Goal: Contribute content: Contribute content

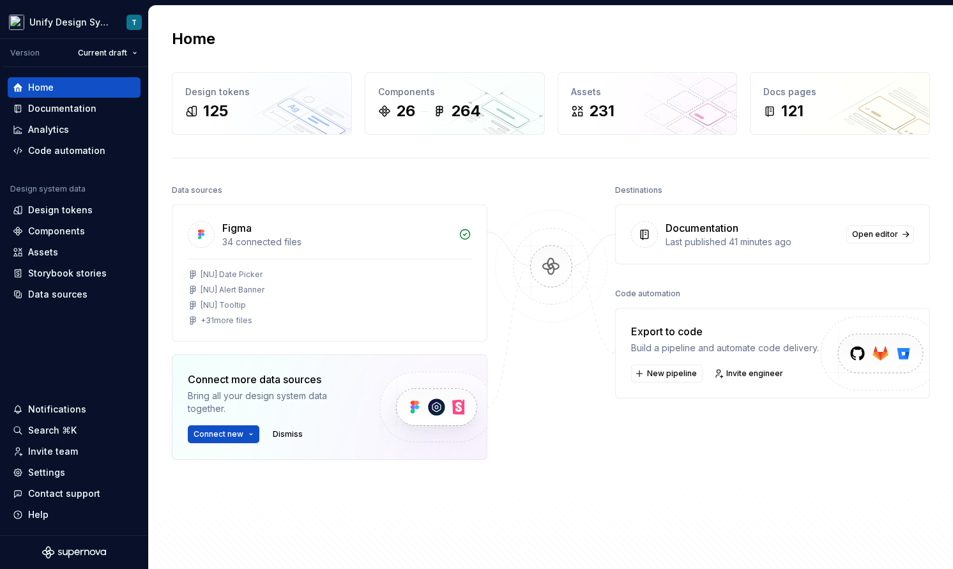
click at [521, 456] on div at bounding box center [552, 352] width 128 height 342
click at [85, 115] on div "Documentation" at bounding box center [74, 108] width 133 height 20
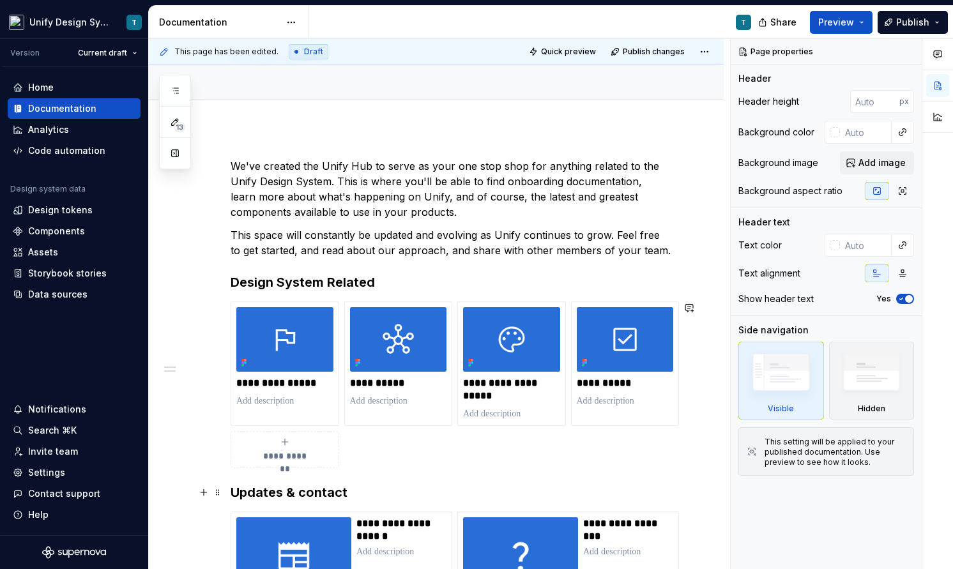
scroll to position [123, 0]
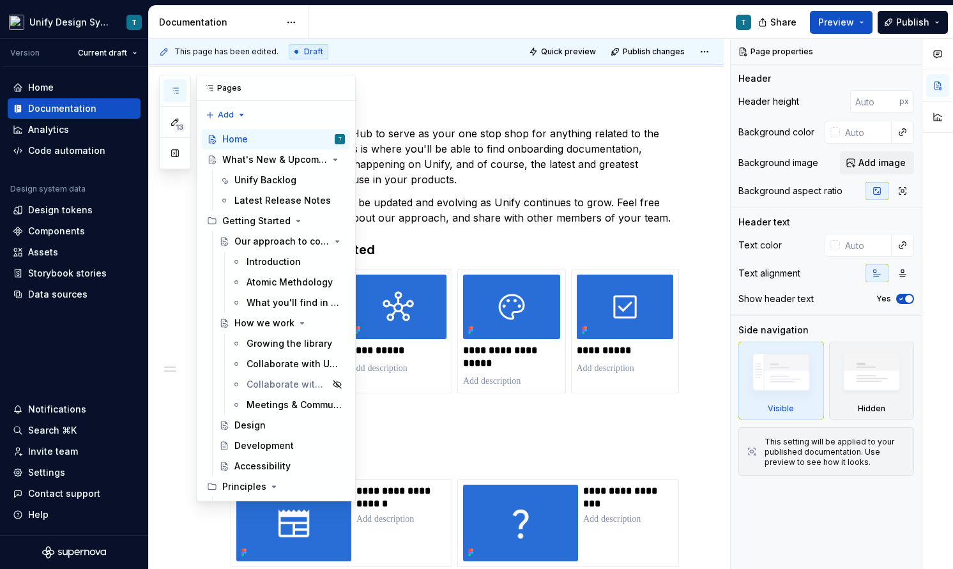
click at [181, 89] on button "button" at bounding box center [175, 90] width 23 height 23
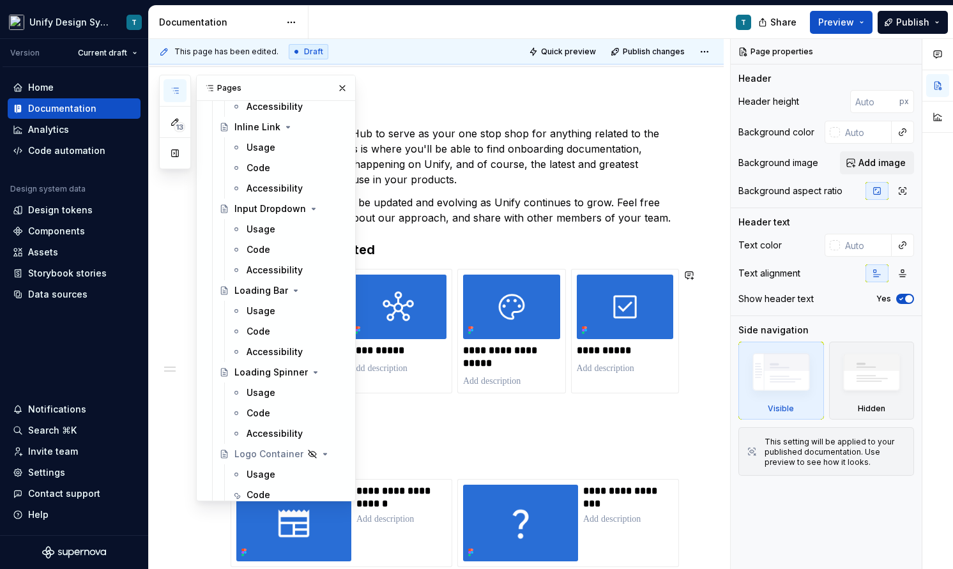
scroll to position [1625, 0]
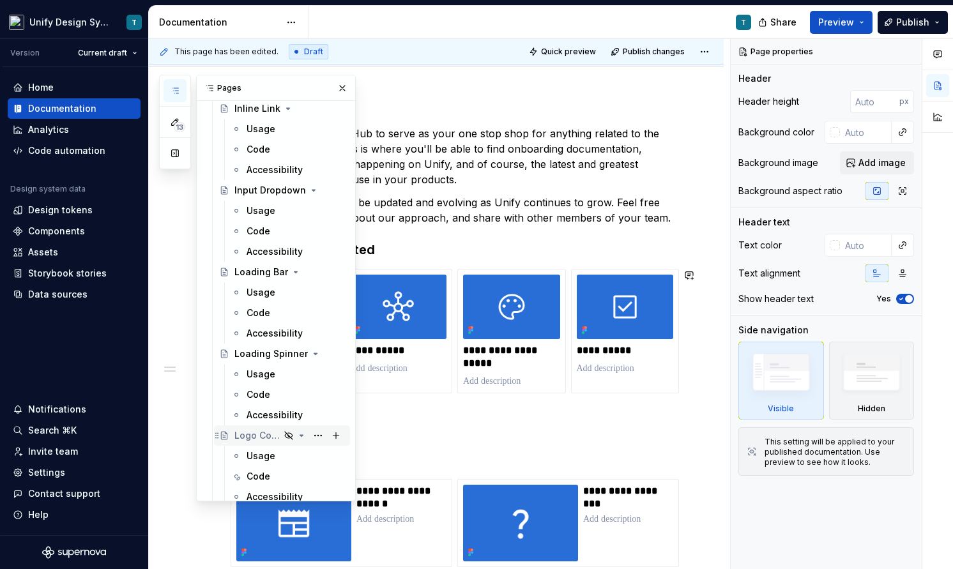
click at [257, 440] on div "Logo Container" at bounding box center [256, 435] width 45 height 13
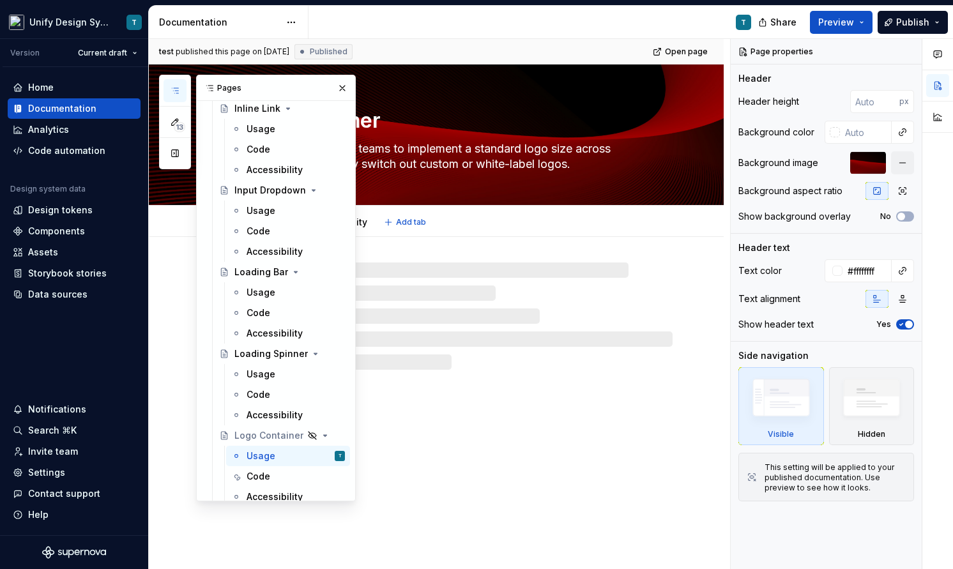
click at [528, 222] on div "Usage Code Accessibility Add tab" at bounding box center [451, 222] width 457 height 28
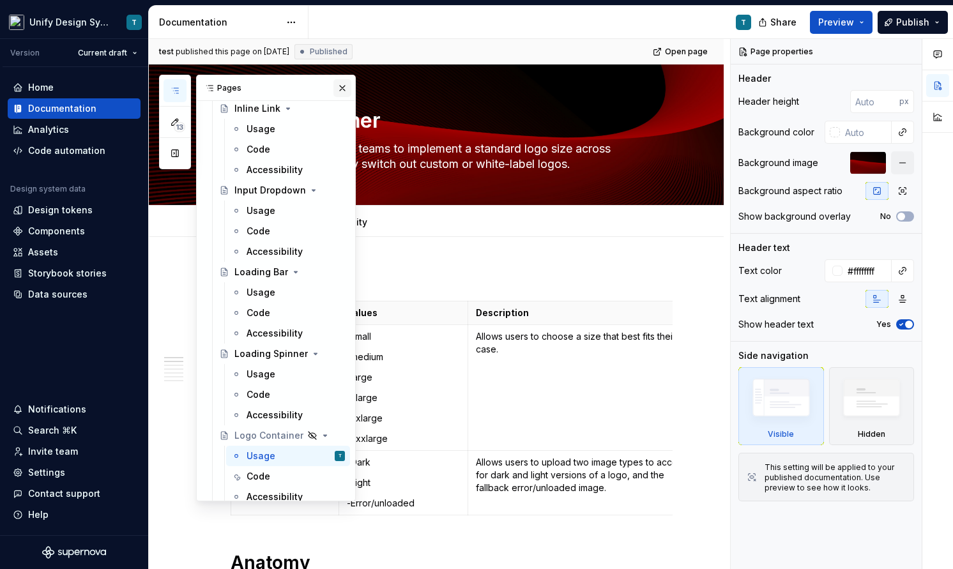
click at [342, 83] on button "button" at bounding box center [343, 88] width 18 height 18
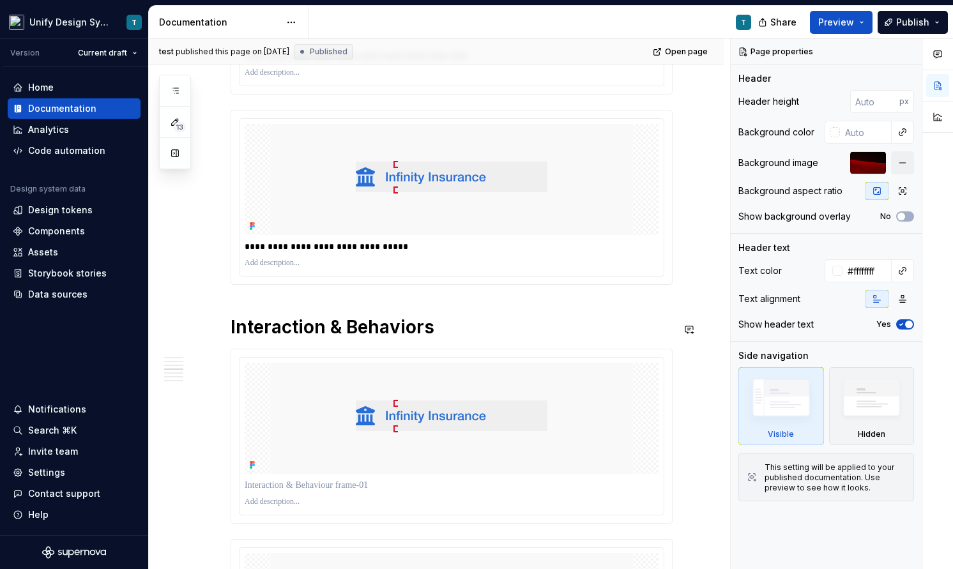
scroll to position [1181, 0]
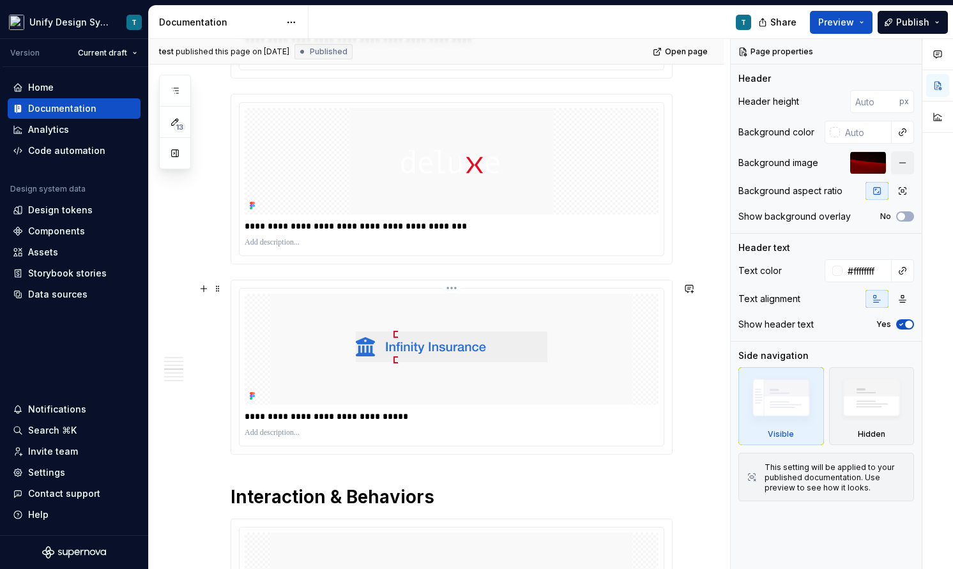
click at [398, 363] on img at bounding box center [452, 349] width 362 height 111
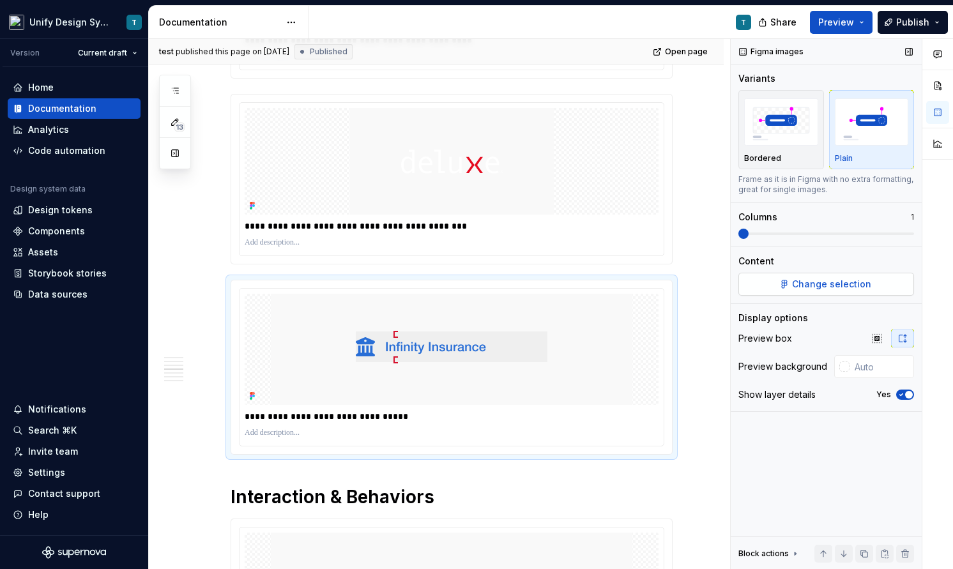
click at [817, 284] on span "Change selection" at bounding box center [831, 284] width 79 height 13
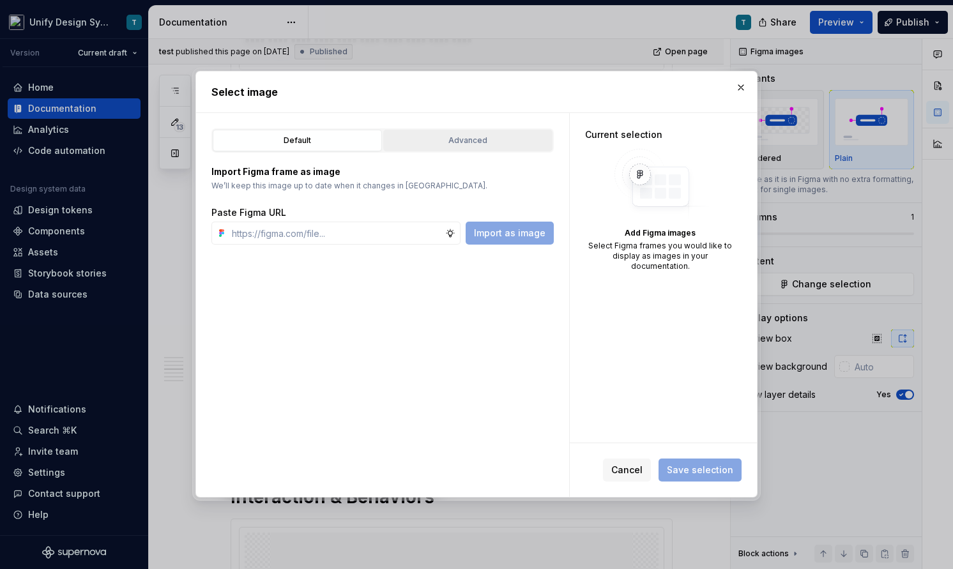
click at [443, 137] on div "Advanced" at bounding box center [468, 140] width 160 height 13
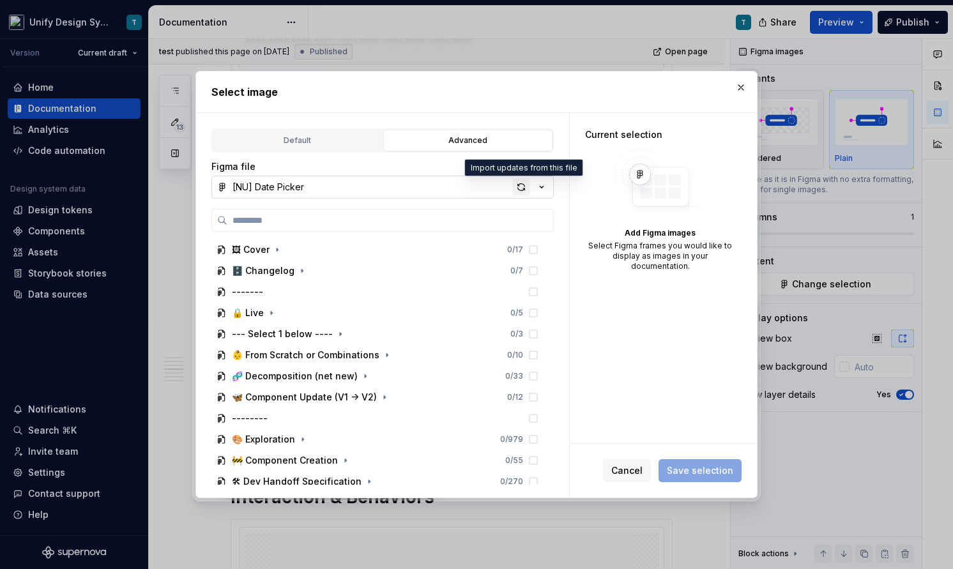
click at [522, 185] on div "button" at bounding box center [521, 187] width 18 height 18
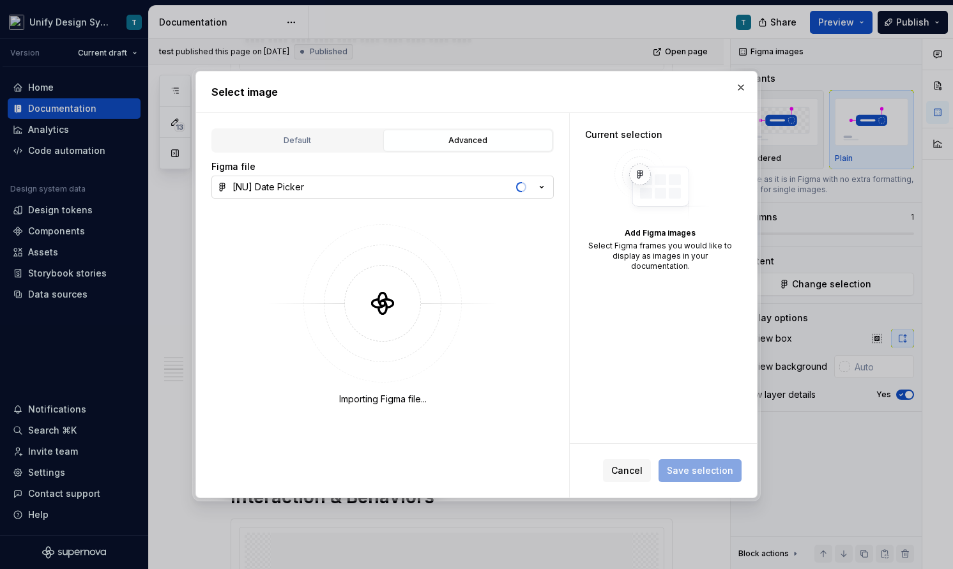
click at [537, 187] on icon "button" at bounding box center [541, 187] width 13 height 13
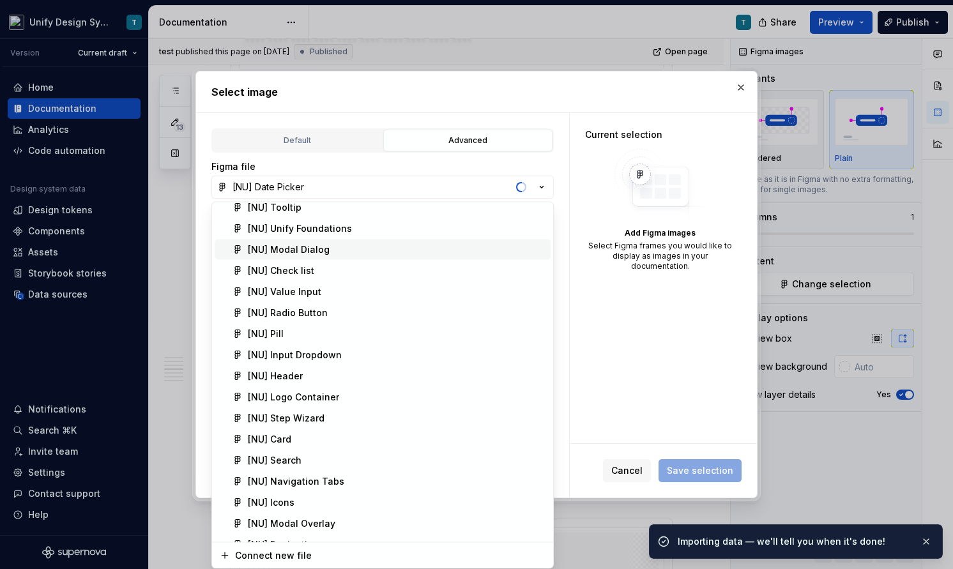
scroll to position [104, 0]
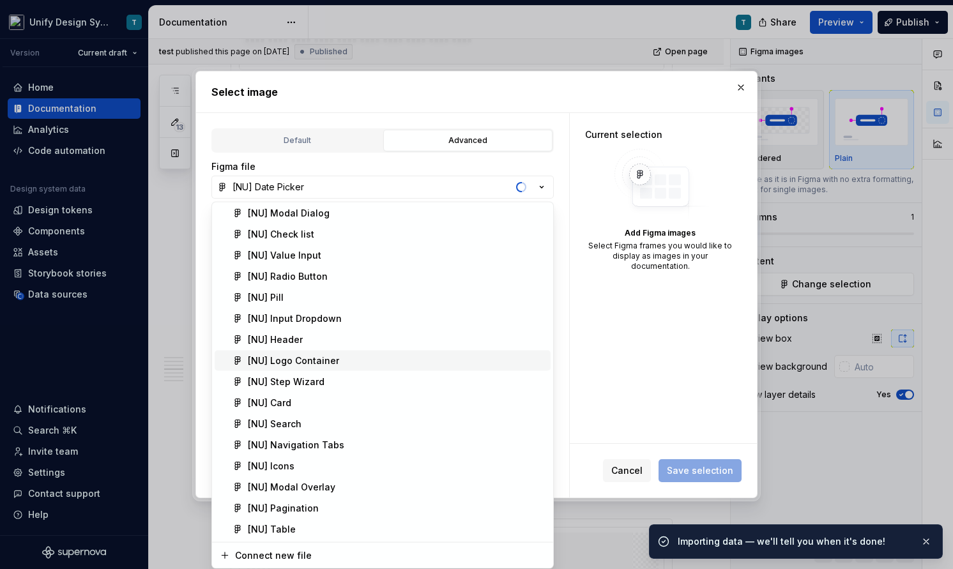
click at [328, 365] on div "[NU] Logo Container" at bounding box center [293, 361] width 91 height 13
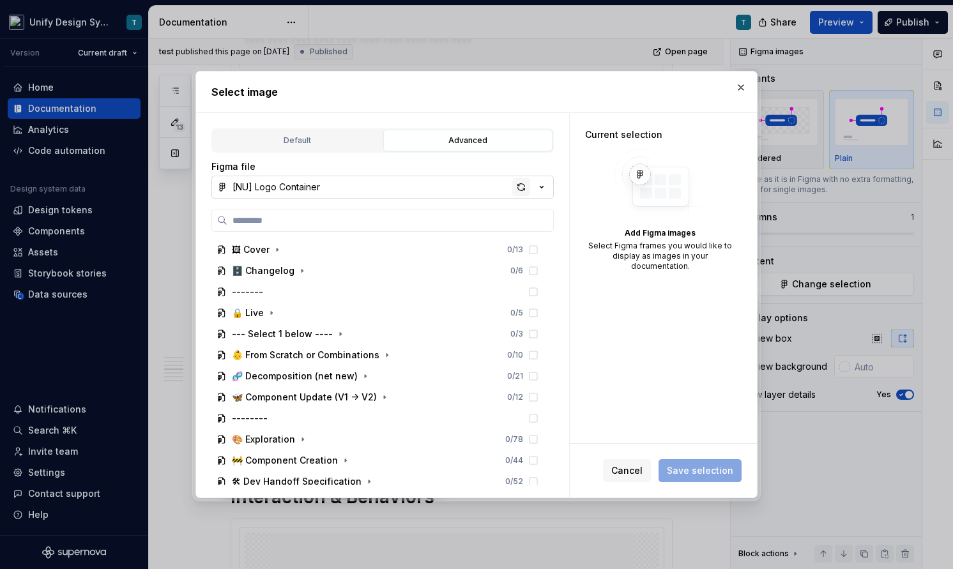
click at [521, 188] on div "button" at bounding box center [521, 187] width 18 height 18
type textarea "*"
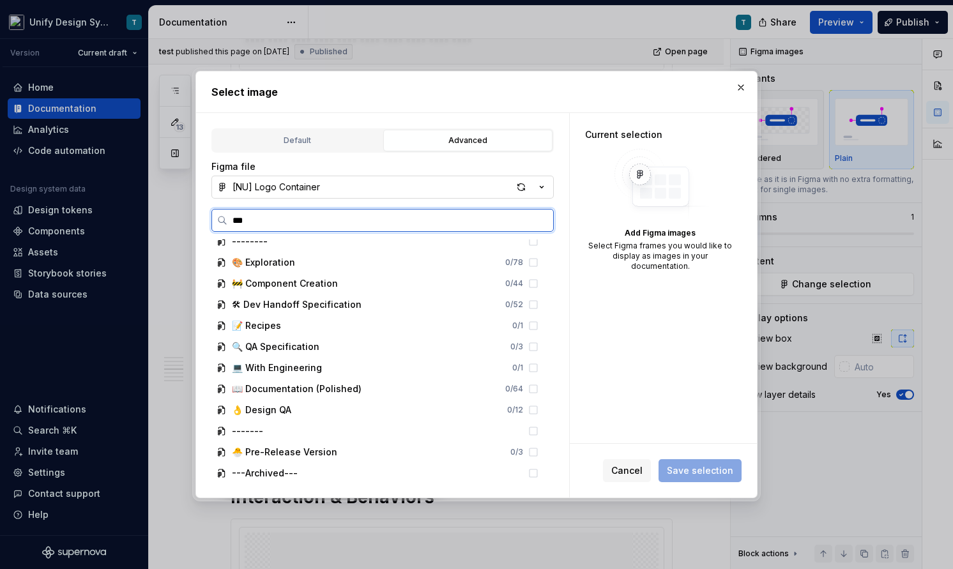
scroll to position [0, 0]
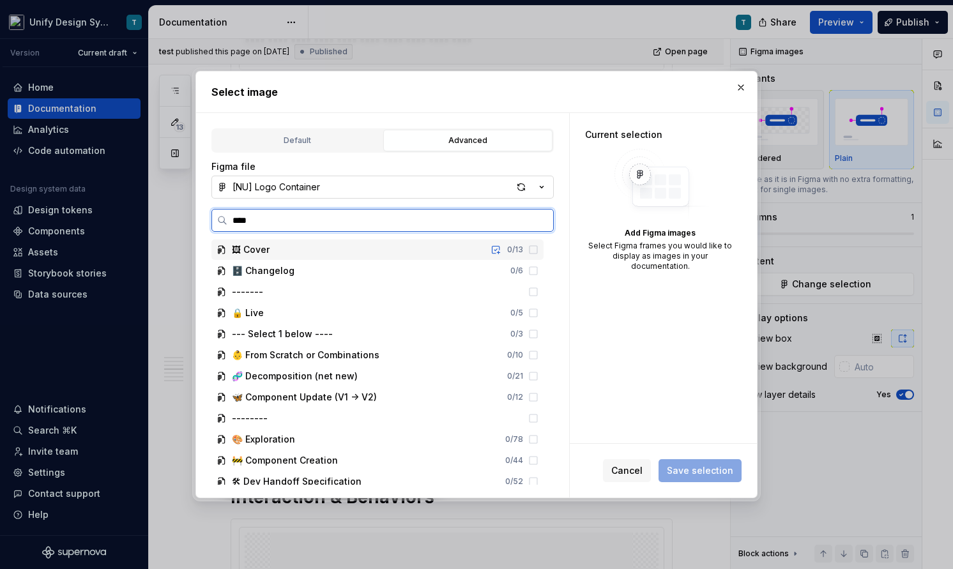
type input "*****"
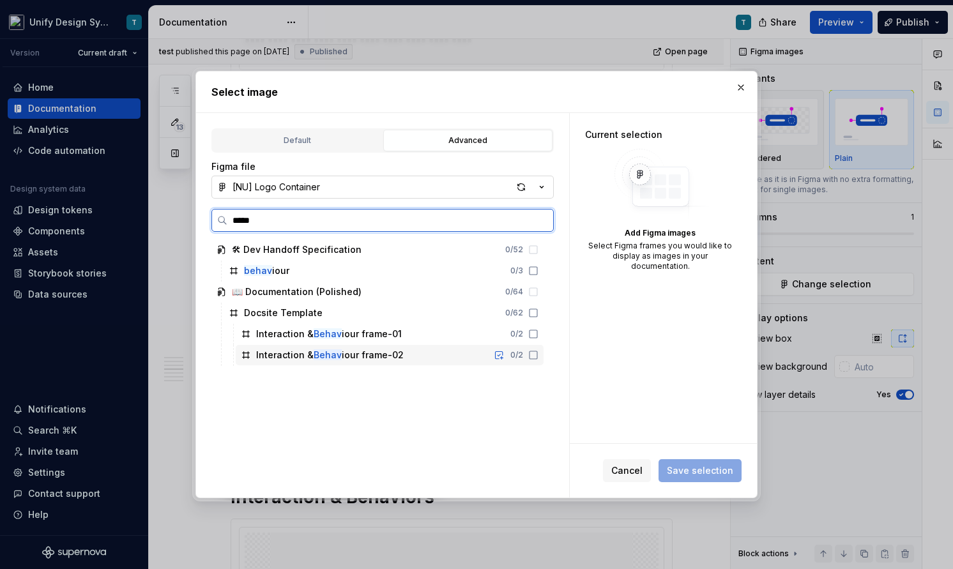
click at [341, 350] on div "Interaction & Behav iour frame-02" at bounding box center [330, 355] width 148 height 13
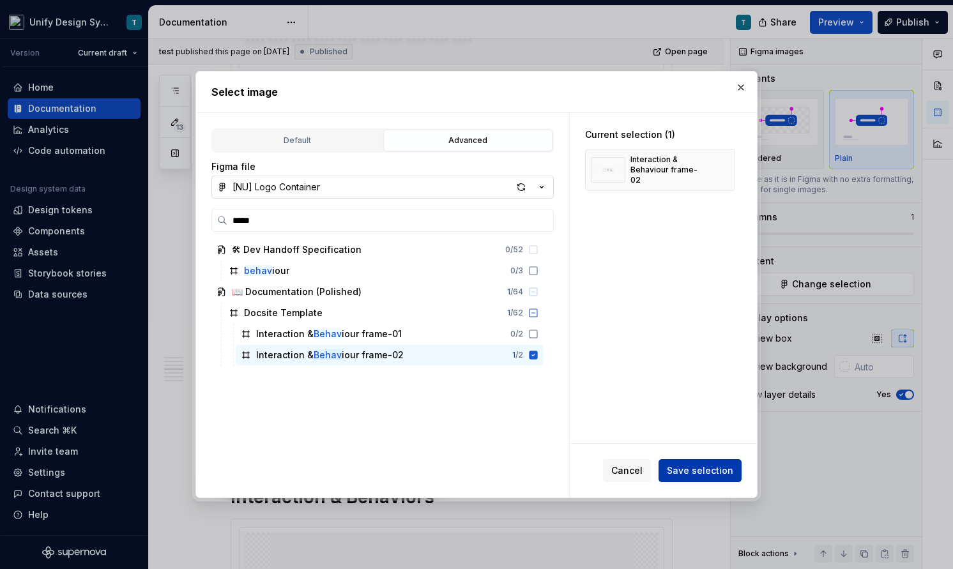
click at [695, 467] on span "Save selection" at bounding box center [700, 471] width 66 height 13
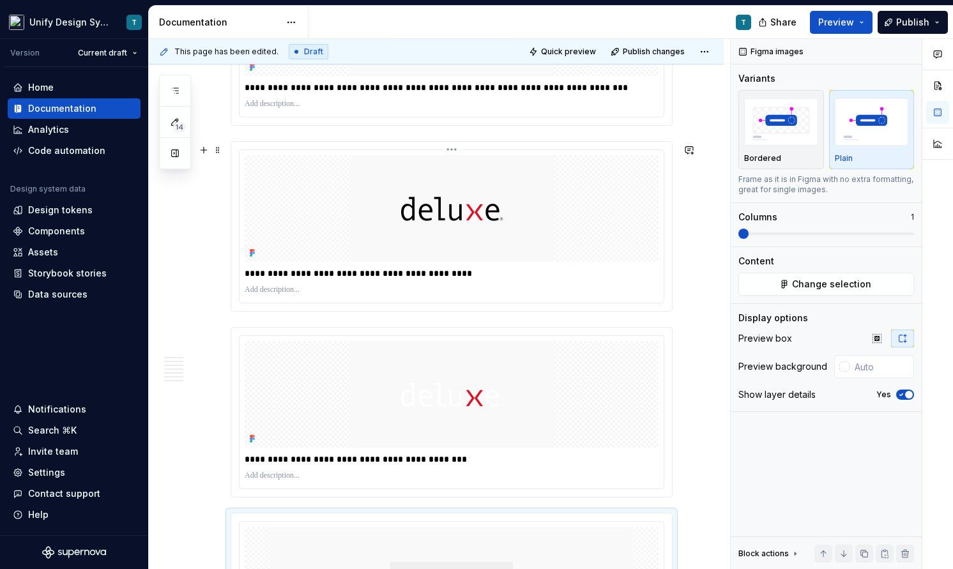
scroll to position [1125, 0]
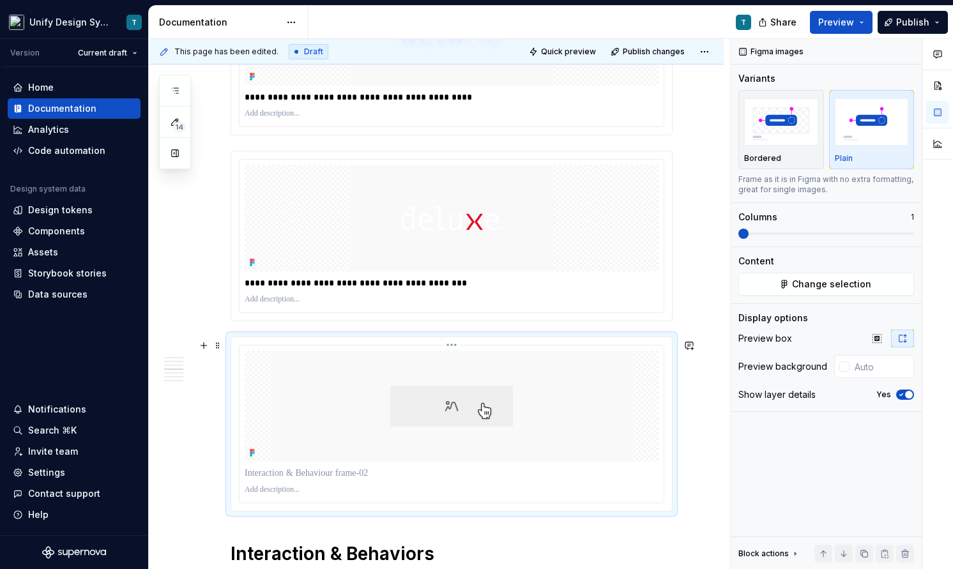
click at [452, 384] on img at bounding box center [452, 406] width 362 height 111
click at [778, 286] on button "Change selection" at bounding box center [827, 284] width 176 height 23
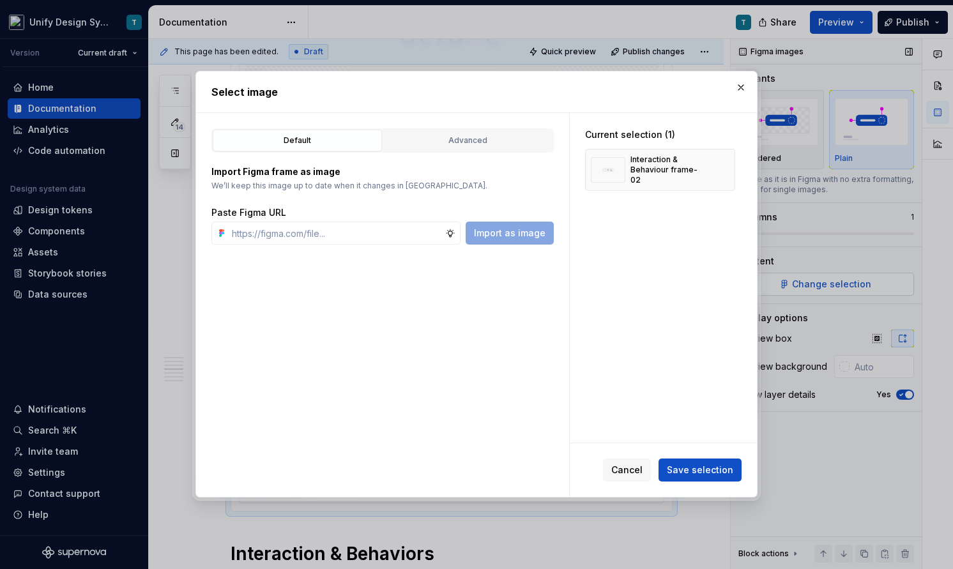
type textarea "*"
click at [477, 142] on div "Advanced" at bounding box center [468, 140] width 160 height 13
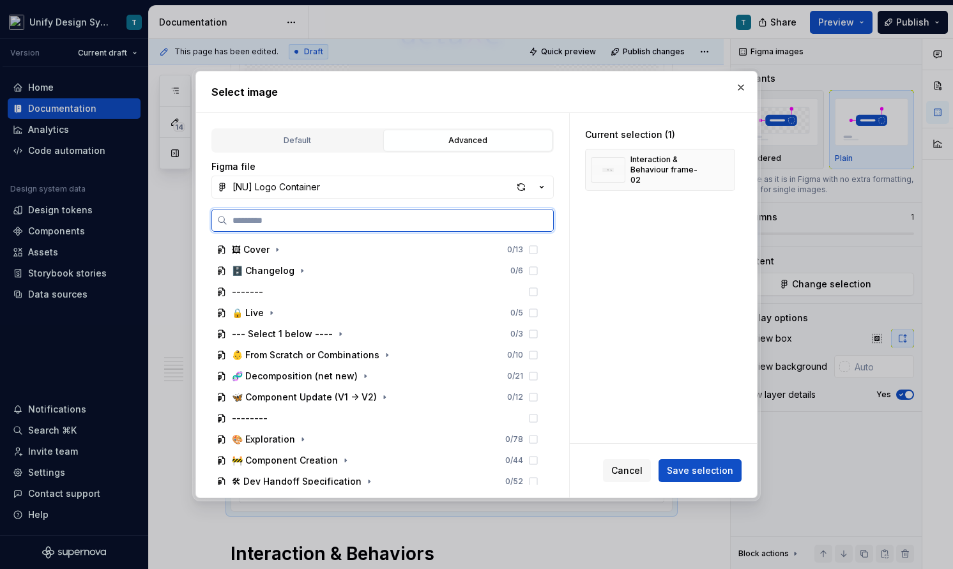
click at [279, 218] on input "search" at bounding box center [390, 220] width 326 height 13
type input "*******"
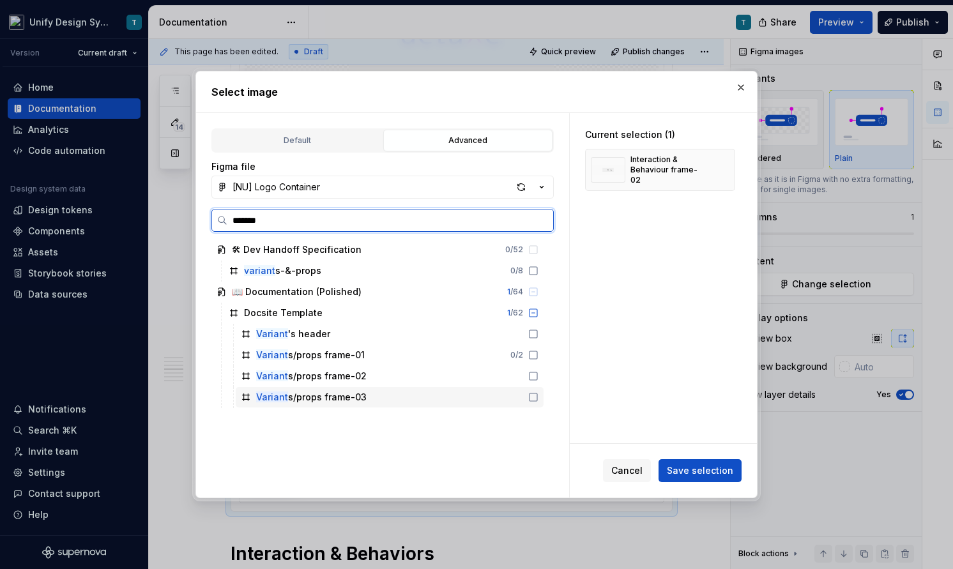
click at [328, 389] on div "Variant s/props frame-03" at bounding box center [390, 397] width 308 height 20
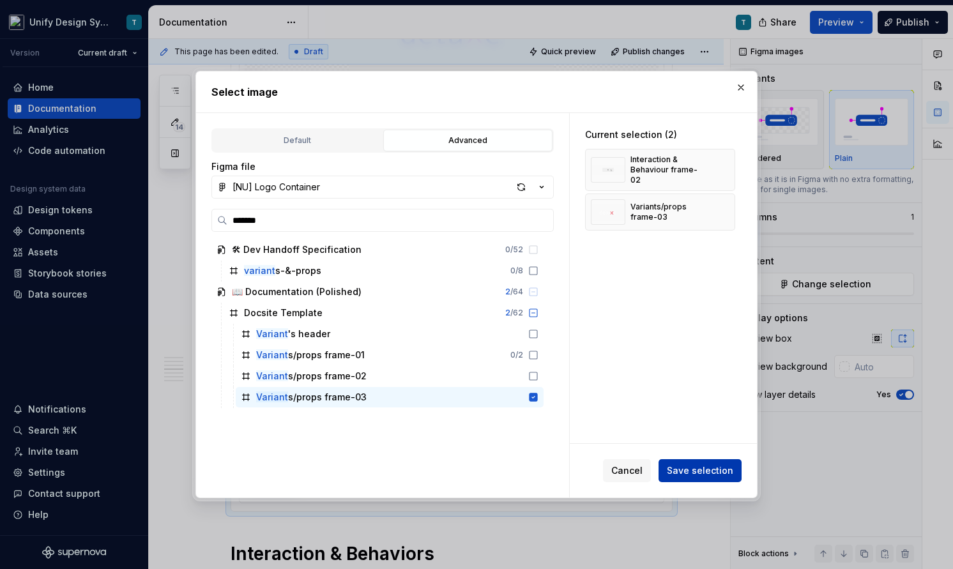
click at [679, 470] on span "Save selection" at bounding box center [700, 471] width 66 height 13
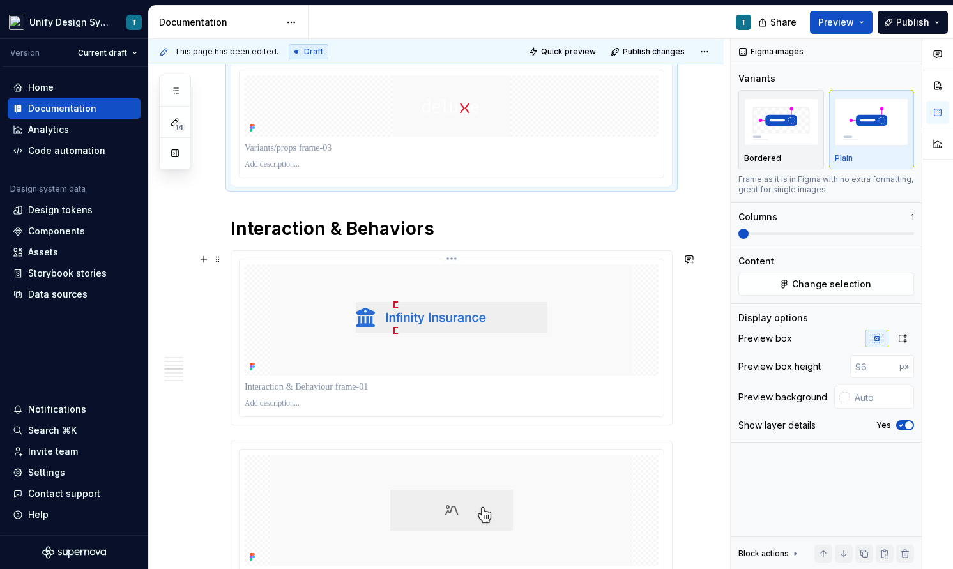
scroll to position [1445, 0]
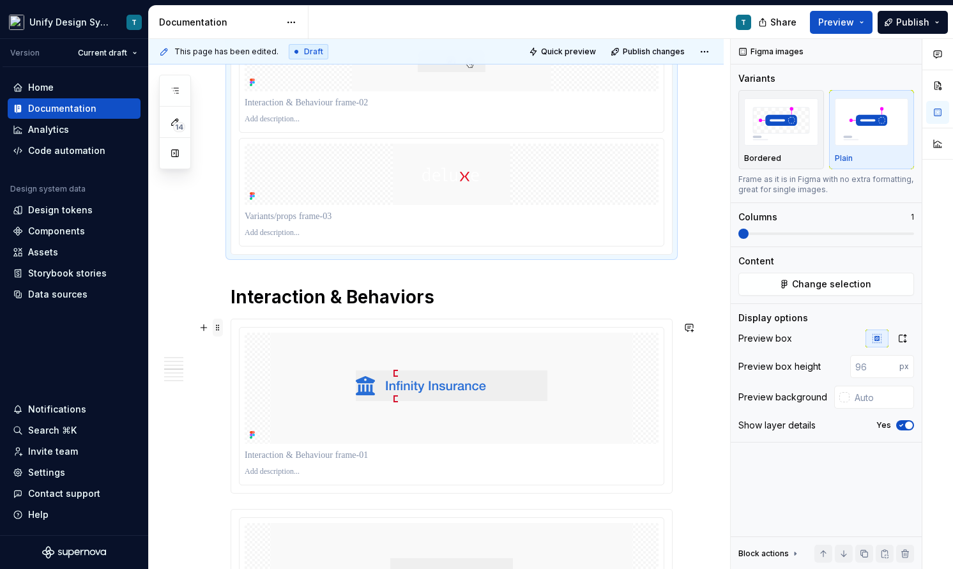
click at [219, 329] on span at bounding box center [218, 328] width 10 height 18
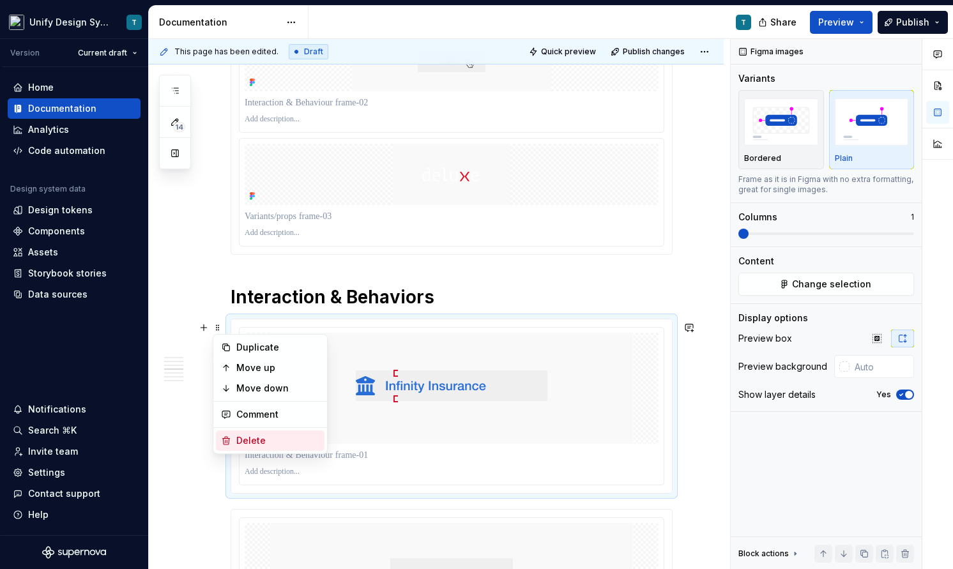
click at [238, 441] on div "Delete" at bounding box center [277, 440] width 83 height 13
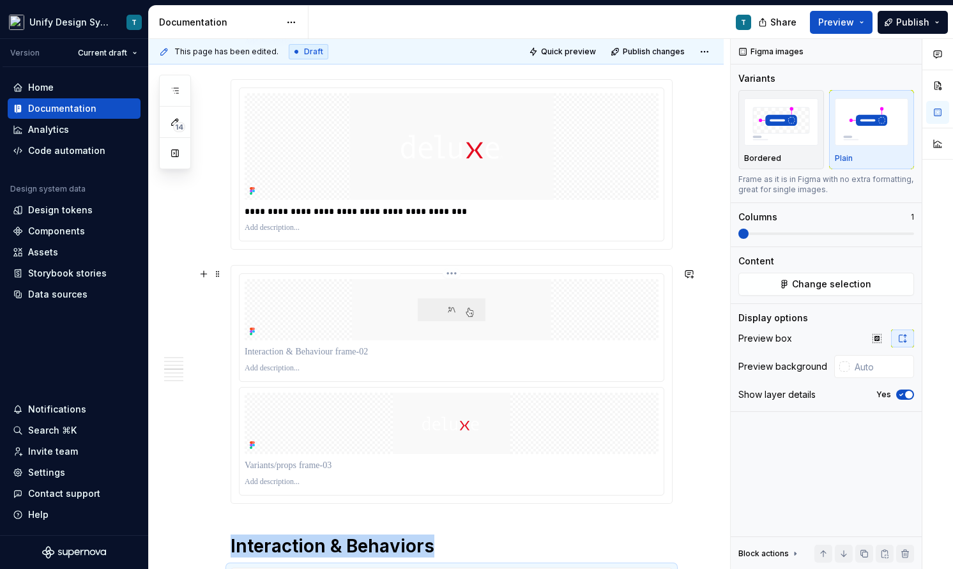
scroll to position [1197, 0]
click at [217, 273] on span at bounding box center [218, 274] width 10 height 18
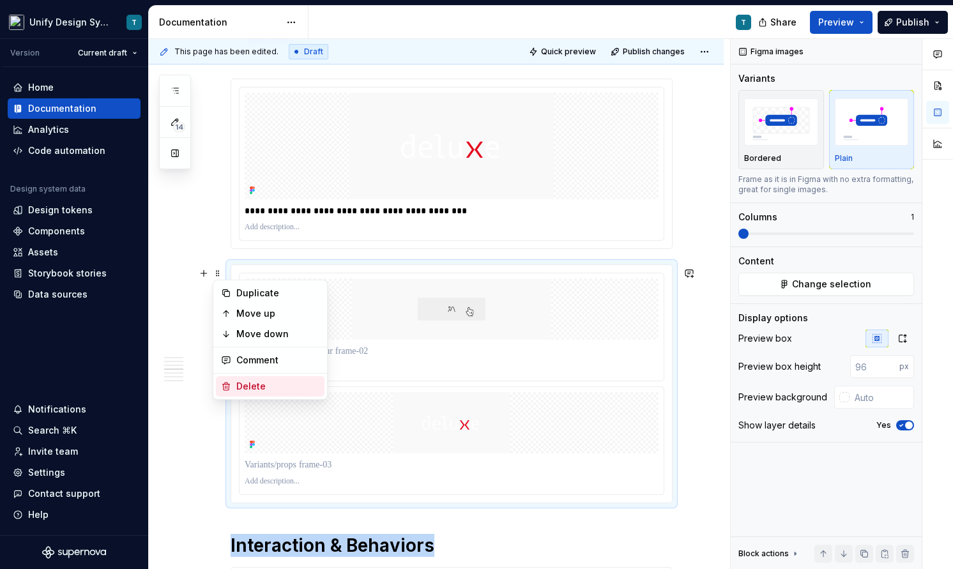
click at [250, 379] on div "Delete" at bounding box center [270, 386] width 109 height 20
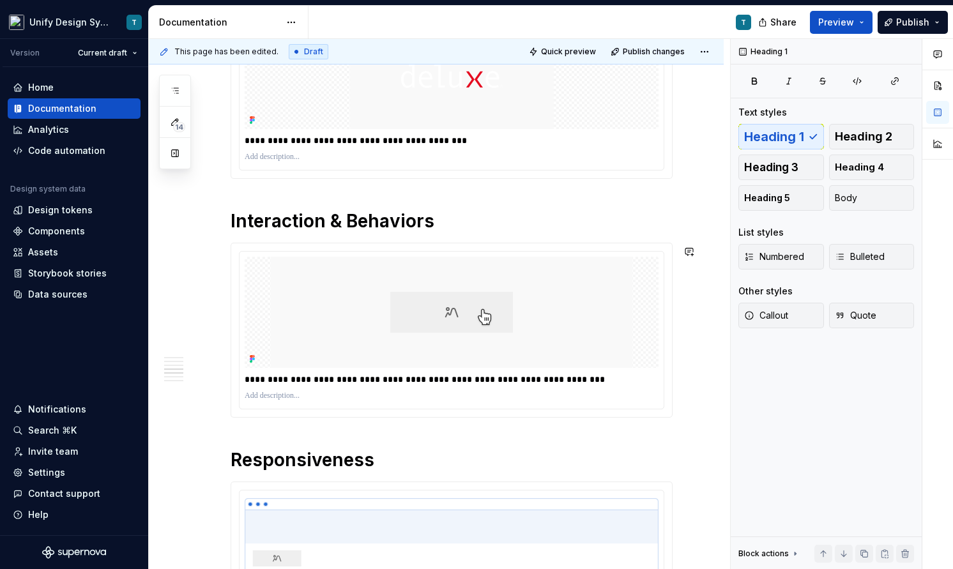
scroll to position [1307, 0]
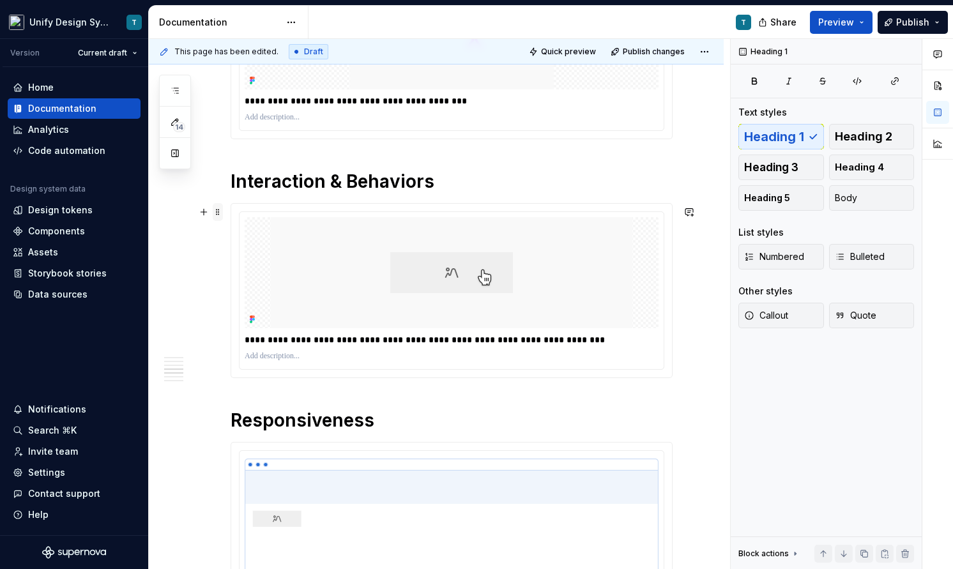
click at [216, 211] on span at bounding box center [218, 212] width 10 height 18
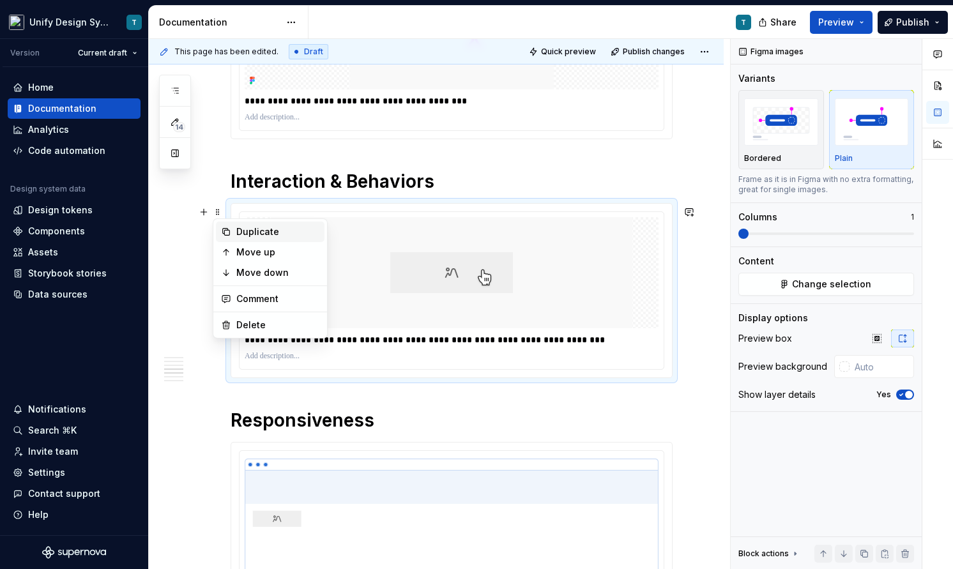
click at [256, 234] on div "Duplicate" at bounding box center [277, 232] width 83 height 13
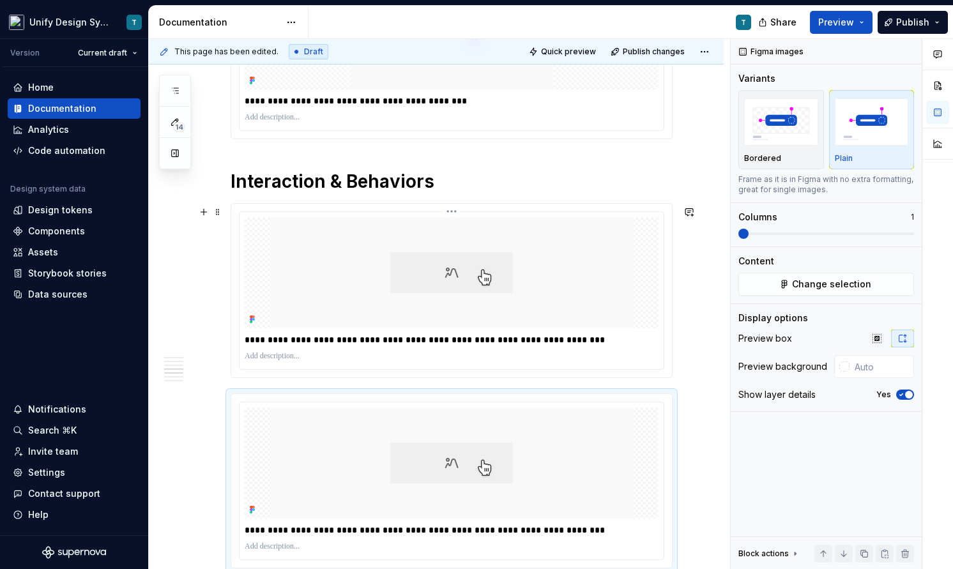
scroll to position [1308, 0]
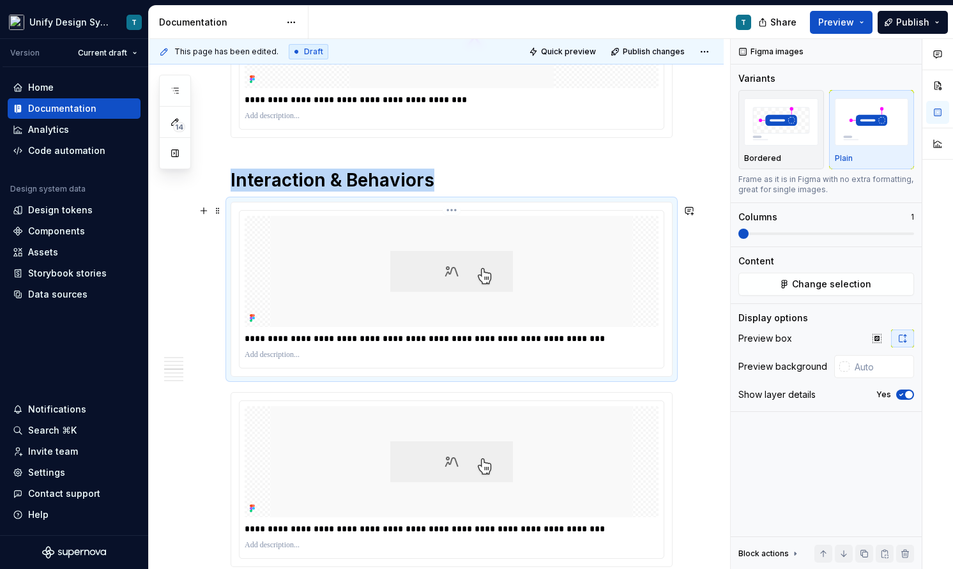
click at [449, 284] on img at bounding box center [452, 271] width 362 height 111
click at [825, 280] on span "Change selection" at bounding box center [831, 284] width 79 height 13
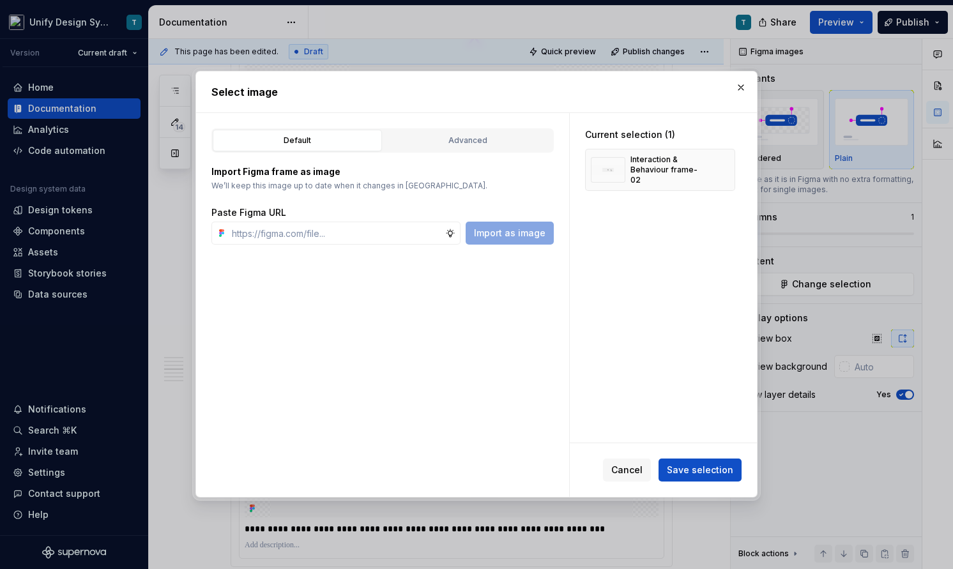
type textarea "*"
click at [472, 149] on button "Advanced" at bounding box center [467, 141] width 169 height 22
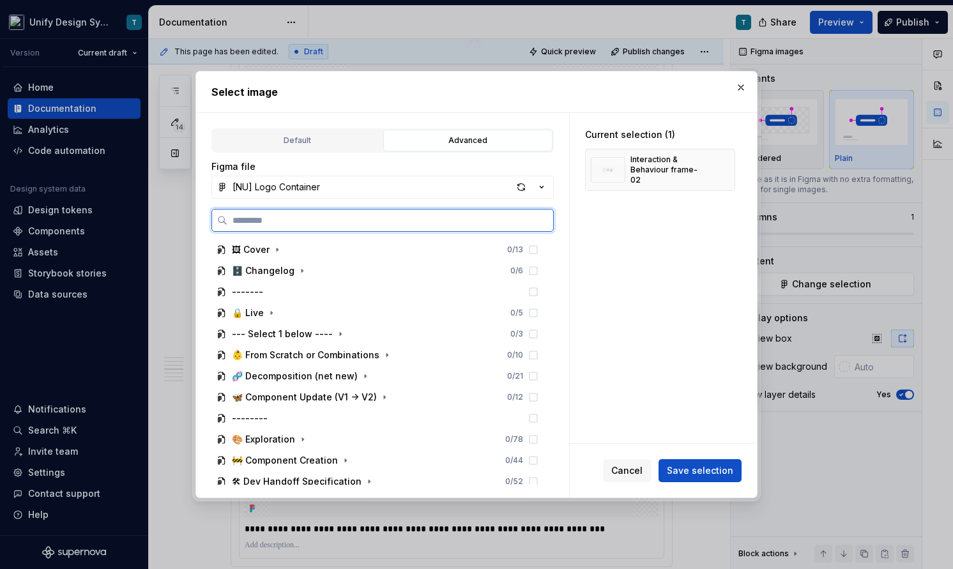
click at [303, 220] on input "search" at bounding box center [390, 220] width 326 height 13
type input "*********"
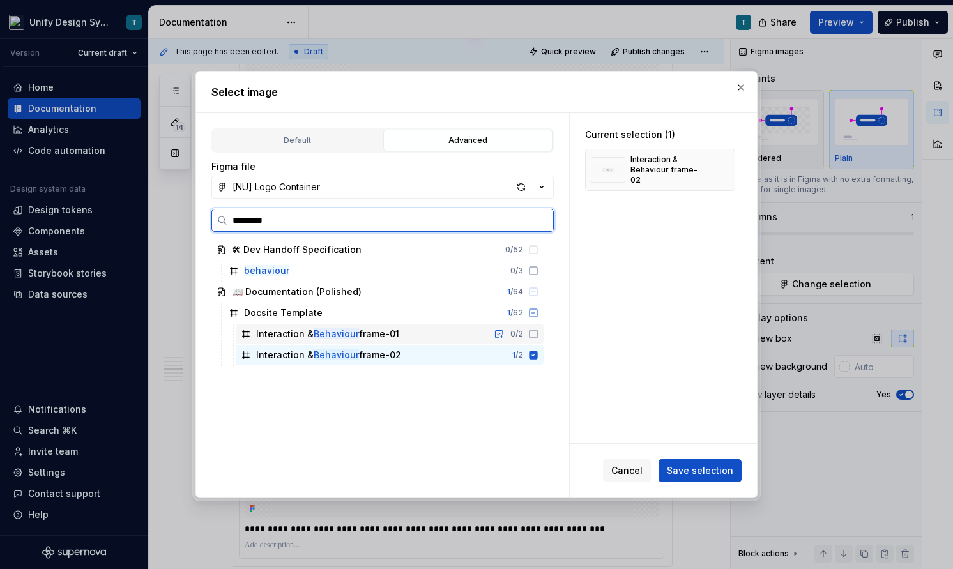
click at [384, 337] on div "Interaction & Behaviour frame-01" at bounding box center [327, 334] width 143 height 13
click at [538, 355] on icon at bounding box center [534, 355] width 8 height 8
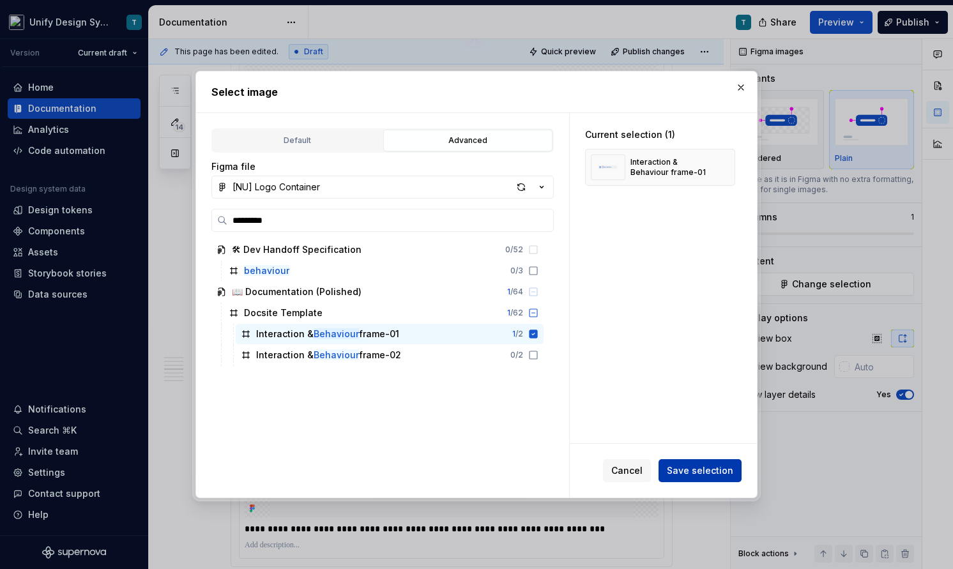
click at [686, 468] on span "Save selection" at bounding box center [700, 471] width 66 height 13
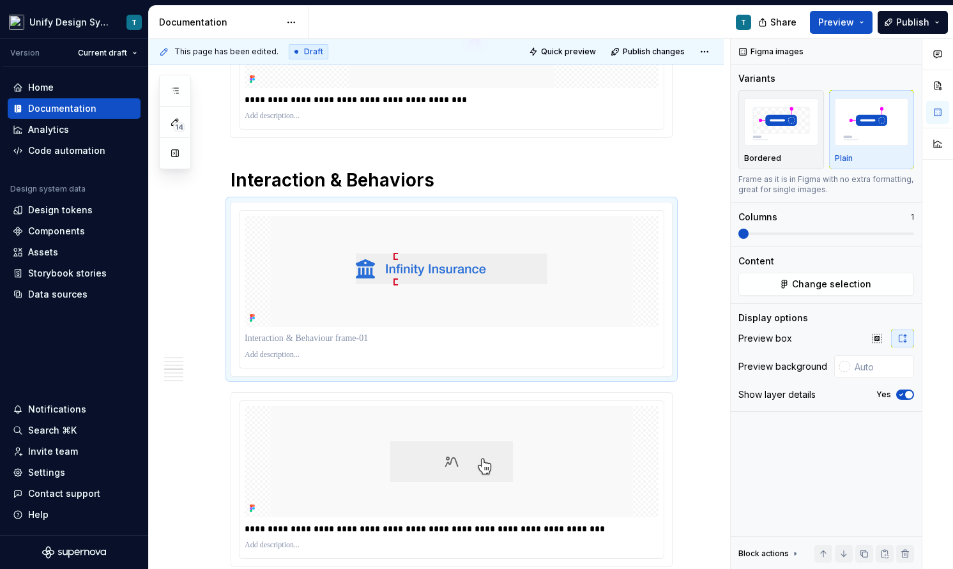
type textarea "*"
click at [301, 342] on p at bounding box center [452, 338] width 414 height 13
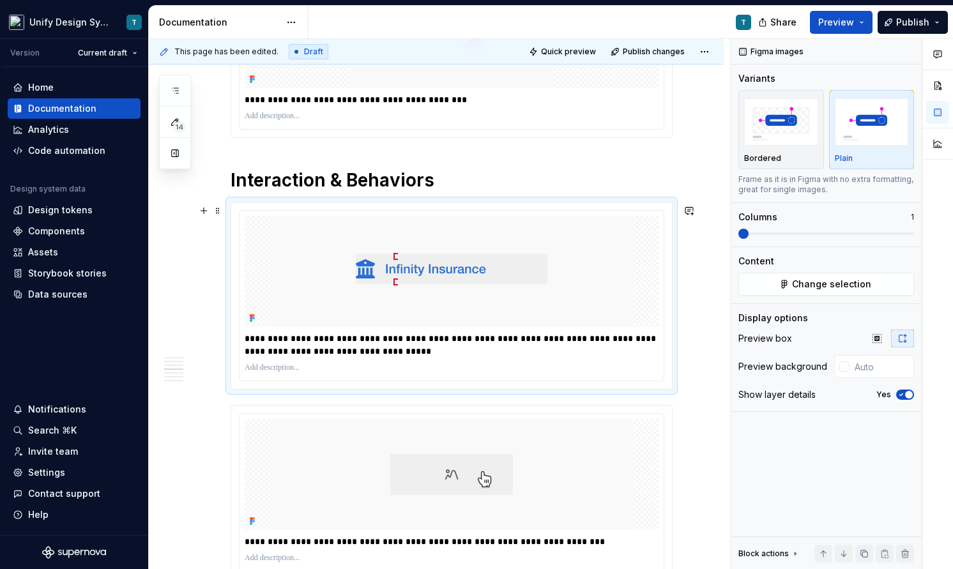
click at [695, 348] on div "**********" at bounding box center [436, 449] width 575 height 3041
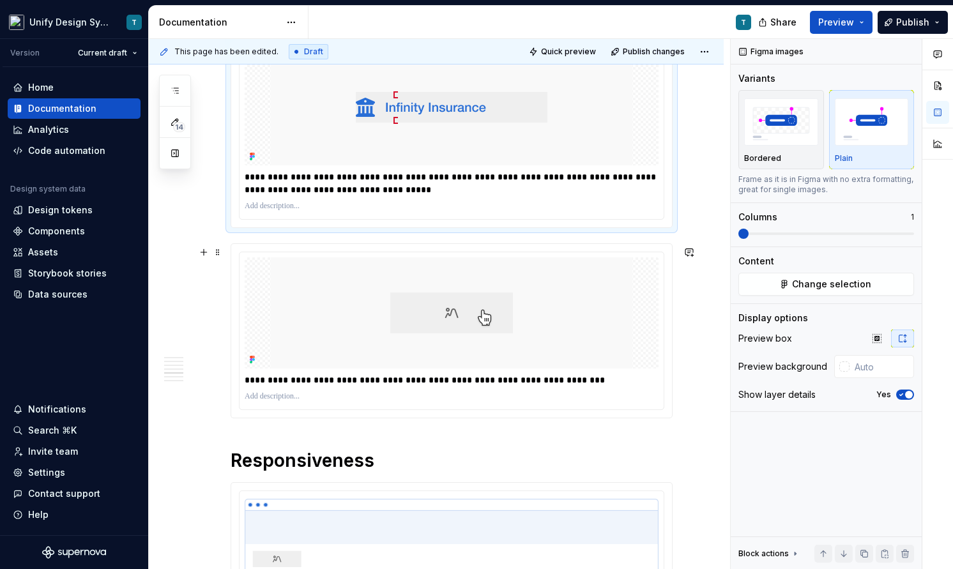
scroll to position [1473, 0]
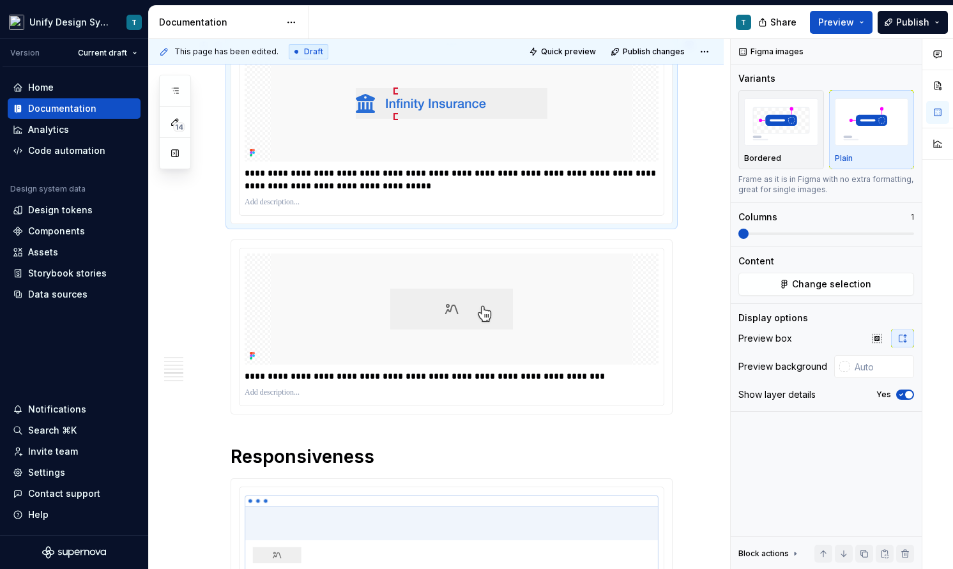
click at [377, 190] on p "**********" at bounding box center [455, 180] width 420 height 26
click at [573, 377] on p "**********" at bounding box center [455, 376] width 420 height 13
click at [643, 474] on div "**********" at bounding box center [452, 206] width 442 height 2824
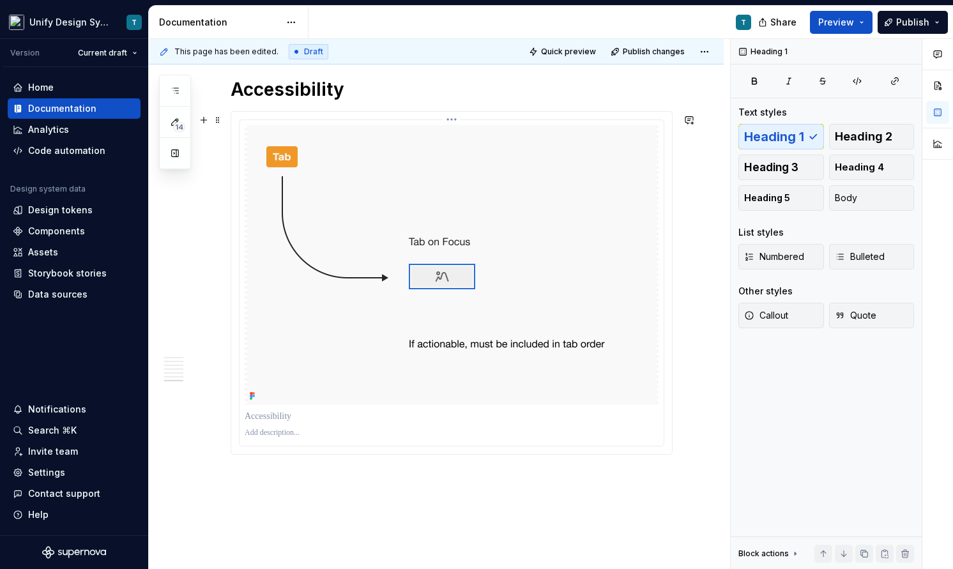
scroll to position [2605, 0]
click at [932, 21] on button "Publish" at bounding box center [913, 22] width 70 height 23
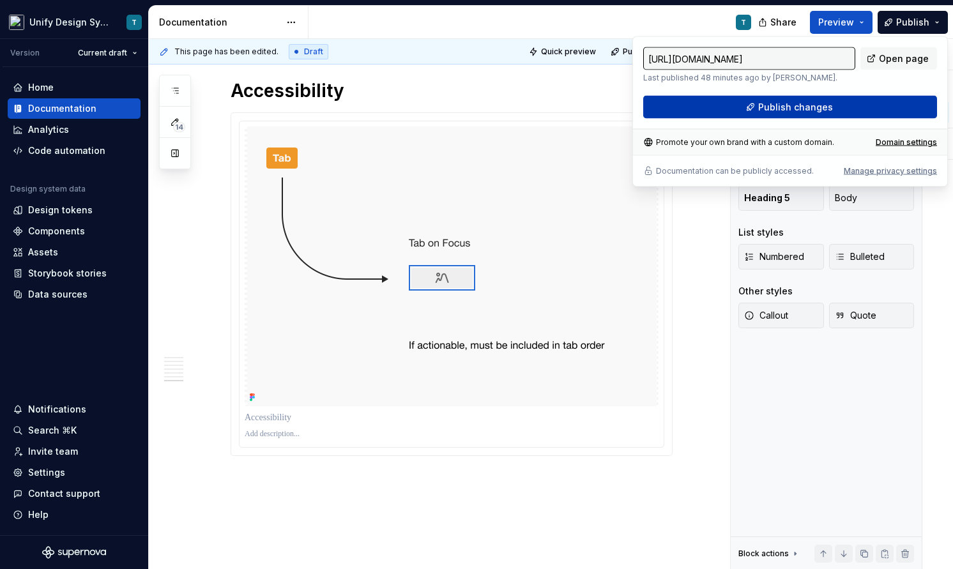
click at [776, 112] on span "Publish changes" at bounding box center [795, 107] width 75 height 13
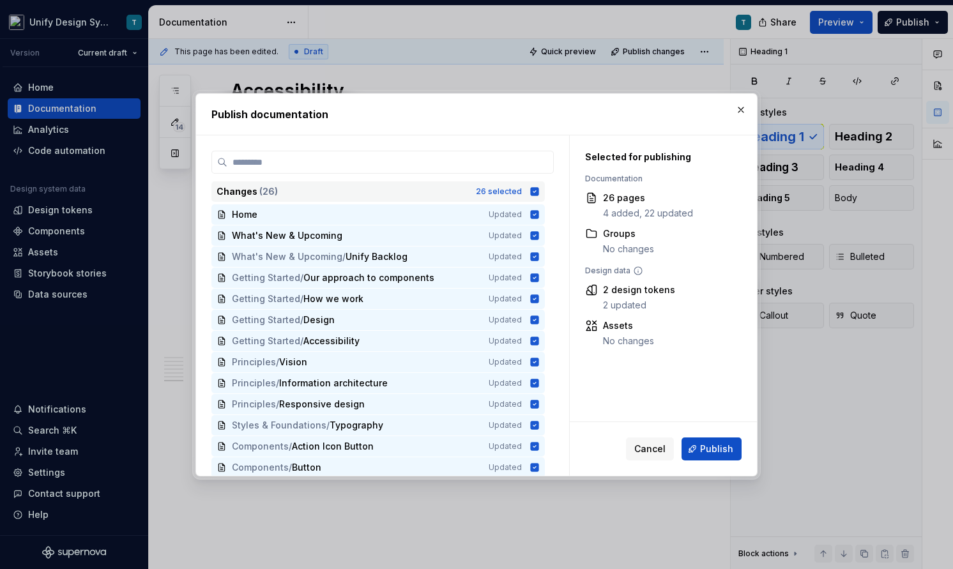
click at [512, 194] on div "26 selected" at bounding box center [499, 192] width 46 height 10
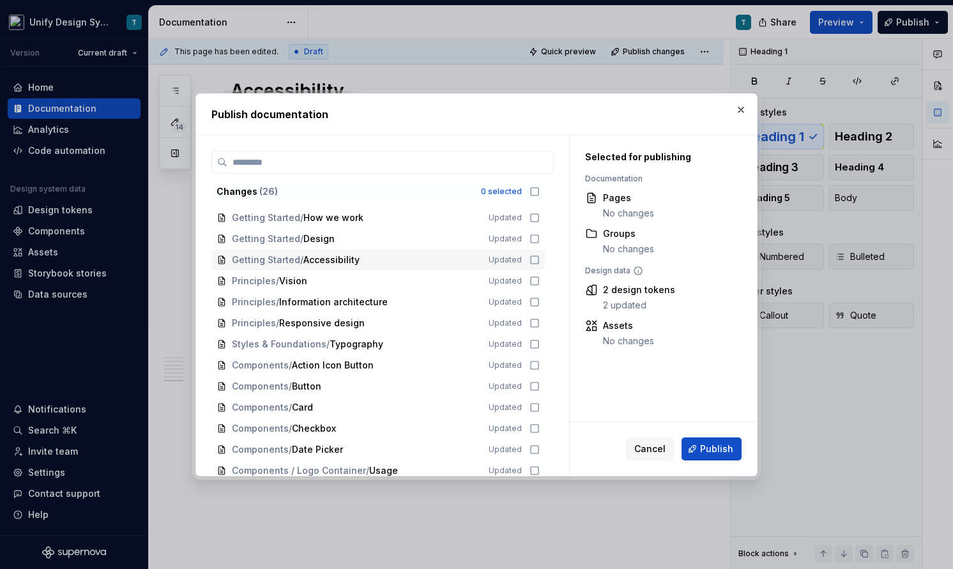
scroll to position [154, 0]
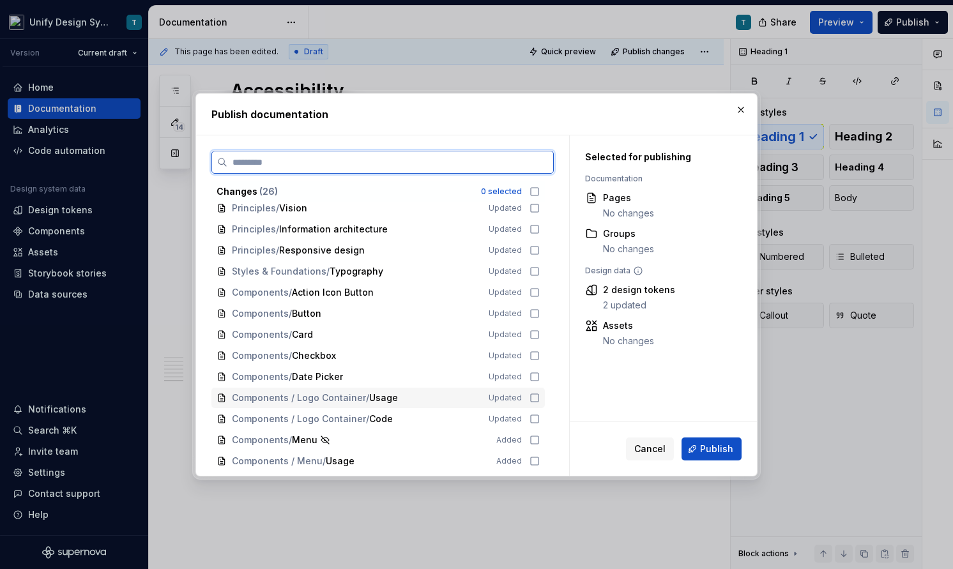
click at [339, 403] on span "Components / Logo Container" at bounding box center [299, 398] width 134 height 13
click at [330, 417] on span "Components / Logo Container" at bounding box center [299, 419] width 134 height 13
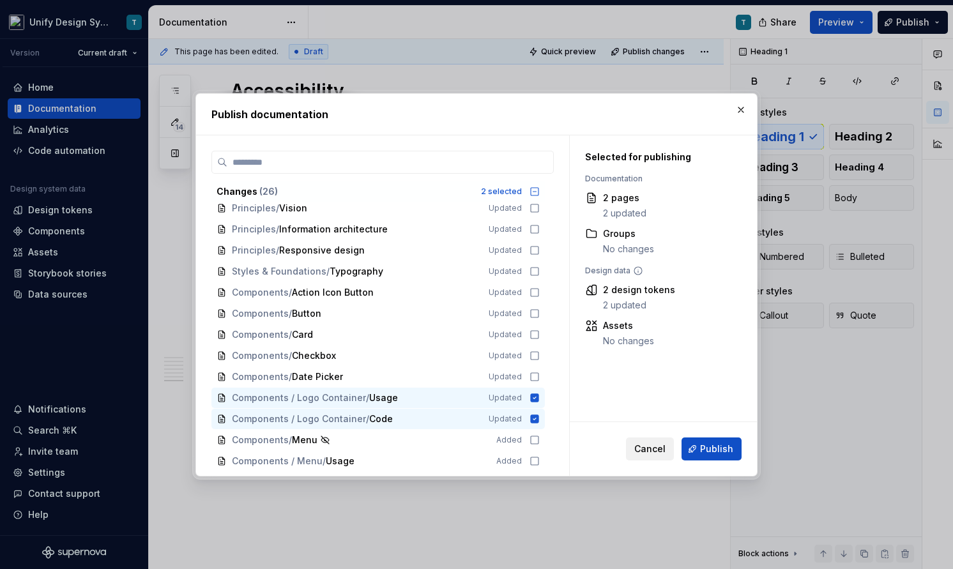
click at [656, 448] on span "Cancel" at bounding box center [649, 449] width 31 height 13
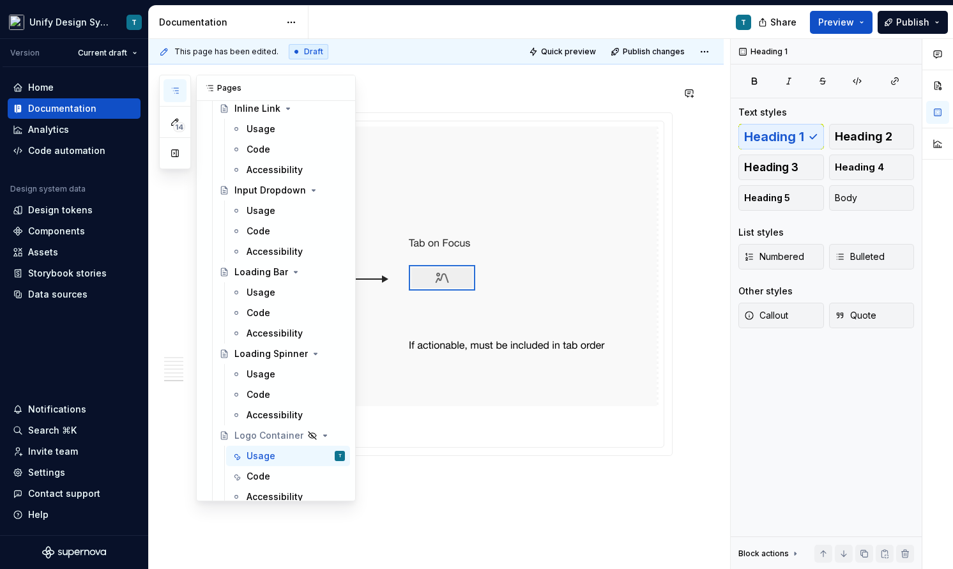
click at [180, 89] on icon "button" at bounding box center [175, 91] width 10 height 10
click at [312, 434] on button "Page tree" at bounding box center [318, 436] width 18 height 18
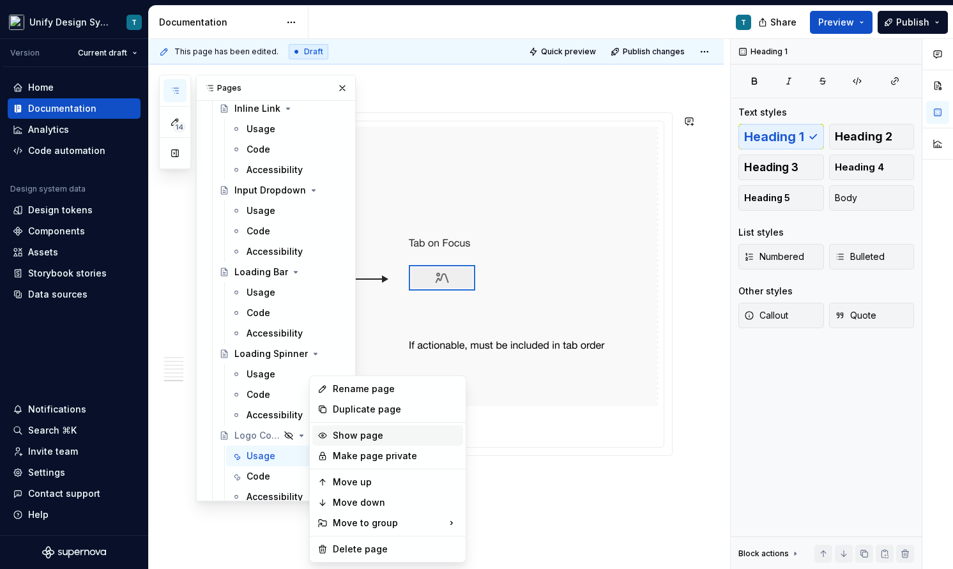
click at [374, 433] on div "Show page" at bounding box center [395, 435] width 125 height 13
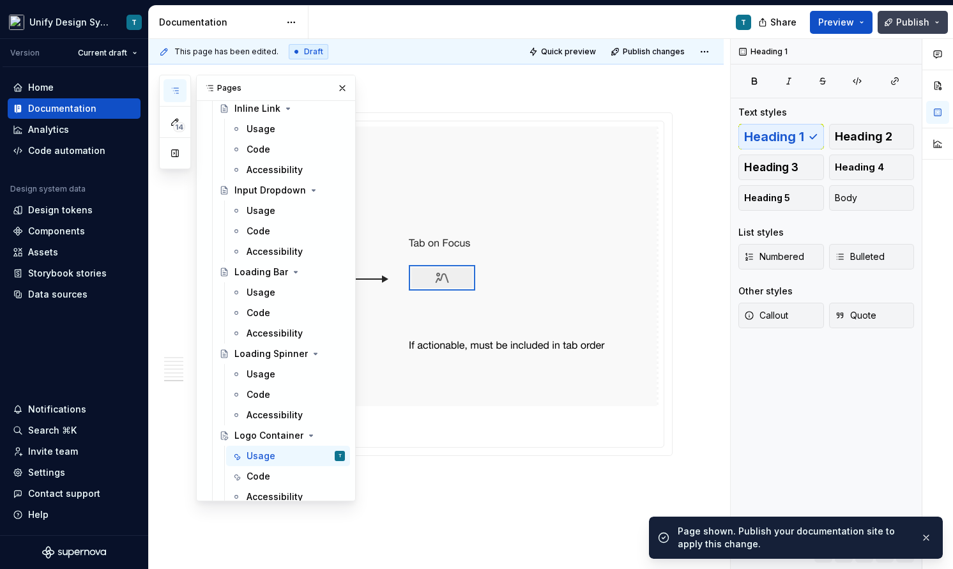
click at [912, 25] on span "Publish" at bounding box center [912, 22] width 33 height 13
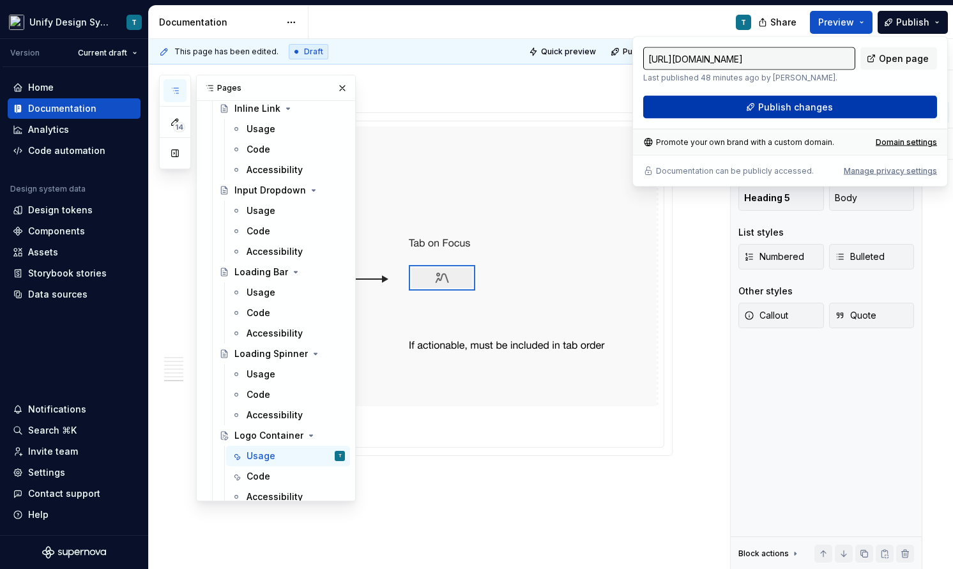
click at [790, 107] on span "Publish changes" at bounding box center [795, 107] width 75 height 13
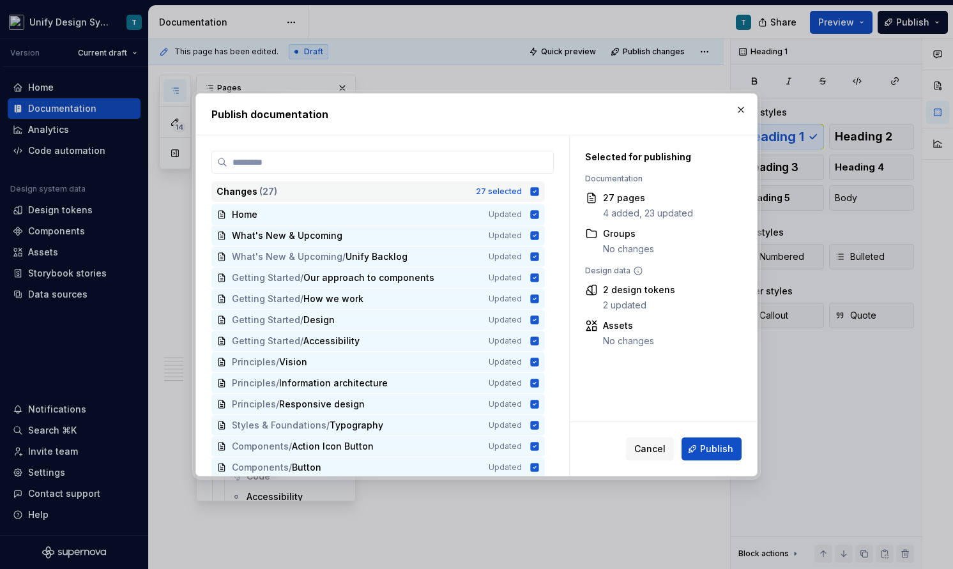
click at [468, 188] on div "Changes ( 27 )" at bounding box center [343, 191] width 252 height 13
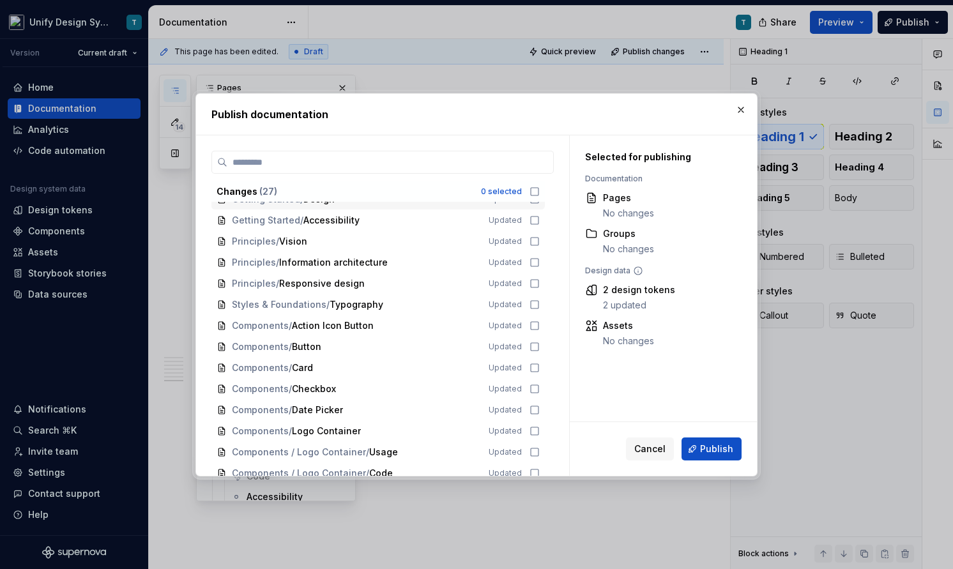
scroll to position [166, 0]
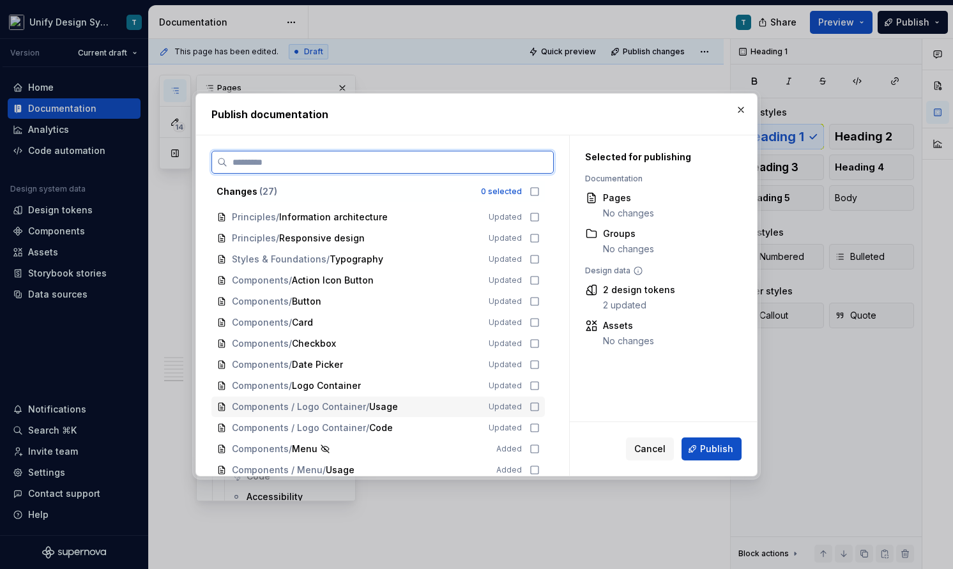
click at [374, 406] on span "Usage" at bounding box center [383, 407] width 29 height 13
click at [351, 391] on span "Logo Container" at bounding box center [326, 386] width 69 height 13
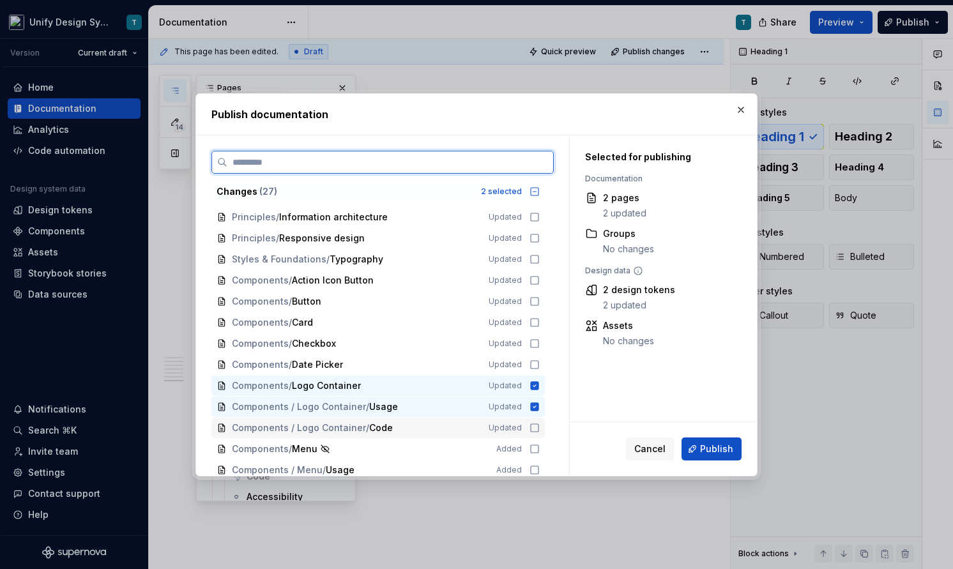
click at [377, 438] on div "Components / Logo Container / Code Updated" at bounding box center [378, 428] width 334 height 20
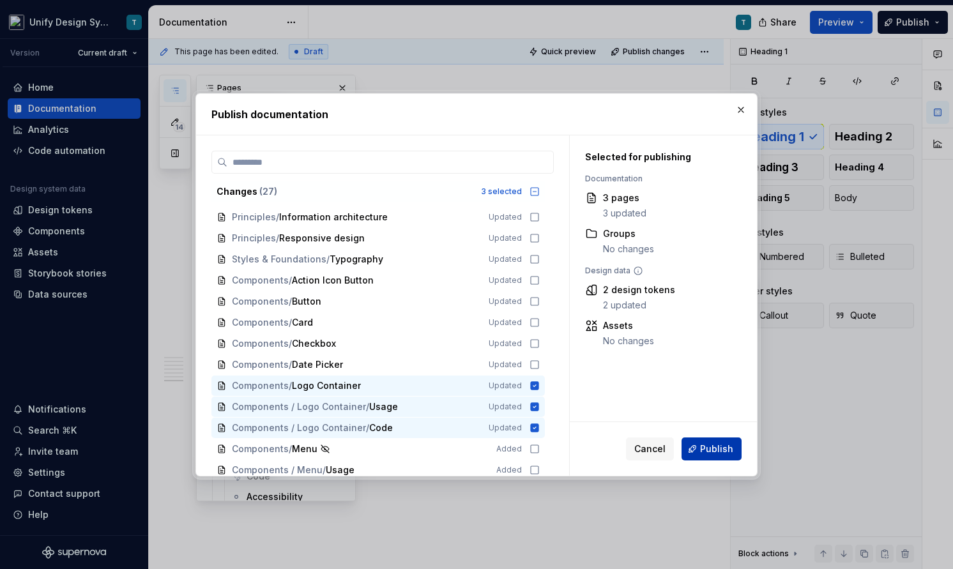
click at [701, 446] on button "Publish" at bounding box center [712, 449] width 60 height 23
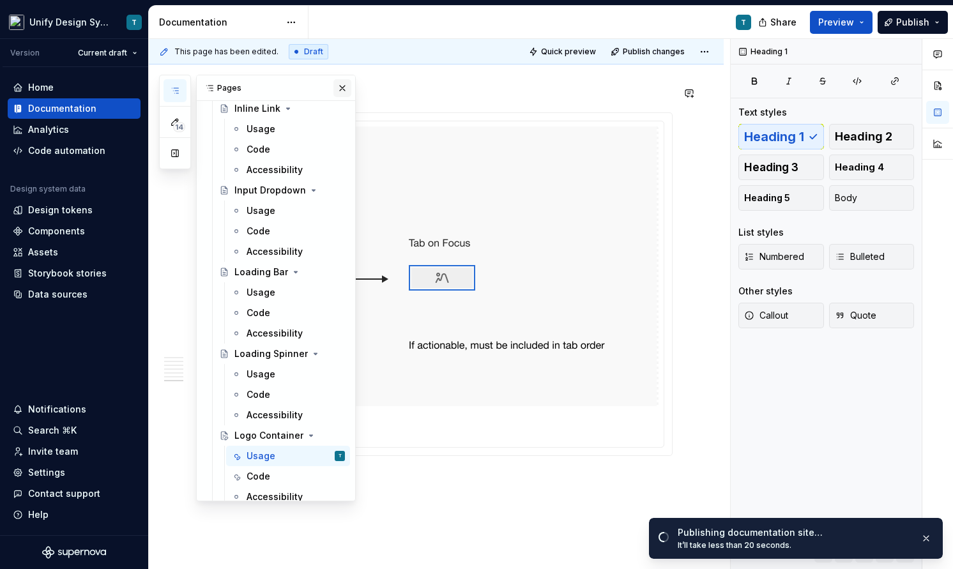
click at [341, 88] on button "button" at bounding box center [343, 88] width 18 height 18
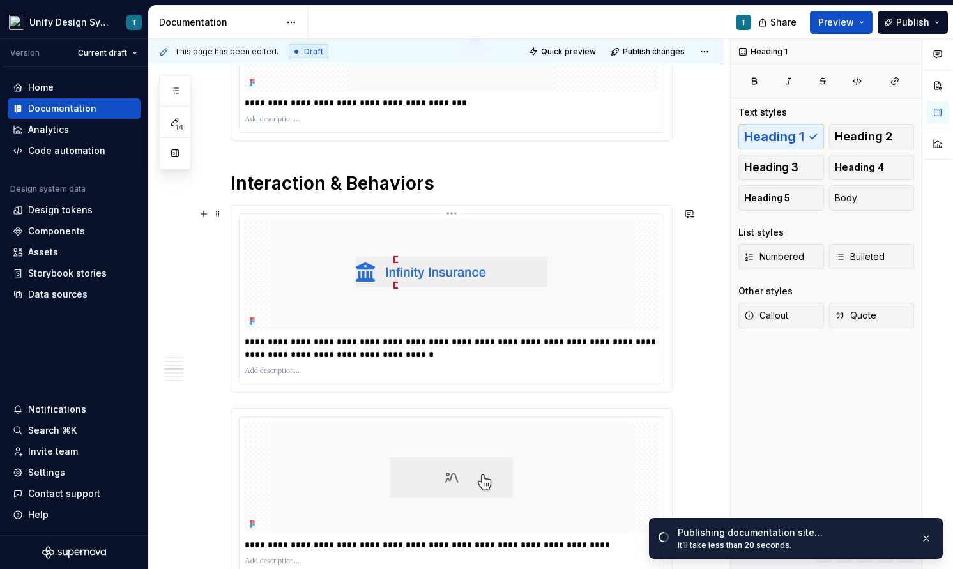
scroll to position [1312, 0]
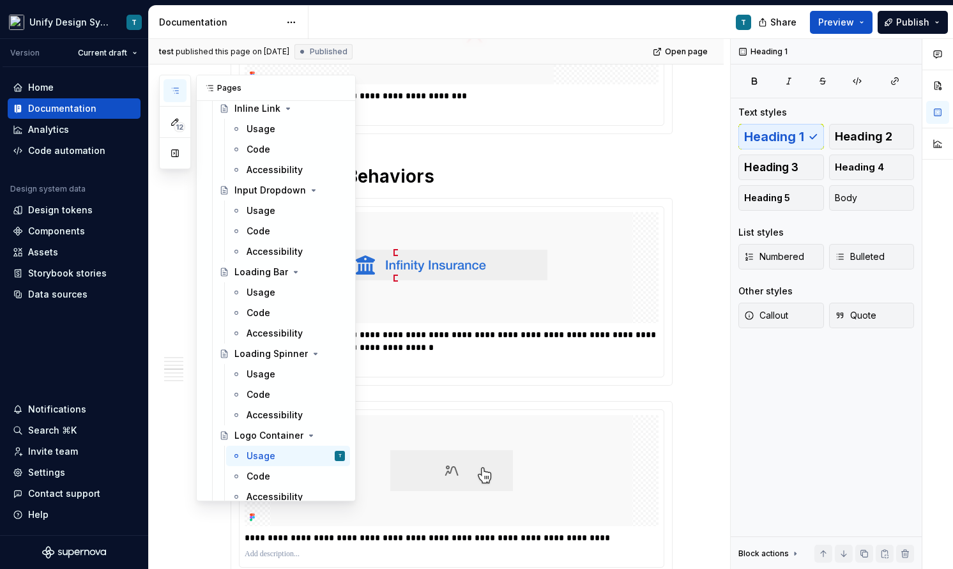
click at [174, 88] on icon "button" at bounding box center [175, 90] width 6 height 5
click at [447, 278] on img at bounding box center [452, 267] width 362 height 111
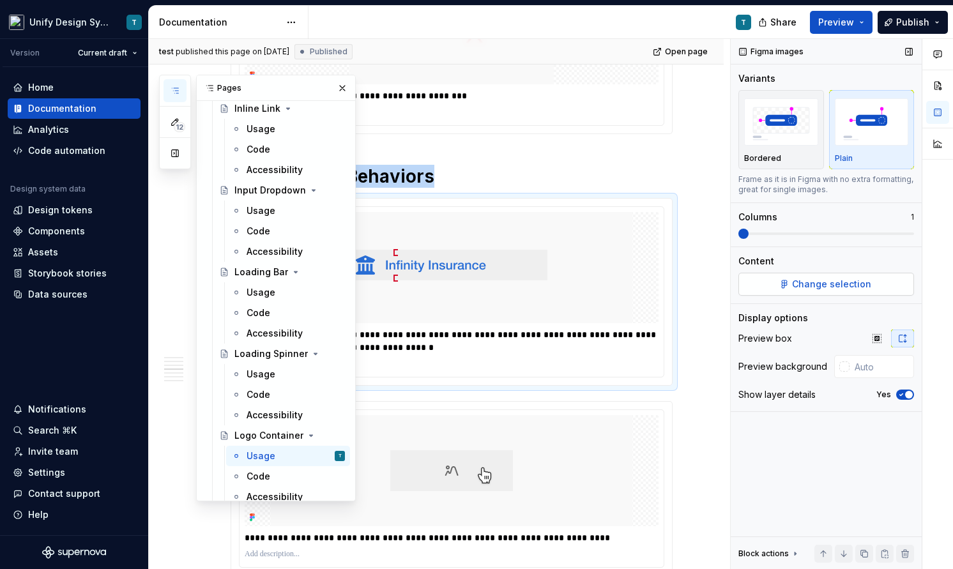
click at [822, 284] on span "Change selection" at bounding box center [831, 284] width 79 height 13
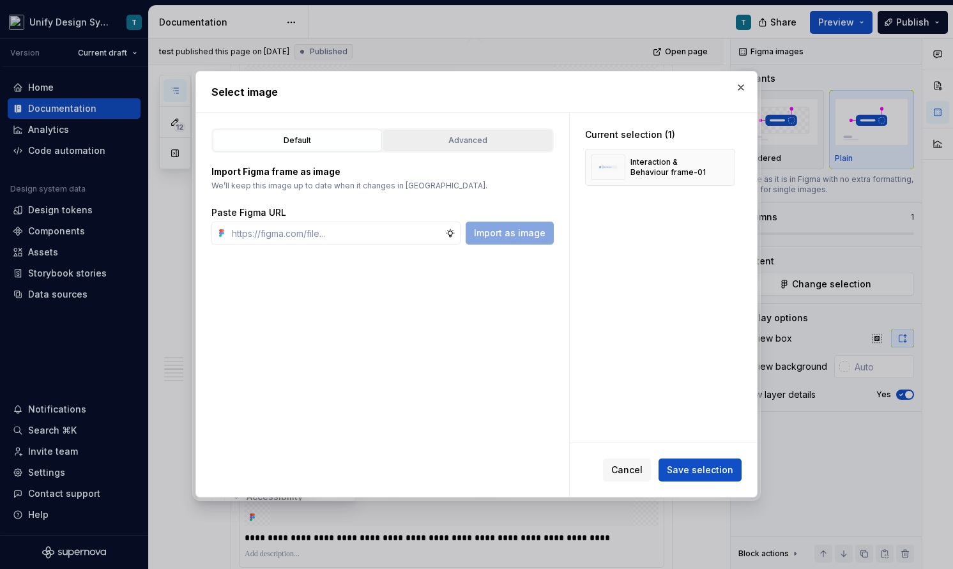
click at [430, 142] on div "Advanced" at bounding box center [468, 140] width 160 height 13
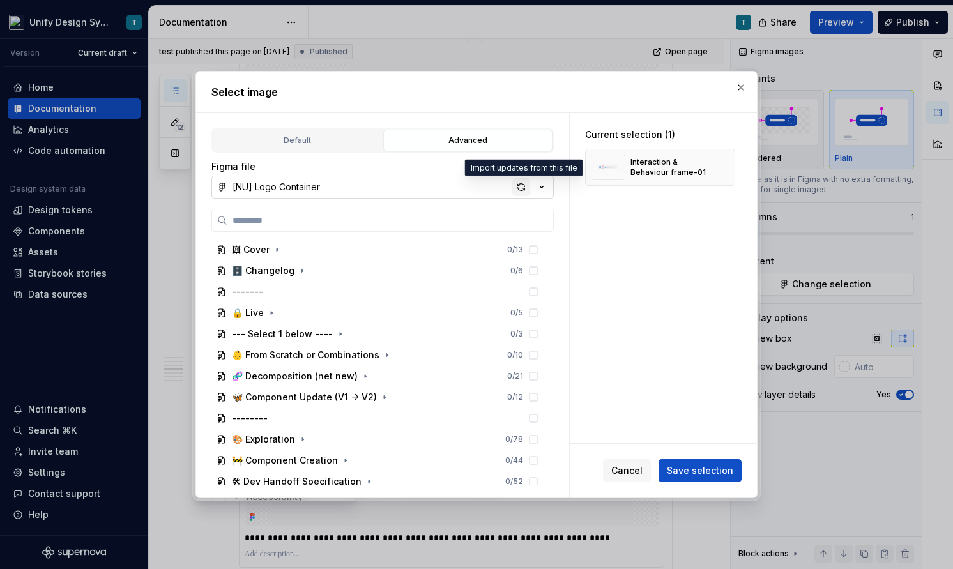
click at [522, 183] on div "button" at bounding box center [521, 187] width 18 height 18
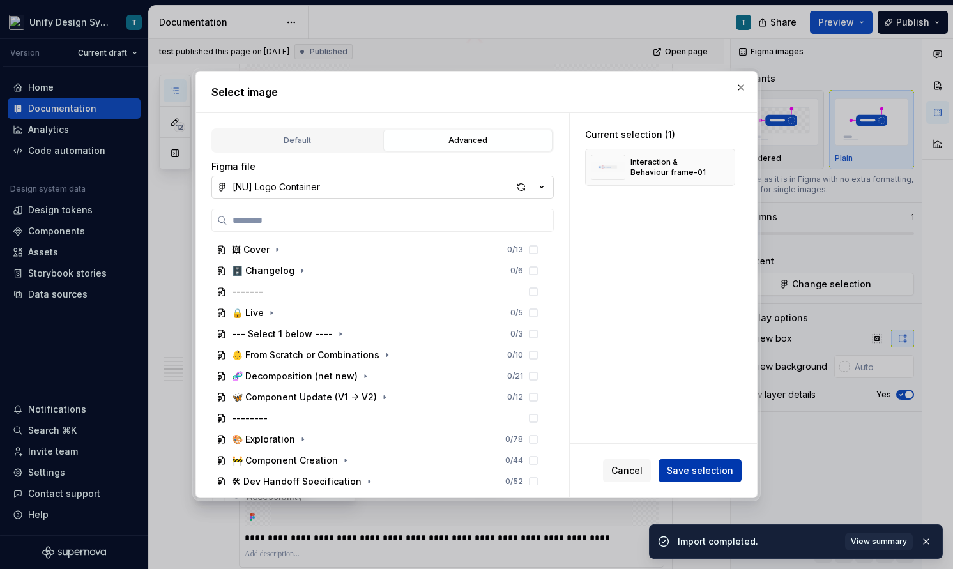
click at [711, 472] on span "Save selection" at bounding box center [700, 471] width 66 height 13
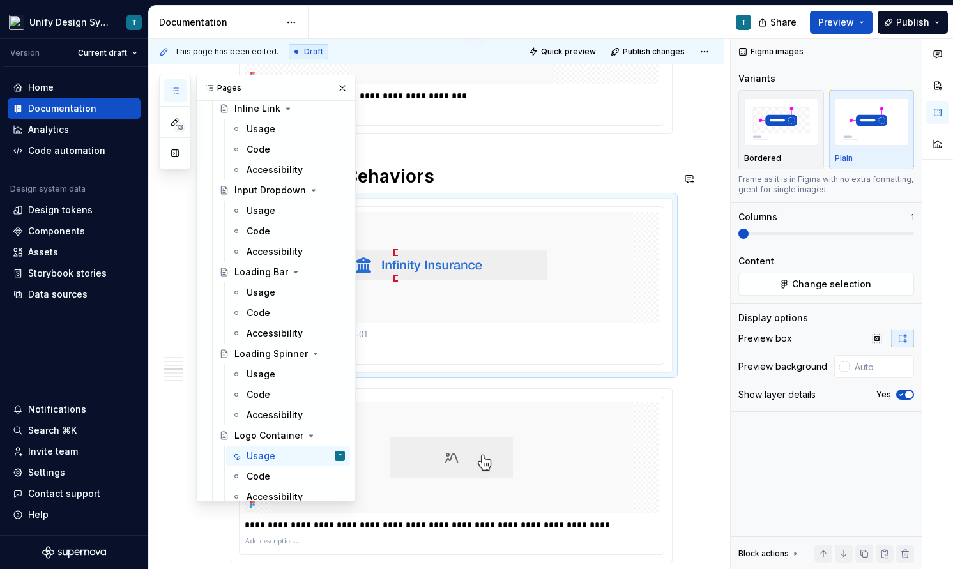
click at [571, 164] on div "**********" at bounding box center [452, 361] width 442 height 2811
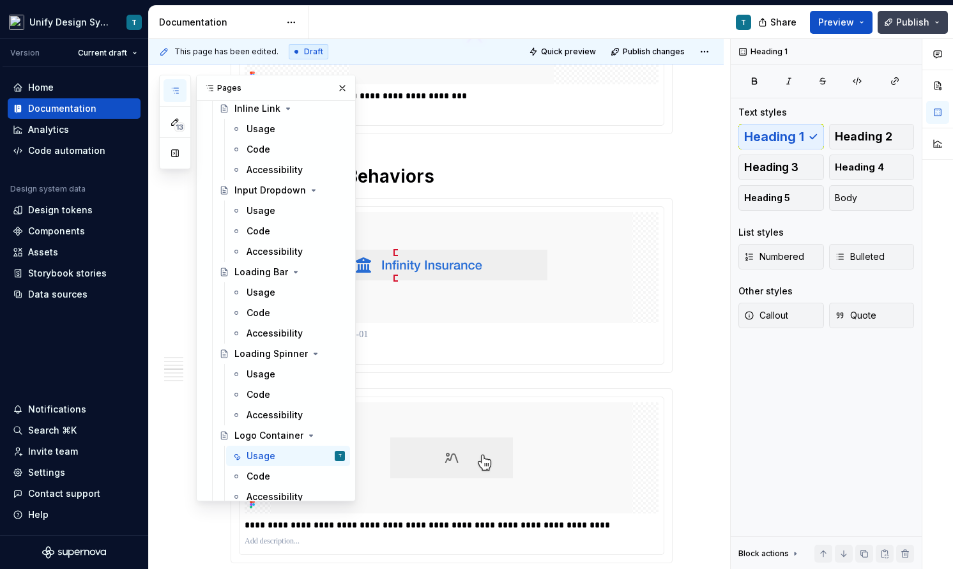
click at [938, 22] on button "Publish" at bounding box center [913, 22] width 70 height 23
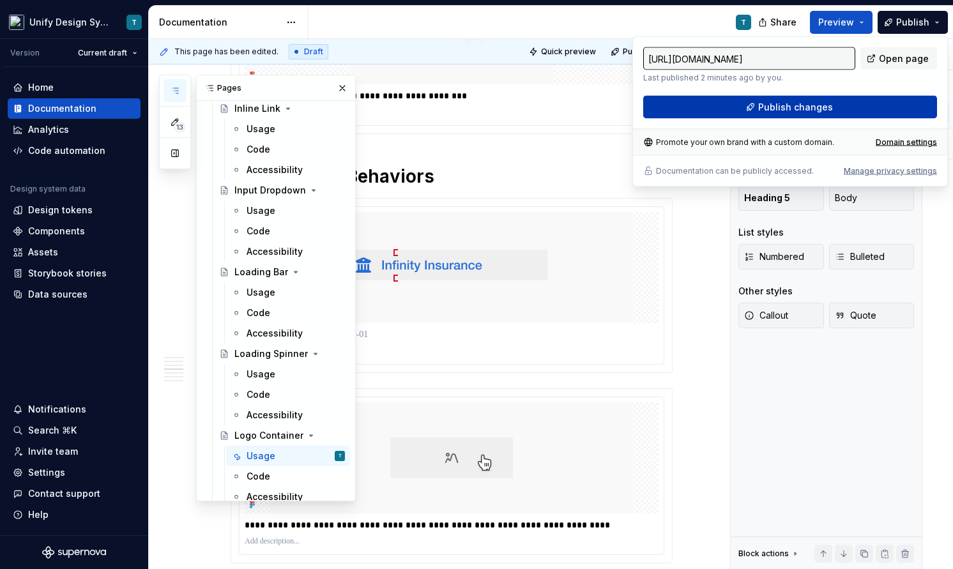
click at [718, 109] on button "Publish changes" at bounding box center [790, 107] width 294 height 23
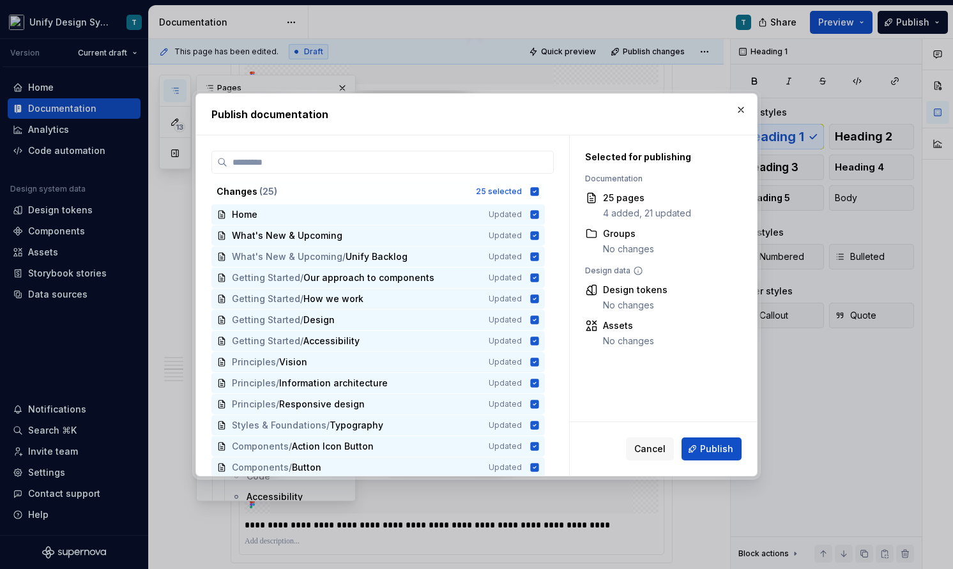
click at [454, 202] on div "Changes ( 25 ) 25 selected Home Updated What's New & Upcoming Updated What's Ne…" at bounding box center [382, 328] width 342 height 295
click at [459, 199] on div "Changes ( 25 ) 25 selected" at bounding box center [378, 191] width 334 height 20
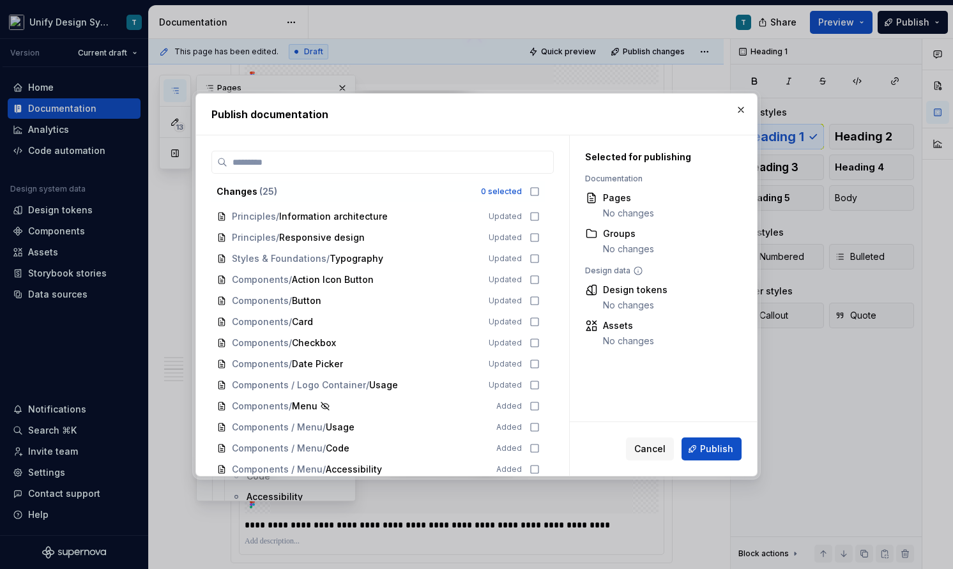
scroll to position [256, 0]
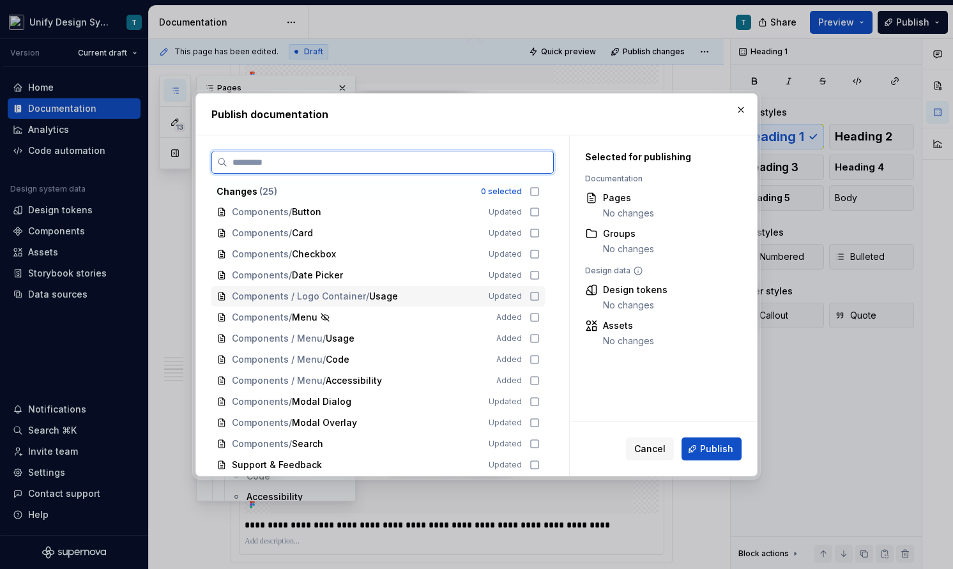
click at [410, 302] on div "Components / Logo Container / Usage" at bounding box center [353, 296] width 242 height 13
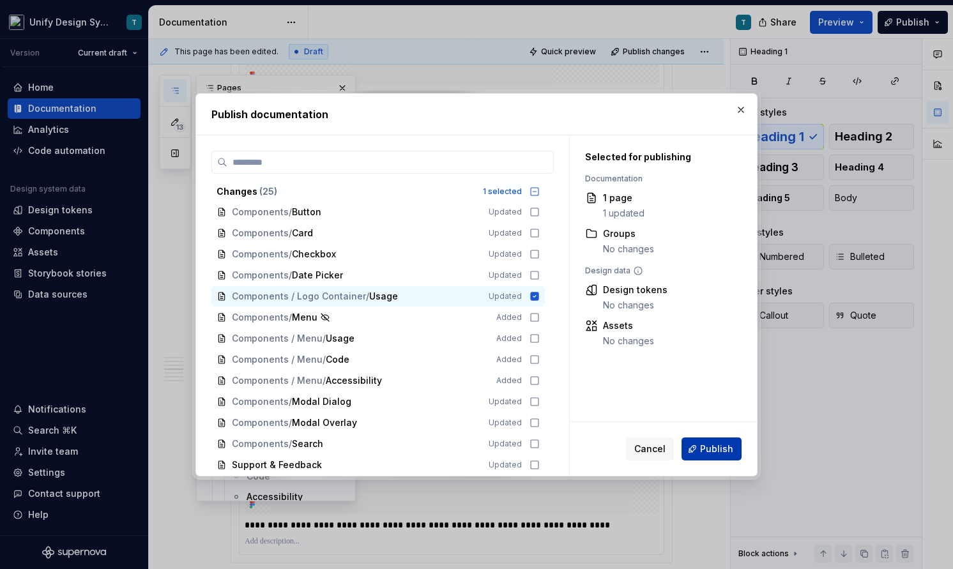
click at [707, 449] on span "Publish" at bounding box center [716, 449] width 33 height 13
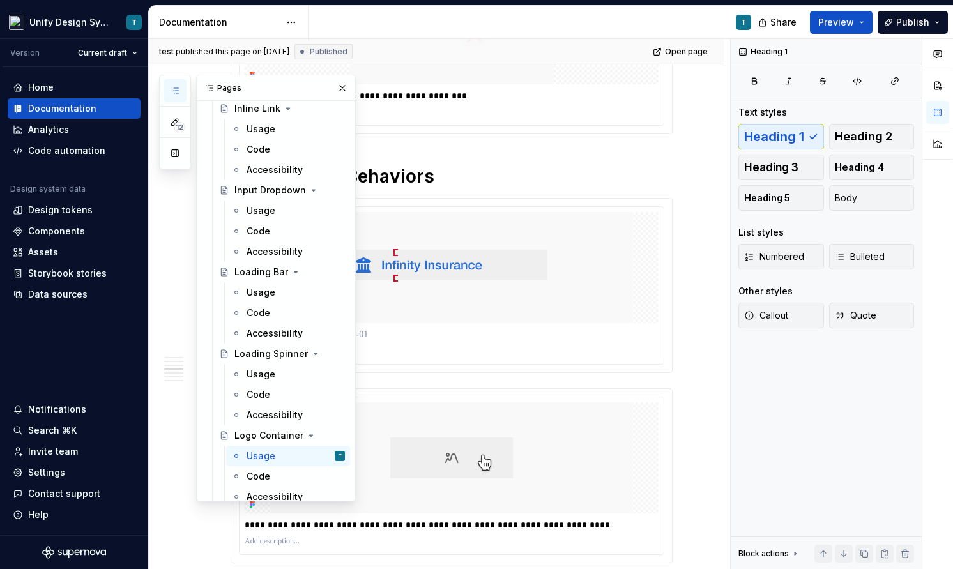
click at [527, 46] on div "test published this page on August 19, 2025 Published Open page" at bounding box center [436, 52] width 575 height 26
click at [346, 87] on button "button" at bounding box center [343, 88] width 18 height 18
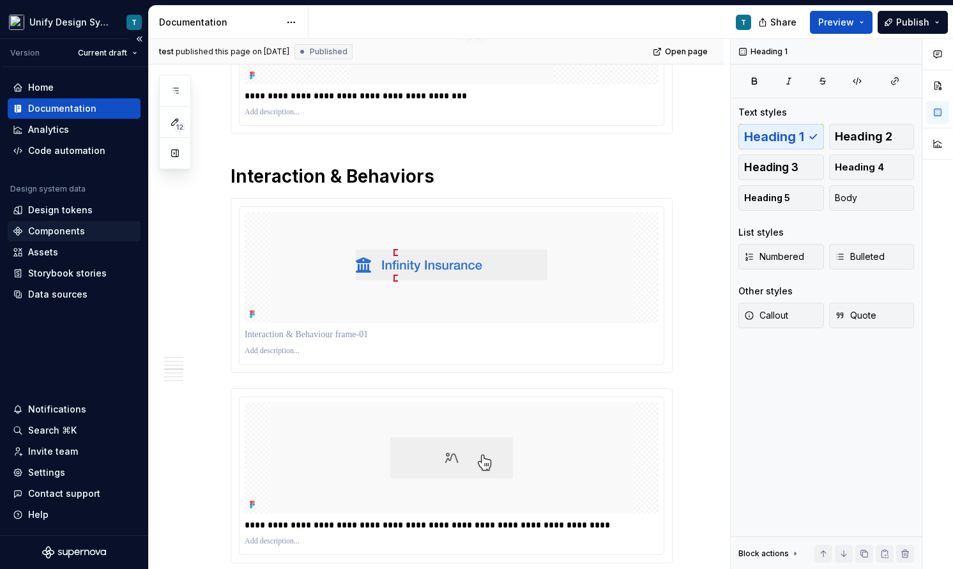
click at [61, 232] on div "Components" at bounding box center [56, 231] width 57 height 13
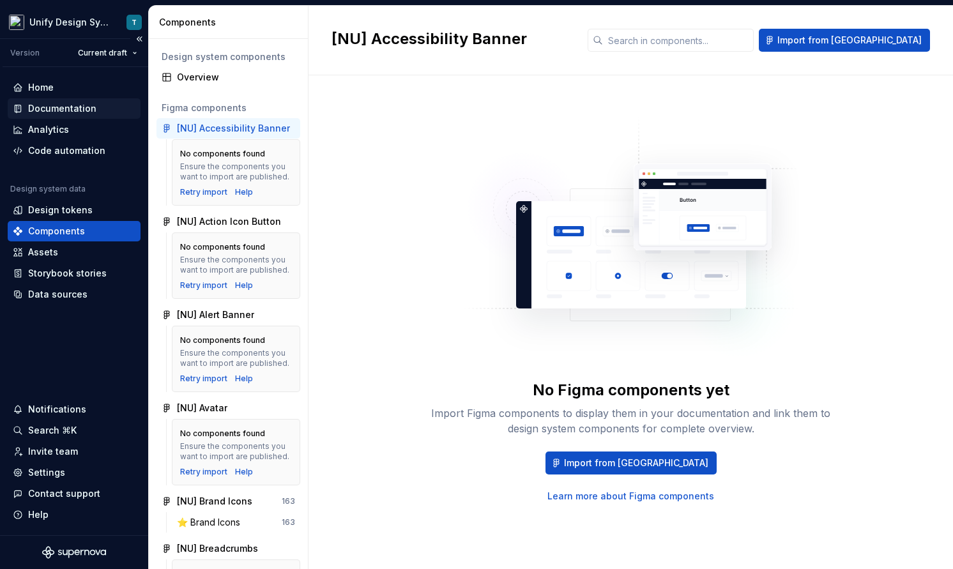
click at [56, 106] on div "Documentation" at bounding box center [62, 108] width 68 height 13
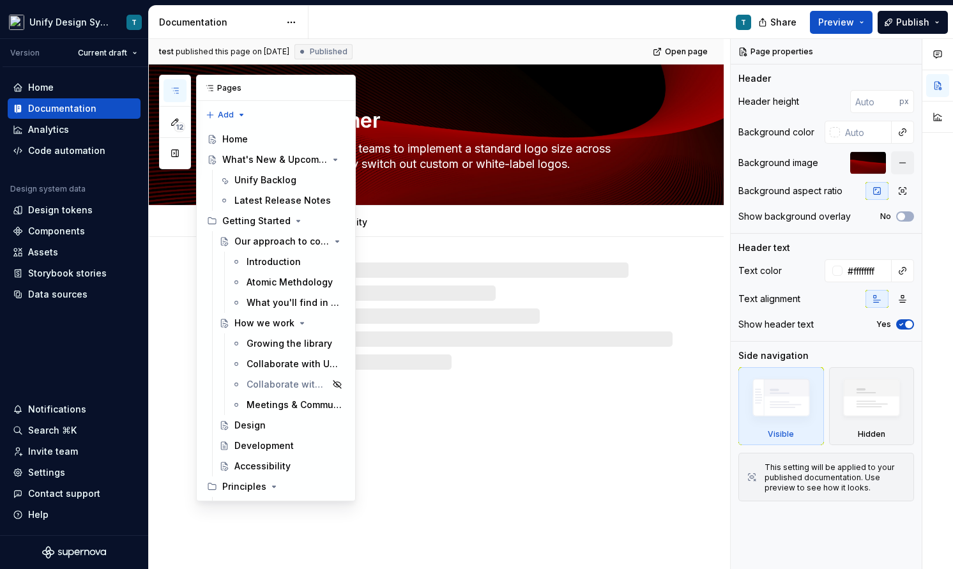
click at [175, 93] on icon "button" at bounding box center [175, 91] width 10 height 10
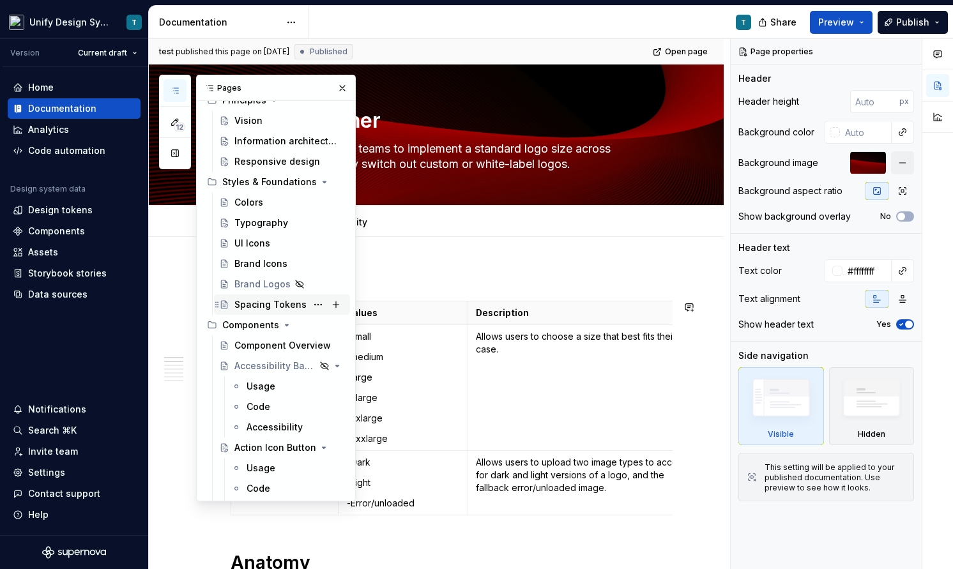
scroll to position [419, 0]
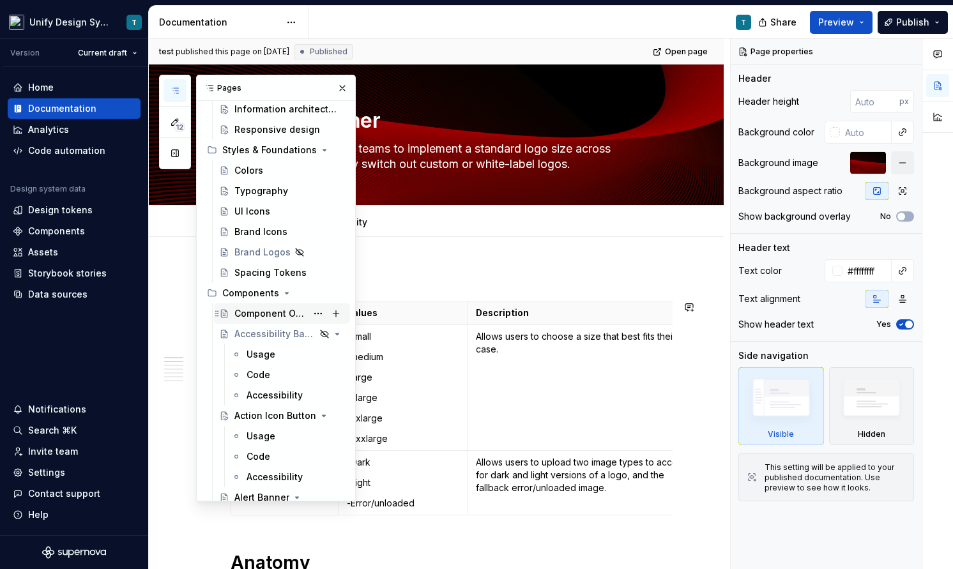
click at [273, 316] on div "Component Overview" at bounding box center [270, 313] width 72 height 13
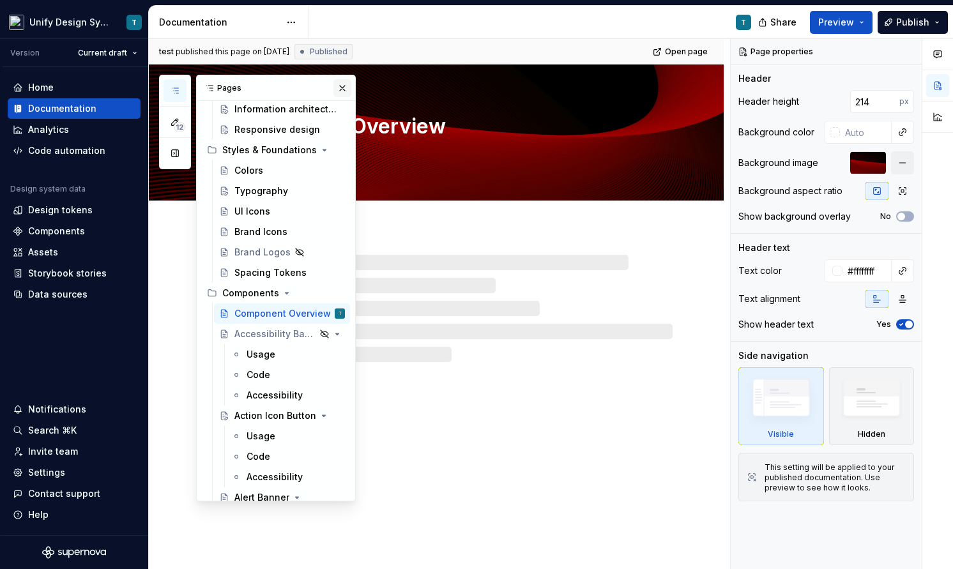
click at [346, 89] on button "button" at bounding box center [343, 88] width 18 height 18
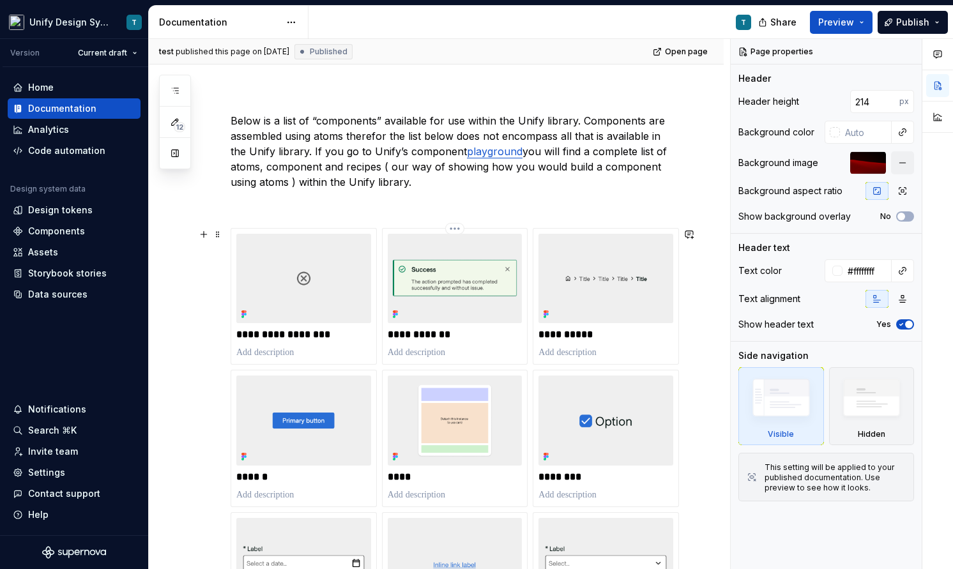
scroll to position [180, 0]
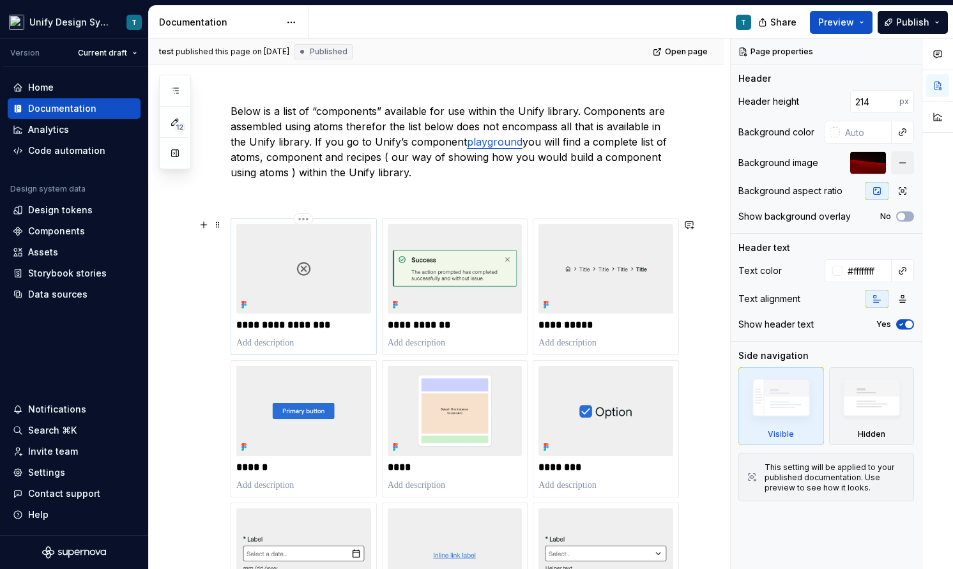
click at [368, 295] on img at bounding box center [303, 268] width 135 height 89
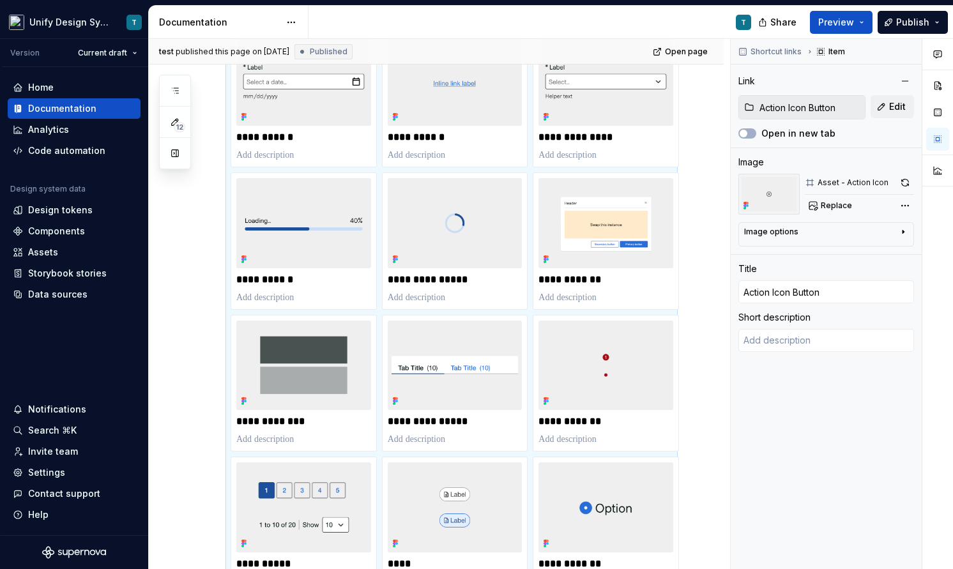
scroll to position [655, 0]
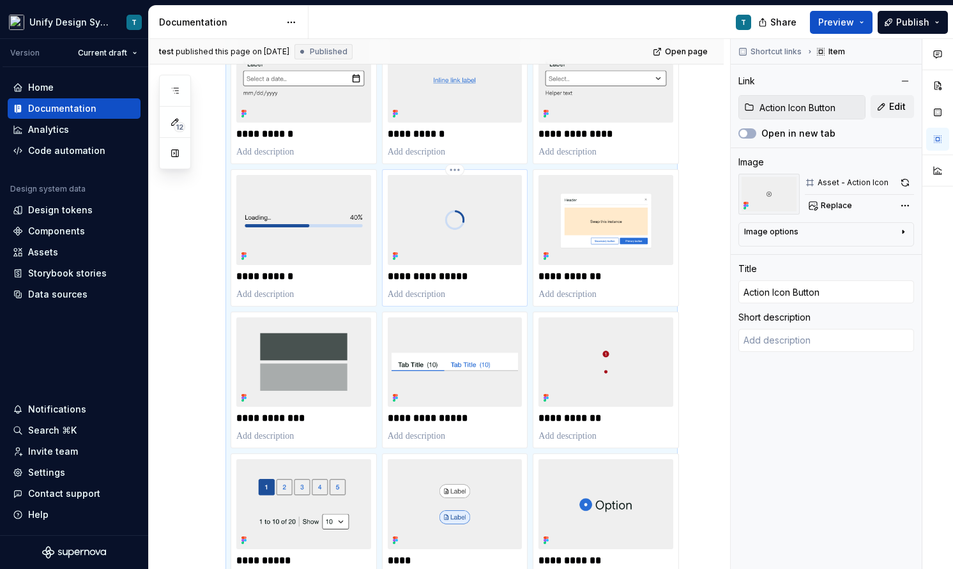
click at [477, 265] on div "**********" at bounding box center [455, 237] width 135 height 125
type textarea "*"
type input "Loading Spinner"
click at [454, 168] on html "Unify Design System T Version Current draft Home Documentation Analytics Code a…" at bounding box center [476, 284] width 953 height 569
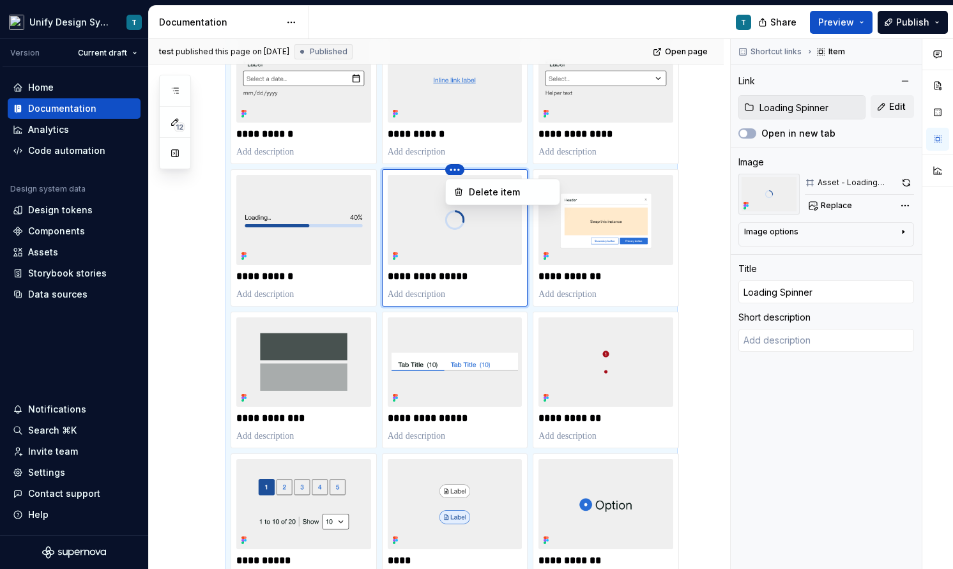
click at [408, 245] on html "Unify Design System T Version Current draft Home Documentation Analytics Code a…" at bounding box center [476, 284] width 953 height 569
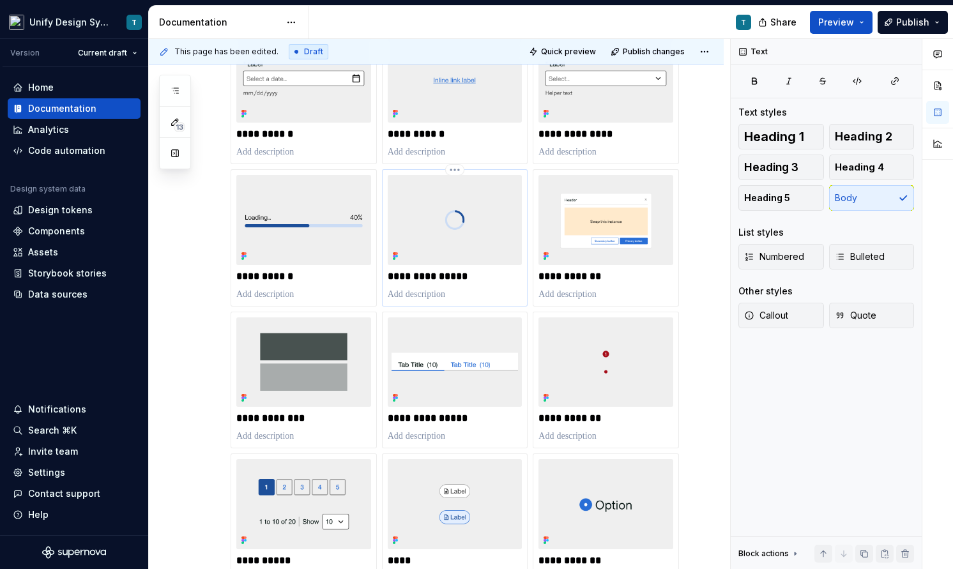
click at [449, 249] on img at bounding box center [455, 219] width 135 height 89
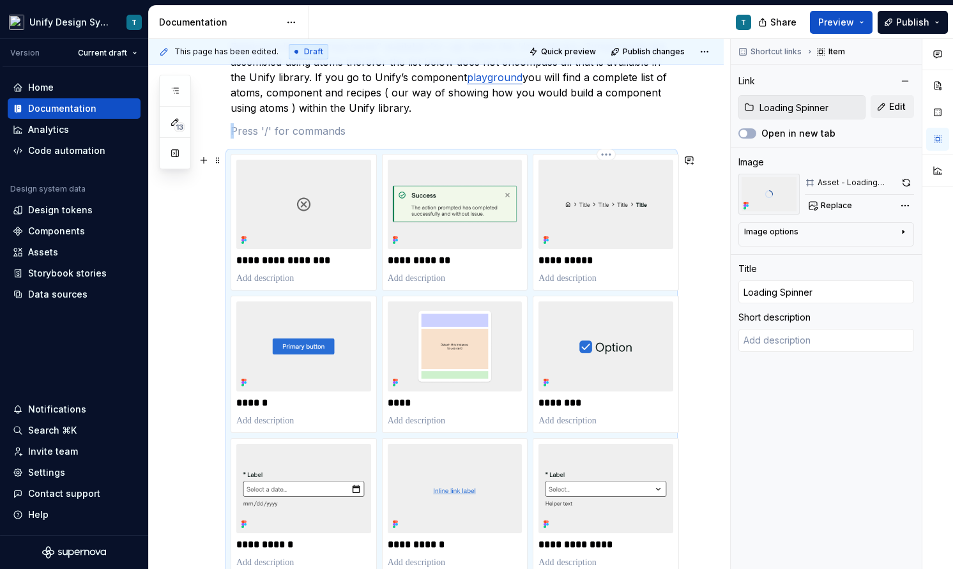
scroll to position [210, 0]
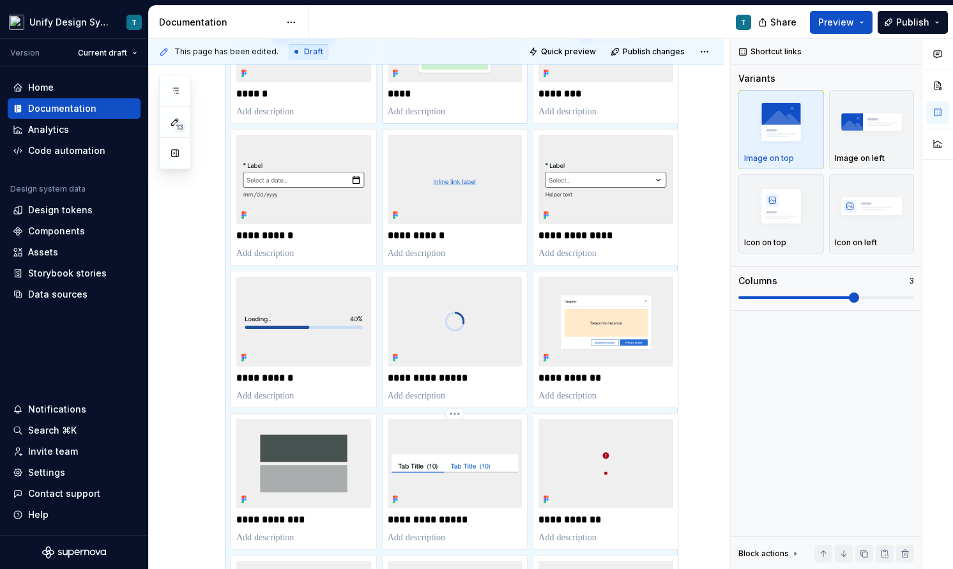
scroll to position [573, 0]
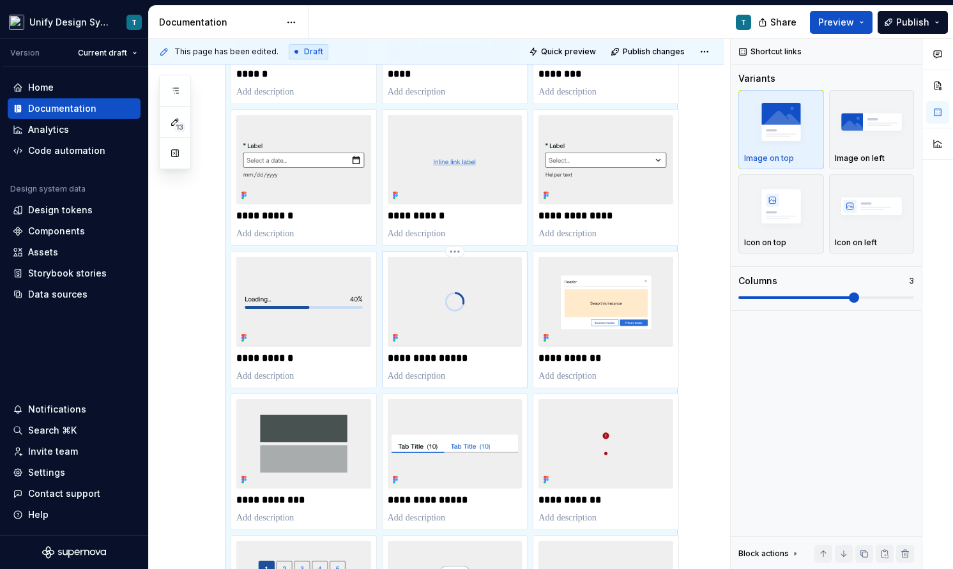
click at [471, 328] on img at bounding box center [455, 301] width 135 height 89
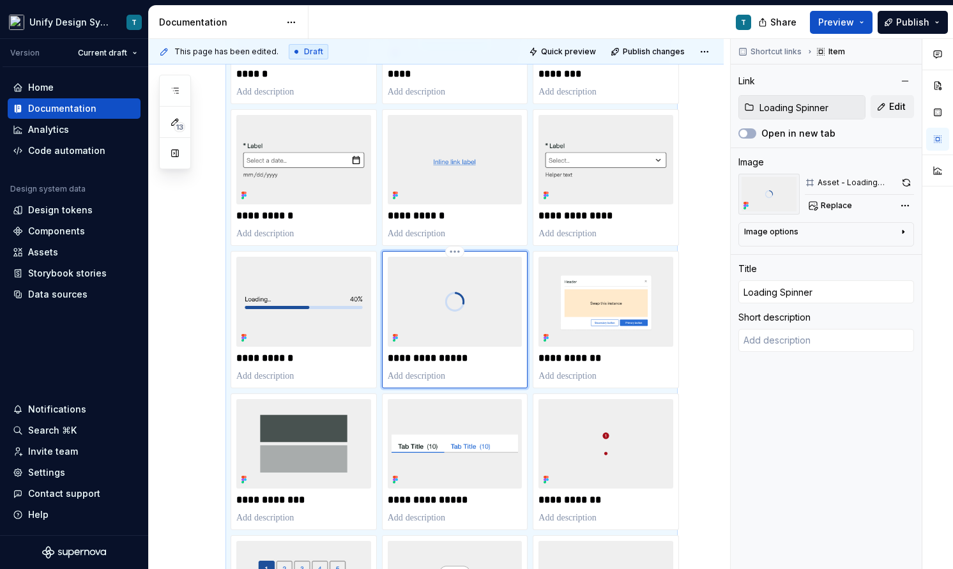
click at [454, 257] on img at bounding box center [455, 301] width 135 height 89
click at [454, 252] on html "Unify Design System T Version Current draft Home Documentation Analytics Code a…" at bounding box center [476, 284] width 953 height 569
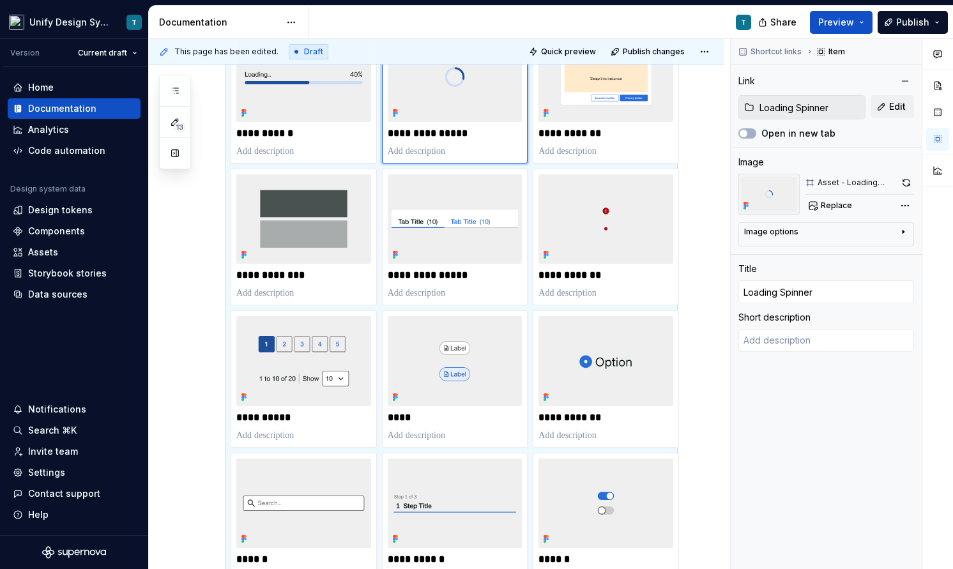
scroll to position [1110, 0]
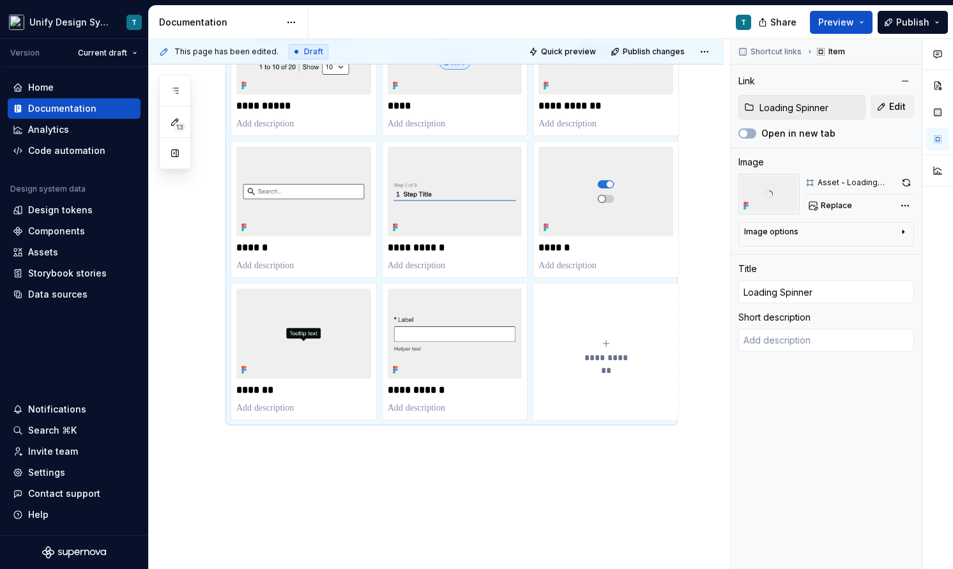
click at [610, 346] on icon "submit" at bounding box center [606, 344] width 10 height 10
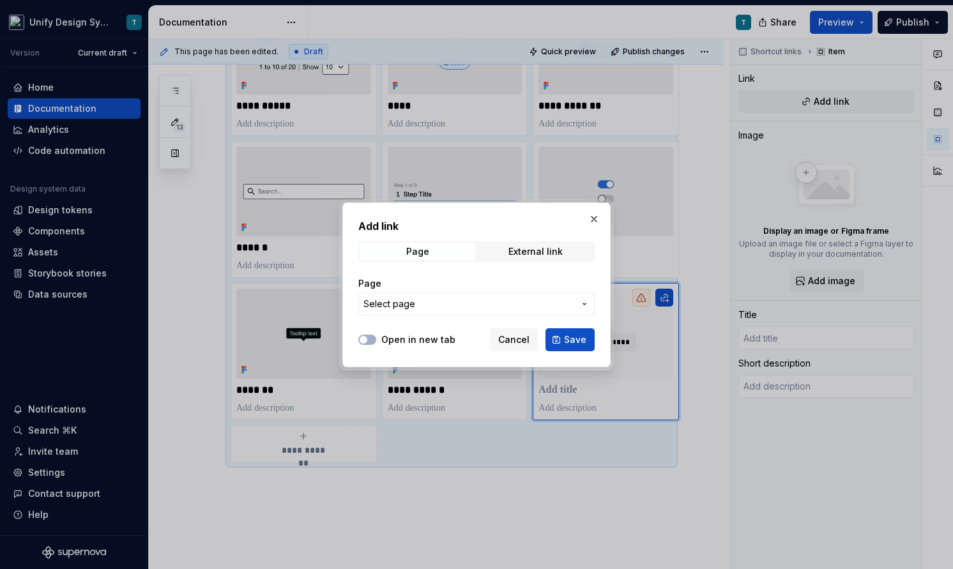
type textarea "*"
click at [433, 306] on span "Select page" at bounding box center [469, 304] width 211 height 13
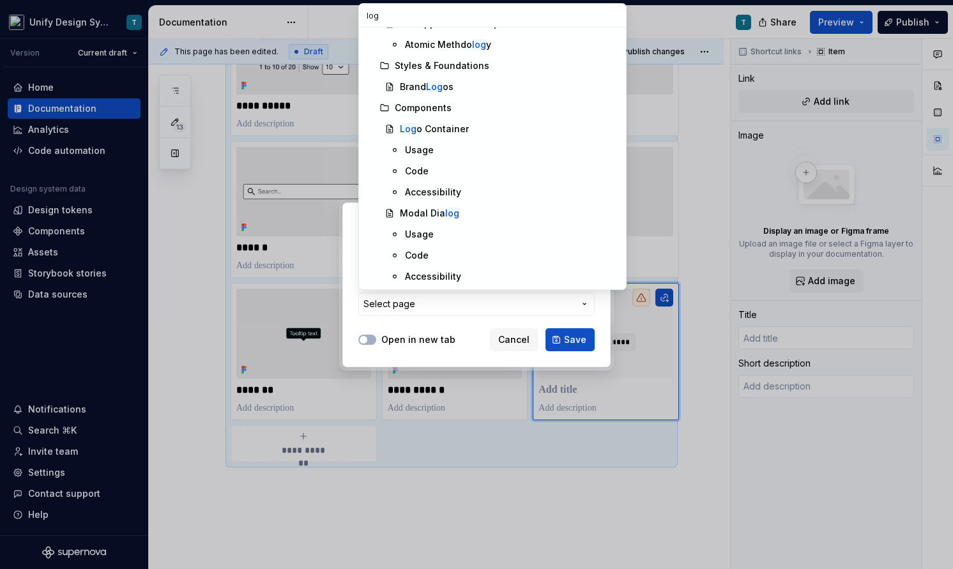
scroll to position [80, 0]
type input "logo"
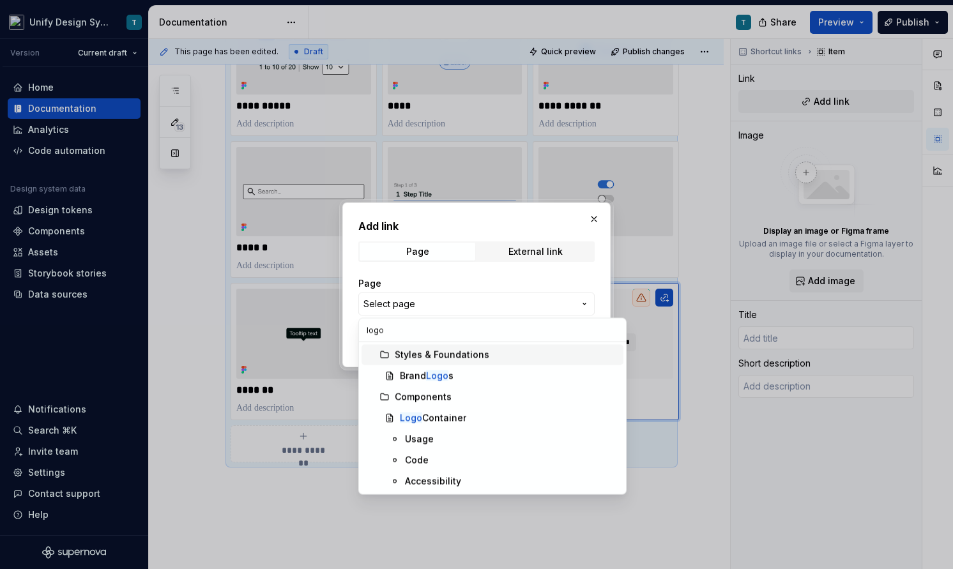
scroll to position [0, 0]
click at [458, 415] on div "Logo Container" at bounding box center [433, 418] width 66 height 13
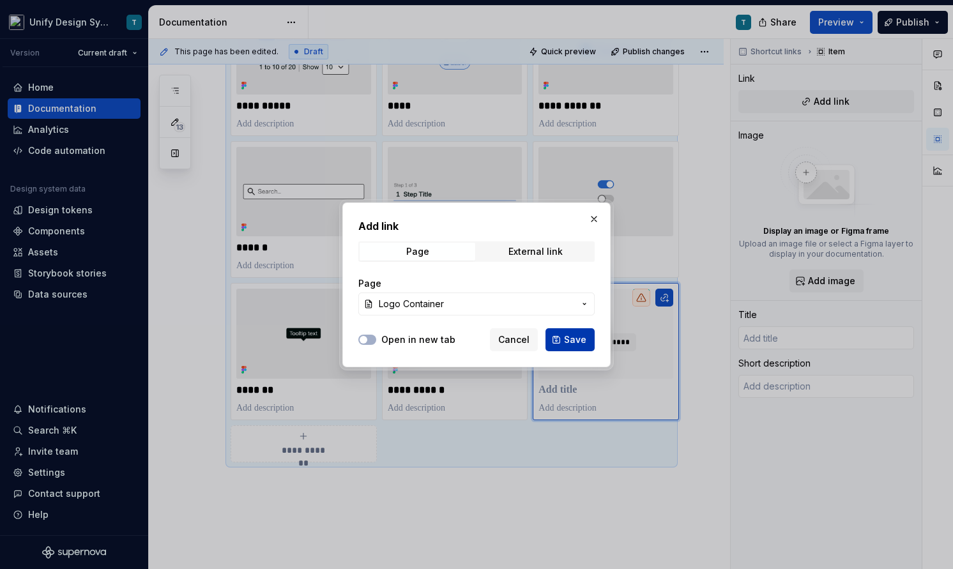
click at [573, 336] on span "Save" at bounding box center [575, 340] width 22 height 13
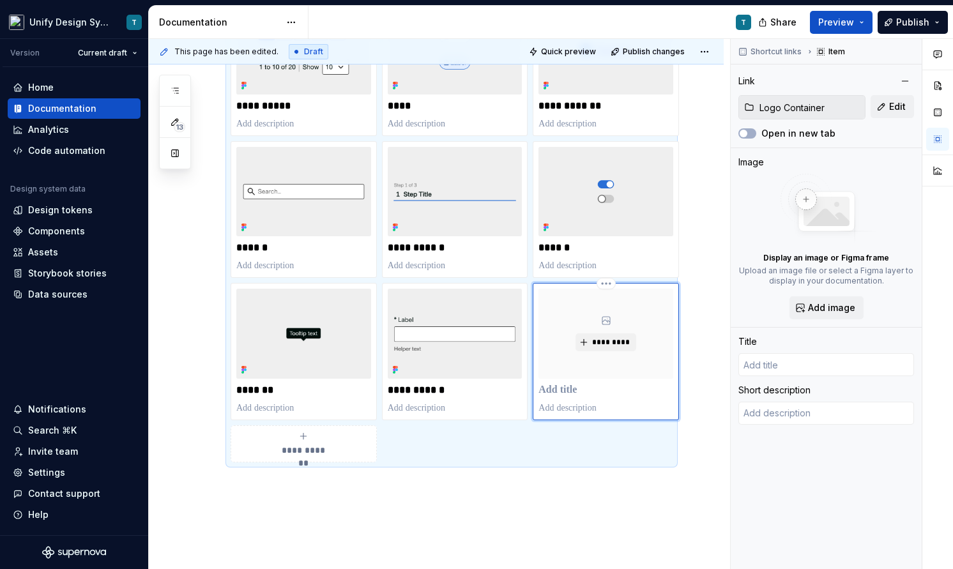
type textarea "*"
type input "Logo Container"
type textarea "A logo container allows teams to implement a standard logo size across applicat…"
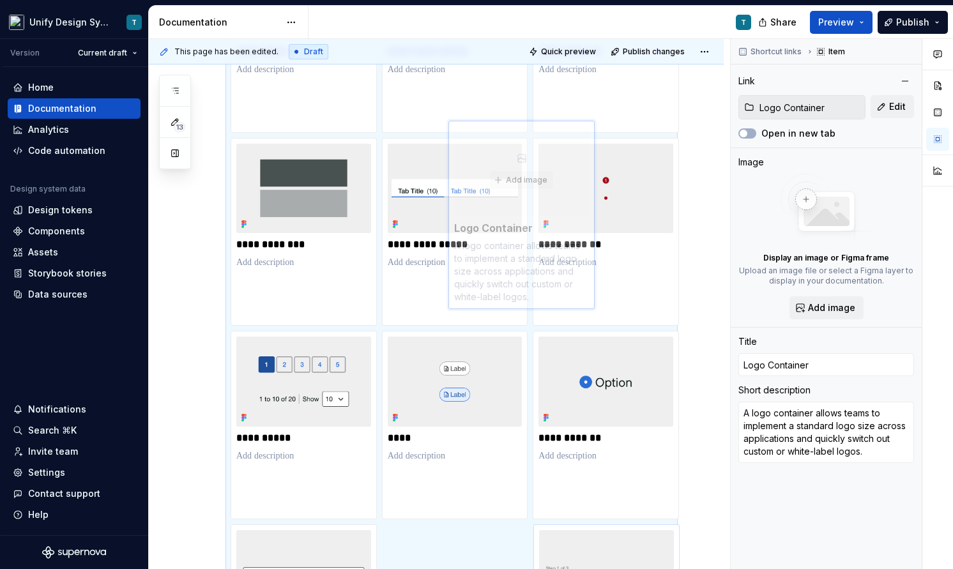
scroll to position [1391, 0]
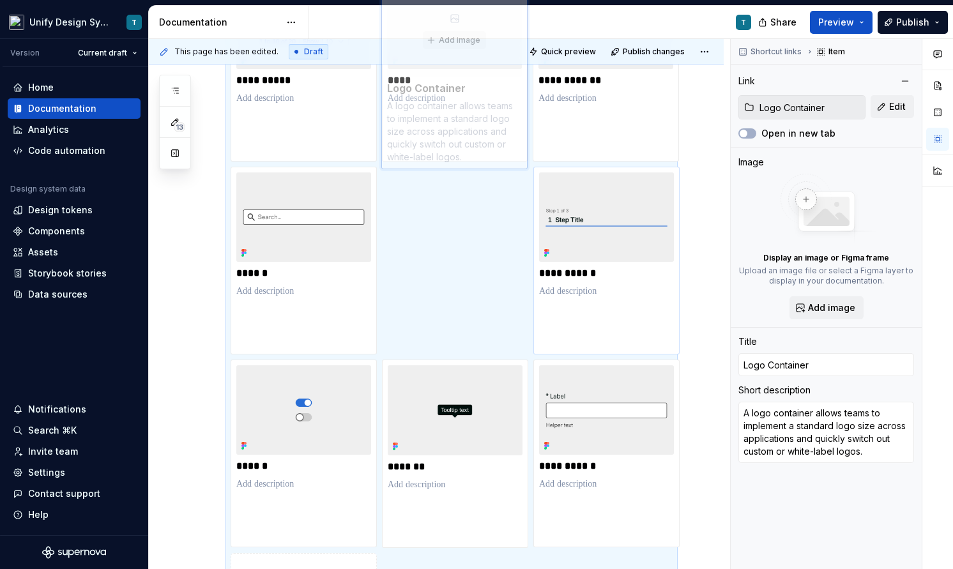
drag, startPoint x: 581, startPoint y: 445, endPoint x: 502, endPoint y: 236, distance: 223.1
click at [497, 206] on body "Unify Design System T Version Current draft Home Documentation Analytics Code a…" at bounding box center [476, 284] width 953 height 569
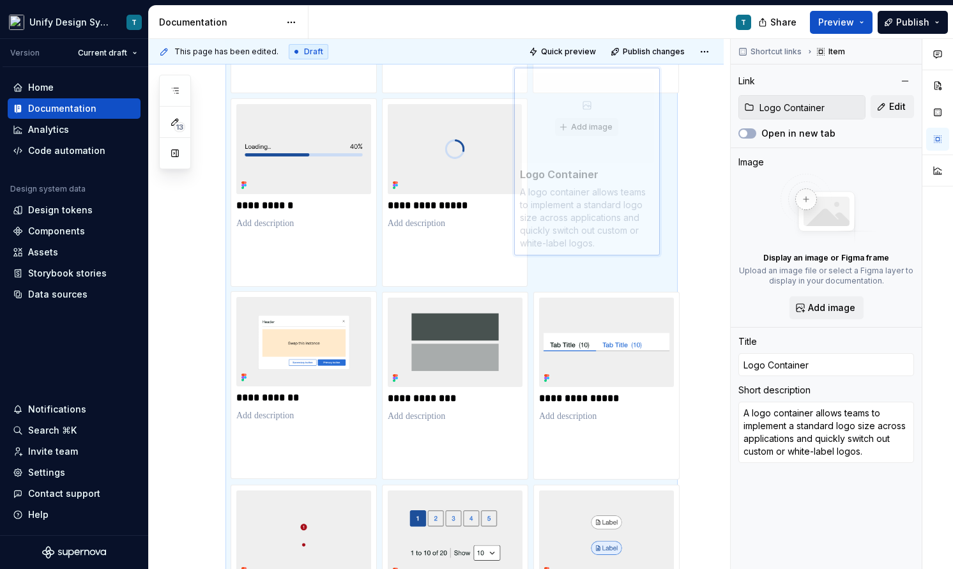
scroll to position [869, 0]
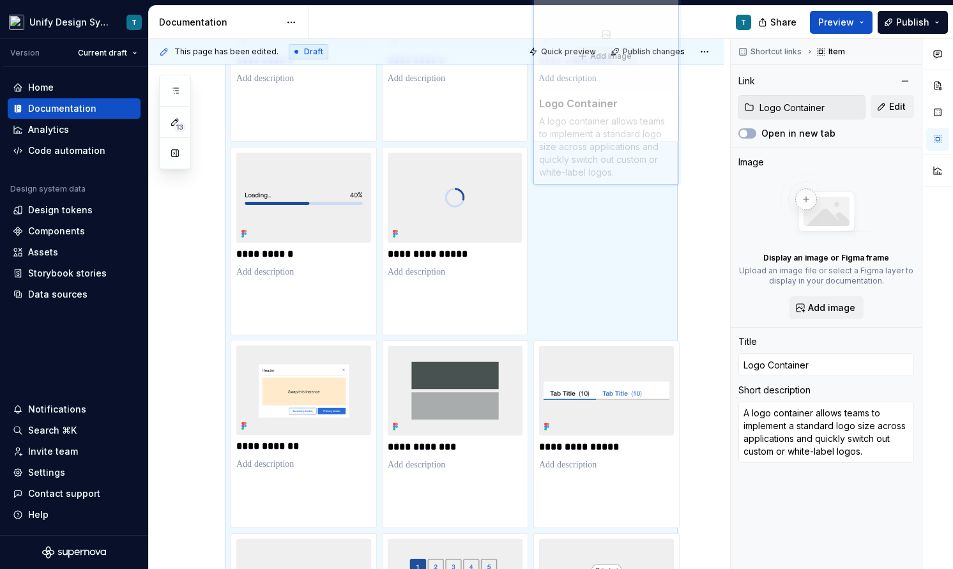
drag, startPoint x: 431, startPoint y: 423, endPoint x: 587, endPoint y: 136, distance: 326.8
click at [587, 136] on body "Unify Design System T Version Current draft Home Documentation Analytics Code a…" at bounding box center [476, 284] width 953 height 569
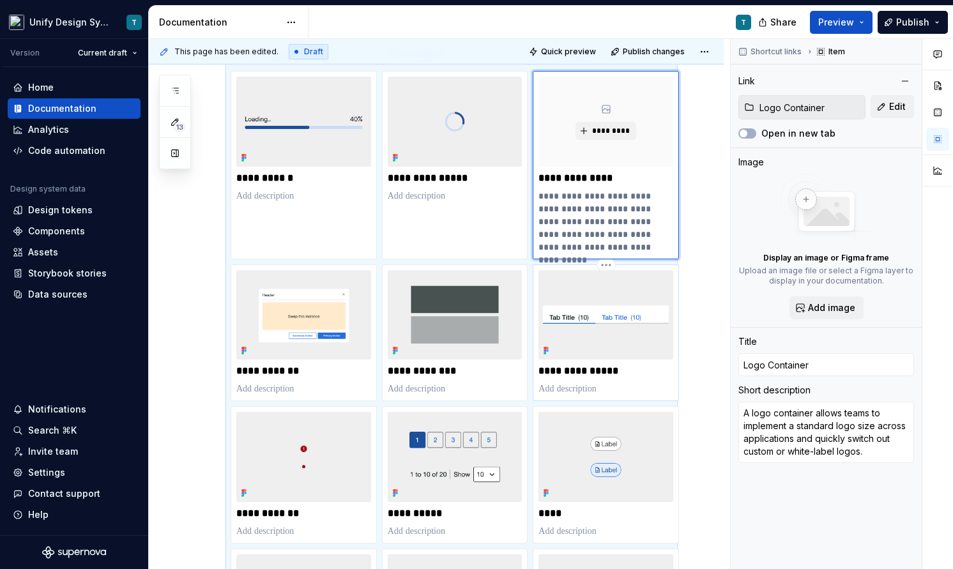
scroll to position [746, 0]
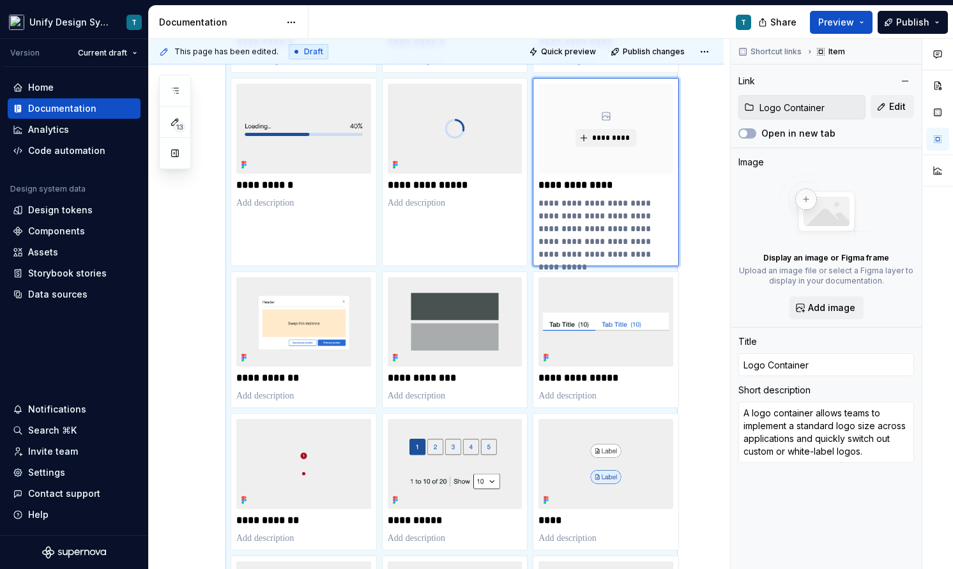
click at [702, 199] on div "**********" at bounding box center [436, 288] width 575 height 1611
click at [599, 137] on span "*********" at bounding box center [611, 138] width 39 height 10
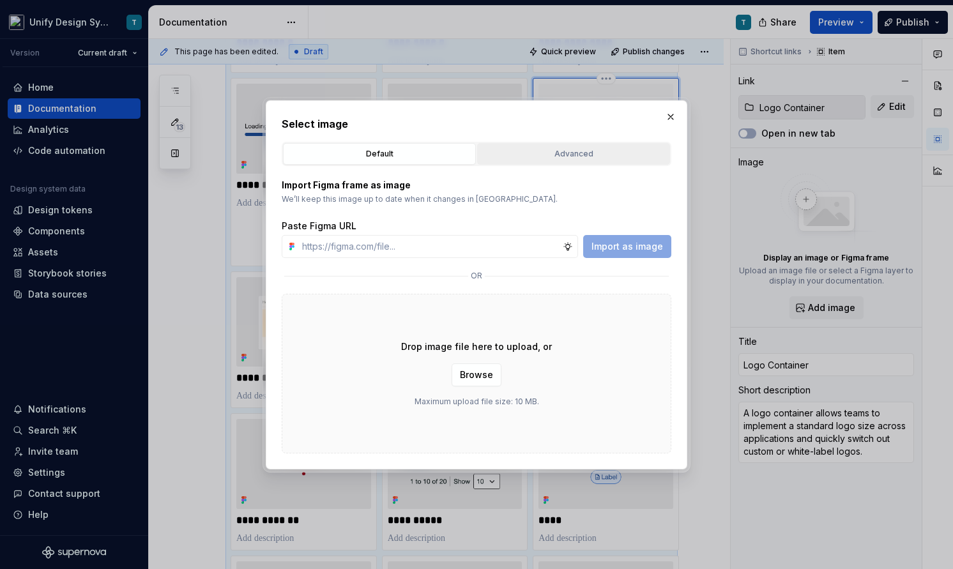
click at [545, 151] on div "Advanced" at bounding box center [574, 154] width 184 height 13
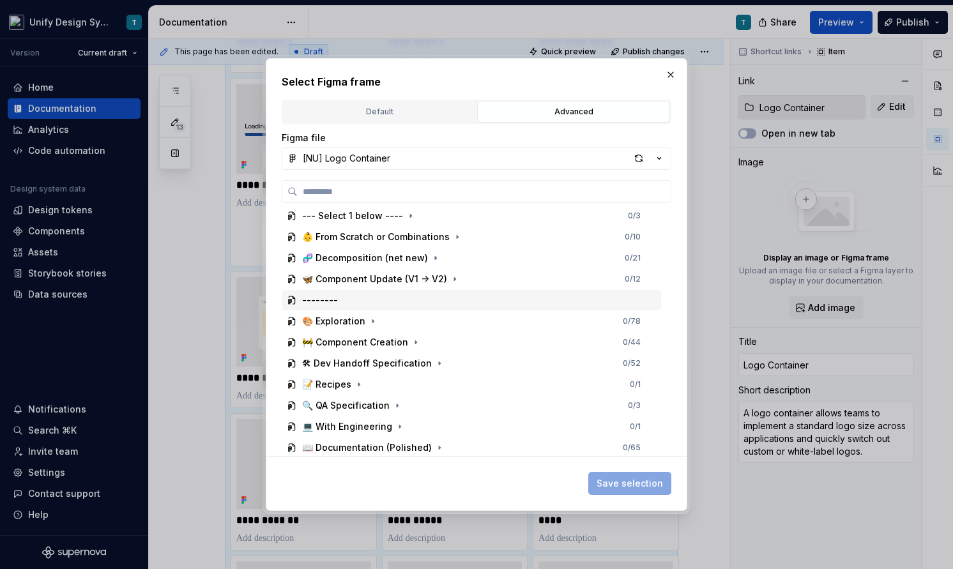
scroll to position [114, 0]
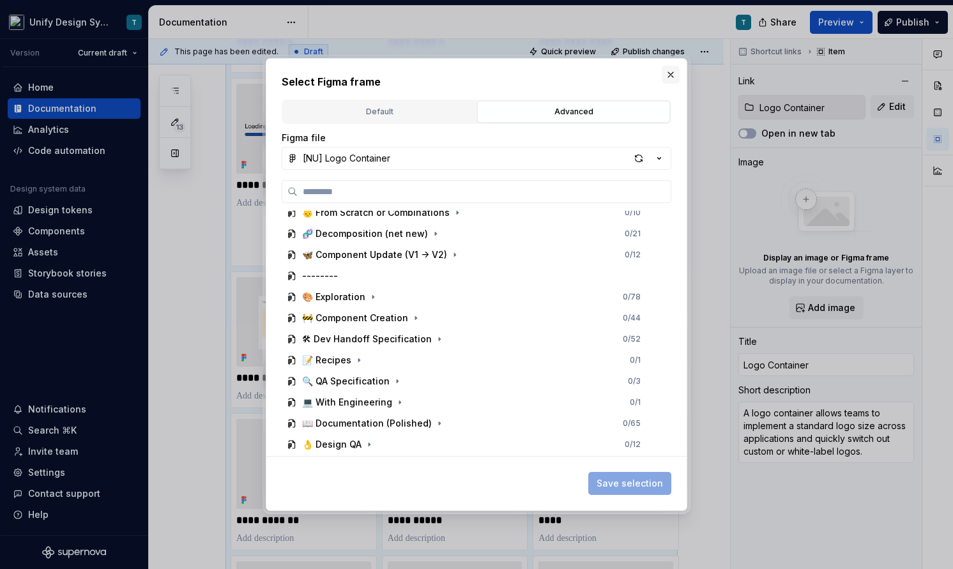
click at [675, 79] on button "button" at bounding box center [671, 75] width 18 height 18
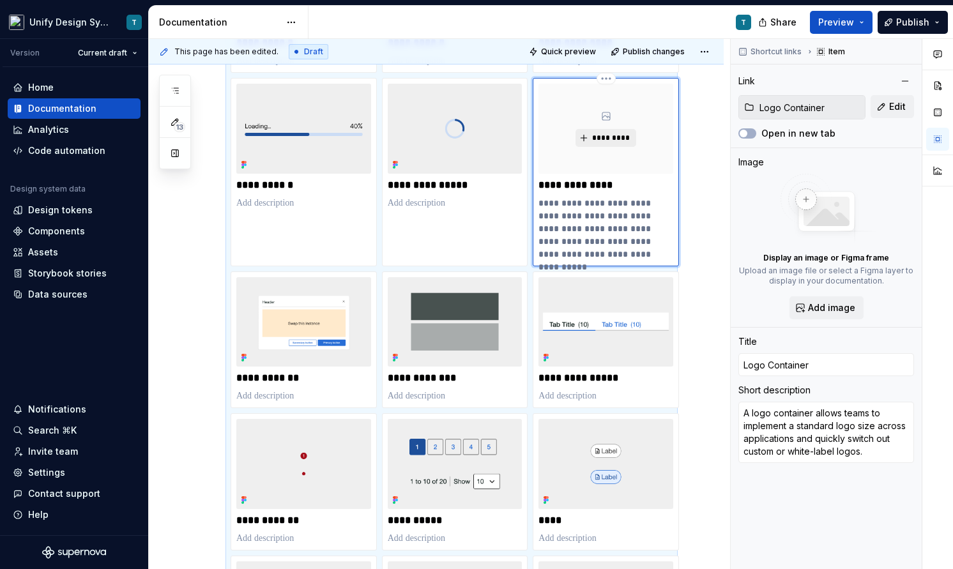
click at [615, 134] on span "*********" at bounding box center [611, 138] width 39 height 10
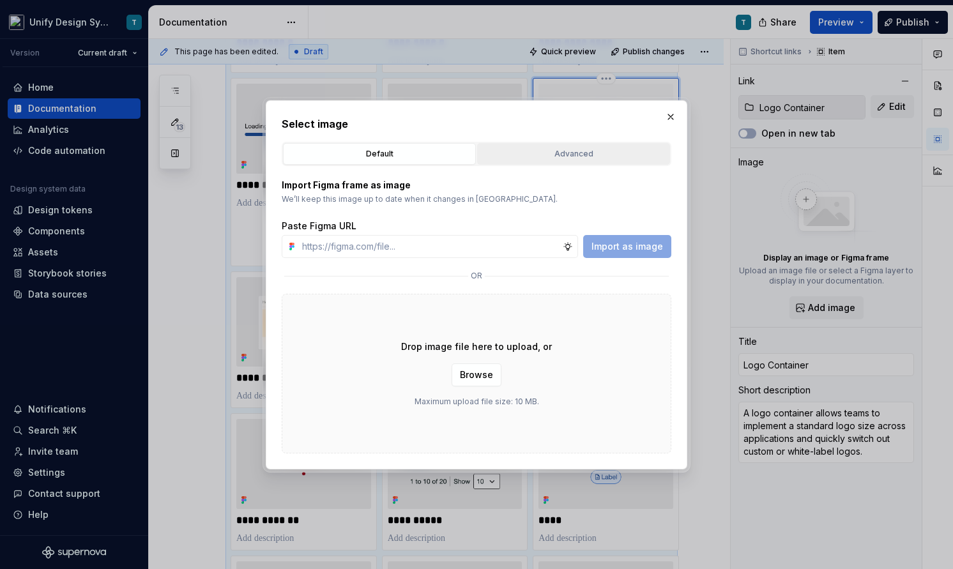
click at [583, 150] on div "Advanced" at bounding box center [574, 154] width 184 height 13
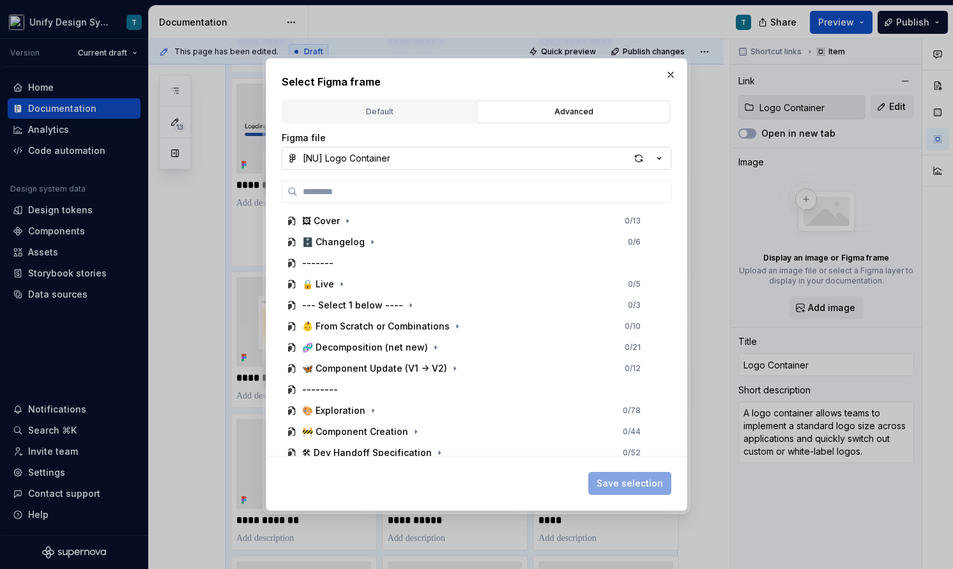
click at [659, 159] on icon "button" at bounding box center [659, 159] width 3 height 2
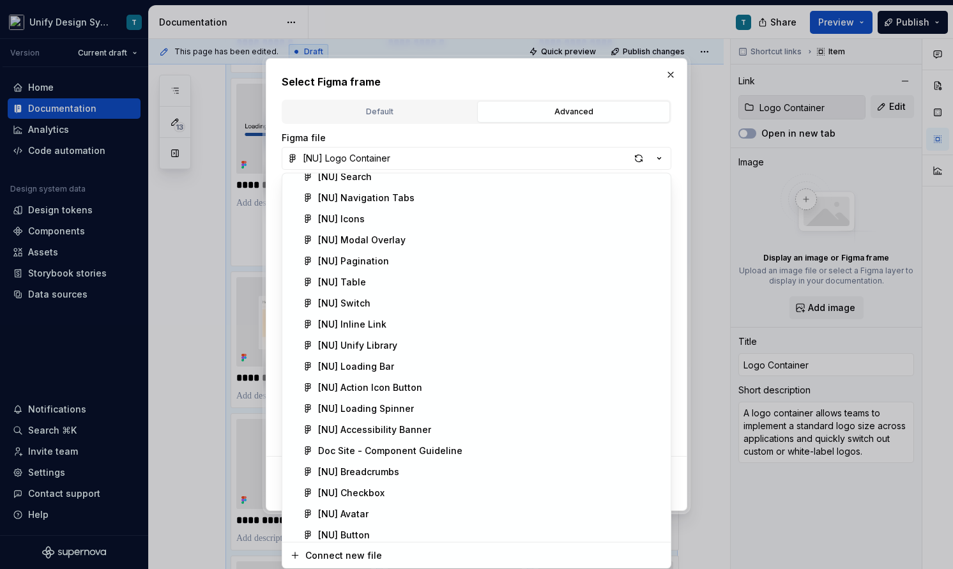
scroll to position [337, 0]
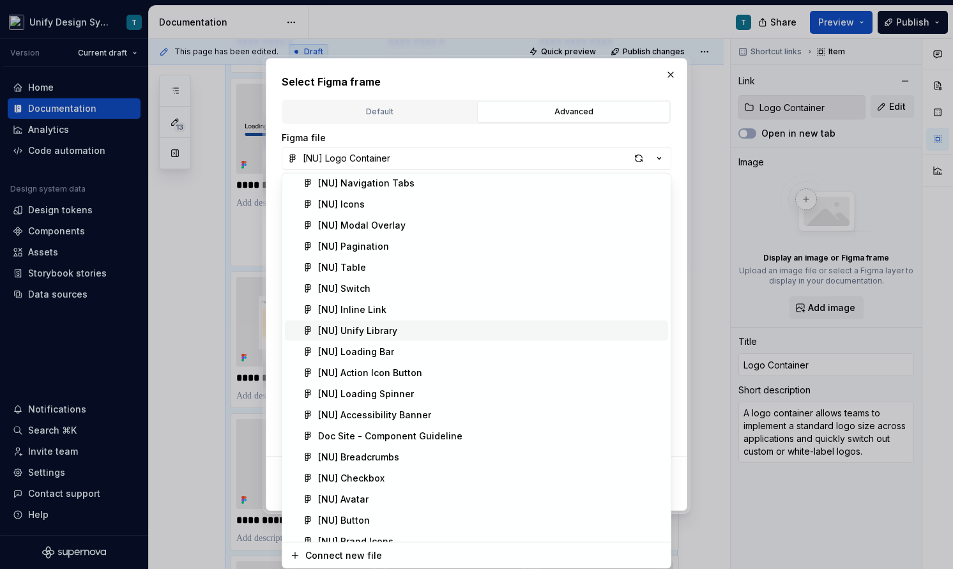
click at [382, 328] on div "[NU] Unify Library" at bounding box center [357, 331] width 79 height 13
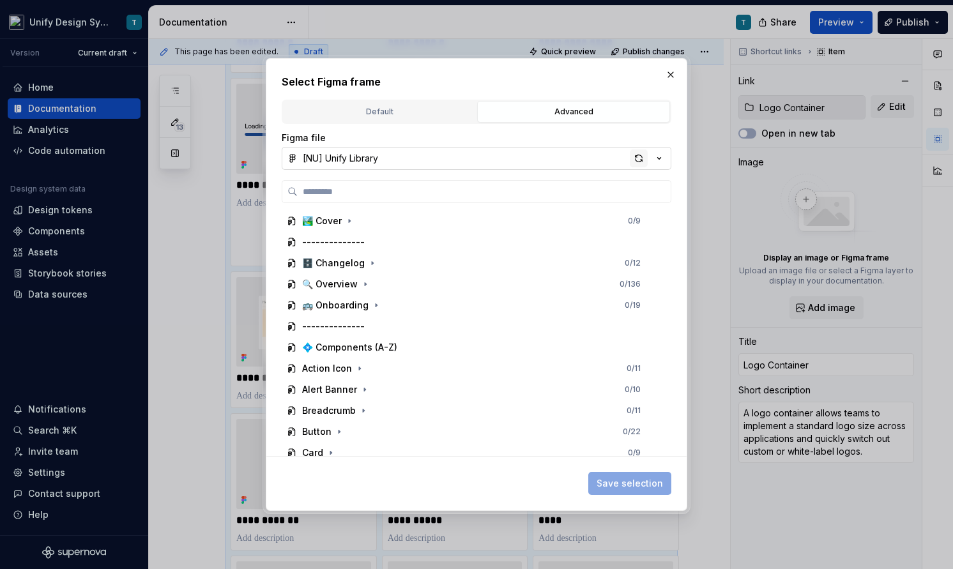
click at [631, 157] on div "button" at bounding box center [639, 159] width 18 height 18
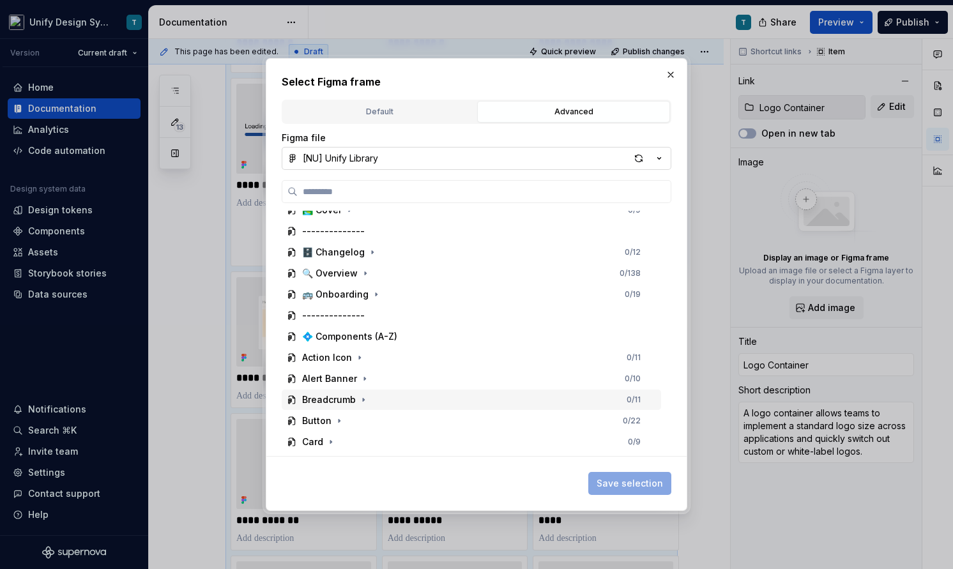
scroll to position [0, 0]
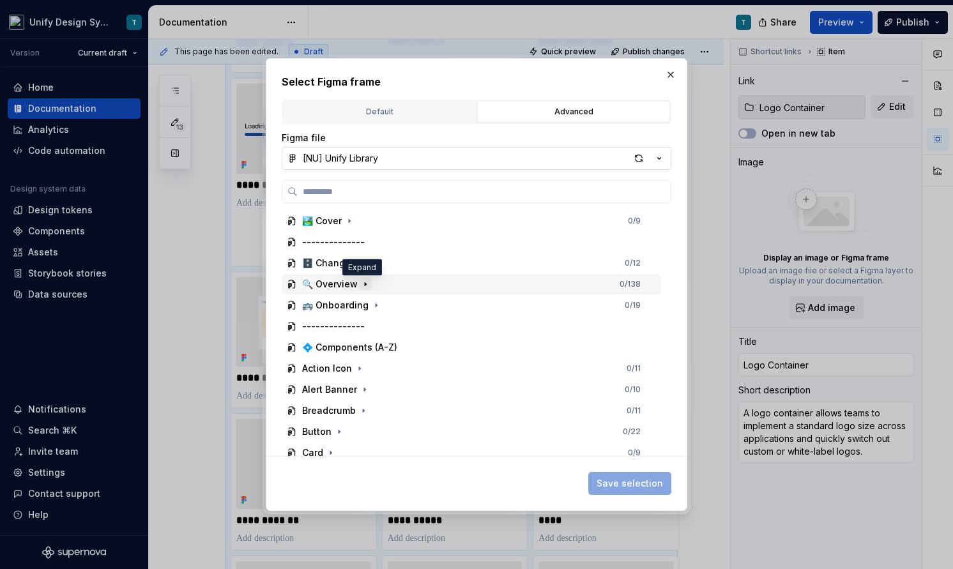
click at [368, 285] on button "button" at bounding box center [365, 284] width 13 height 13
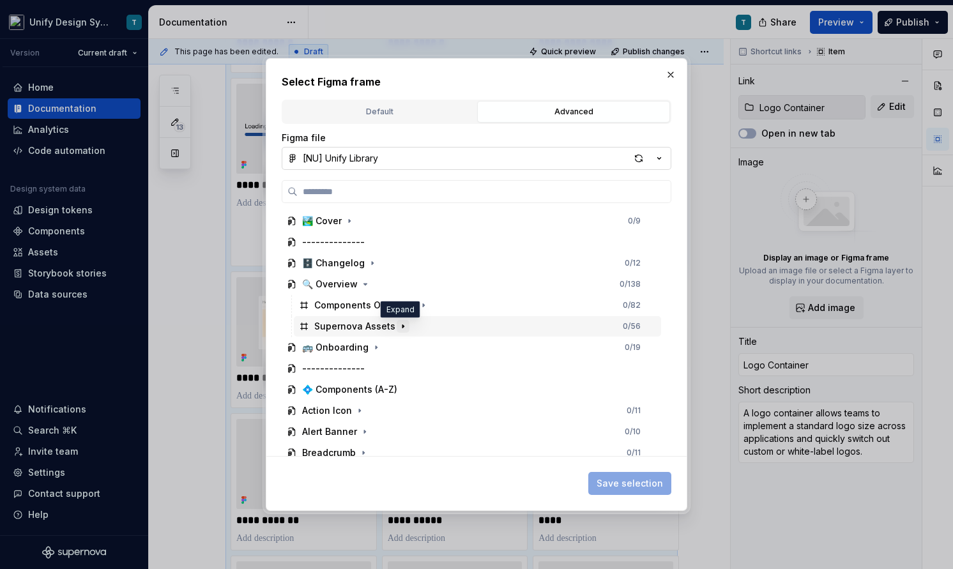
click at [401, 323] on icon "button" at bounding box center [403, 326] width 10 height 10
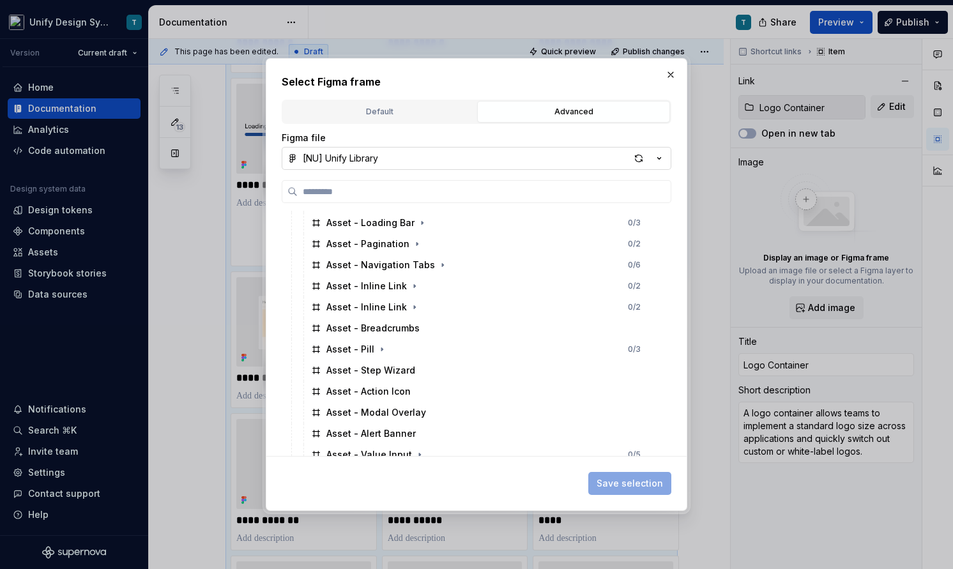
scroll to position [208, 0]
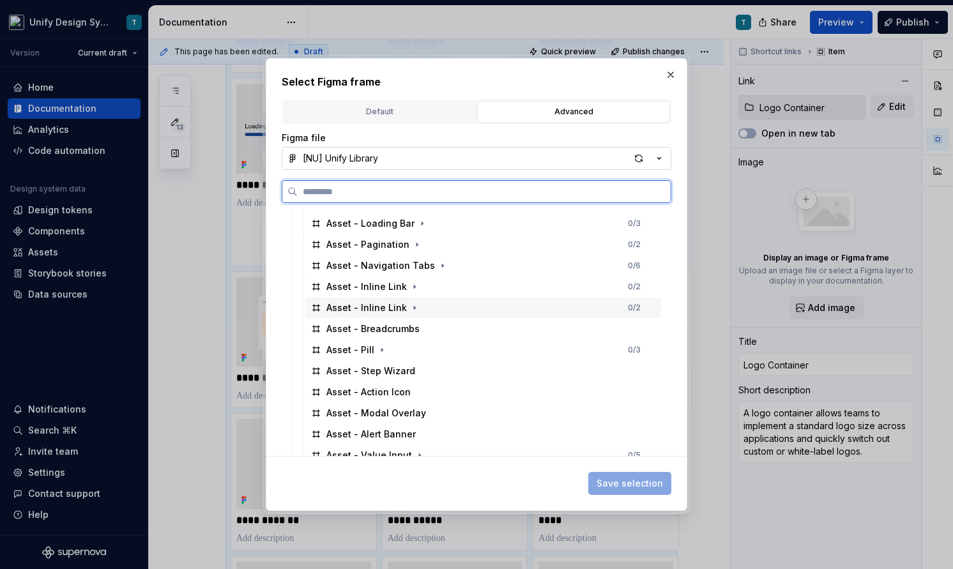
click at [387, 311] on div "Asset - Inline Link" at bounding box center [367, 308] width 81 height 13
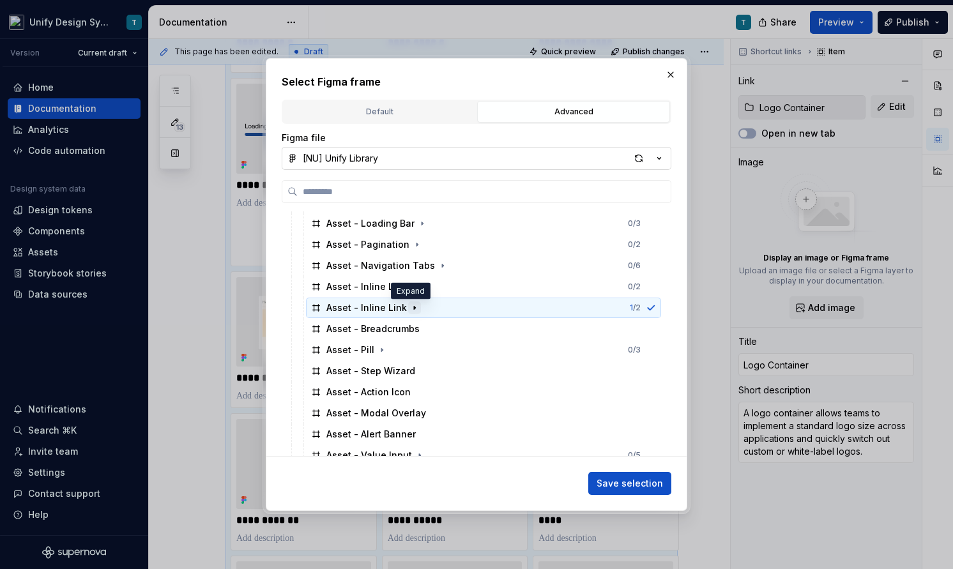
click at [414, 308] on icon "button" at bounding box center [414, 308] width 1 height 3
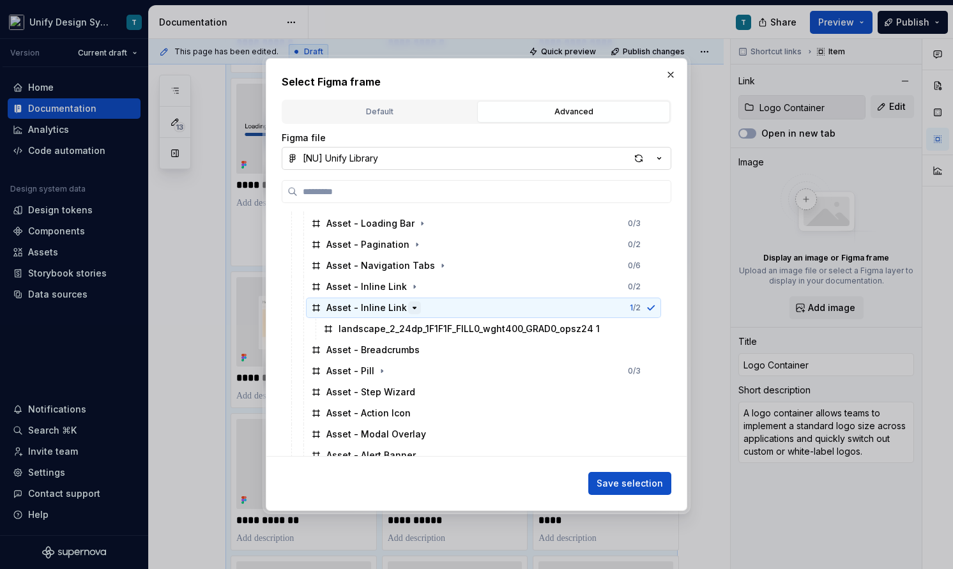
click at [413, 308] on icon "button" at bounding box center [414, 308] width 3 height 1
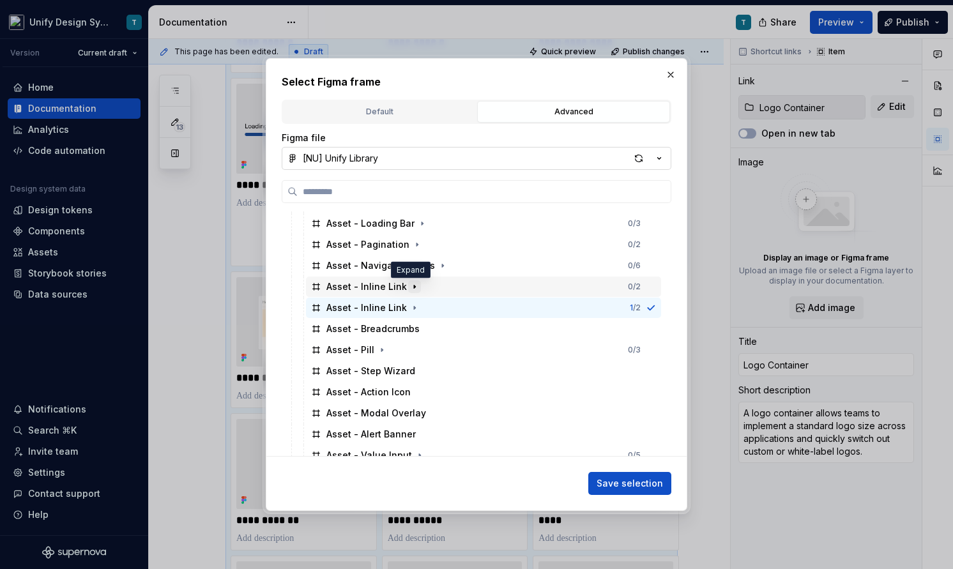
click at [410, 283] on icon "button" at bounding box center [415, 287] width 10 height 10
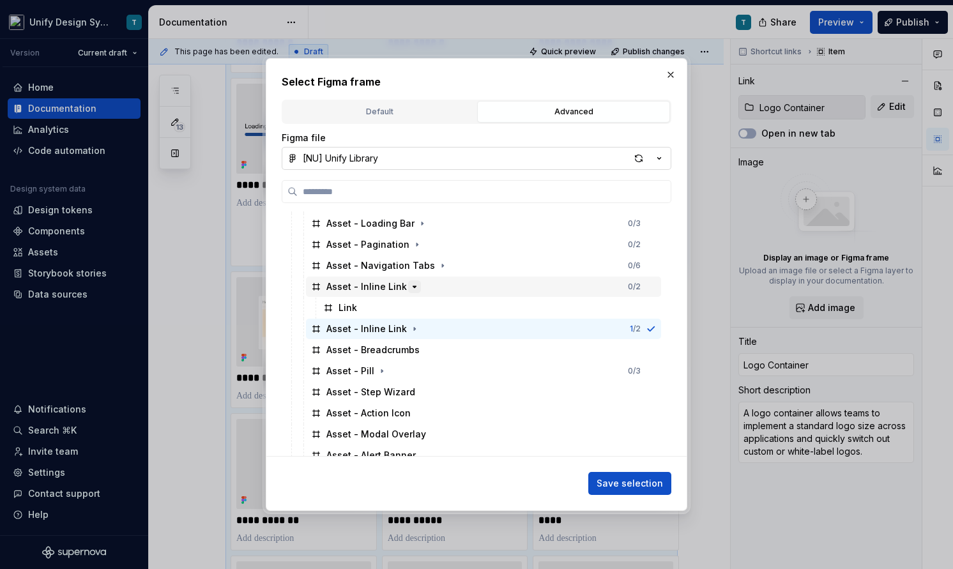
click at [410, 283] on icon "button" at bounding box center [415, 287] width 10 height 10
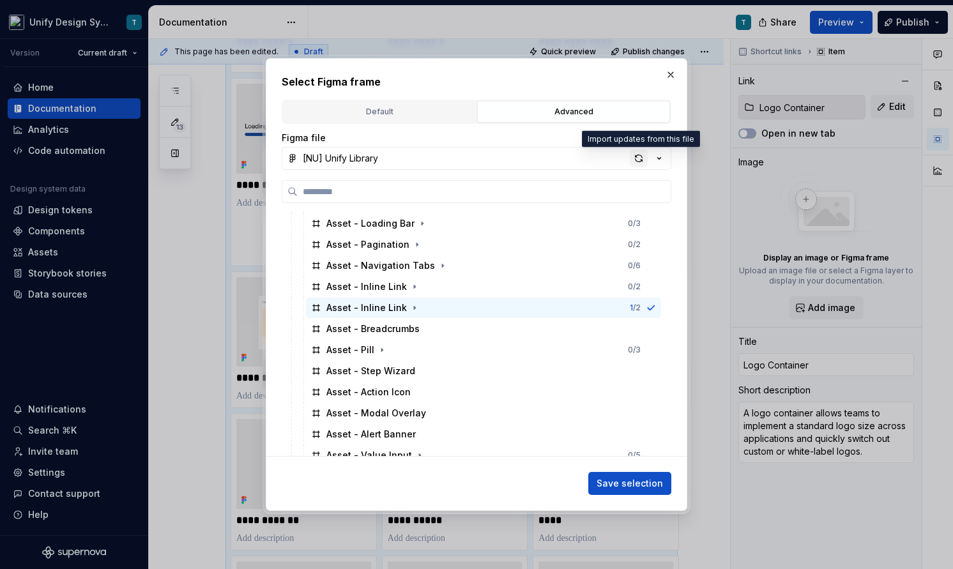
click at [640, 156] on div "button" at bounding box center [639, 159] width 18 height 18
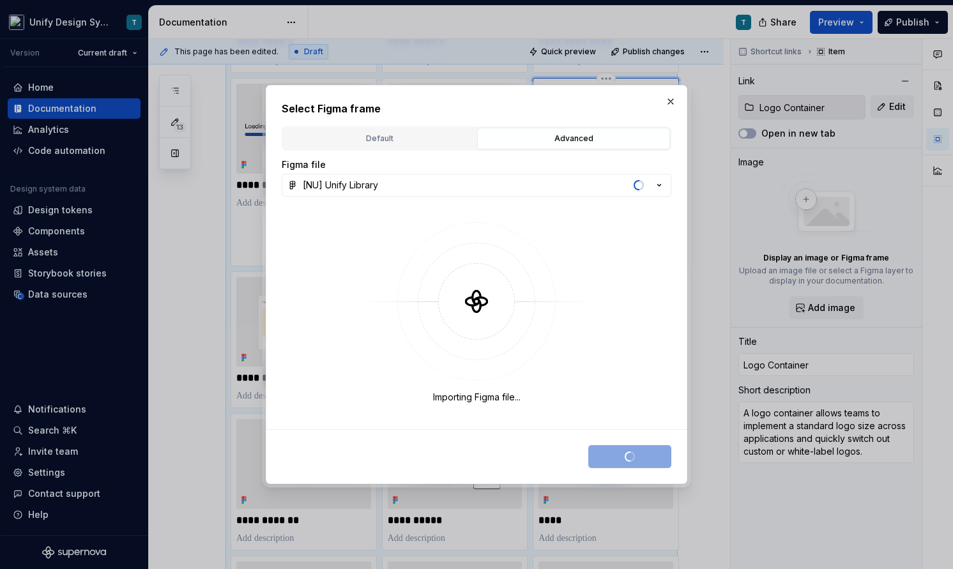
type textarea "*"
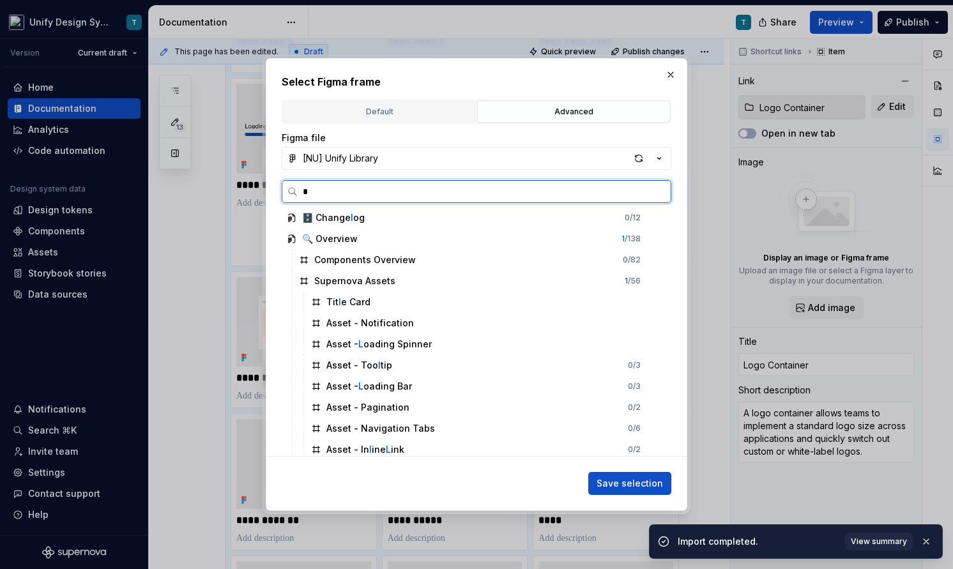
scroll to position [0, 0]
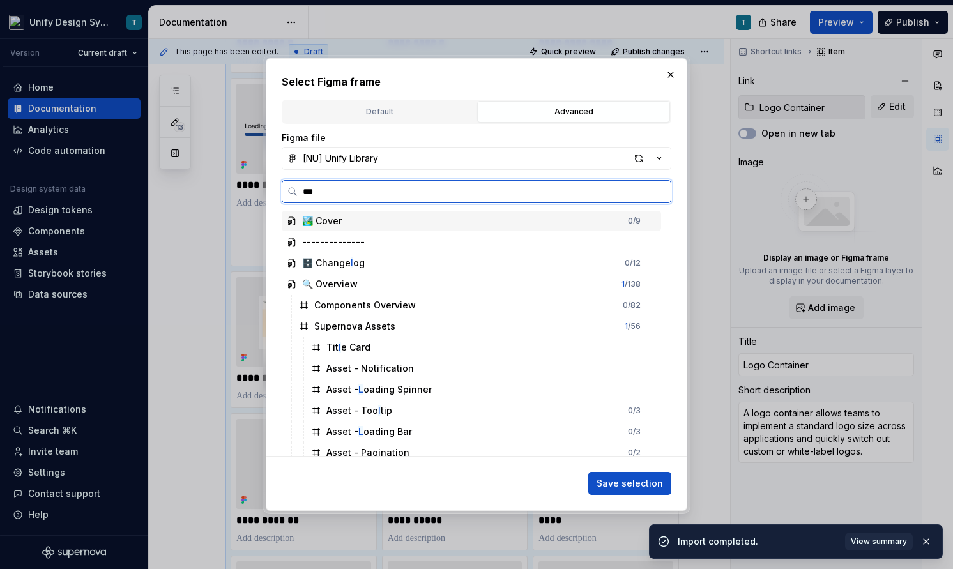
type input "****"
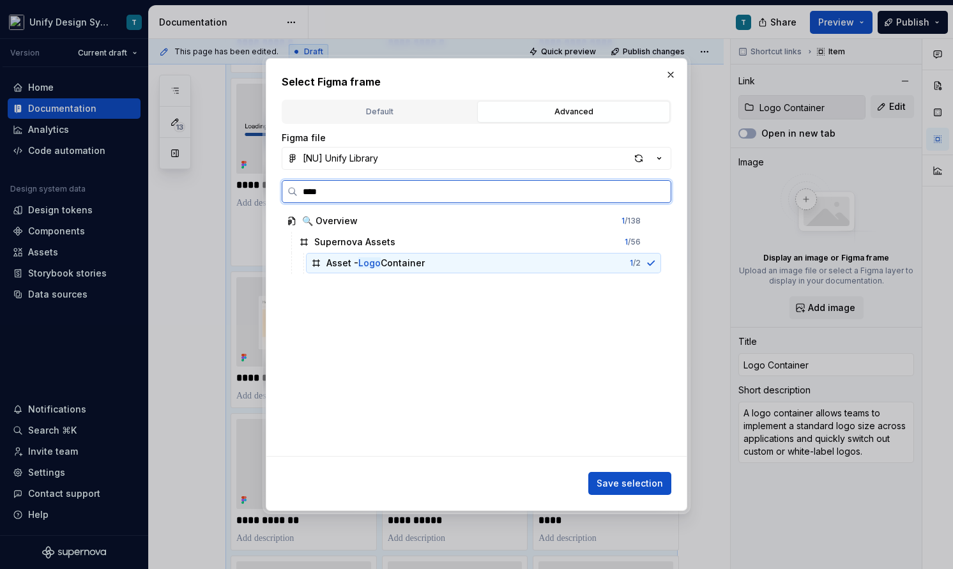
click at [426, 268] on div "Asset - Logo Container 1 / 2" at bounding box center [483, 263] width 355 height 20
click at [369, 249] on div "Supernova Assets 1 / 56" at bounding box center [477, 242] width 367 height 20
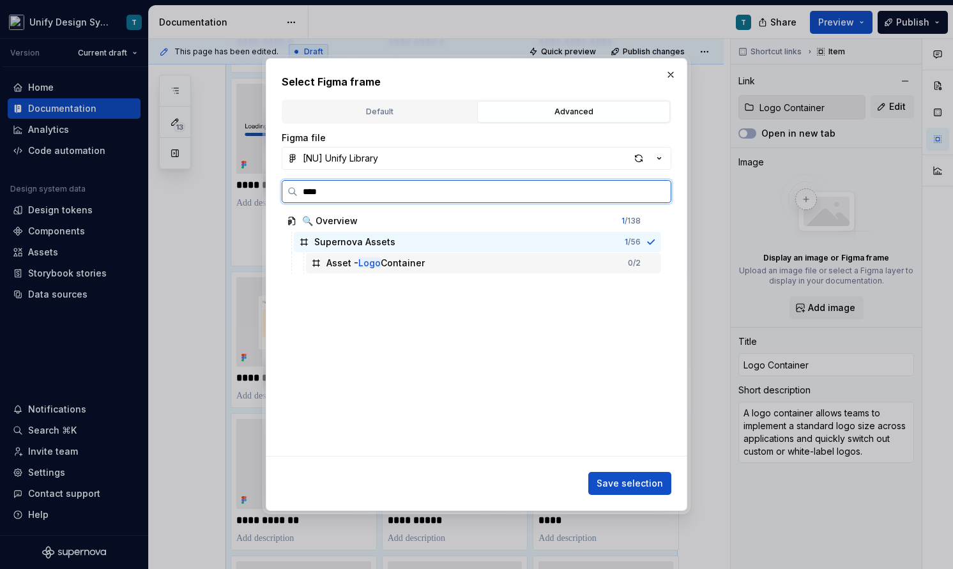
click at [373, 268] on mark "Logo" at bounding box center [369, 262] width 22 height 11
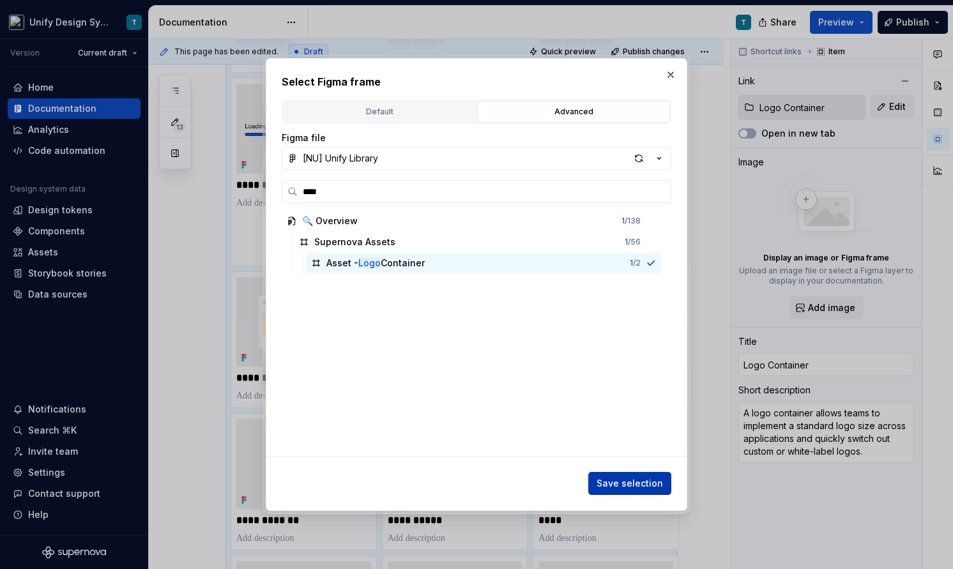
click at [611, 486] on span "Save selection" at bounding box center [630, 483] width 66 height 13
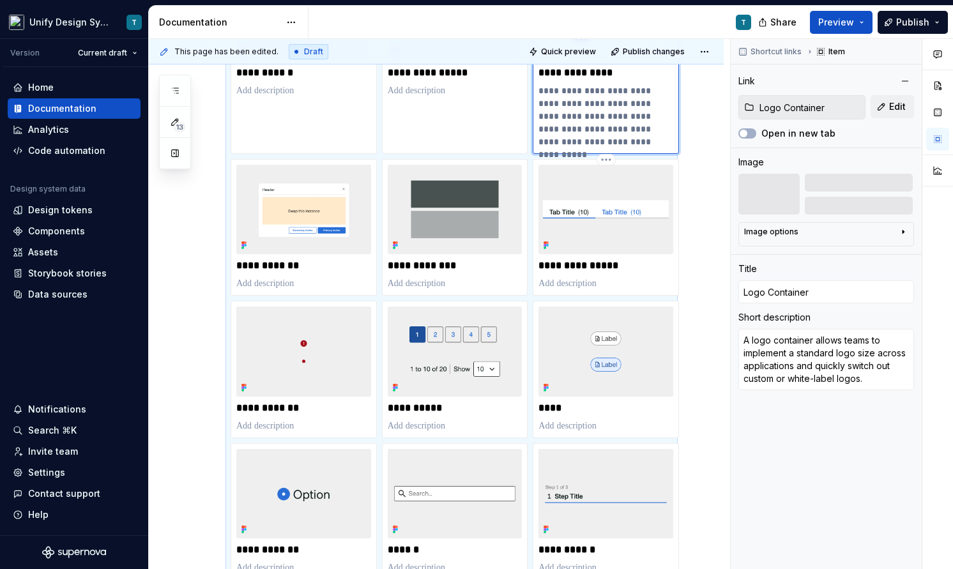
scroll to position [744, 0]
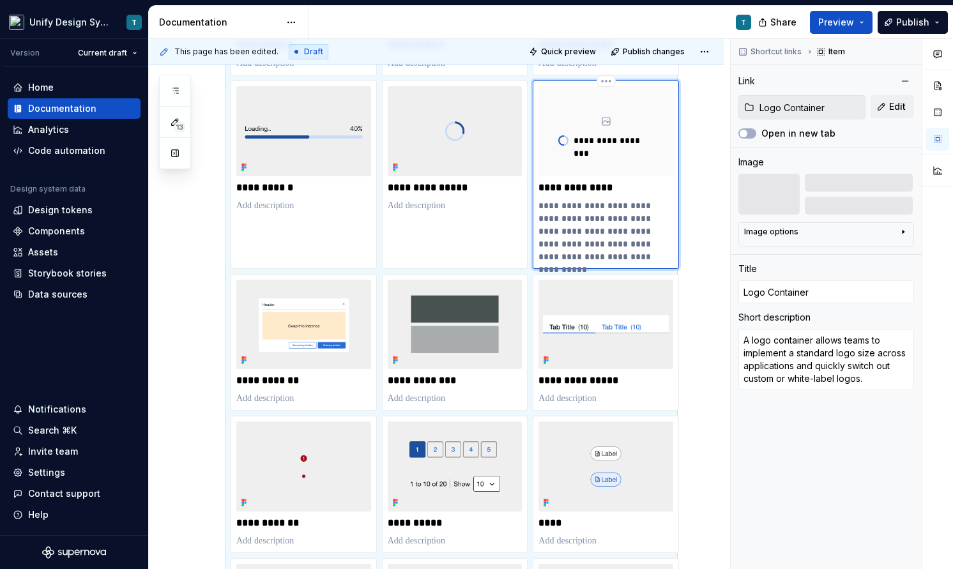
click at [584, 230] on p "**********" at bounding box center [606, 231] width 135 height 64
type textarea "*"
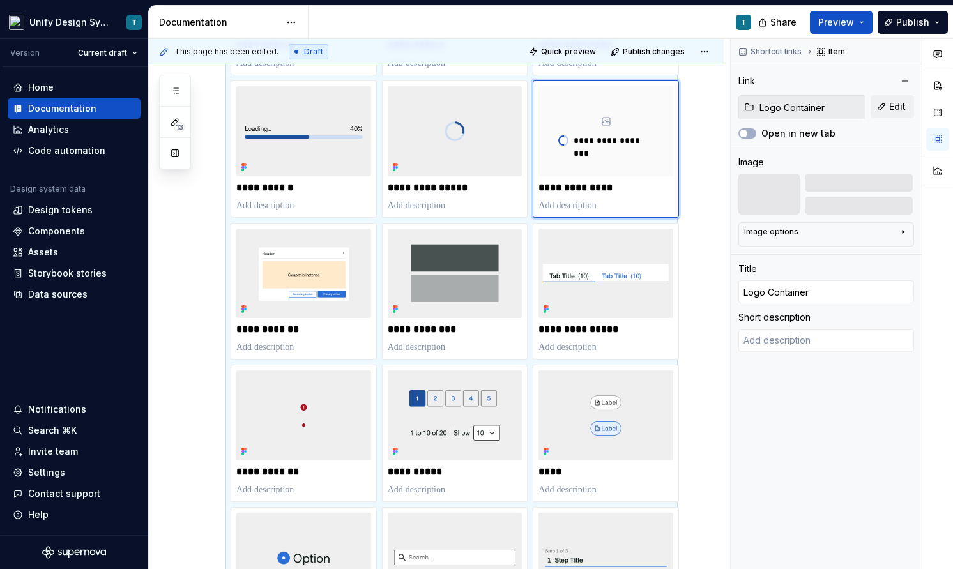
click at [716, 180] on div "**********" at bounding box center [436, 266] width 575 height 1560
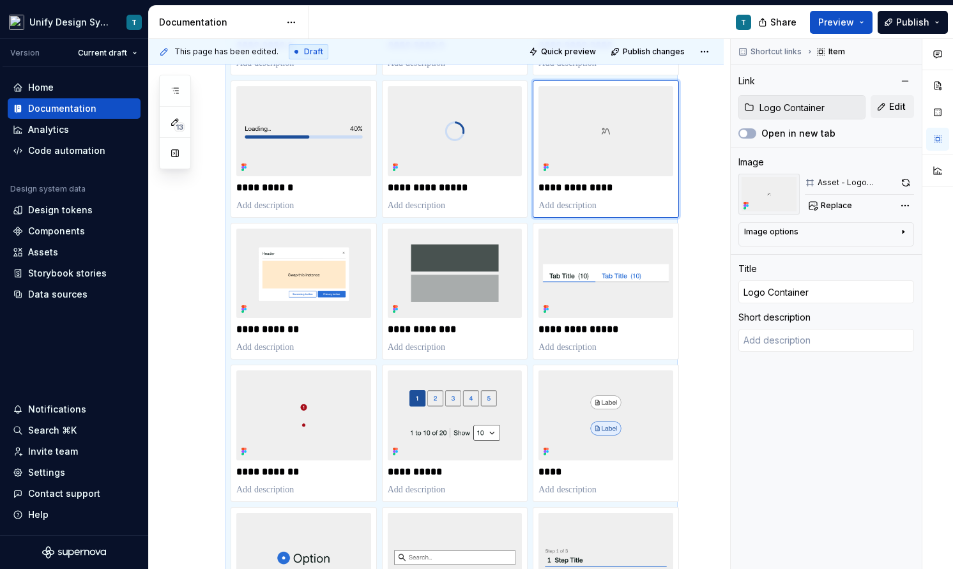
click at [704, 185] on div "**********" at bounding box center [436, 266] width 575 height 1560
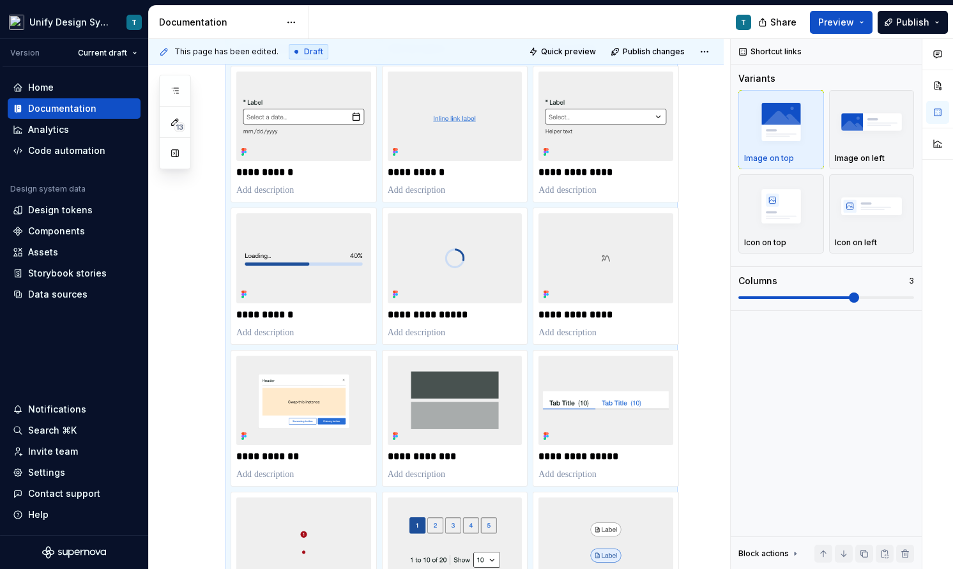
scroll to position [580, 0]
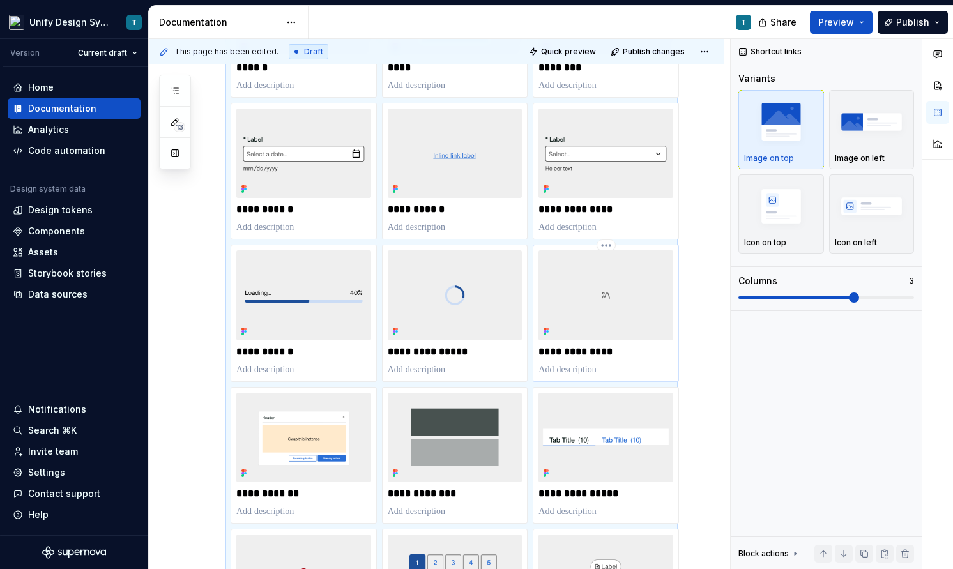
click at [619, 313] on img at bounding box center [606, 294] width 135 height 89
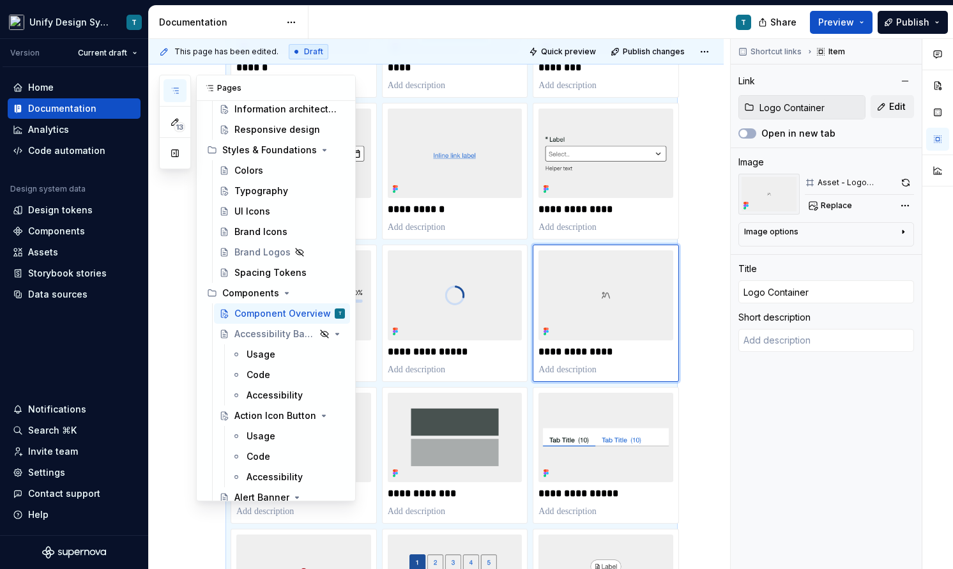
click at [174, 95] on icon "button" at bounding box center [175, 91] width 10 height 10
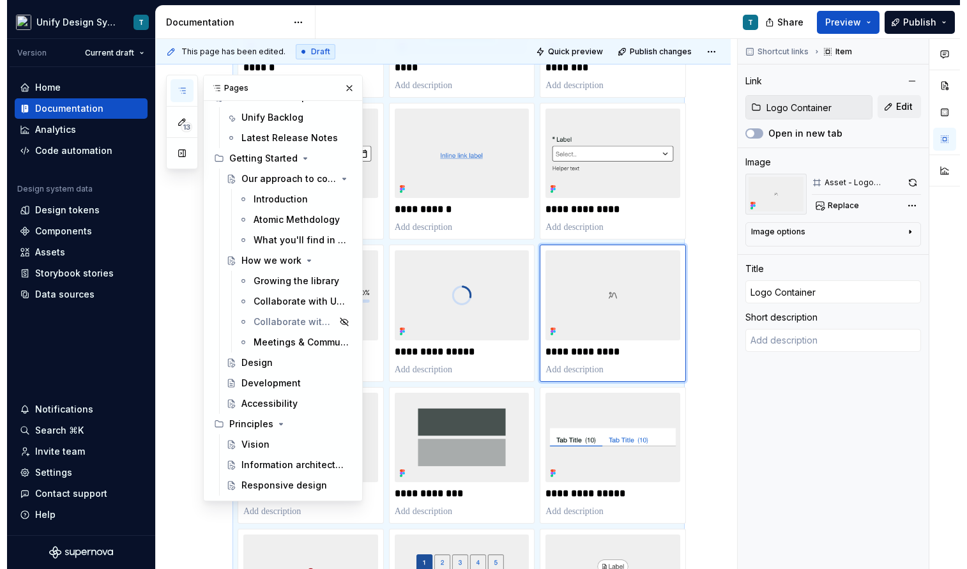
scroll to position [11, 0]
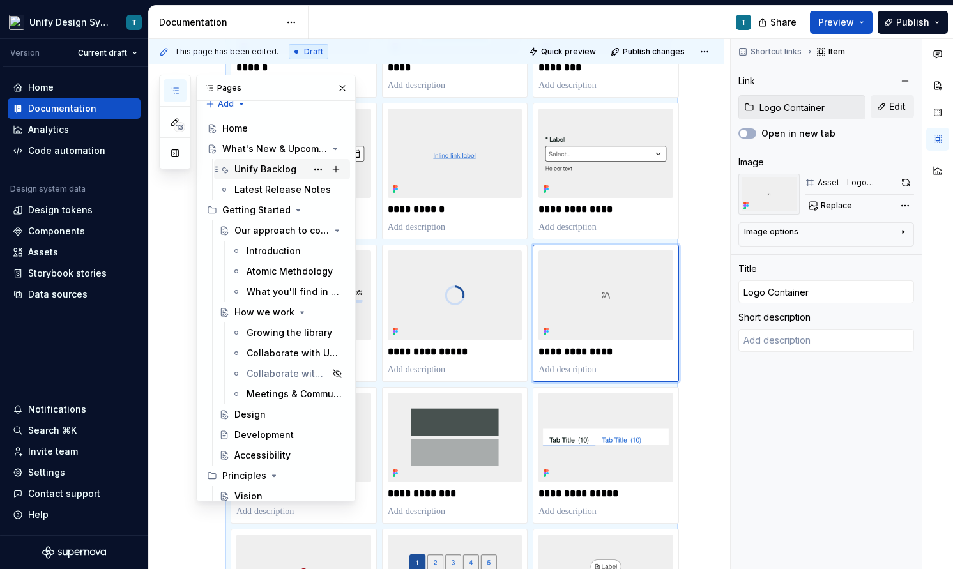
click at [289, 171] on div "Unify Backlog" at bounding box center [265, 169] width 62 height 13
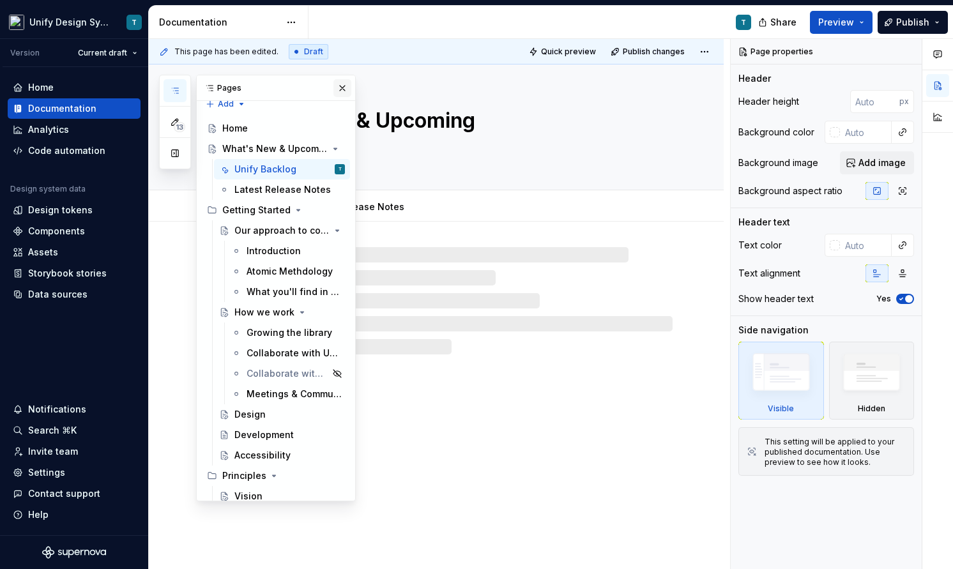
click at [341, 82] on button "button" at bounding box center [343, 88] width 18 height 18
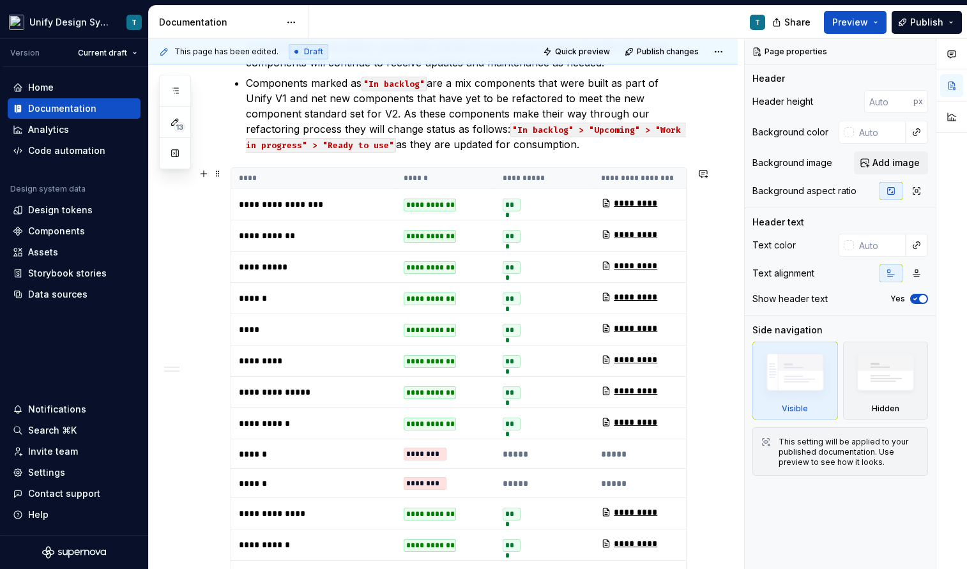
scroll to position [289, 0]
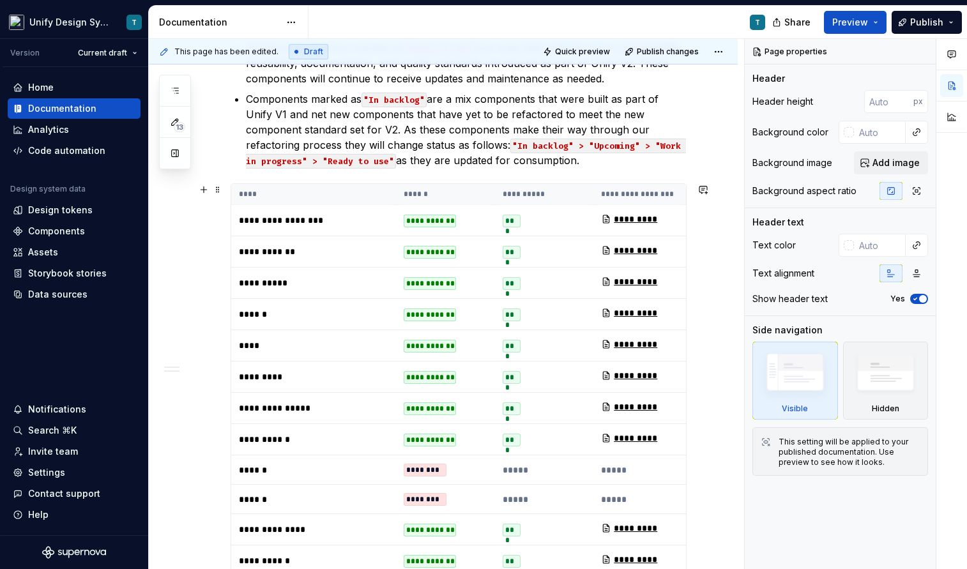
click at [537, 193] on th "**********" at bounding box center [544, 194] width 99 height 21
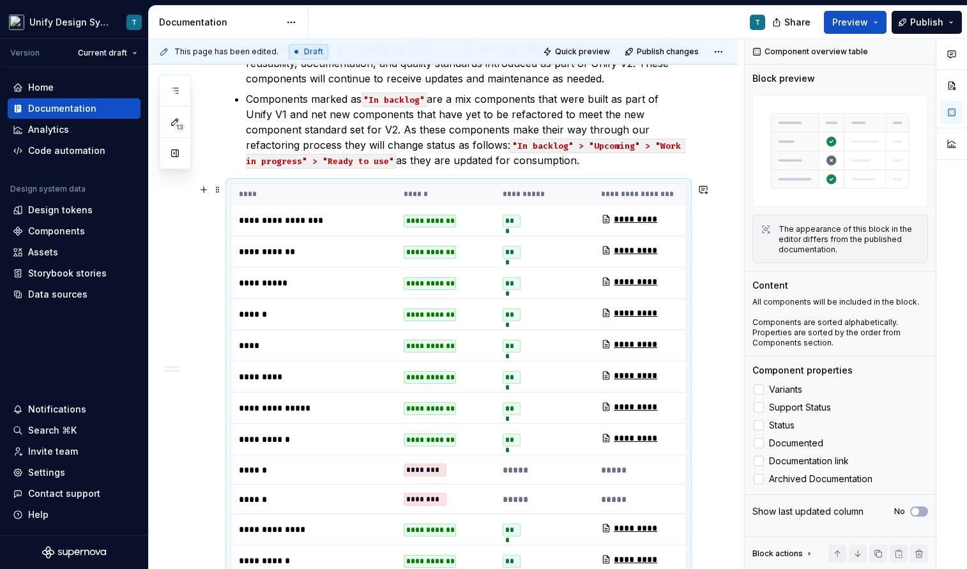
click at [313, 194] on th "****" at bounding box center [313, 194] width 165 height 21
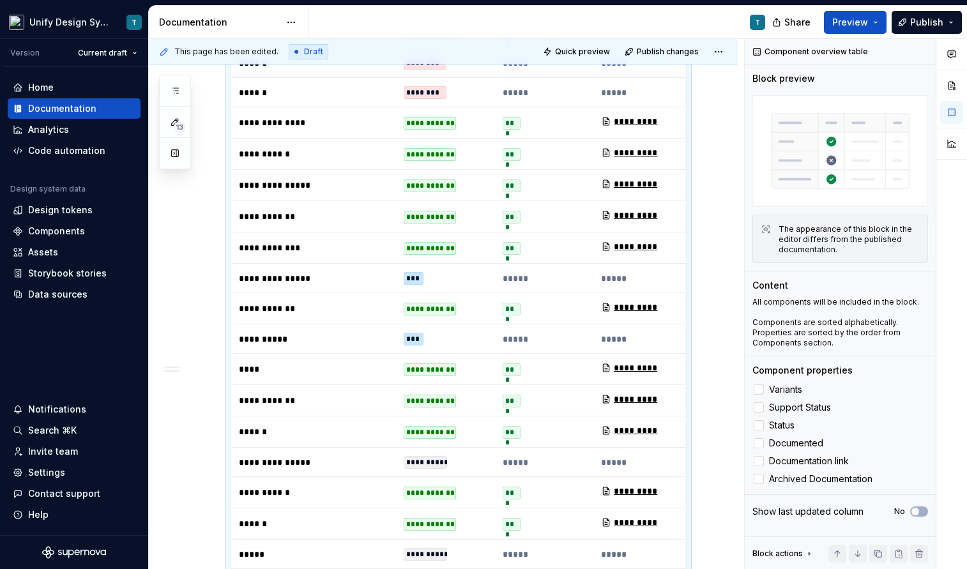
scroll to position [718, 0]
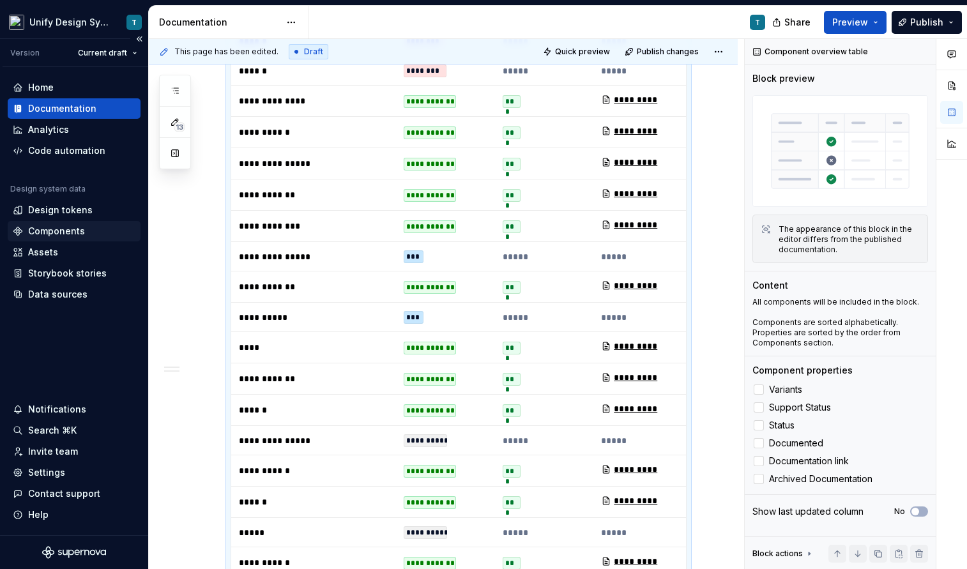
click at [54, 234] on div "Components" at bounding box center [56, 231] width 57 height 13
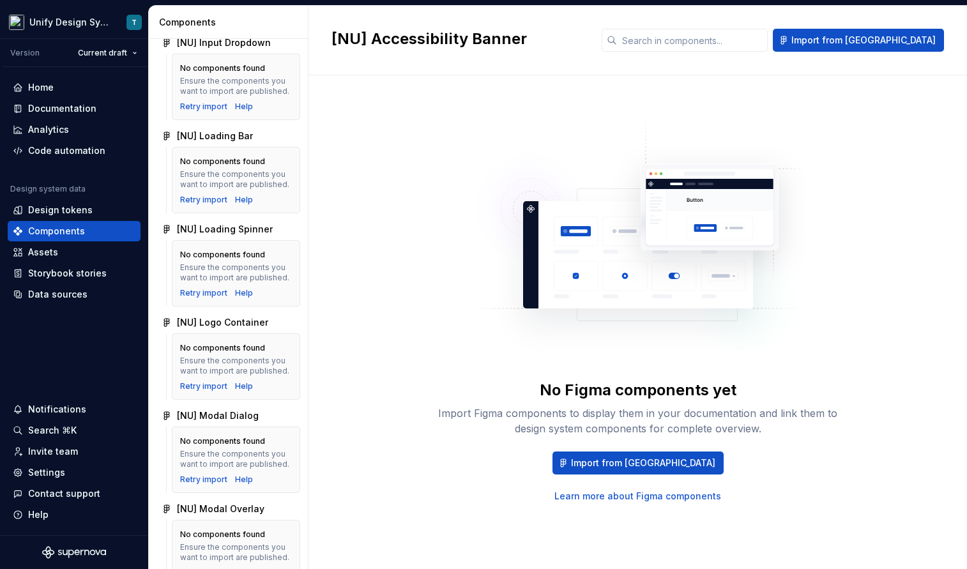
scroll to position [1331, 0]
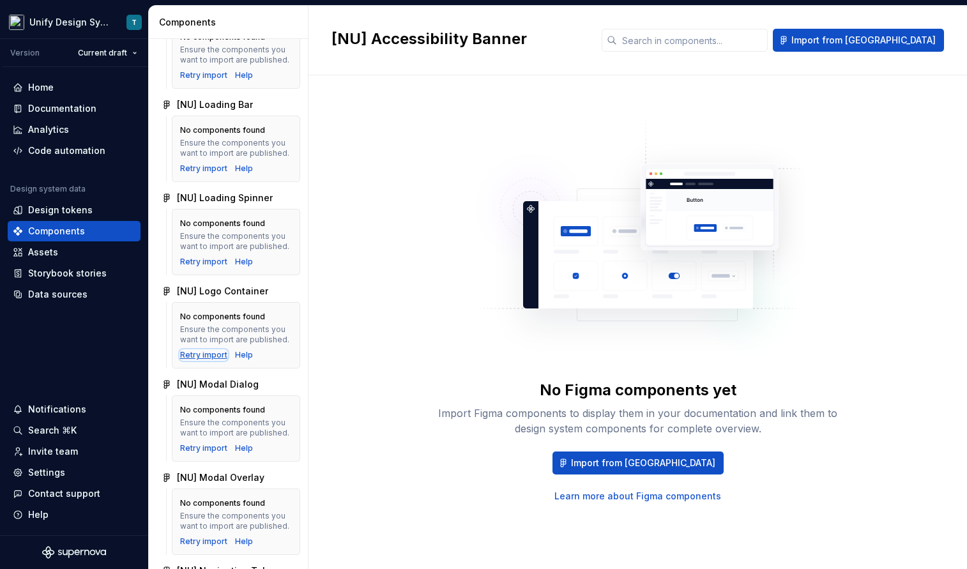
click at [201, 351] on div "Retry import" at bounding box center [203, 355] width 47 height 10
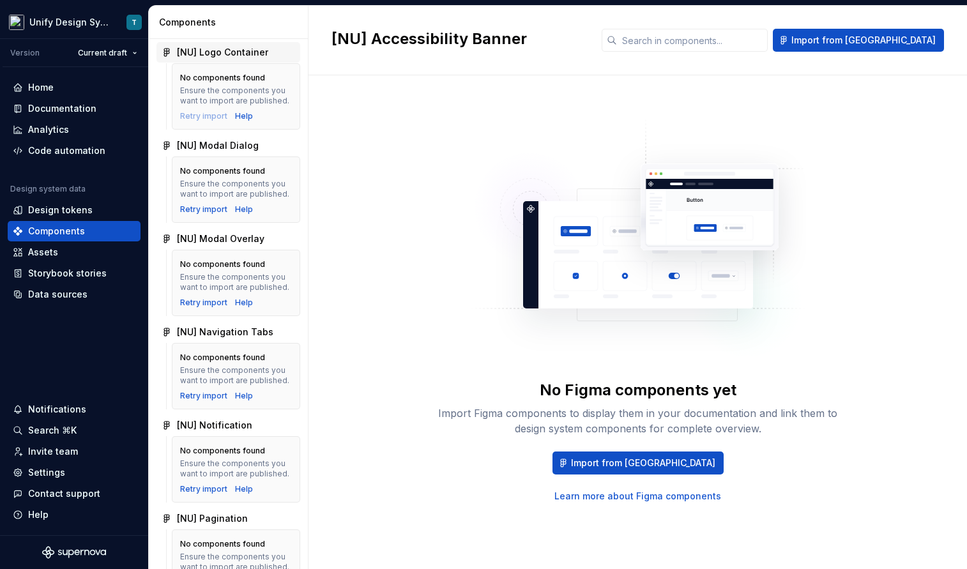
scroll to position [1585, 0]
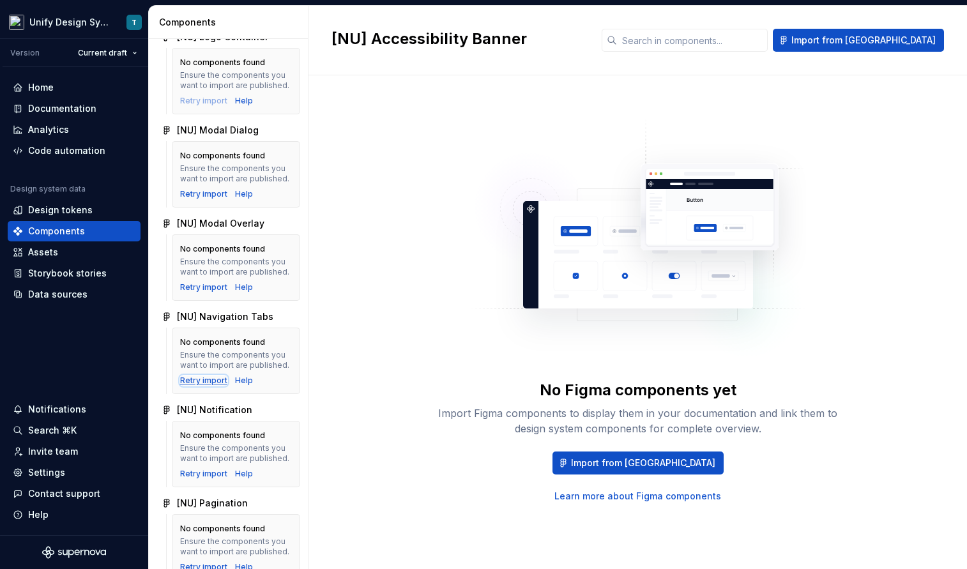
click at [203, 380] on div "Retry import" at bounding box center [203, 381] width 47 height 10
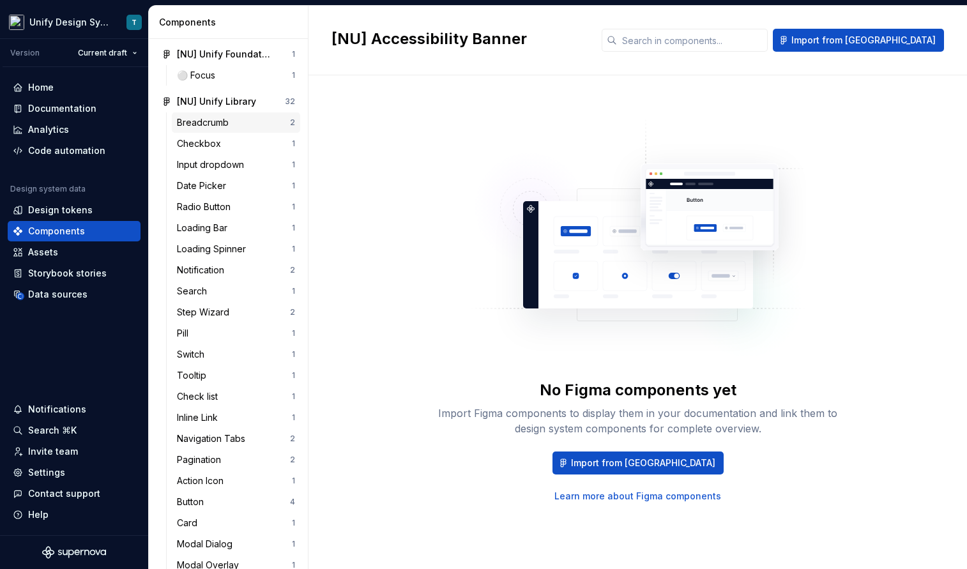
scroll to position [2836, 0]
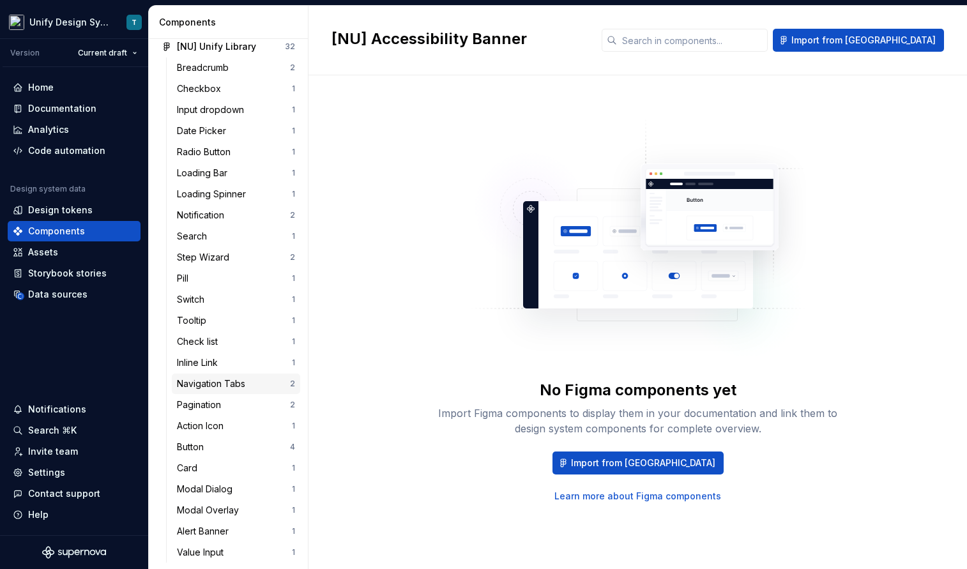
click at [208, 380] on div "Navigation Tabs" at bounding box center [213, 384] width 73 height 13
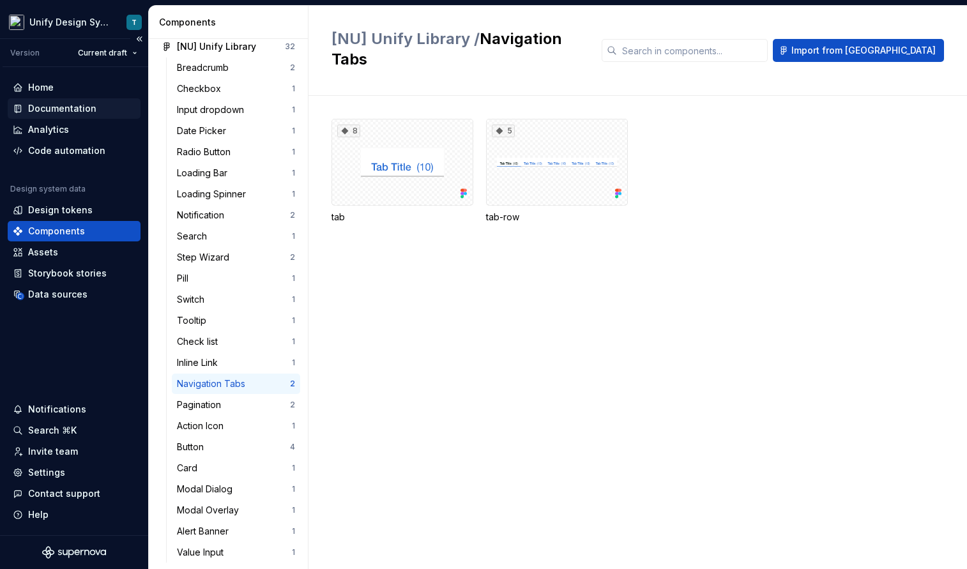
click at [73, 103] on div "Documentation" at bounding box center [62, 108] width 68 height 13
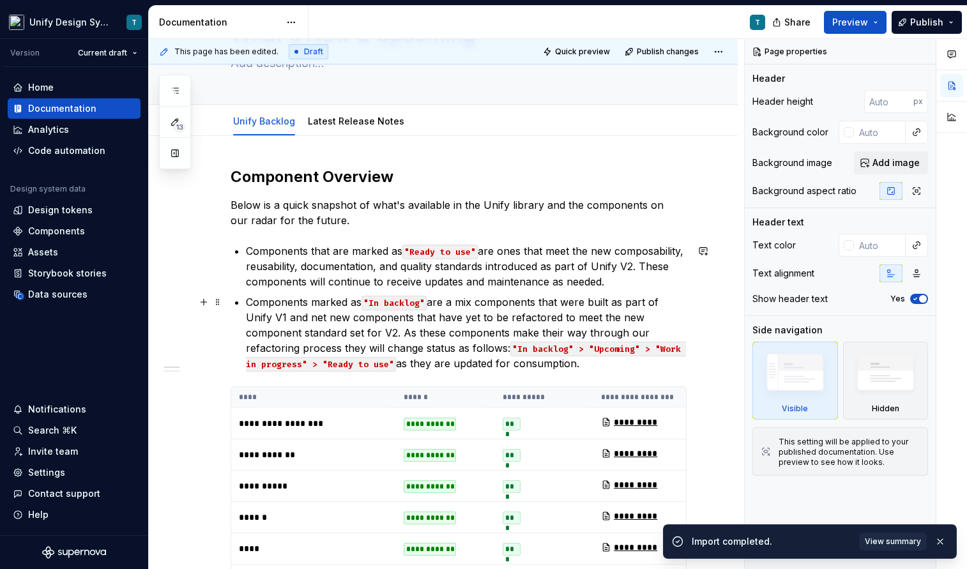
scroll to position [211, 0]
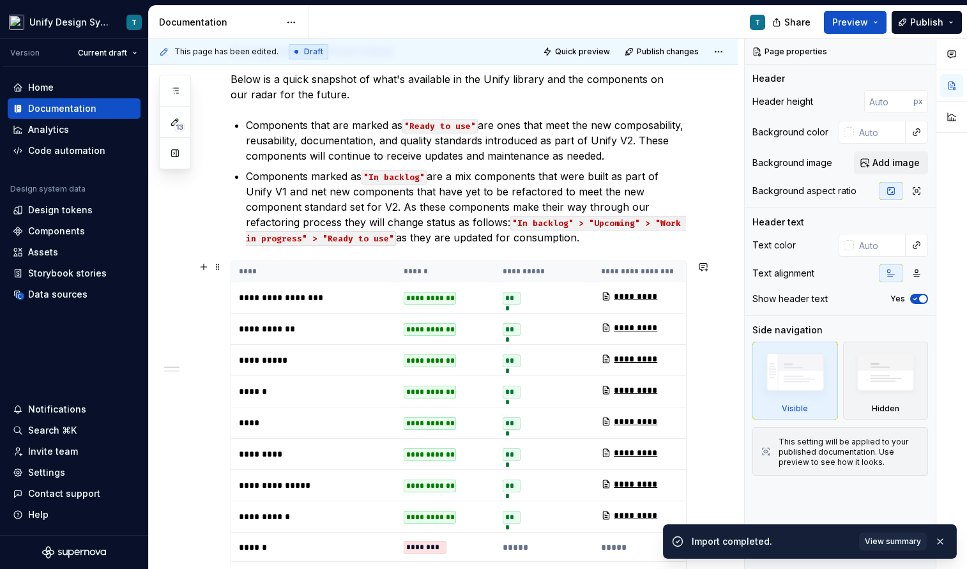
click at [357, 278] on th "****" at bounding box center [313, 271] width 165 height 21
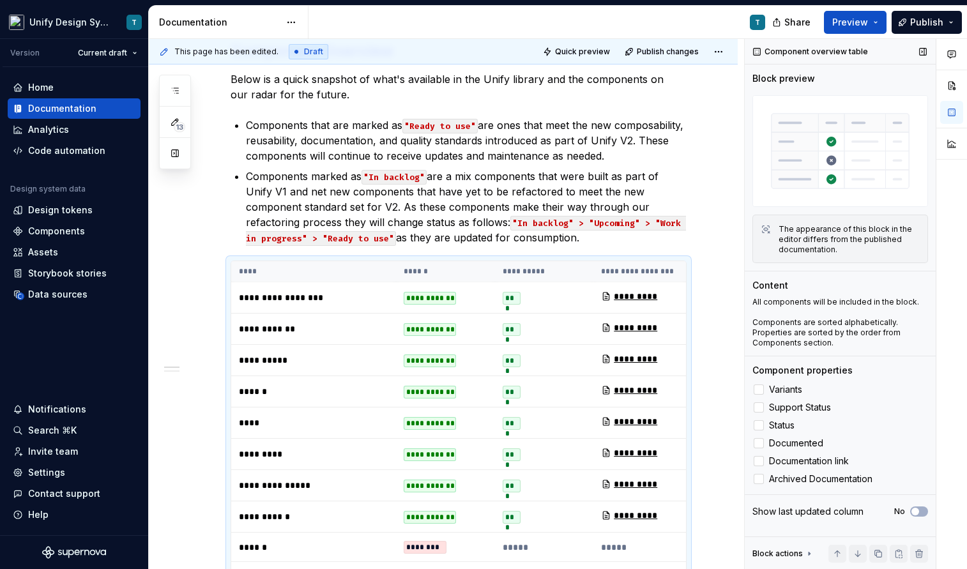
drag, startPoint x: 872, startPoint y: 52, endPoint x: 765, endPoint y: 50, distance: 106.7
click at [765, 50] on div "Component overview table" at bounding box center [840, 52] width 191 height 26
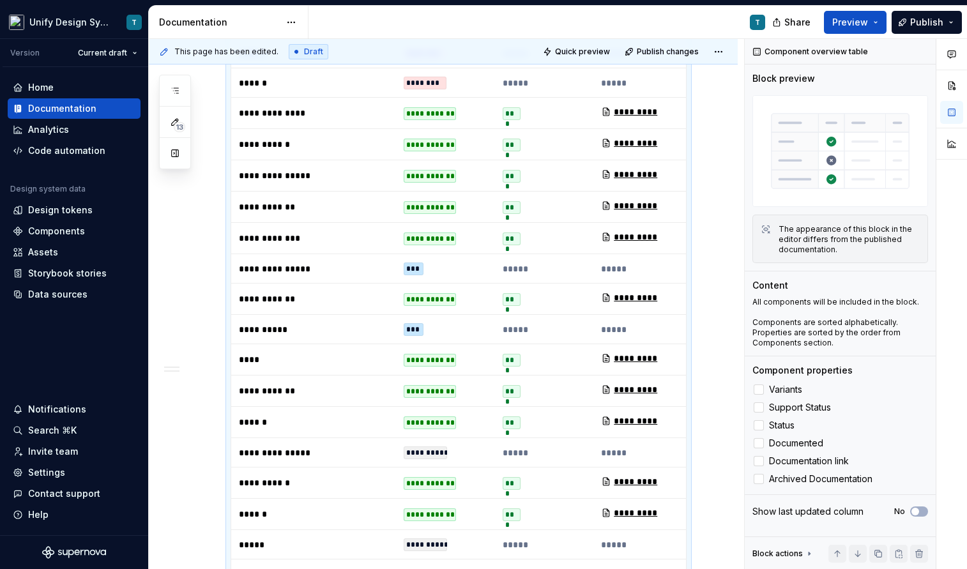
scroll to position [609, 0]
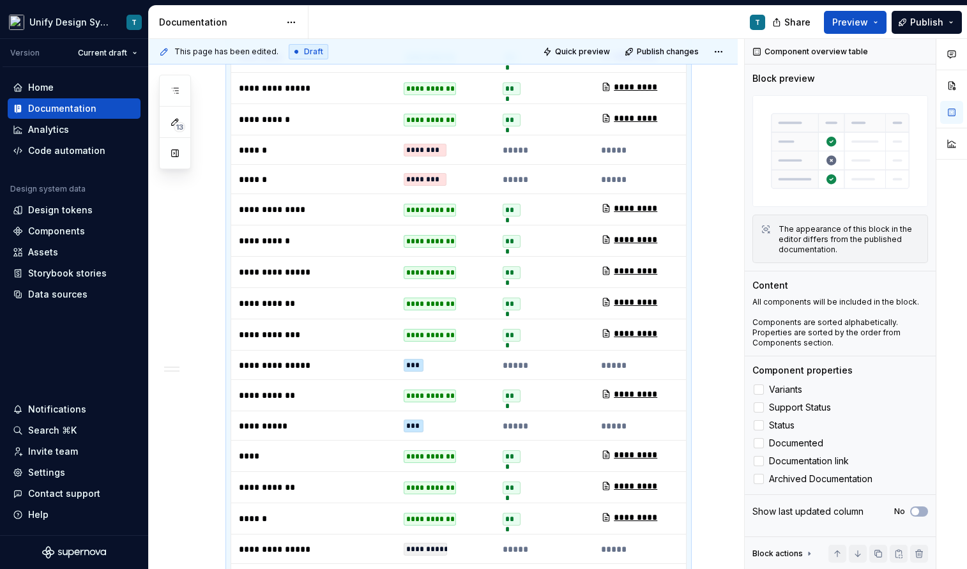
click at [516, 359] on p "*****" at bounding box center [545, 365] width 84 height 13
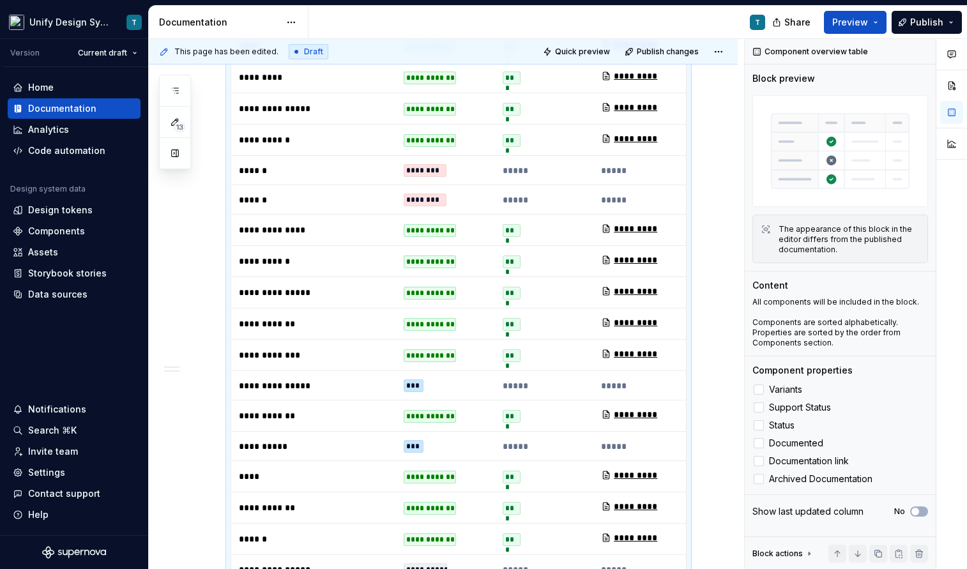
scroll to position [587, 0]
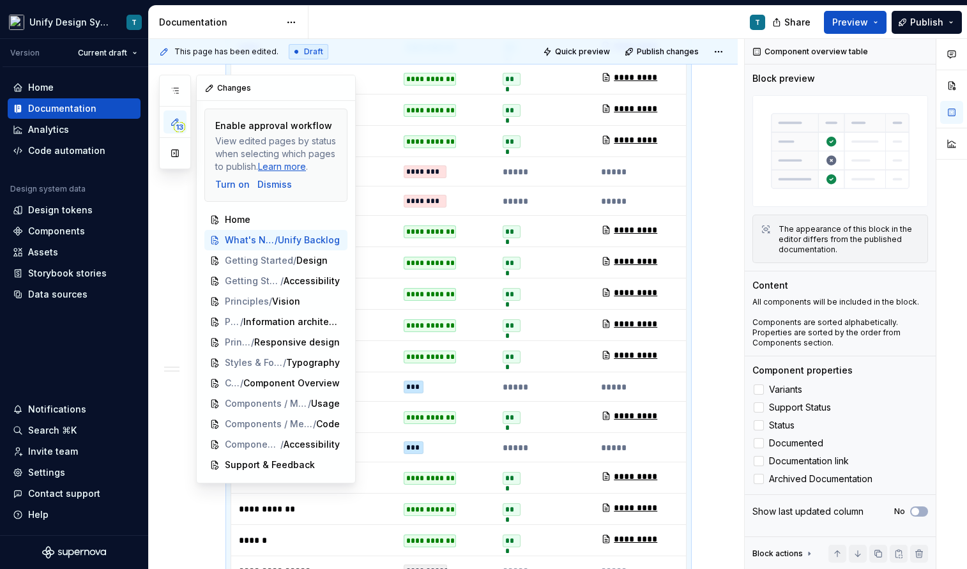
click at [178, 124] on span "13" at bounding box center [180, 127] width 12 height 10
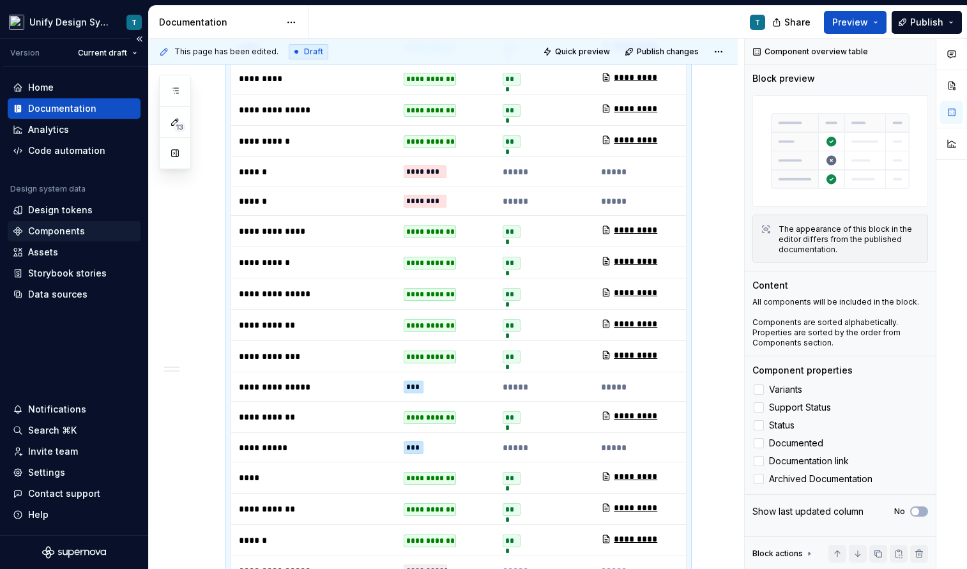
click at [80, 230] on div "Components" at bounding box center [56, 231] width 57 height 13
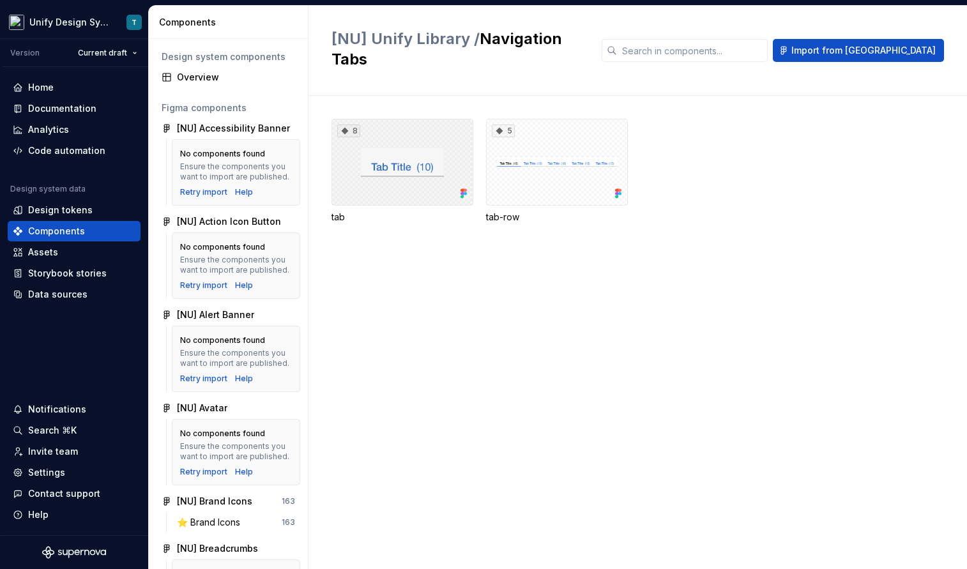
click at [406, 147] on div "8" at bounding box center [403, 162] width 142 height 87
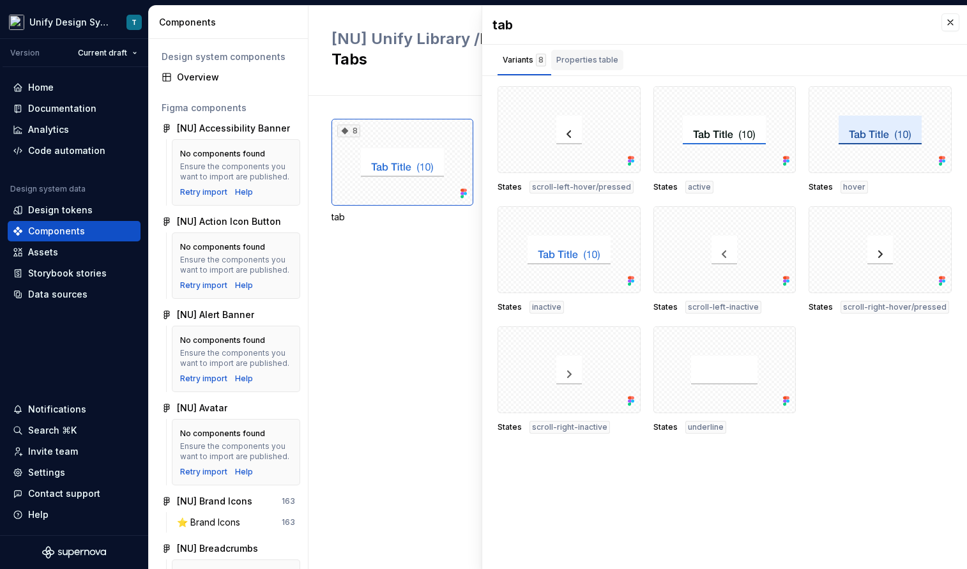
click at [588, 55] on div "Properties table" at bounding box center [588, 60] width 62 height 13
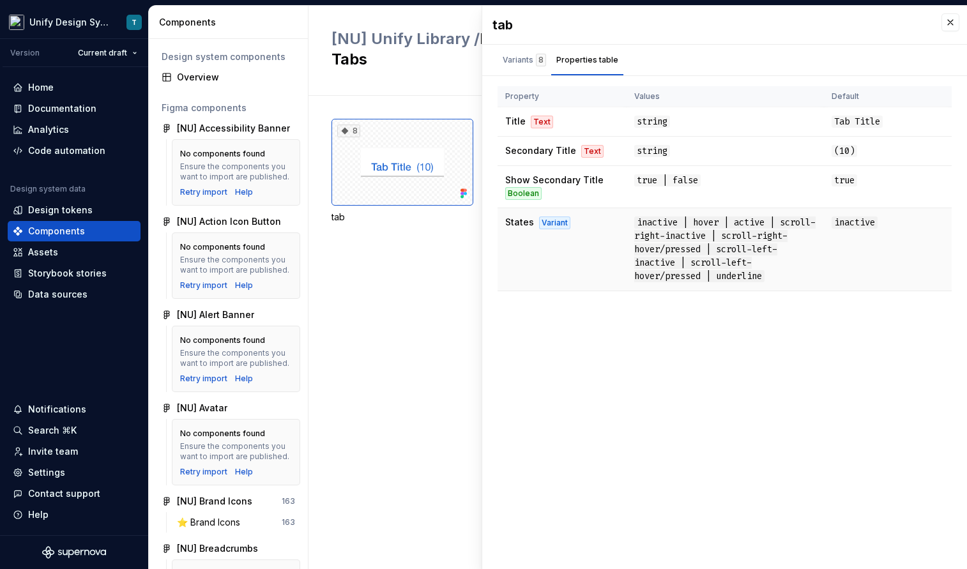
click at [571, 238] on td "States Variant" at bounding box center [562, 249] width 129 height 83
click at [526, 64] on div "Variants 8" at bounding box center [524, 60] width 43 height 13
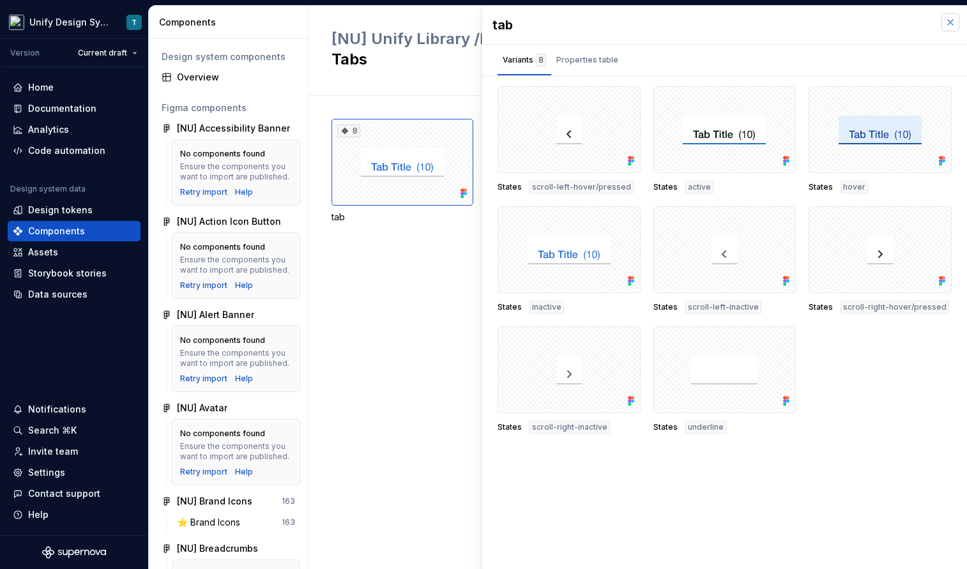
click at [951, 28] on button "button" at bounding box center [951, 22] width 18 height 18
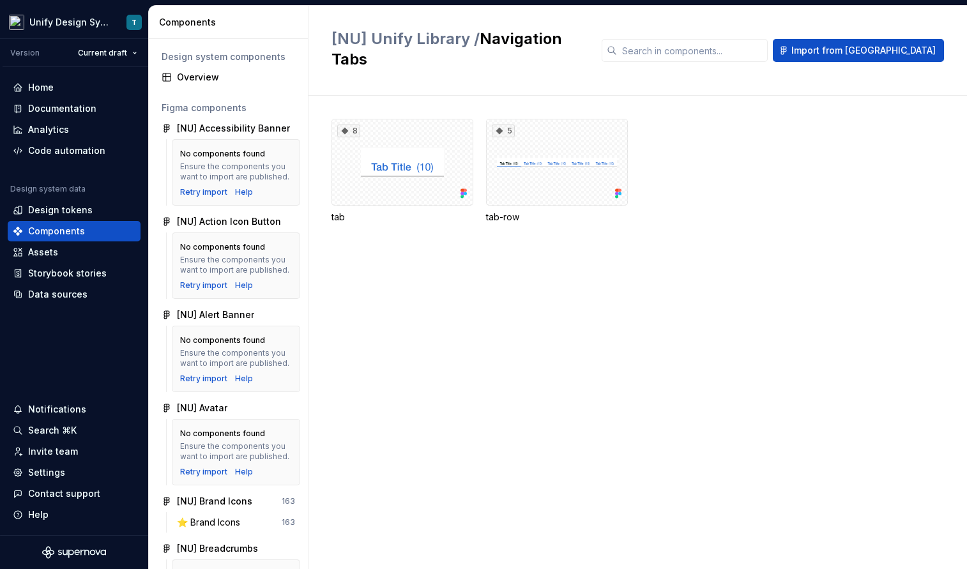
click at [374, 285] on div "8 tab 5 tab-row" at bounding box center [650, 332] width 636 height 473
click at [186, 79] on div "Overview" at bounding box center [236, 77] width 118 height 13
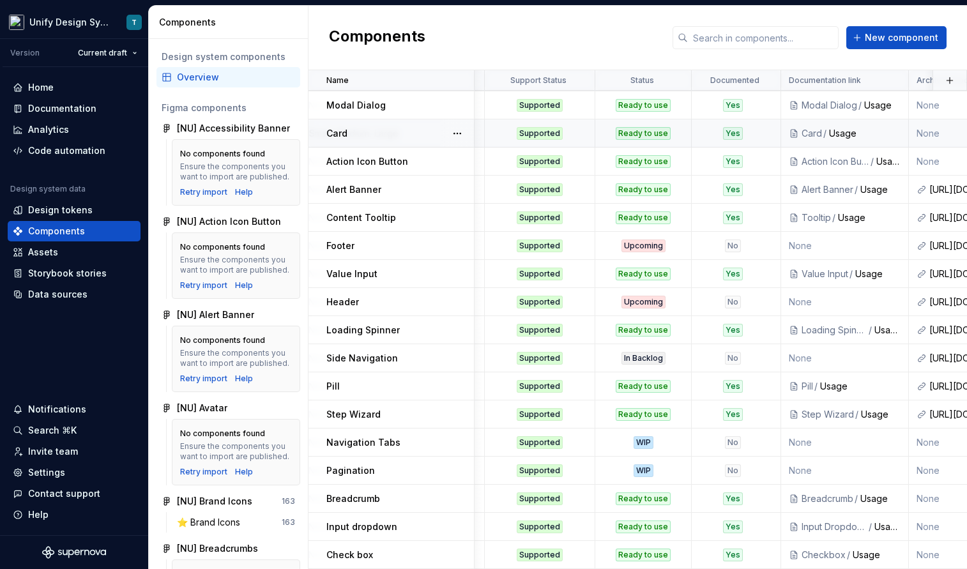
scroll to position [112, 351]
click at [659, 255] on td "Upcoming" at bounding box center [645, 246] width 96 height 28
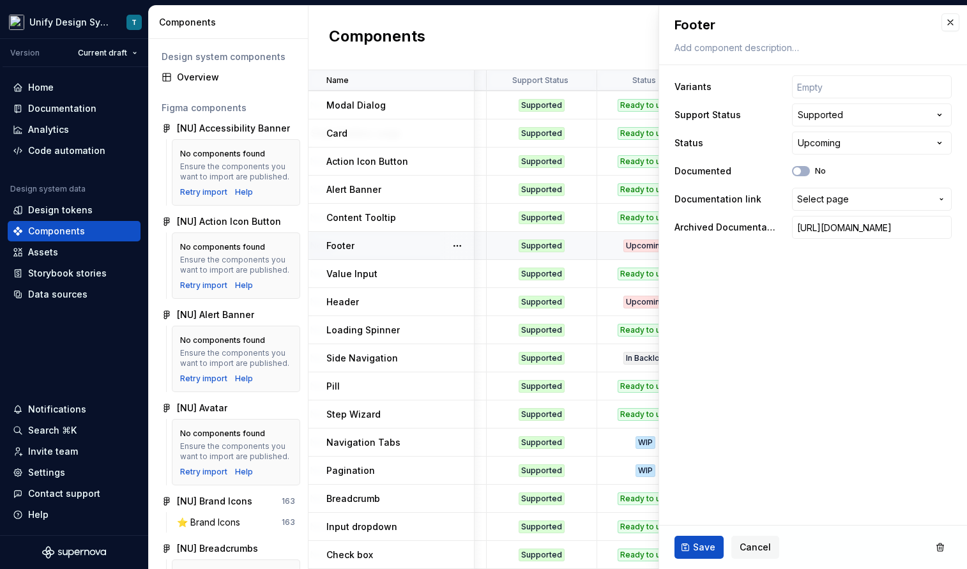
type textarea "*"
click at [852, 144] on html "Unify Design System T Version Current draft Home Documentation Analytics Code a…" at bounding box center [483, 284] width 967 height 569
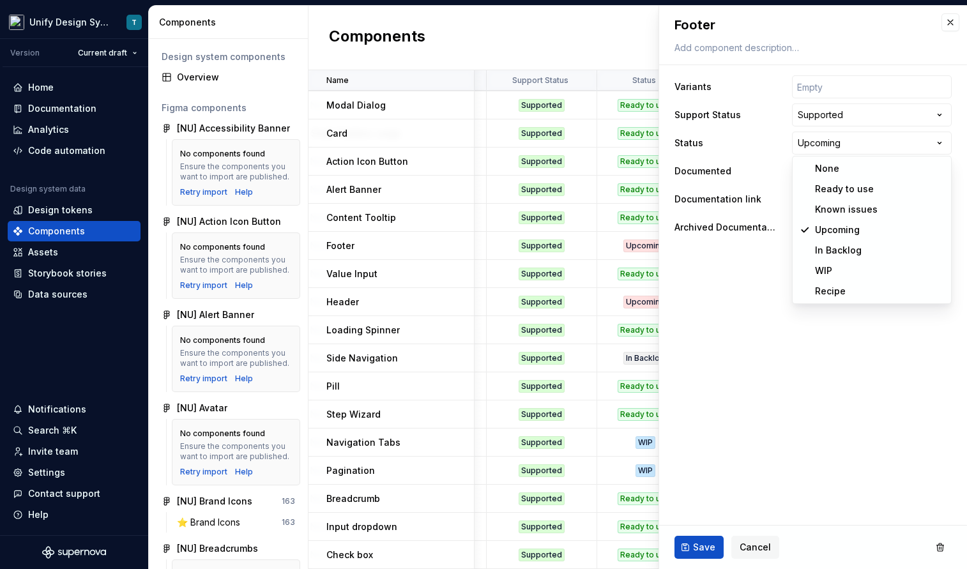
select select "**********"
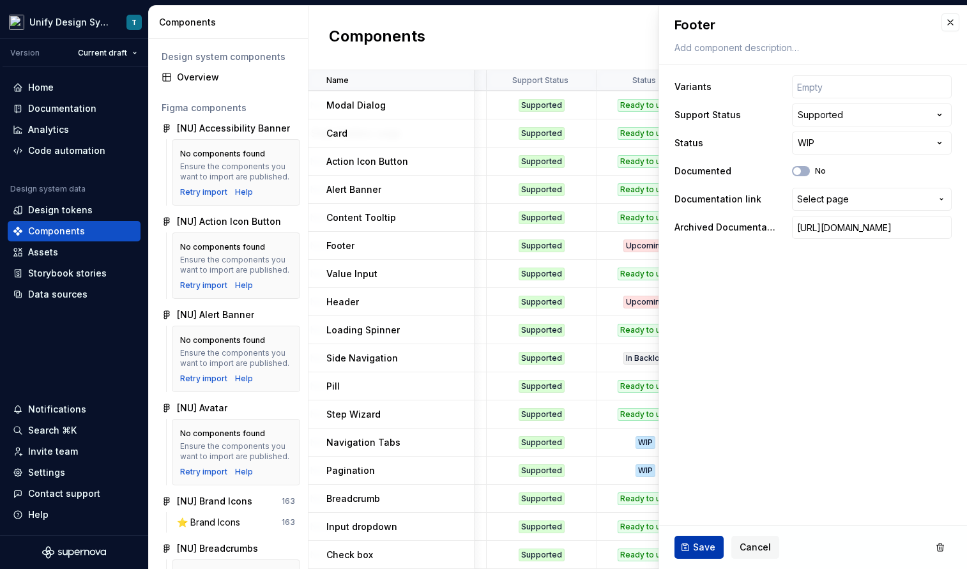
click at [705, 551] on span "Save" at bounding box center [704, 547] width 22 height 13
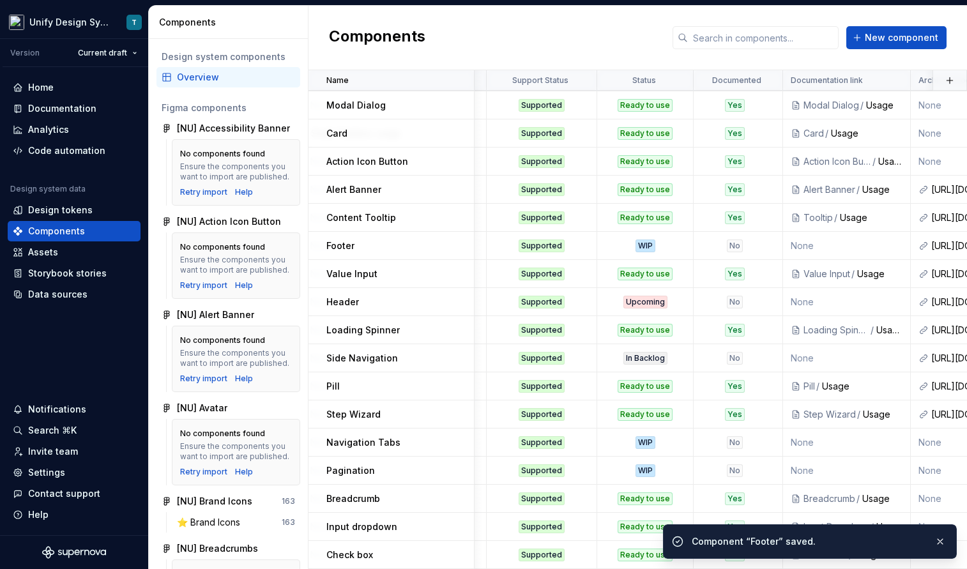
click at [640, 305] on div "Upcoming" at bounding box center [646, 302] width 44 height 13
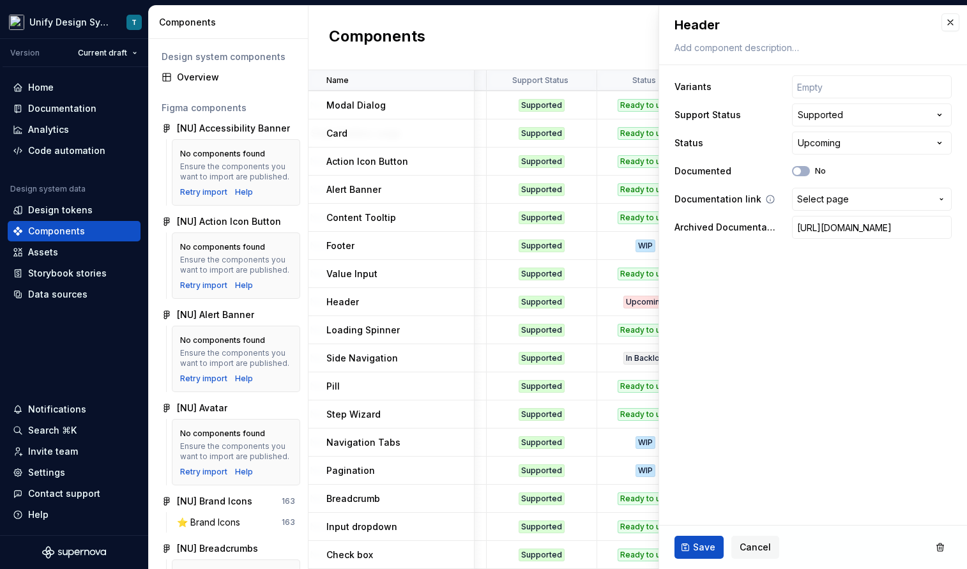
type textarea "*"
click at [824, 150] on html "Unify Design System T Version Current draft Home Documentation Analytics Code a…" at bounding box center [483, 284] width 967 height 569
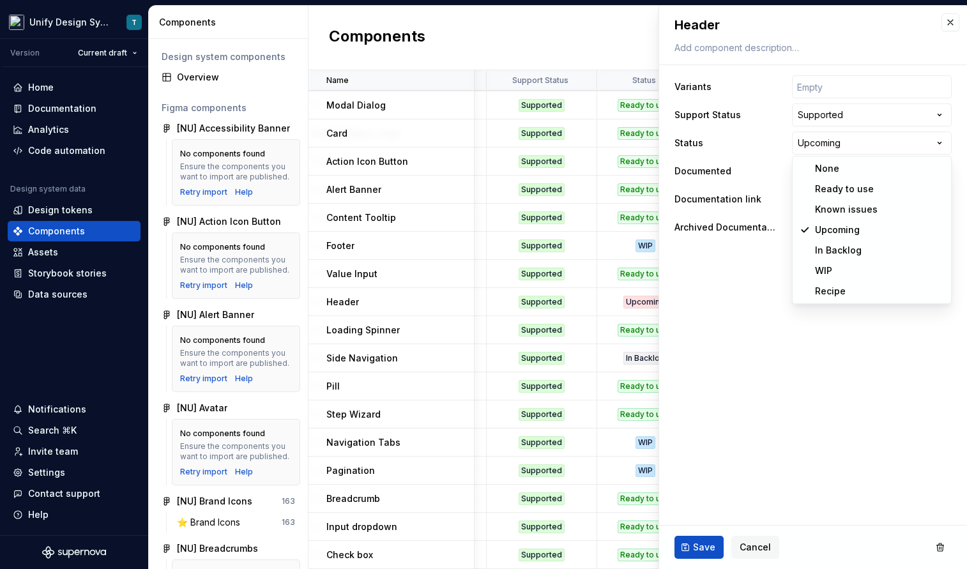
select select "**********"
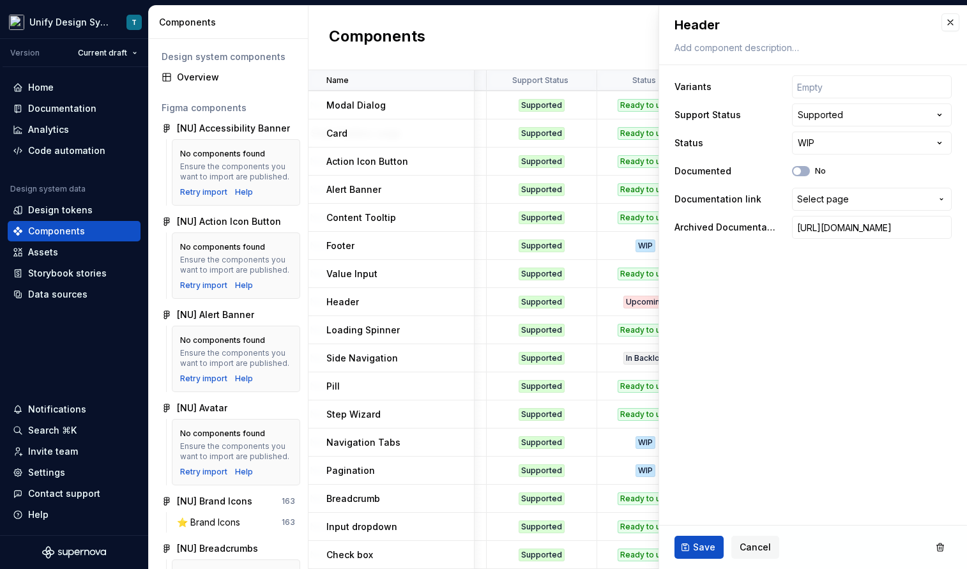
click at [707, 535] on div "Save Cancel" at bounding box center [813, 547] width 308 height 43
click at [702, 548] on span "Save" at bounding box center [704, 547] width 22 height 13
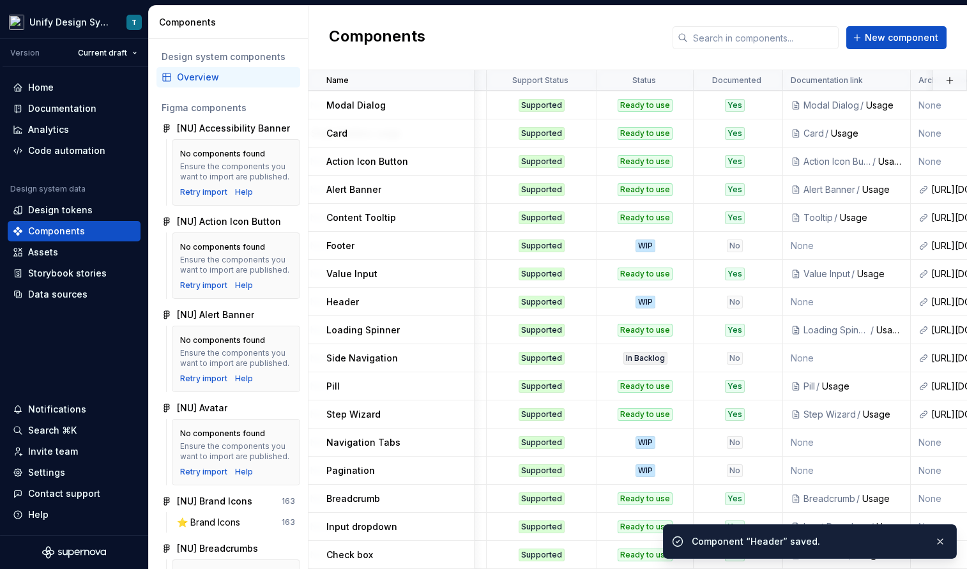
click at [953, 27] on div "Components New component" at bounding box center [638, 38] width 659 height 65
click at [641, 444] on div "WIP" at bounding box center [646, 442] width 20 height 13
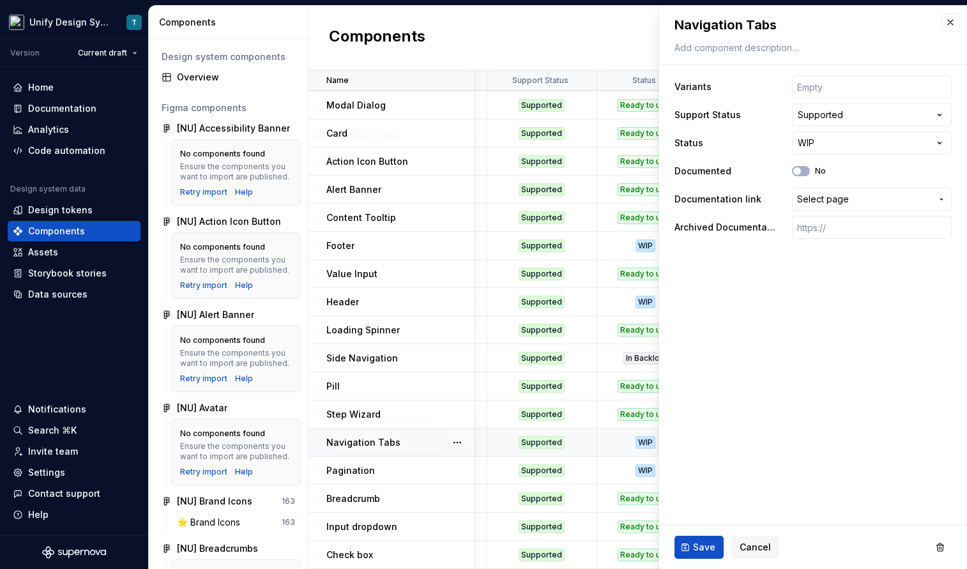
type textarea "*"
click at [838, 119] on html "Unify Design System T Version Current draft Home Documentation Analytics Code a…" at bounding box center [483, 284] width 967 height 569
click at [822, 123] on html "Unify Design System T Version Current draft Home Documentation Analytics Code a…" at bounding box center [483, 284] width 967 height 569
click at [822, 138] on html "Unify Design System T Version Current draft Home Documentation Analytics Code a…" at bounding box center [483, 284] width 967 height 569
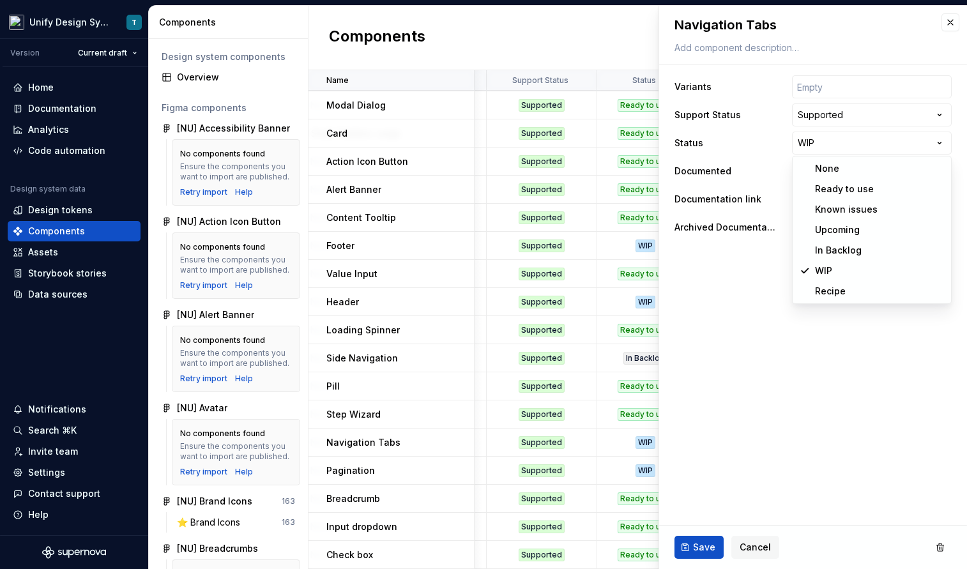
select select "**********"
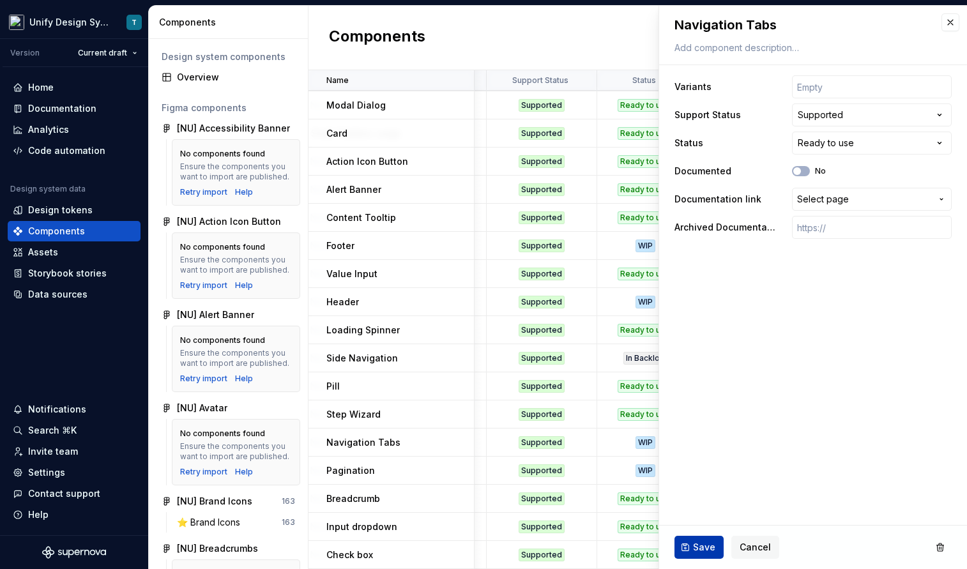
click at [702, 546] on span "Save" at bounding box center [704, 547] width 22 height 13
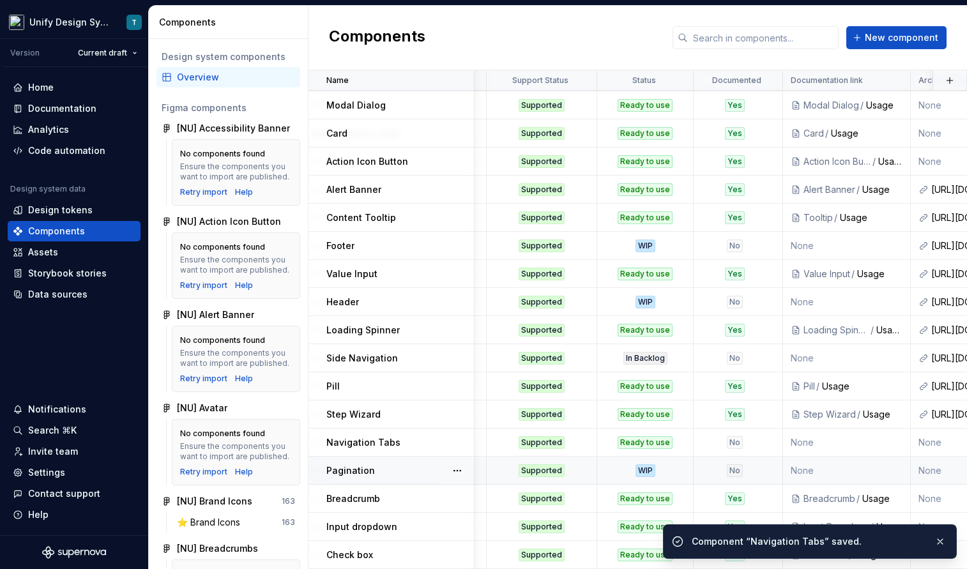
click at [644, 471] on div "WIP" at bounding box center [646, 471] width 20 height 13
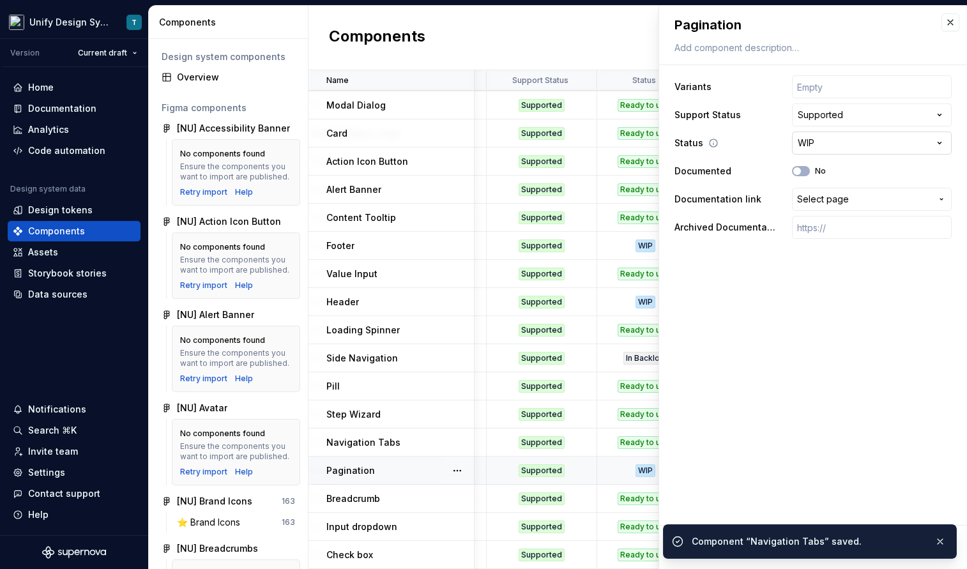
click at [834, 139] on html "Unify Design System T Version Current draft Home Documentation Analytics Code a…" at bounding box center [483, 284] width 967 height 569
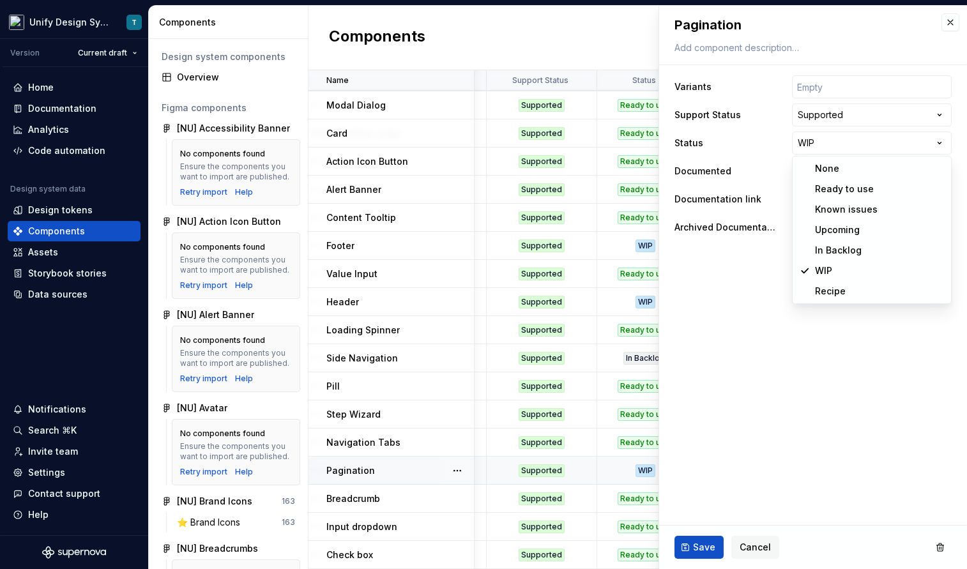
type textarea "*"
select select "**********"
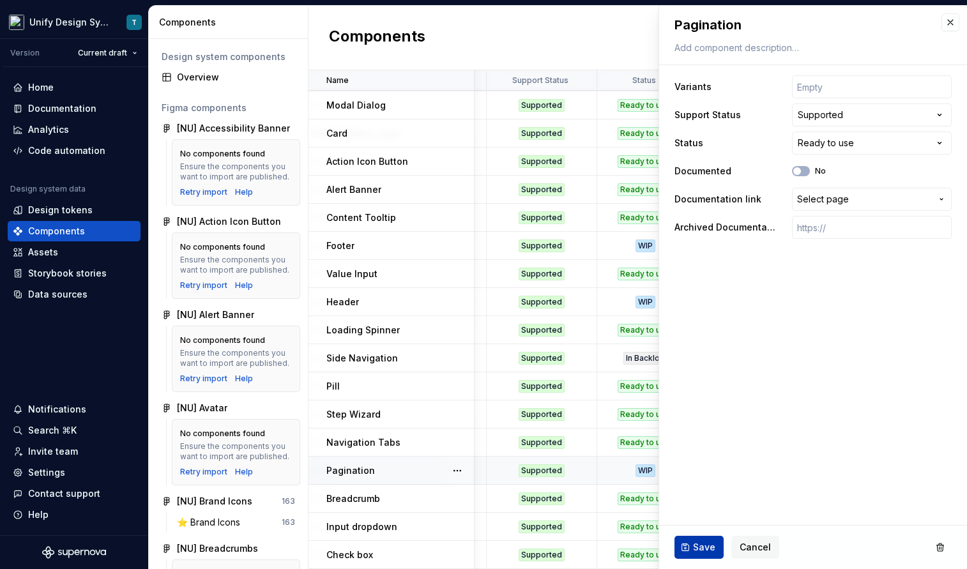
click at [704, 546] on span "Save" at bounding box center [704, 547] width 22 height 13
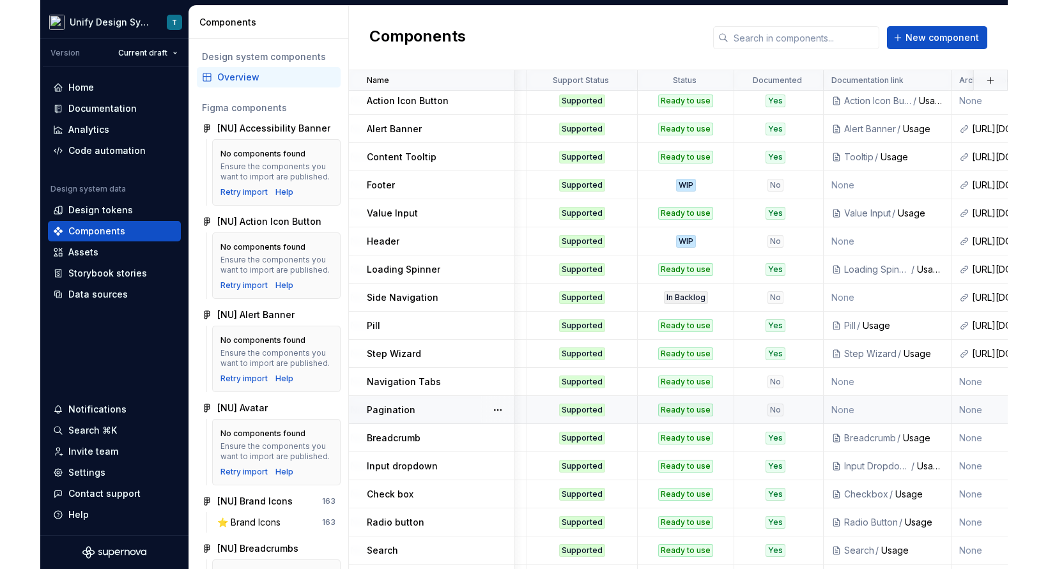
scroll to position [0, 351]
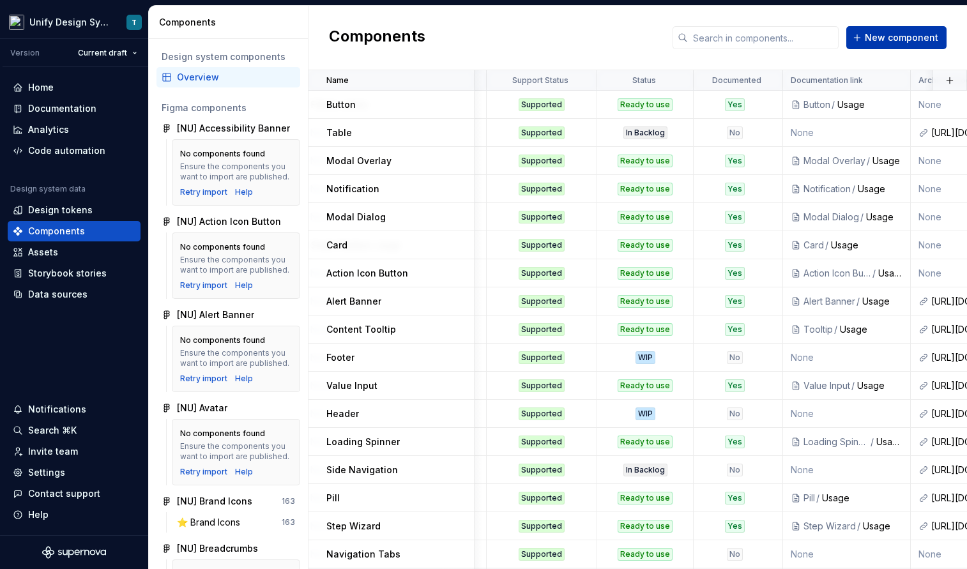
click at [887, 43] on button "New component" at bounding box center [897, 37] width 100 height 23
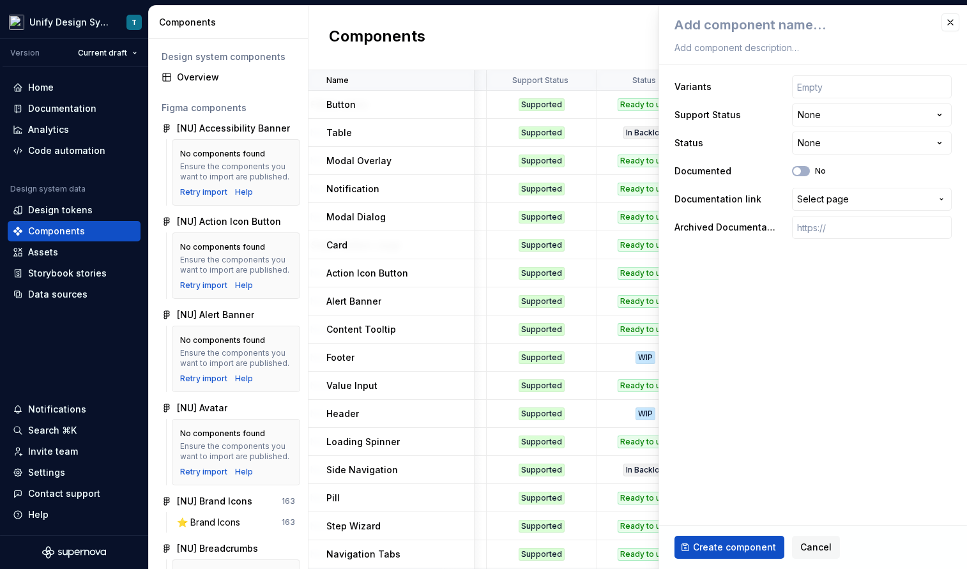
type textarea "*"
type textarea "L"
type textarea "*"
type textarea "Lo"
type textarea "*"
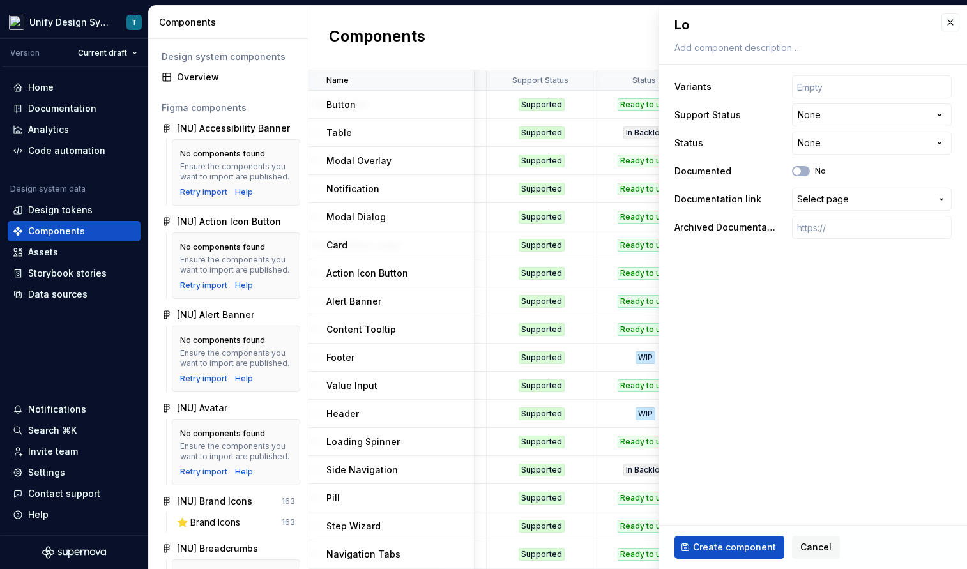
type textarea "Log"
type textarea "*"
type textarea "Logo"
type textarea "*"
type textarea "Logo"
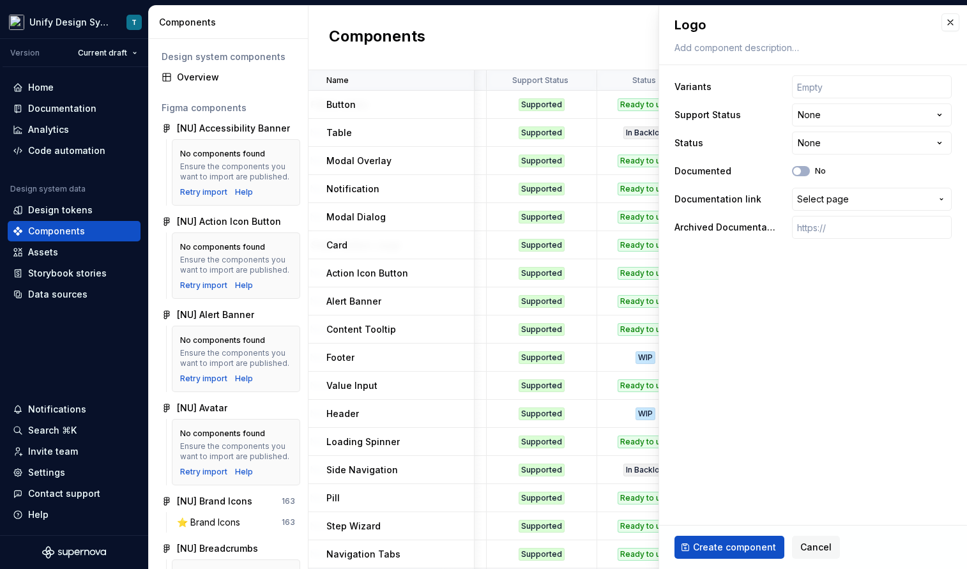
type textarea "*"
type textarea "Logo c"
type textarea "*"
type textarea "Logo co"
type textarea "*"
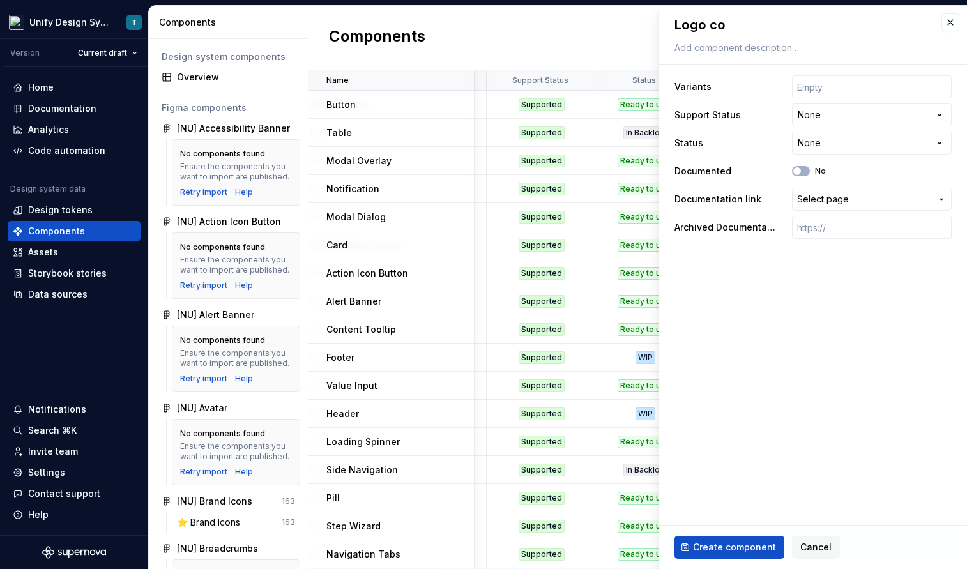
type textarea "Logo con"
type textarea "*"
type textarea "Logo cont"
type textarea "*"
type textarea "Logo conta"
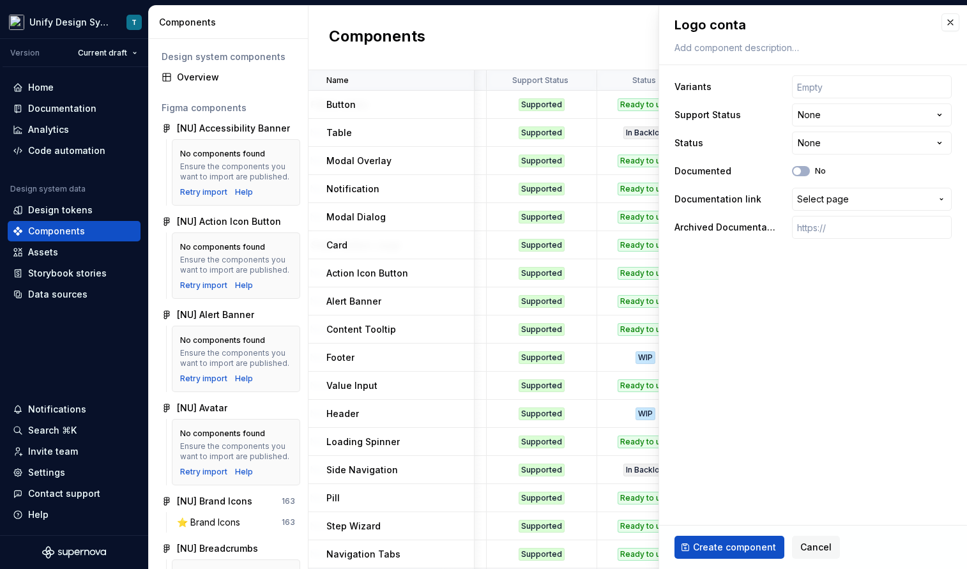
type textarea "*"
type textarea "Logo contai"
type textarea "*"
type textarea "Logo contain"
type textarea "*"
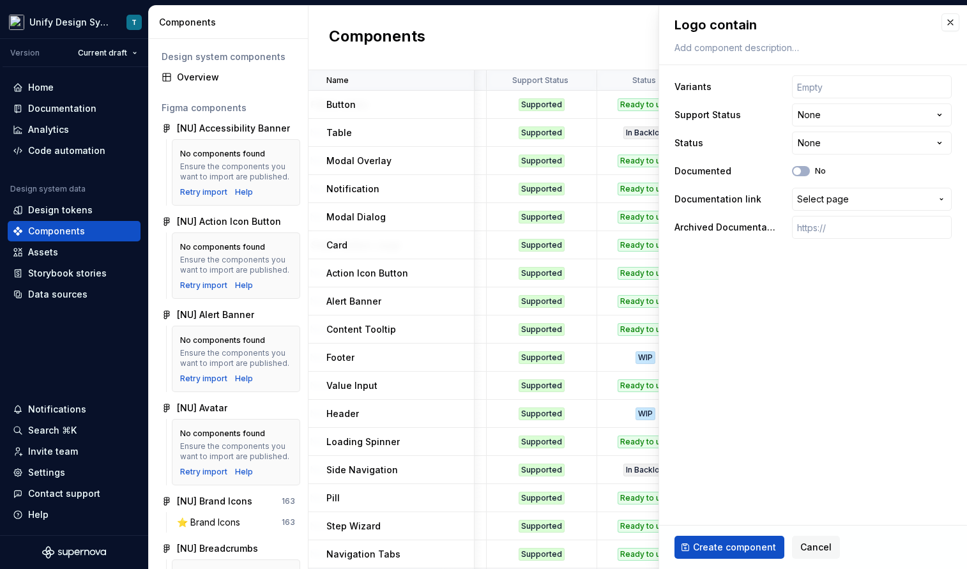
type textarea "Logo containe"
type textarea "*"
type textarea "Logo container"
click at [716, 24] on textarea "Logo container" at bounding box center [810, 24] width 277 height 23
type textarea "*"
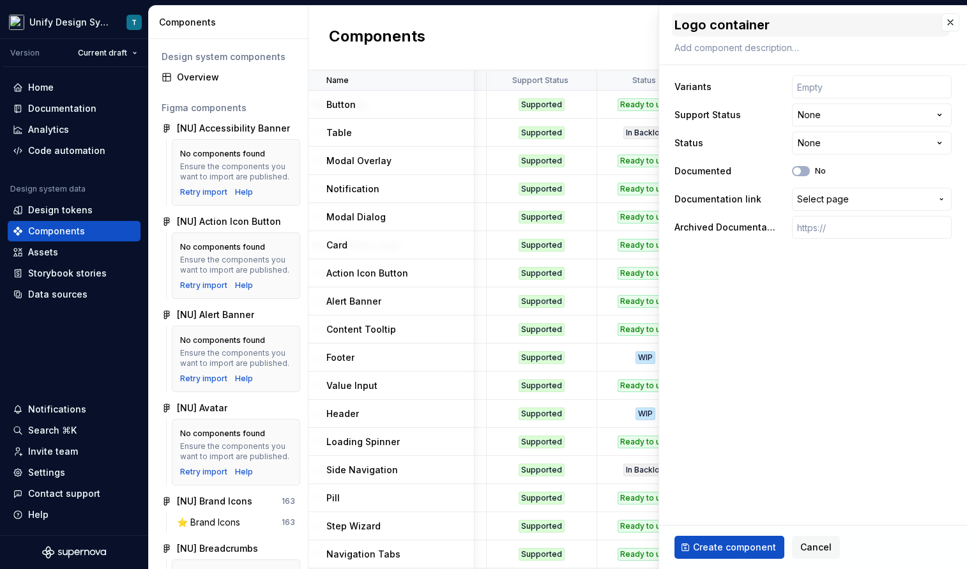
type textarea "Logo ontainer"
type textarea "*"
type textarea "Logo Container"
click at [836, 122] on html "Unify Design System T Version Current draft Home Documentation Analytics Code a…" at bounding box center [483, 284] width 967 height 569
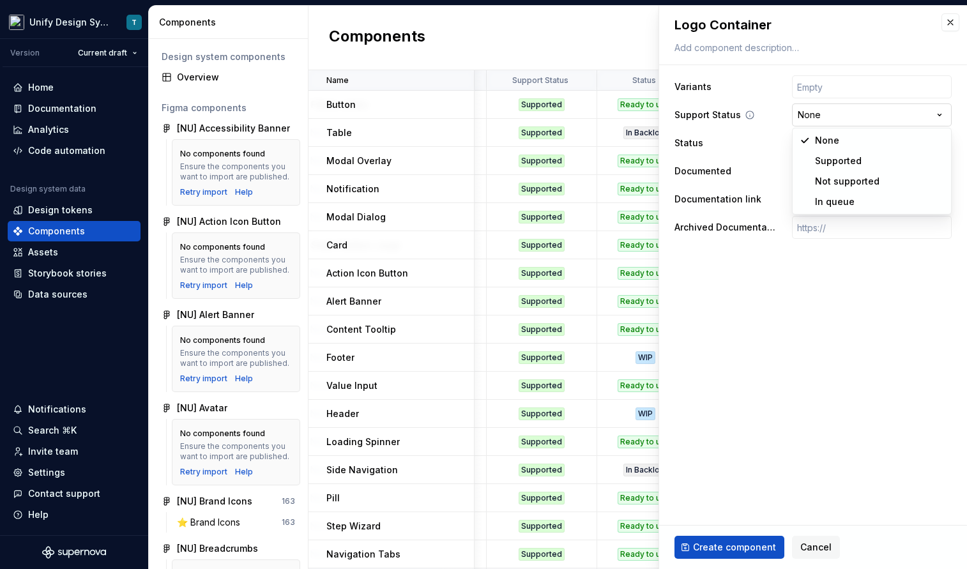
click at [836, 122] on html "Unify Design System T Version Current draft Home Documentation Analytics Code a…" at bounding box center [483, 284] width 967 height 569
select select "**********"
type textarea "*"
click at [859, 149] on html "Unify Design System T Version Current draft Home Documentation Analytics Code a…" at bounding box center [483, 284] width 967 height 569
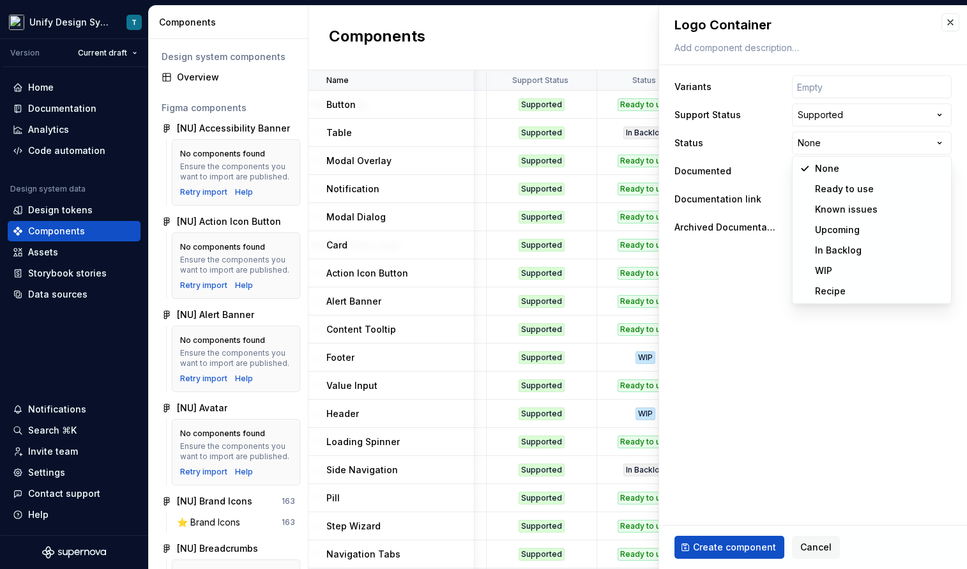
select select "**********"
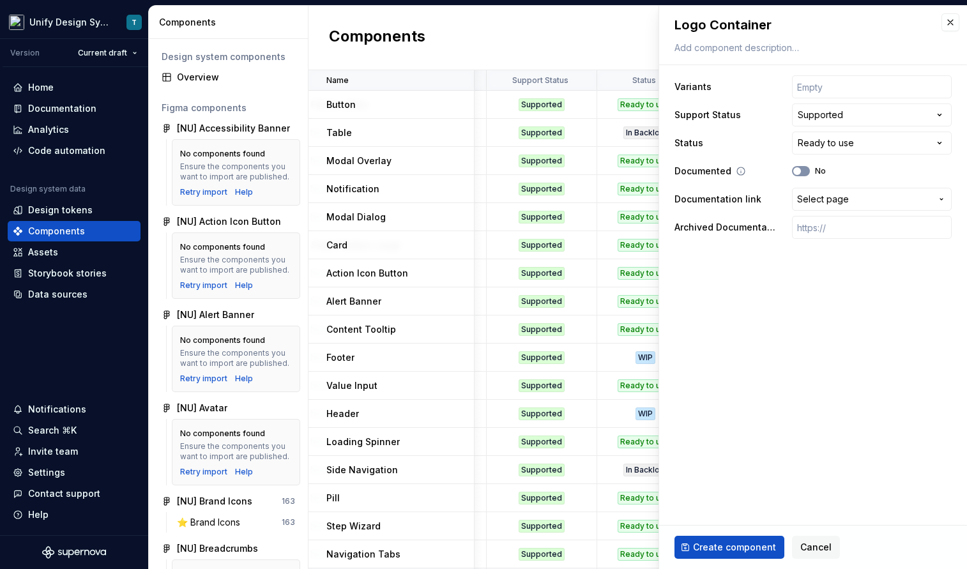
click at [801, 169] on icon "button" at bounding box center [797, 171] width 10 height 8
click at [800, 172] on icon "button" at bounding box center [797, 171] width 10 height 8
click at [738, 539] on button "Create component" at bounding box center [730, 547] width 110 height 23
type textarea "*"
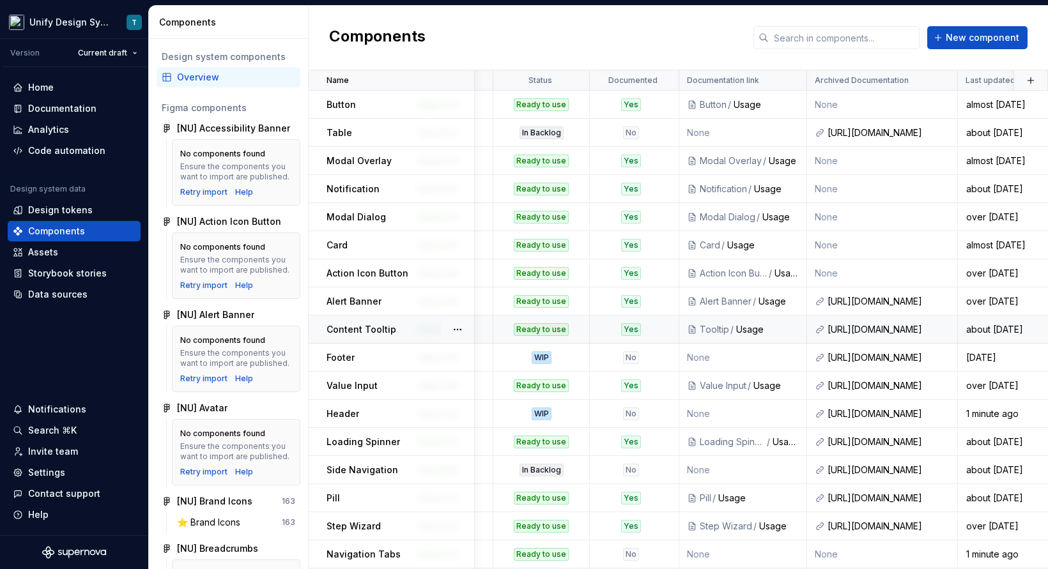
scroll to position [0, 450]
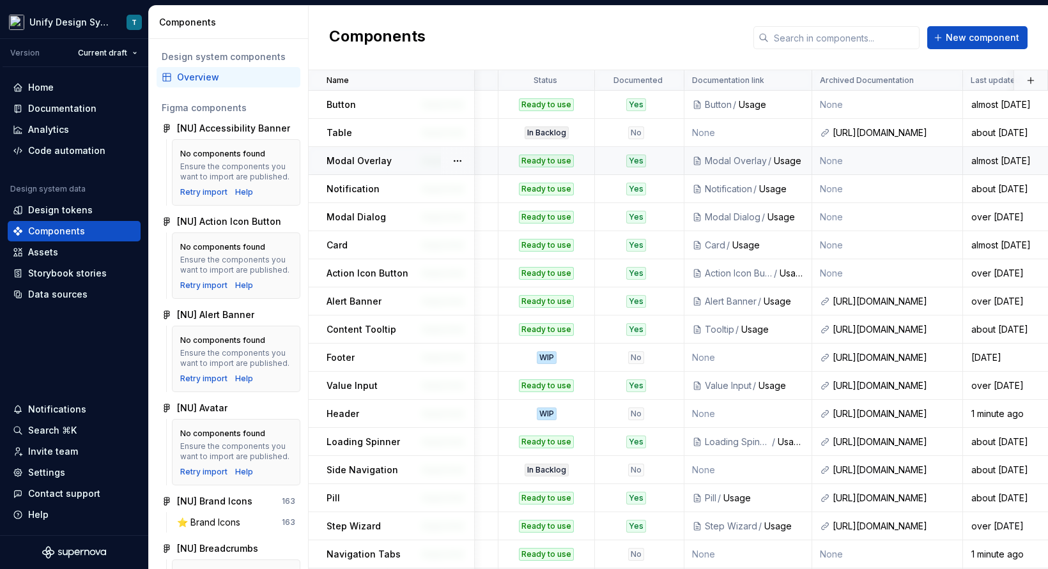
click at [735, 162] on div "Modal Overlay" at bounding box center [736, 161] width 62 height 13
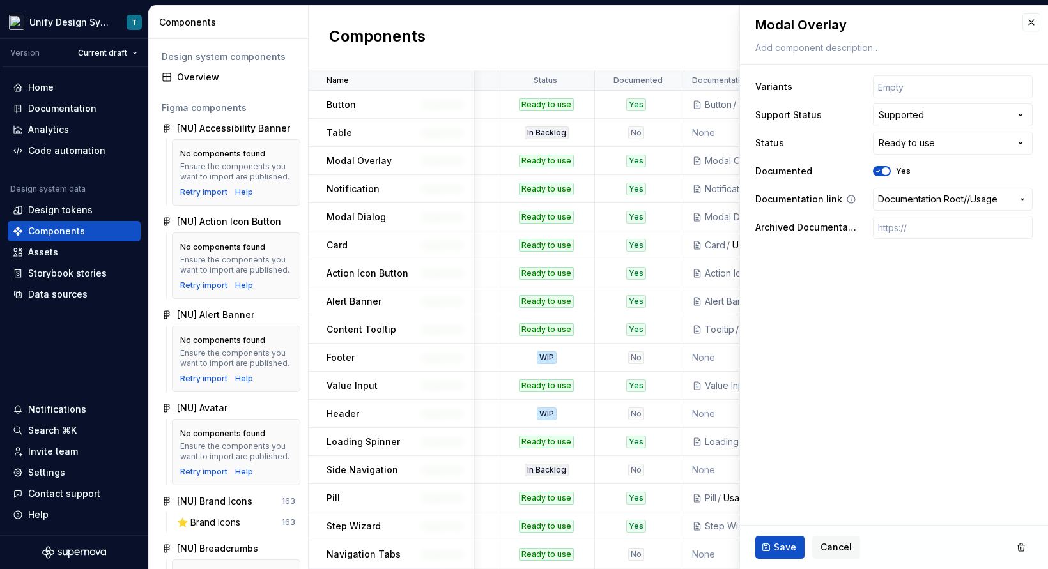
click at [936, 196] on span "Documentation Root /" at bounding box center [922, 199] width 89 height 13
click at [834, 270] on fieldset "**********" at bounding box center [894, 288] width 308 height 564
click at [953, 25] on button "button" at bounding box center [1031, 22] width 18 height 18
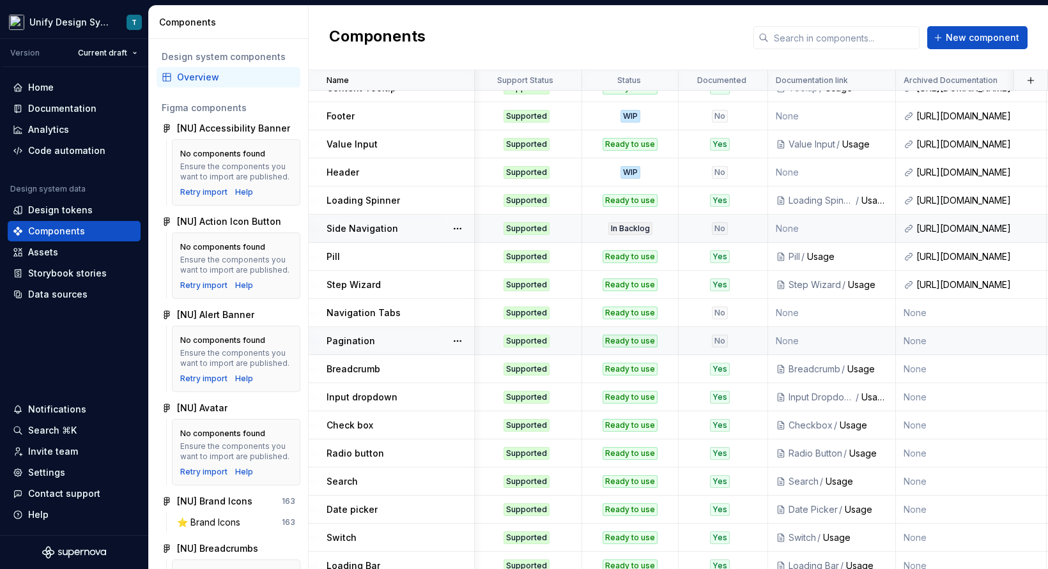
scroll to position [280, 366]
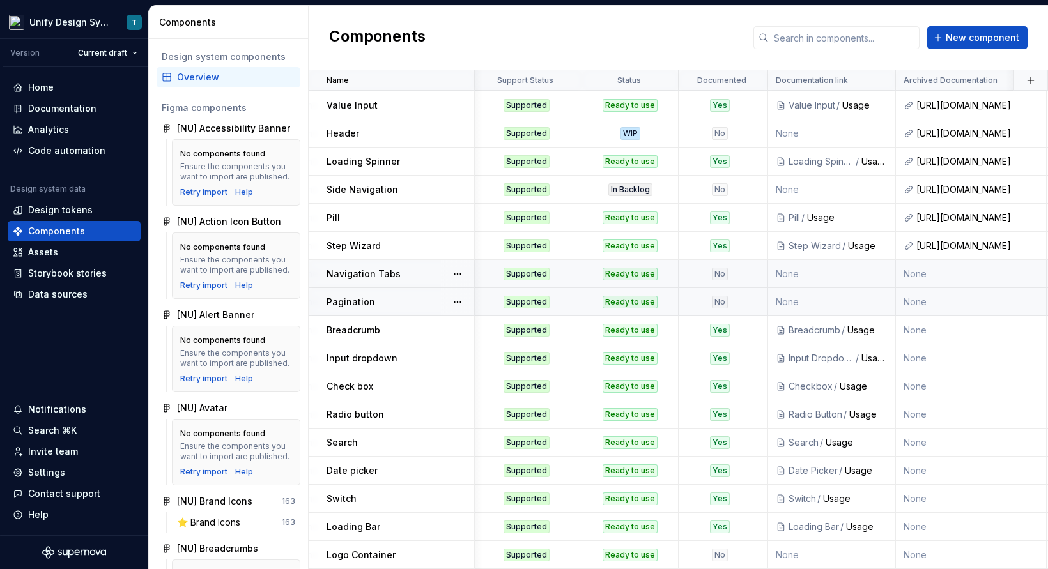
click at [740, 277] on div "No" at bounding box center [719, 274] width 81 height 13
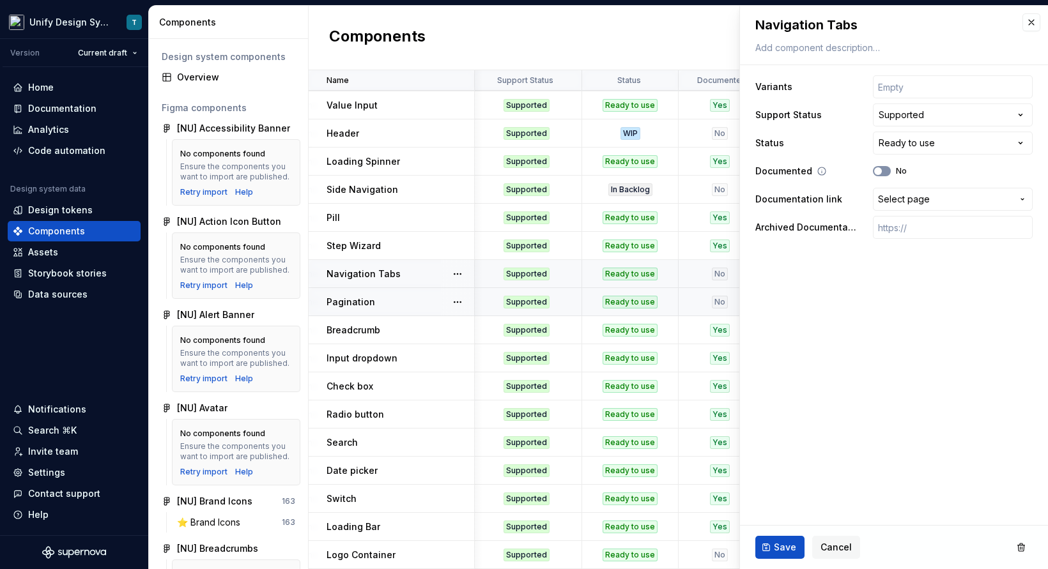
click at [887, 173] on button "No" at bounding box center [882, 171] width 18 height 10
click at [772, 541] on button "Save" at bounding box center [779, 547] width 49 height 23
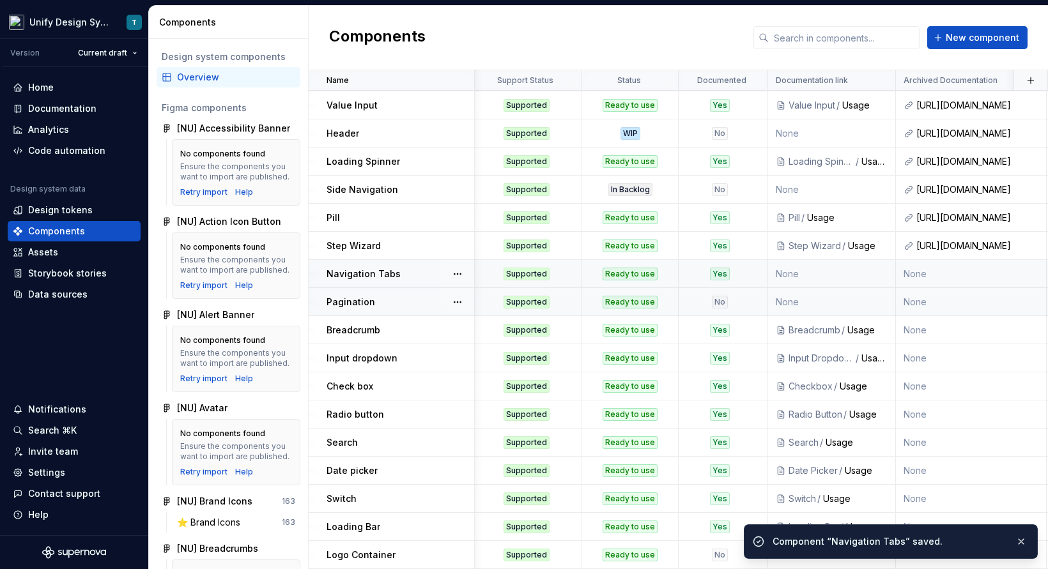
click at [712, 304] on div "No" at bounding box center [720, 302] width 16 height 13
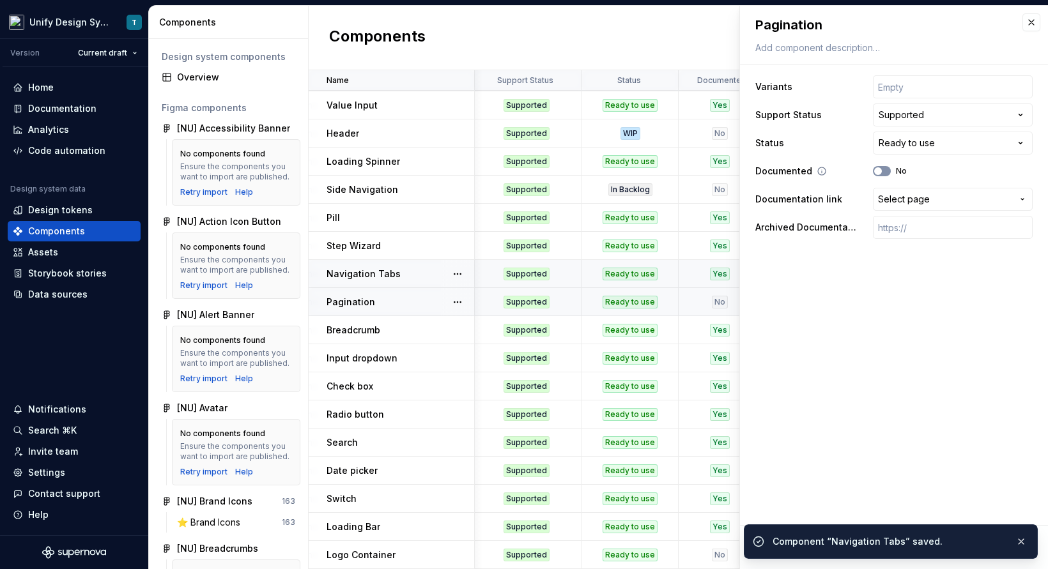
click at [886, 173] on button "No" at bounding box center [882, 171] width 18 height 10
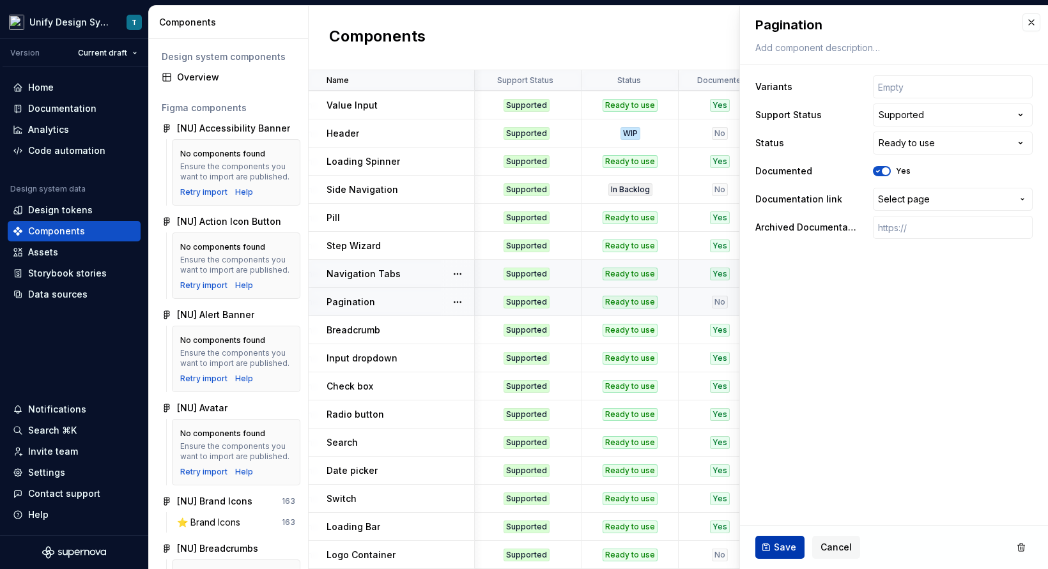
click at [781, 551] on span "Save" at bounding box center [785, 547] width 22 height 13
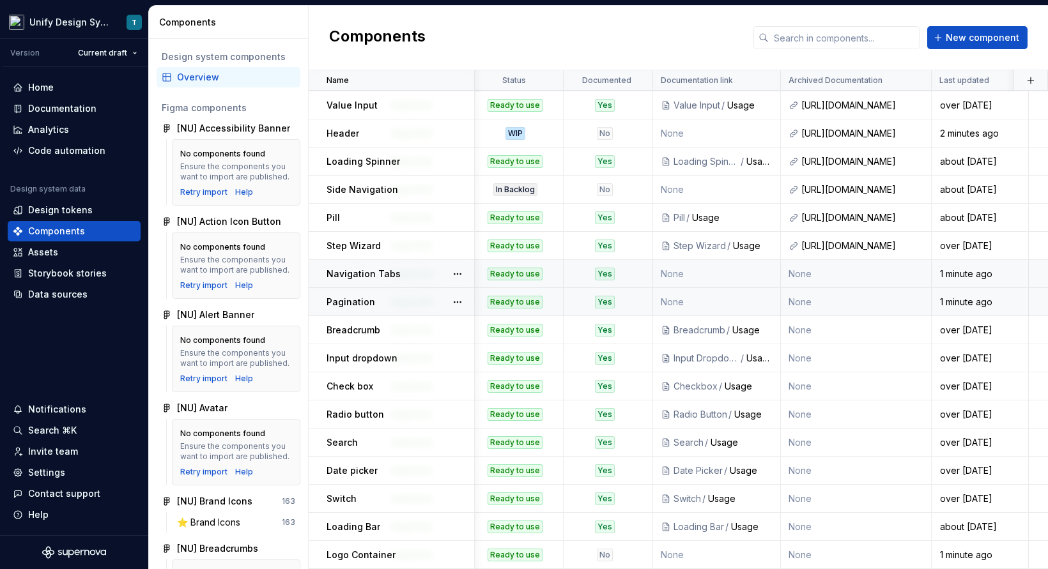
scroll to position [280, 482]
click at [624, 553] on div "No" at bounding box center [604, 555] width 81 height 13
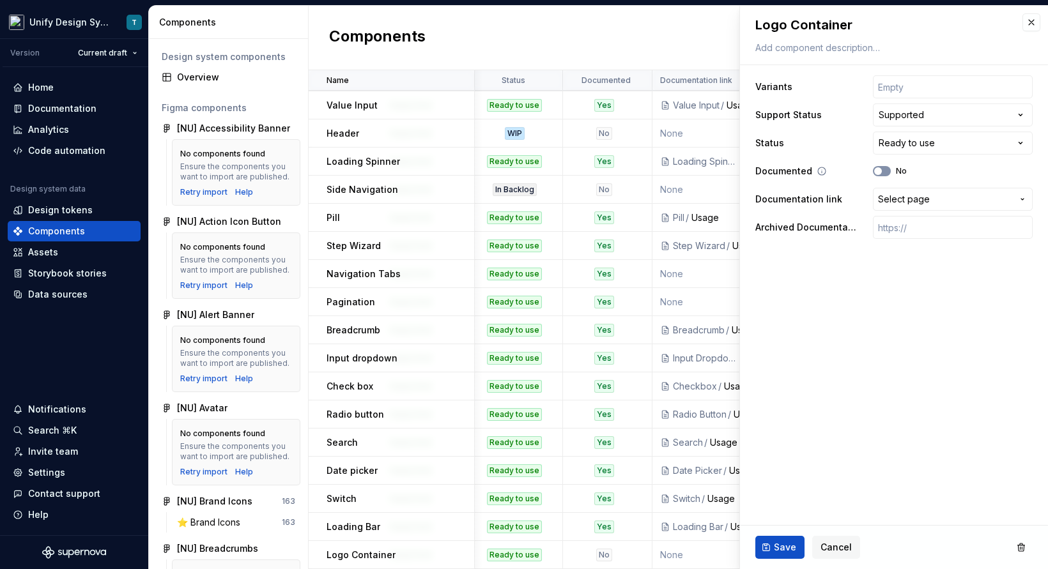
click at [882, 170] on icon "button" at bounding box center [878, 171] width 10 height 8
type textarea "*"
click at [918, 211] on div "**********" at bounding box center [893, 157] width 277 height 169
click at [915, 195] on span "Select page" at bounding box center [904, 199] width 52 height 13
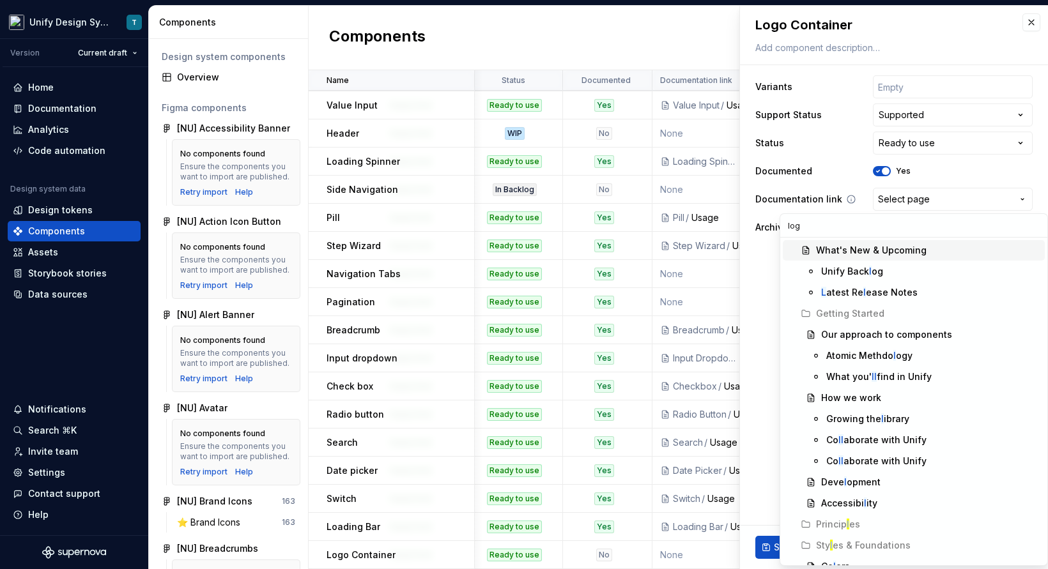
type input "logo"
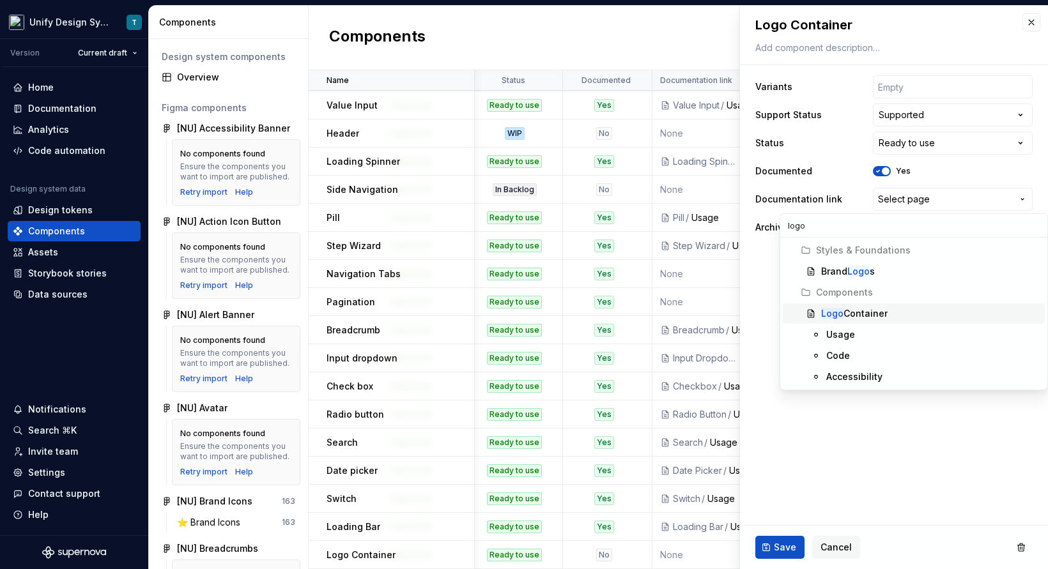
click at [874, 318] on div "Logo Container" at bounding box center [854, 313] width 66 height 13
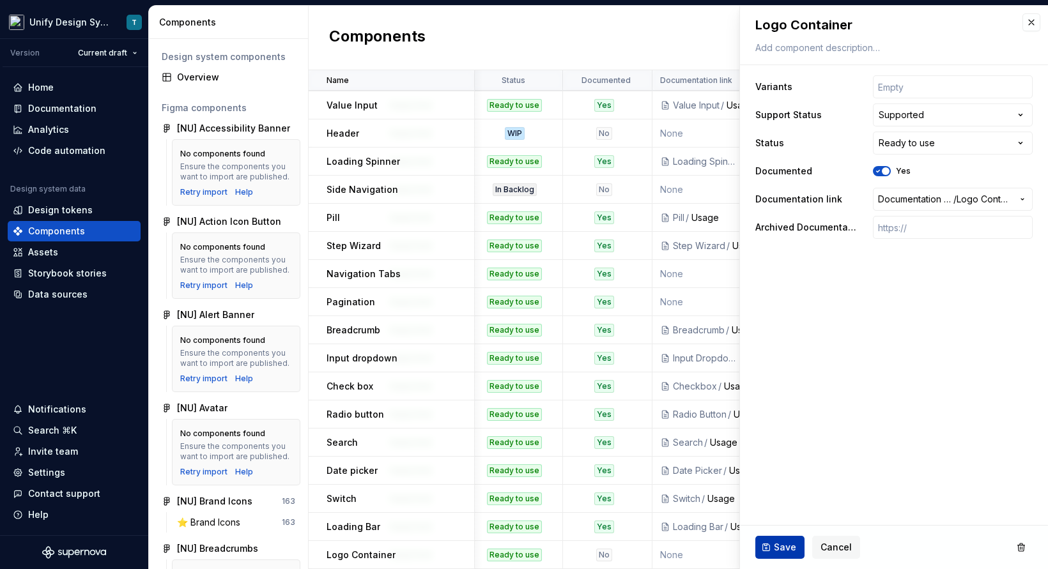
click at [780, 543] on span "Save" at bounding box center [785, 547] width 22 height 13
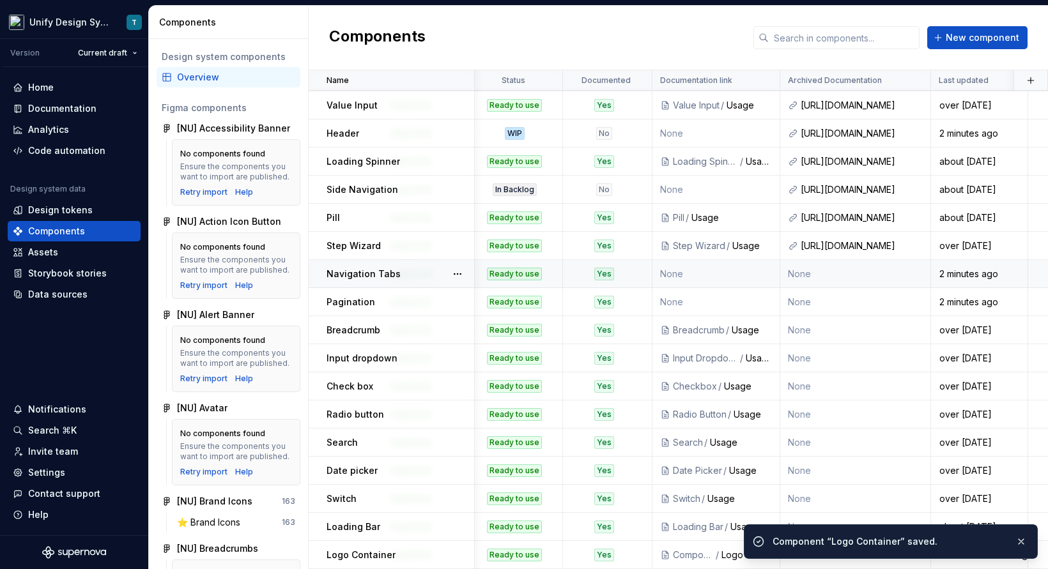
click at [618, 271] on div "Yes" at bounding box center [604, 274] width 81 height 13
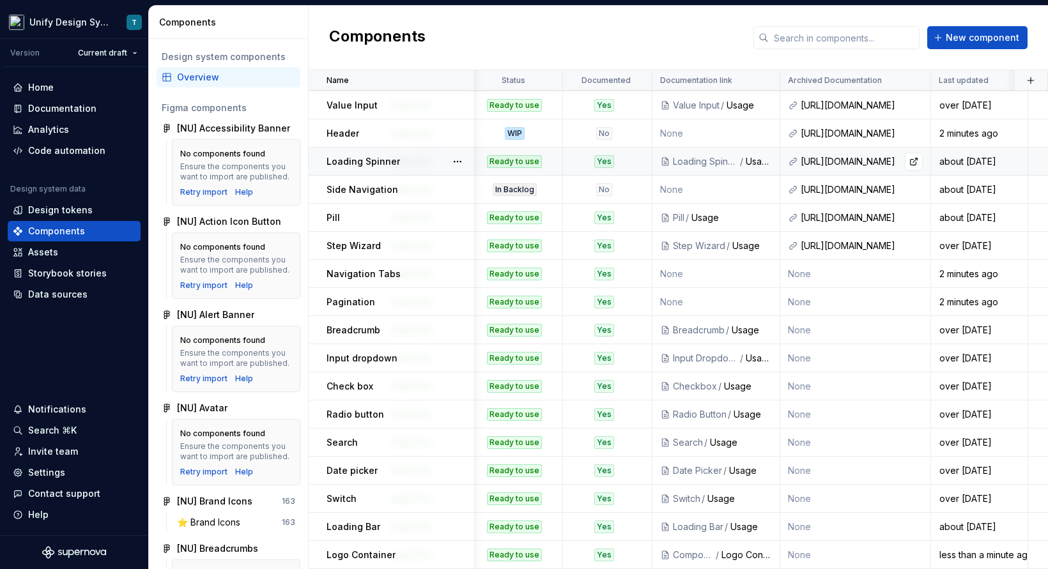
type textarea "*"
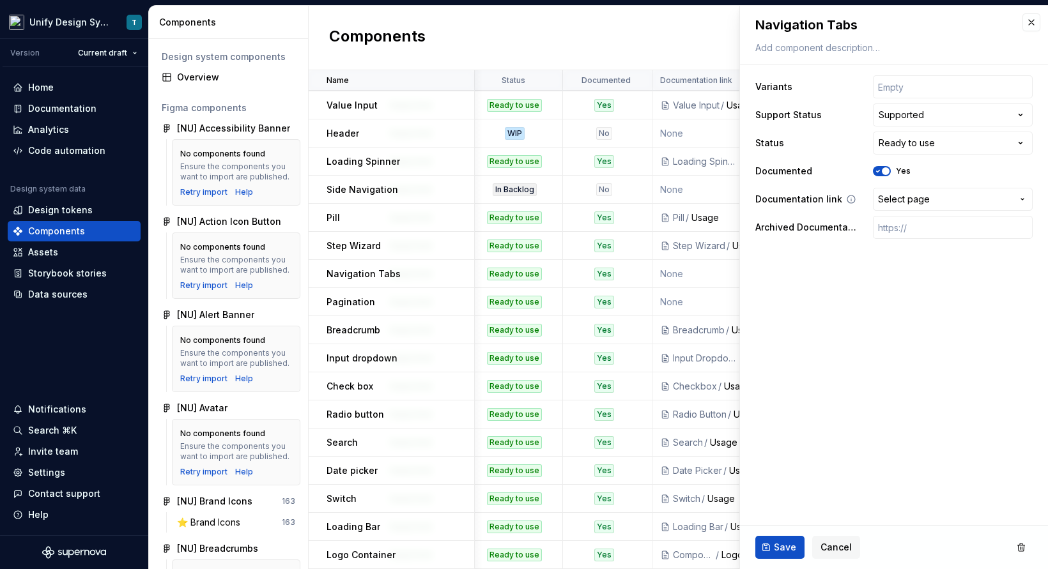
click at [909, 196] on span "Select page" at bounding box center [904, 199] width 52 height 13
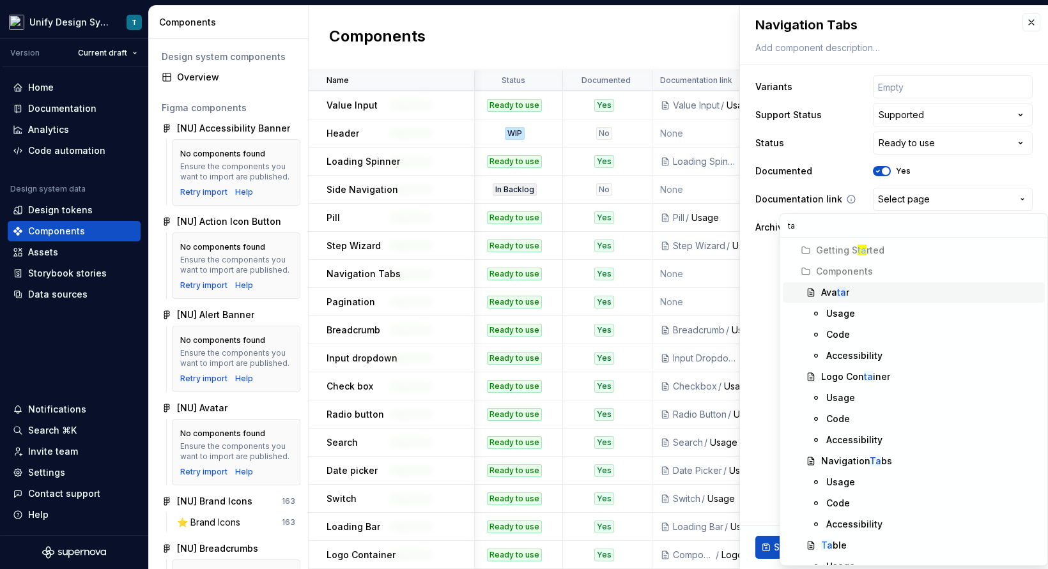
type input "tab"
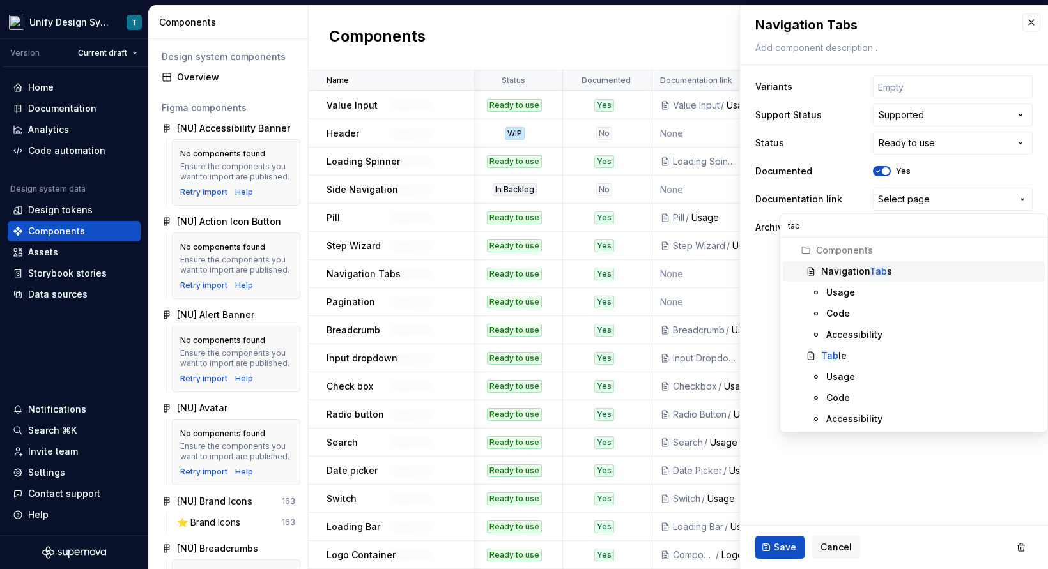
click at [884, 263] on span "Navigation Tab s" at bounding box center [914, 271] width 262 height 20
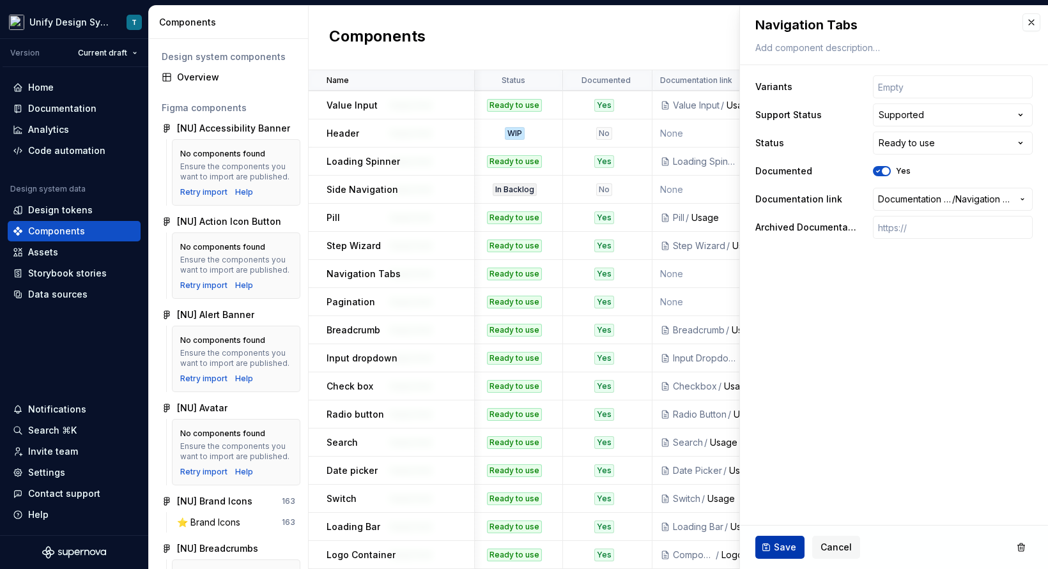
click at [783, 544] on span "Save" at bounding box center [785, 547] width 22 height 13
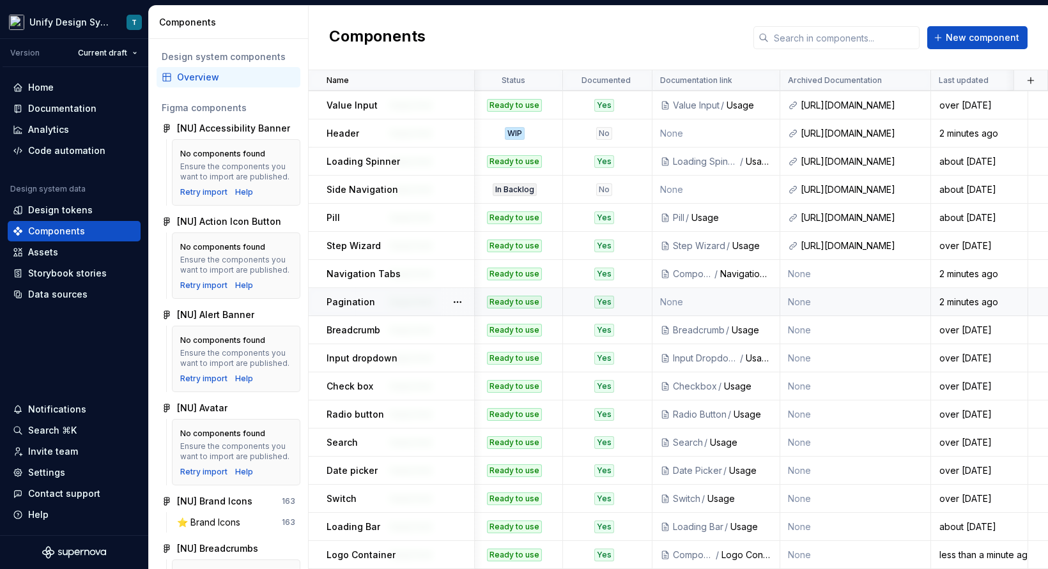
click at [700, 300] on td "None" at bounding box center [716, 302] width 128 height 28
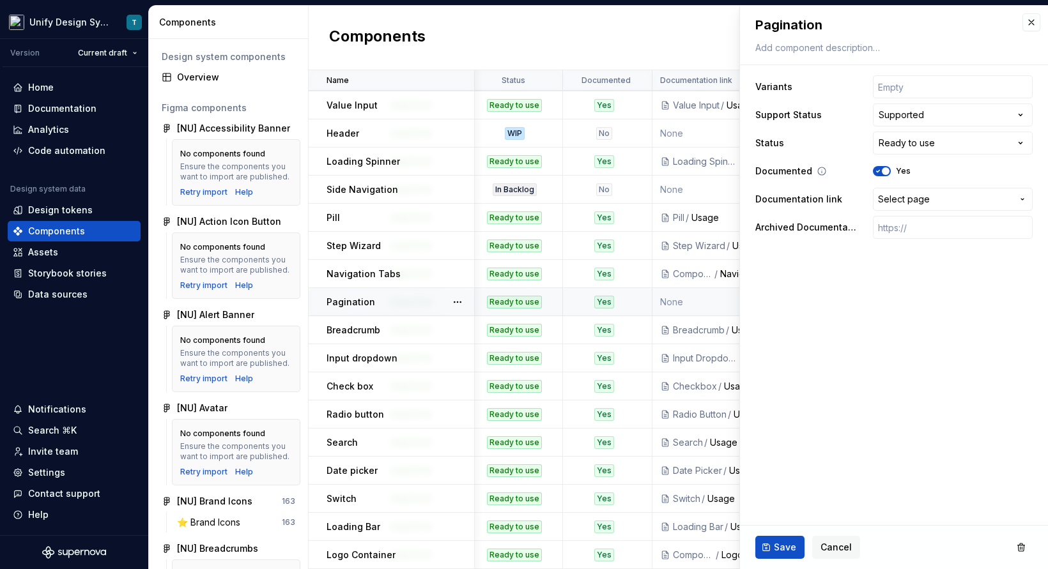
type textarea "*"
click at [919, 197] on span "Select page" at bounding box center [904, 199] width 52 height 13
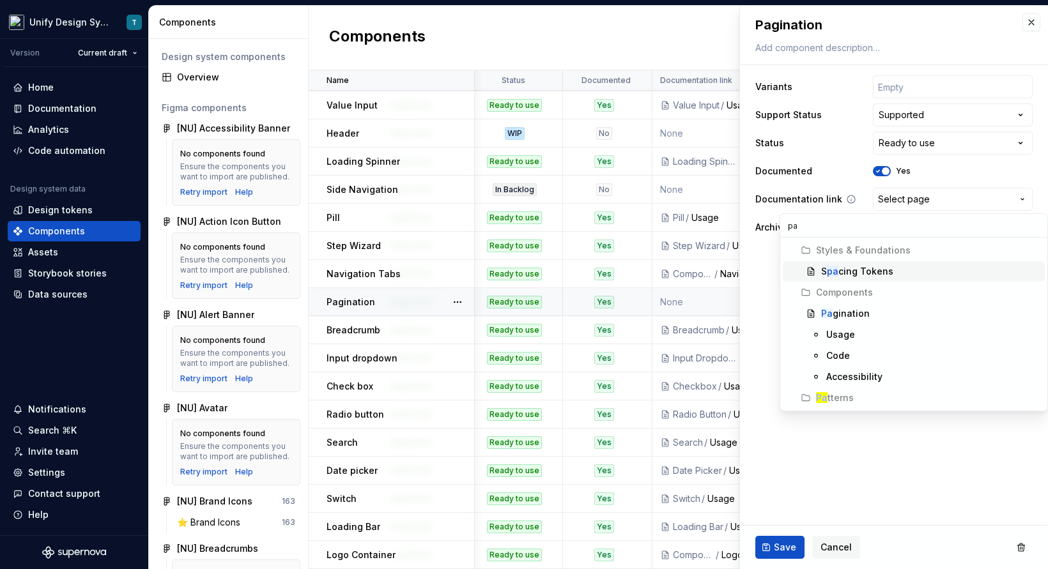
type input "pag"
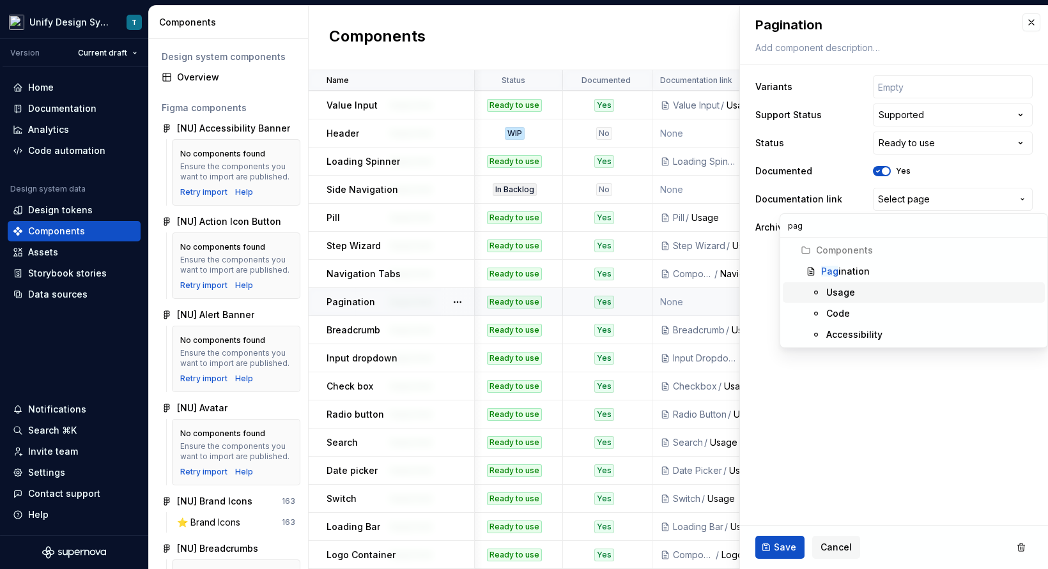
click at [854, 300] on span "Usage" at bounding box center [914, 292] width 262 height 20
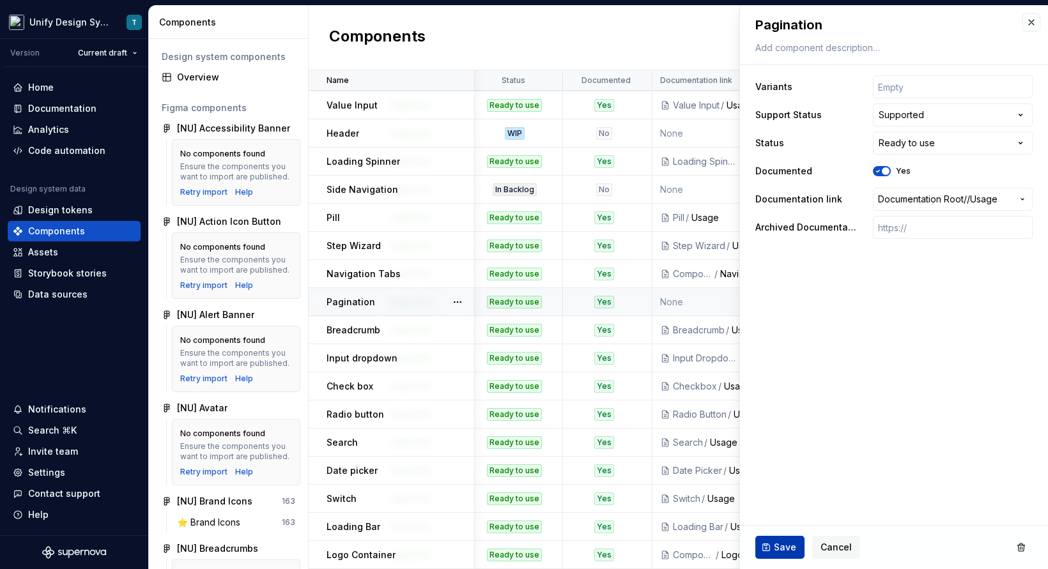
click at [791, 548] on span "Save" at bounding box center [785, 547] width 22 height 13
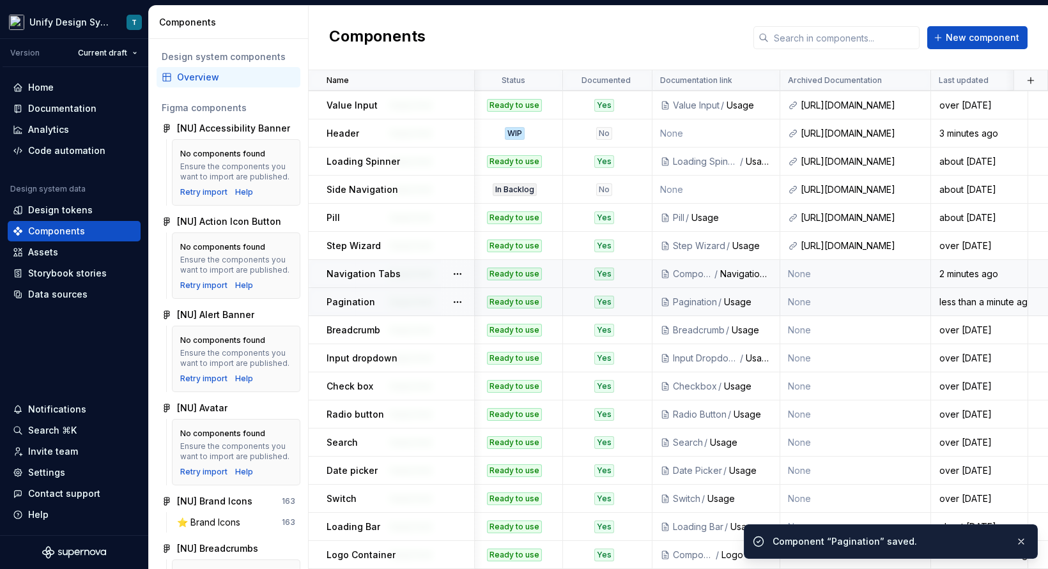
click at [691, 280] on td "Components / Navigation Tabs" at bounding box center [716, 274] width 128 height 28
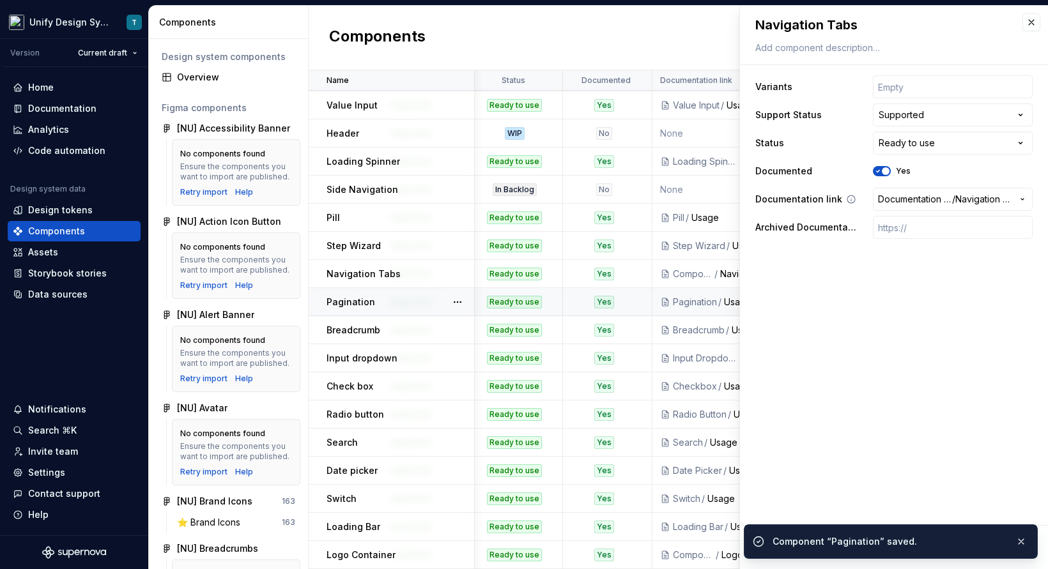
click at [902, 199] on span "Documentation Root /" at bounding box center [915, 199] width 74 height 13
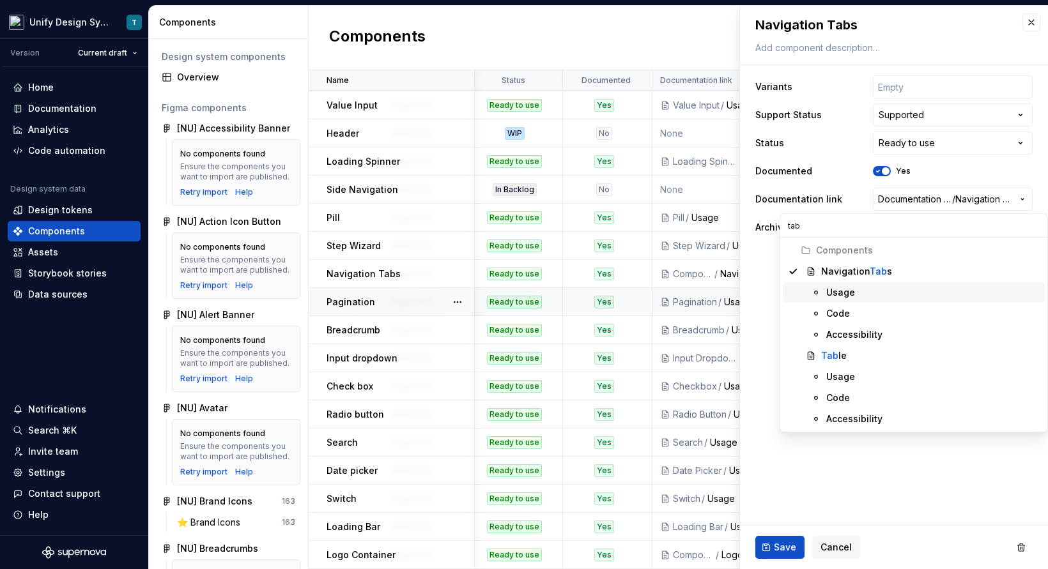
click at [869, 295] on div "Usage" at bounding box center [932, 292] width 213 height 13
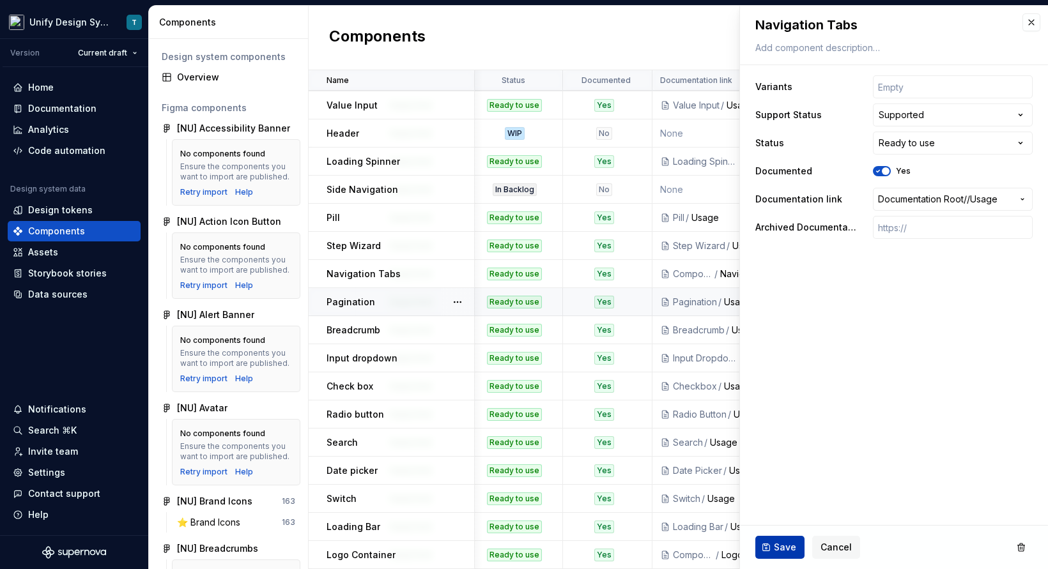
click at [783, 544] on span "Save" at bounding box center [785, 547] width 22 height 13
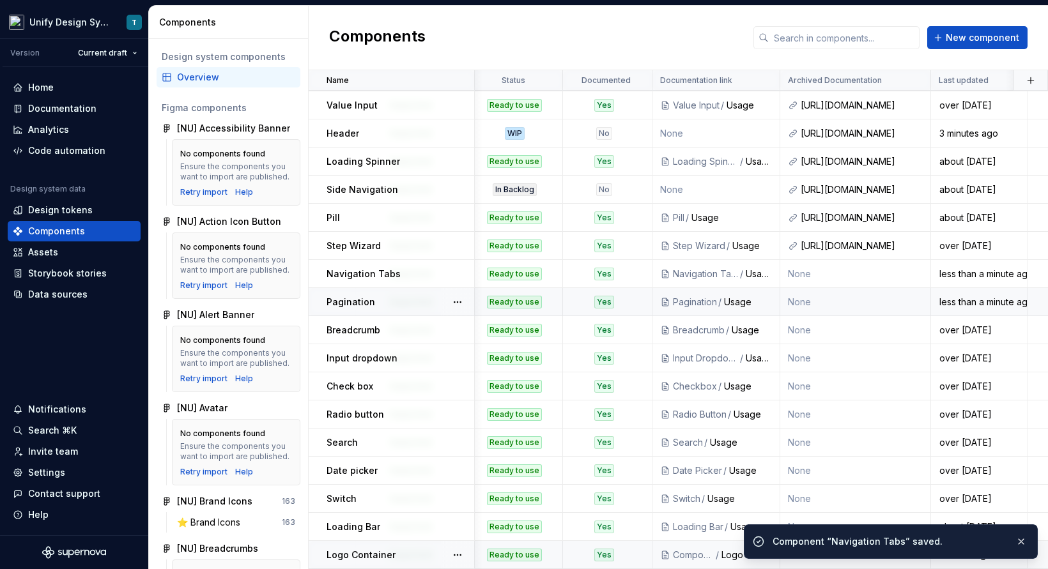
click at [689, 549] on div "Components" at bounding box center [694, 555] width 42 height 13
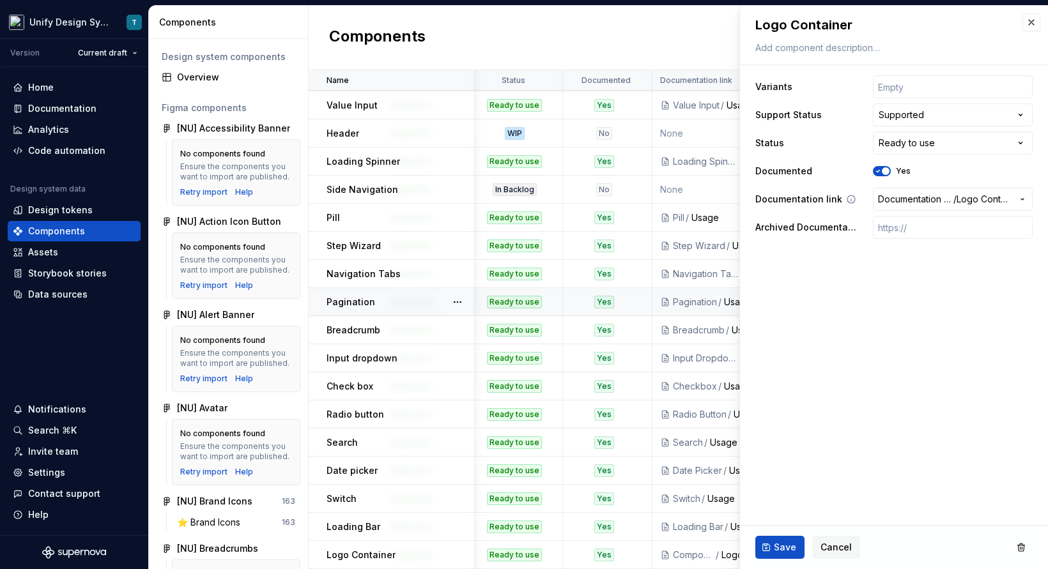
click at [908, 198] on span "Documentation Root /" at bounding box center [915, 199] width 75 height 13
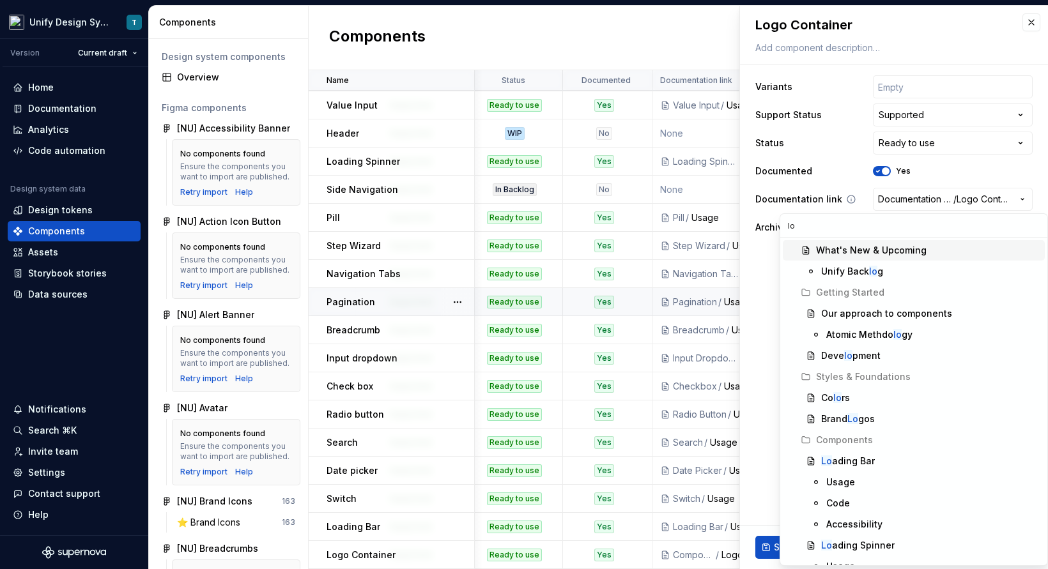
type textarea "*"
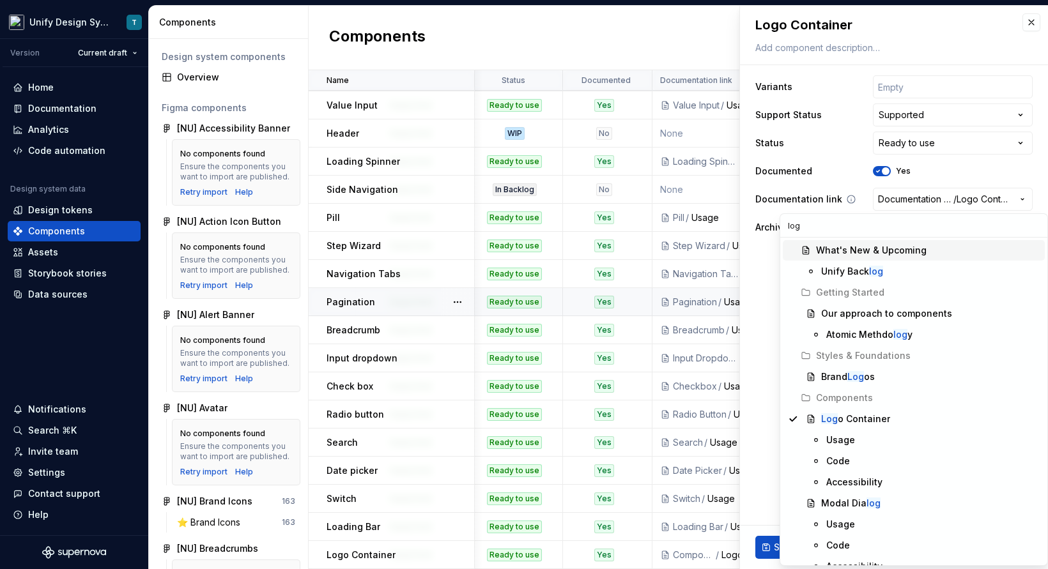
type input "logo"
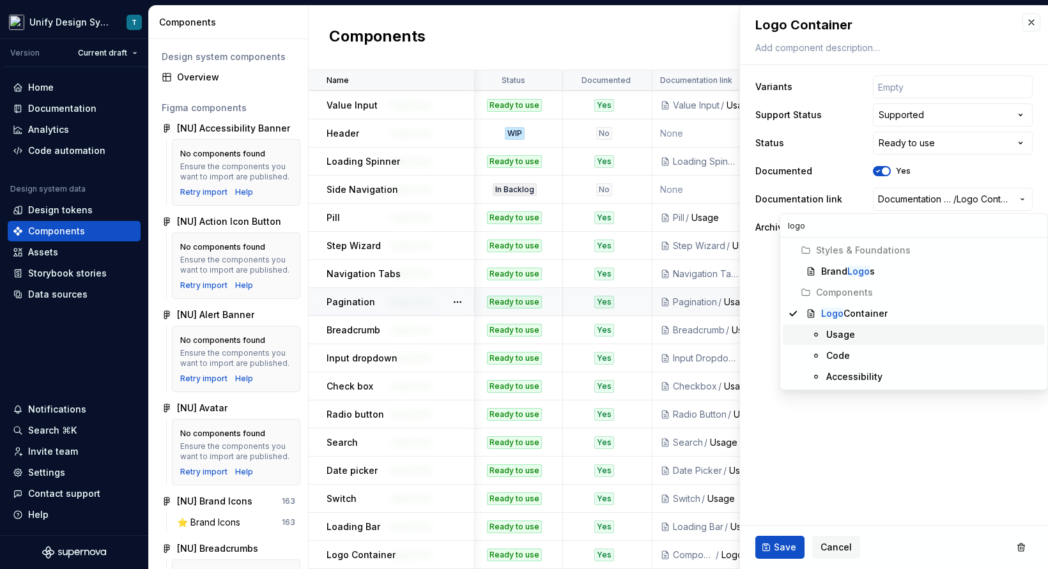
click at [845, 335] on div "Usage" at bounding box center [840, 334] width 29 height 13
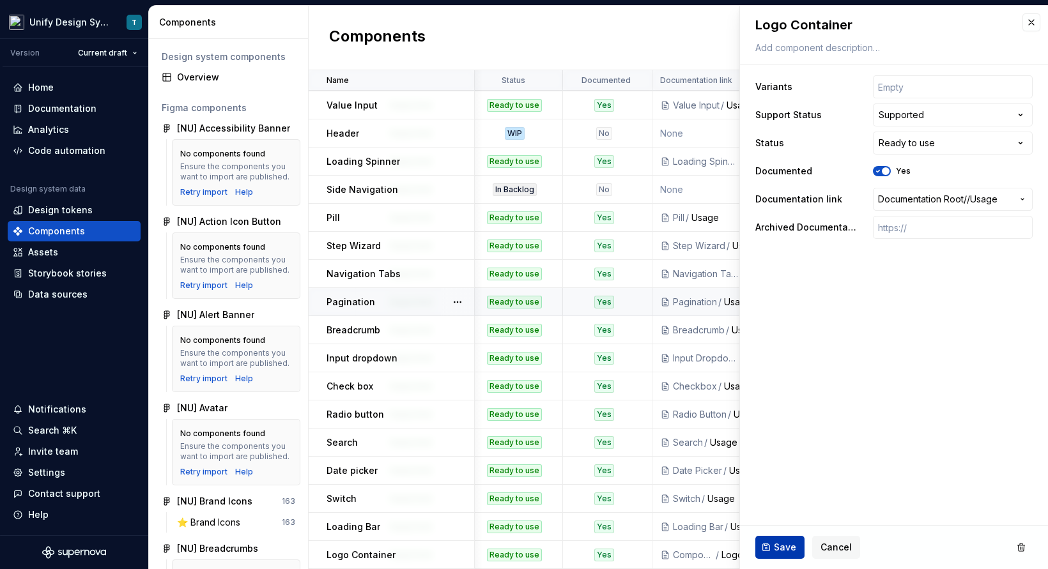
click at [783, 542] on span "Save" at bounding box center [785, 547] width 22 height 13
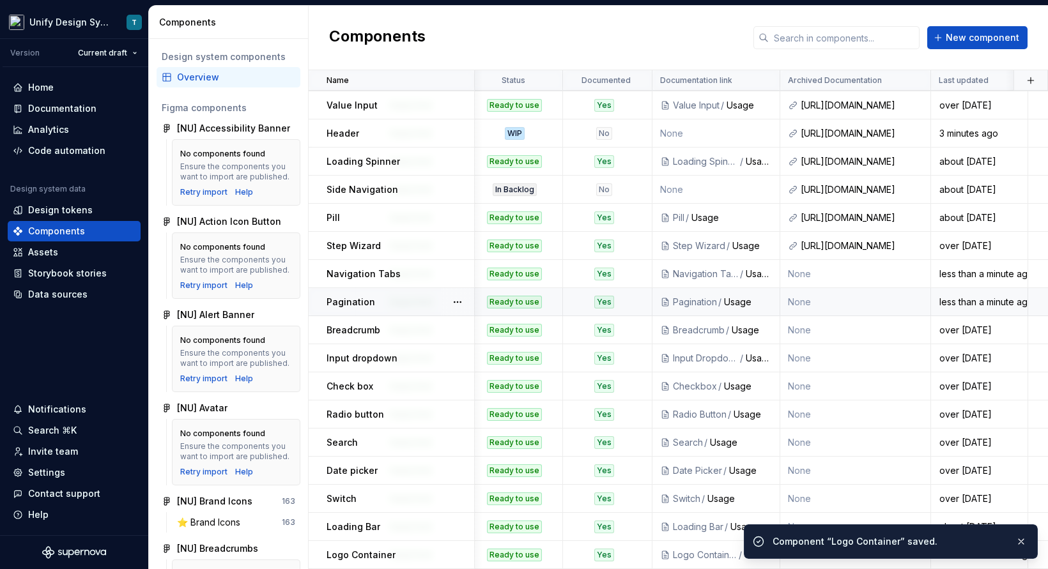
click at [578, 14] on div "Components New component" at bounding box center [678, 38] width 739 height 65
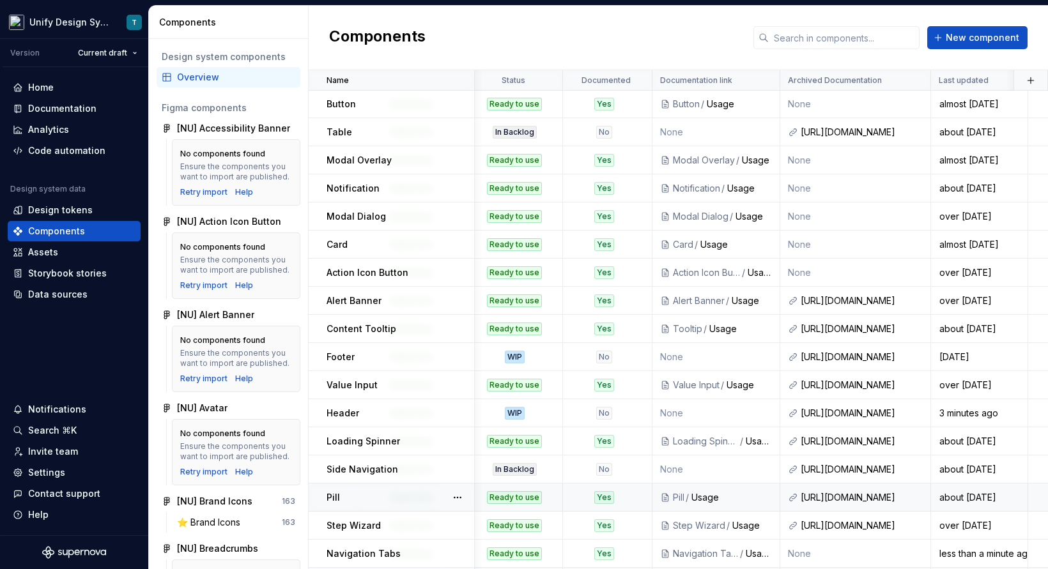
scroll to position [0, 482]
click at [524, 133] on div "In Backlog" at bounding box center [515, 133] width 44 height 13
type textarea "*"
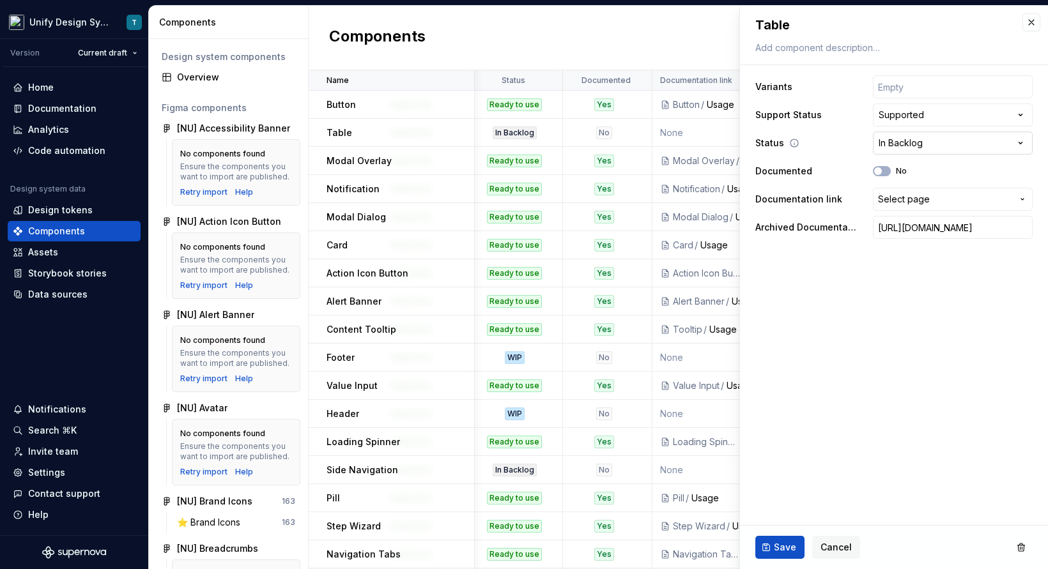
click at [902, 151] on html "Unify Design System T Version Current draft Home Documentation Analytics Code a…" at bounding box center [524, 284] width 1048 height 569
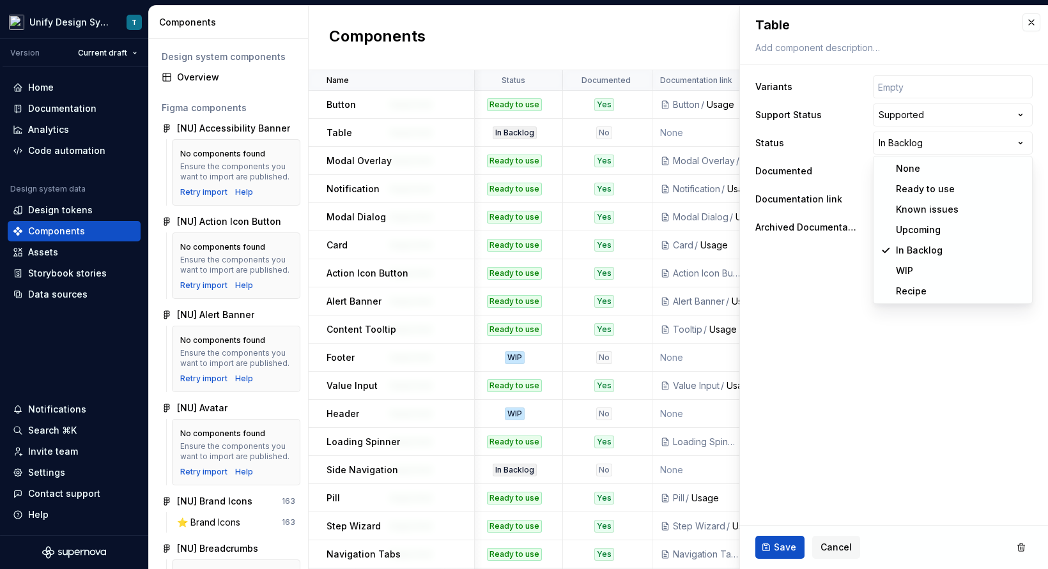
select select "**********"
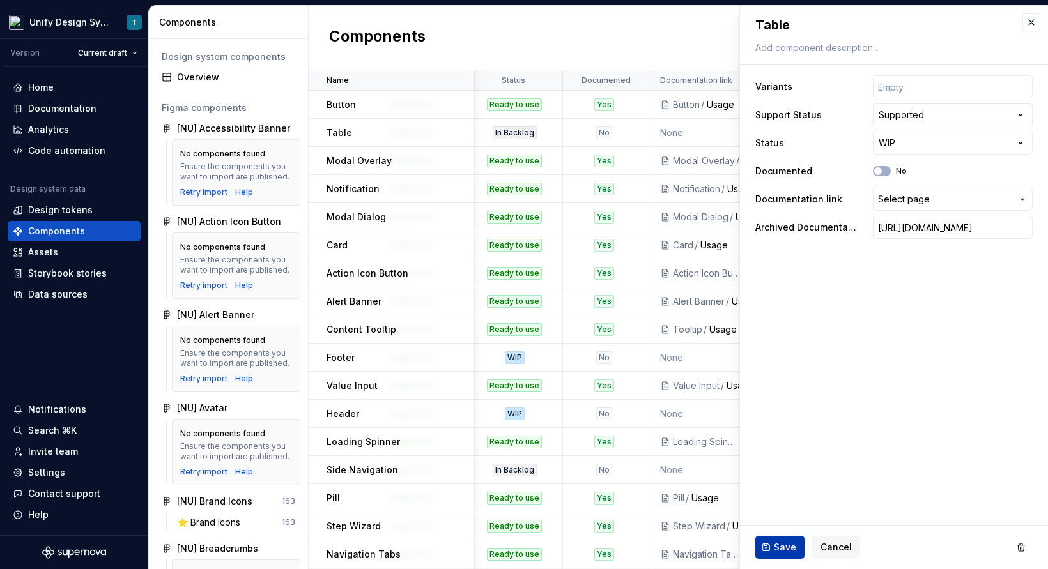
click at [780, 544] on span "Save" at bounding box center [785, 547] width 22 height 13
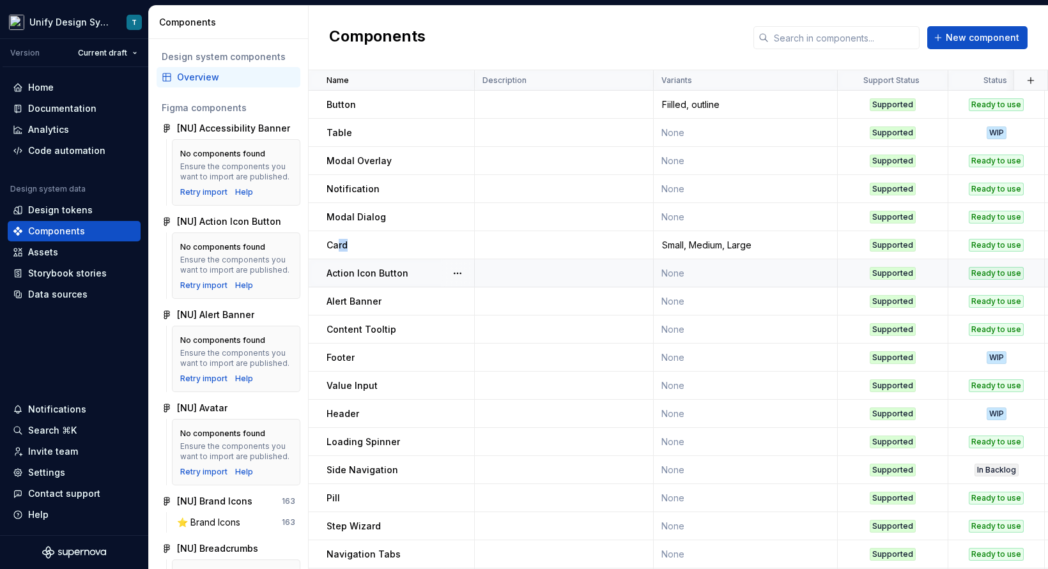
drag, startPoint x: 337, startPoint y: 245, endPoint x: 355, endPoint y: 265, distance: 26.2
click at [355, 265] on tbody "Button Fiilled, outline Supported Ready to use Yes Button / Usage None almost 2…" at bounding box center [927, 470] width 1236 height 759
click at [371, 247] on div "Card" at bounding box center [400, 245] width 147 height 13
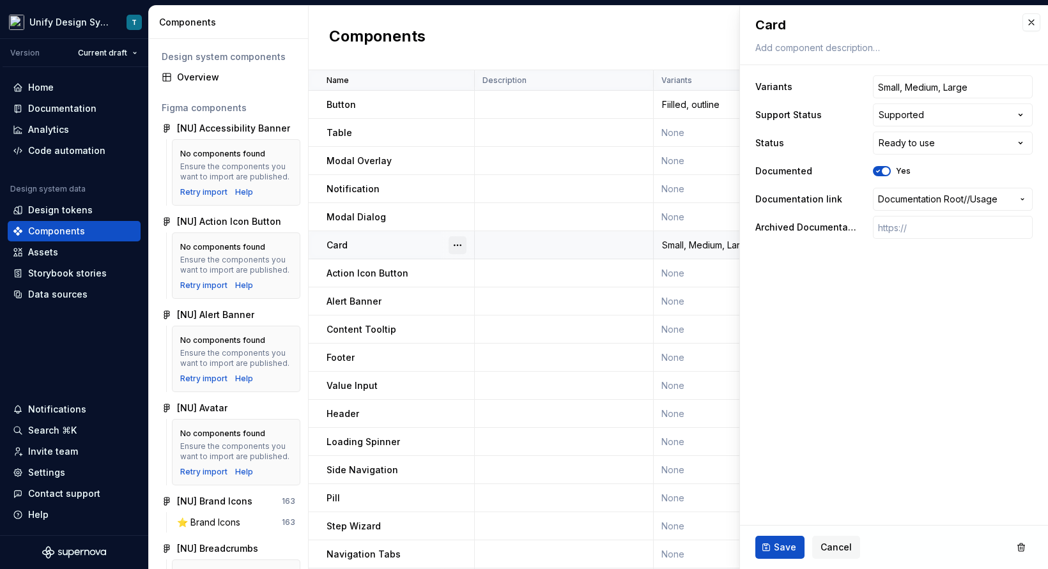
click at [458, 243] on button "button" at bounding box center [458, 245] width 18 height 18
click at [430, 244] on html "Unify Design System T Version Current draft Home Documentation Analytics Code a…" at bounding box center [524, 284] width 1048 height 569
click at [953, 19] on button "button" at bounding box center [1031, 22] width 18 height 18
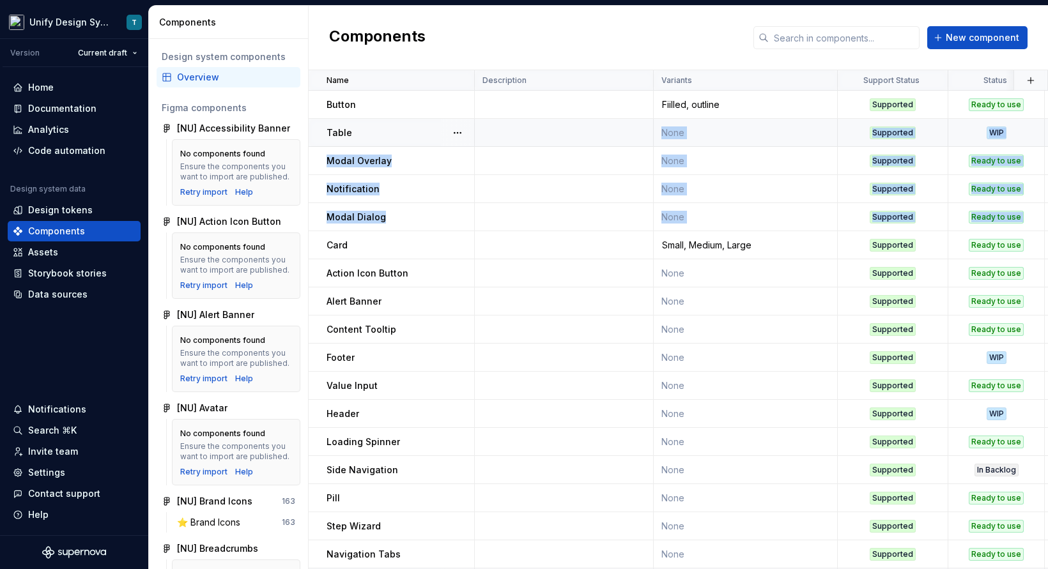
drag, startPoint x: 319, startPoint y: 242, endPoint x: 327, endPoint y: 141, distance: 101.9
click at [327, 141] on tbody "Button Fiilled, outline Supported Ready to use Yes Button / Usage None almost 2…" at bounding box center [927, 470] width 1236 height 759
click at [321, 246] on td "Card" at bounding box center [392, 245] width 166 height 28
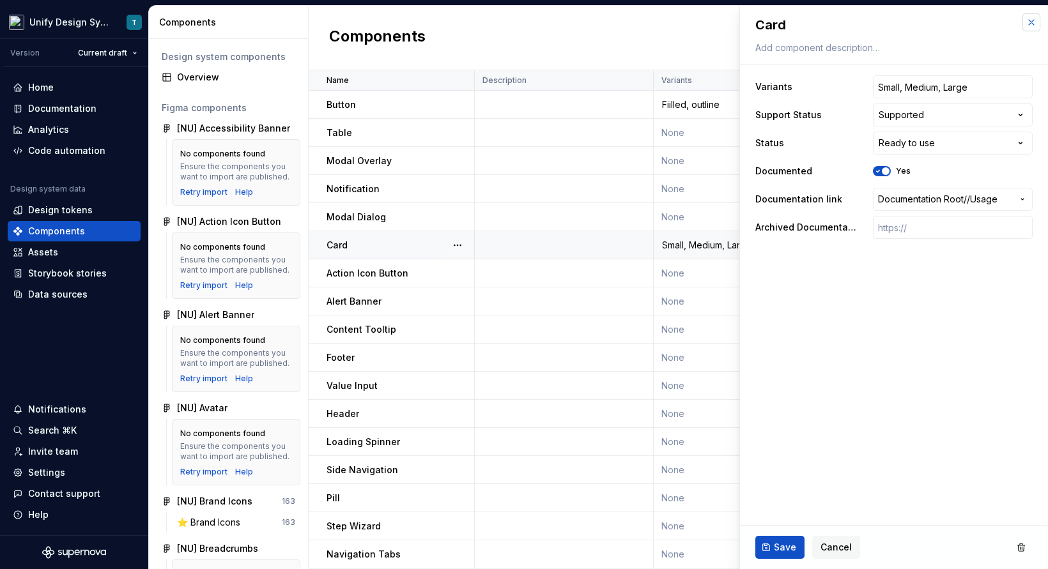
click at [953, 25] on button "button" at bounding box center [1031, 22] width 18 height 18
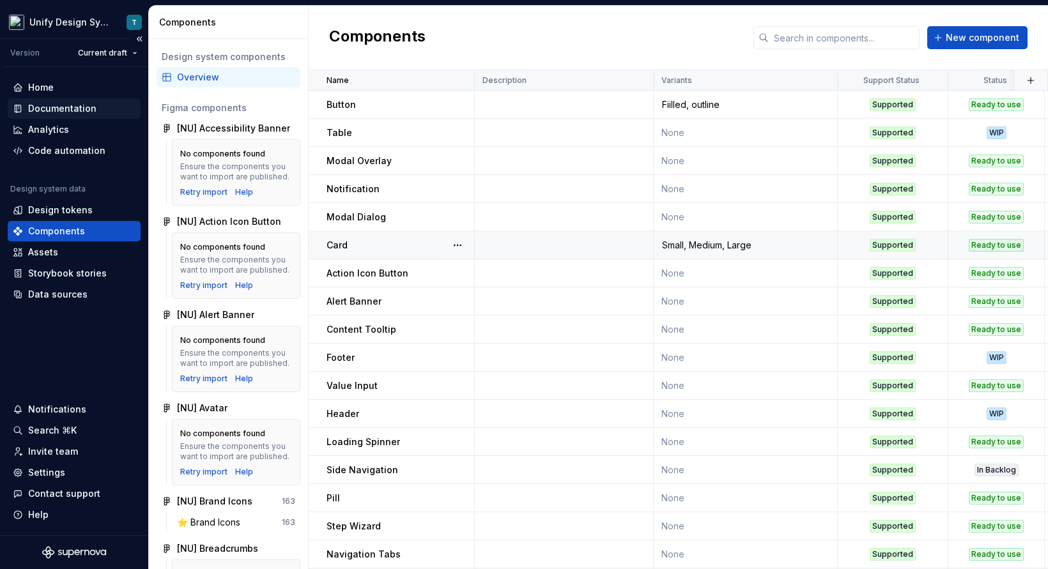
click at [54, 114] on div "Documentation" at bounding box center [62, 108] width 68 height 13
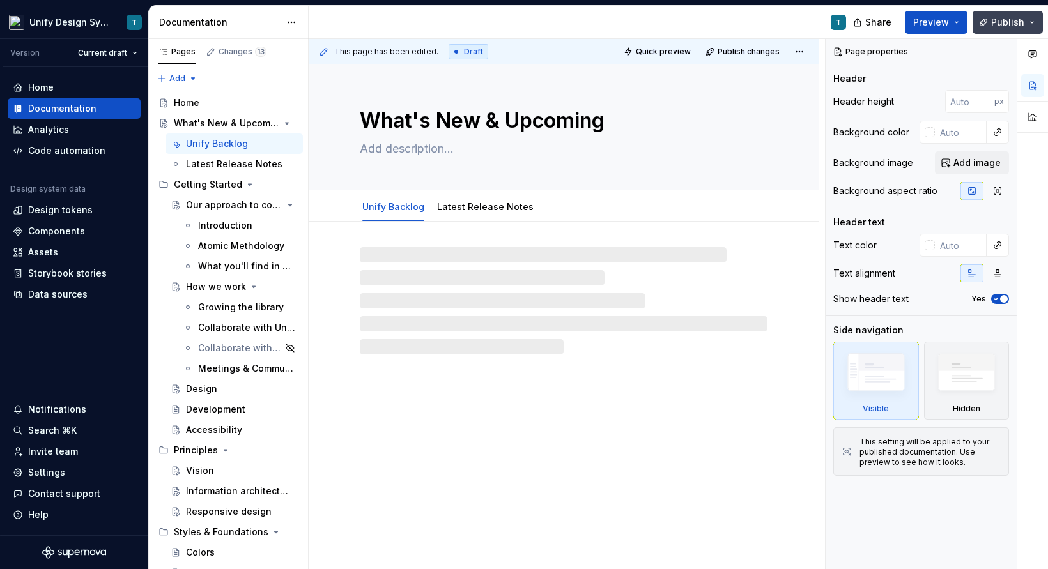
click at [953, 24] on span "Publish" at bounding box center [1007, 22] width 33 height 13
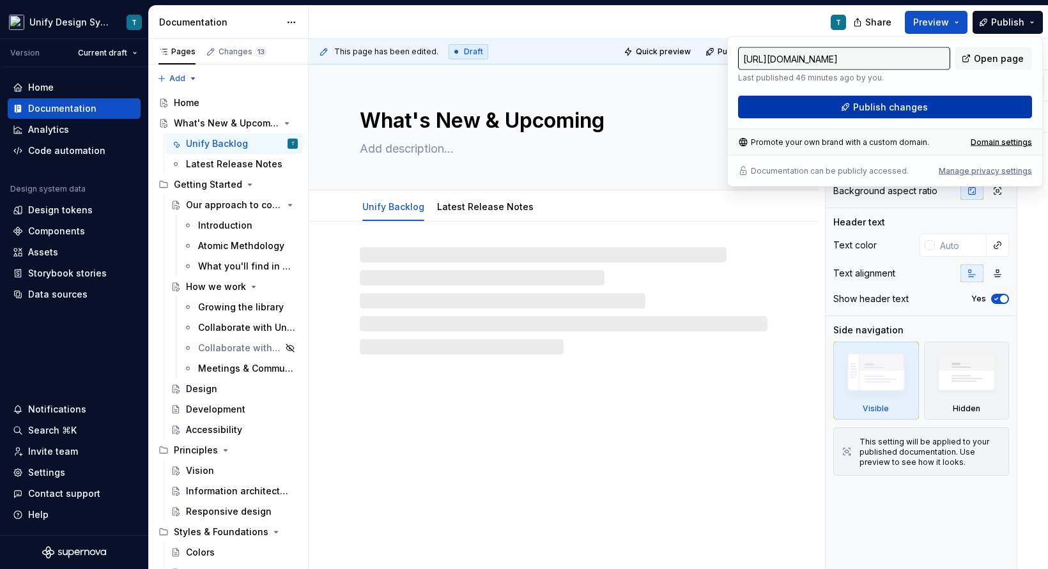
click at [873, 107] on span "Publish changes" at bounding box center [890, 107] width 75 height 13
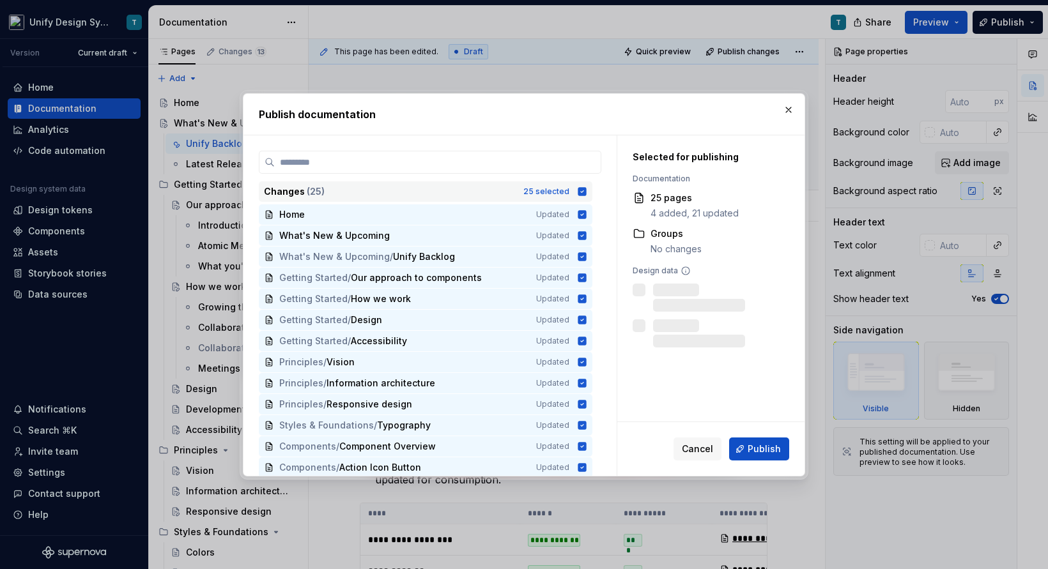
click at [451, 194] on div "Changes ( 25 )" at bounding box center [390, 191] width 252 height 13
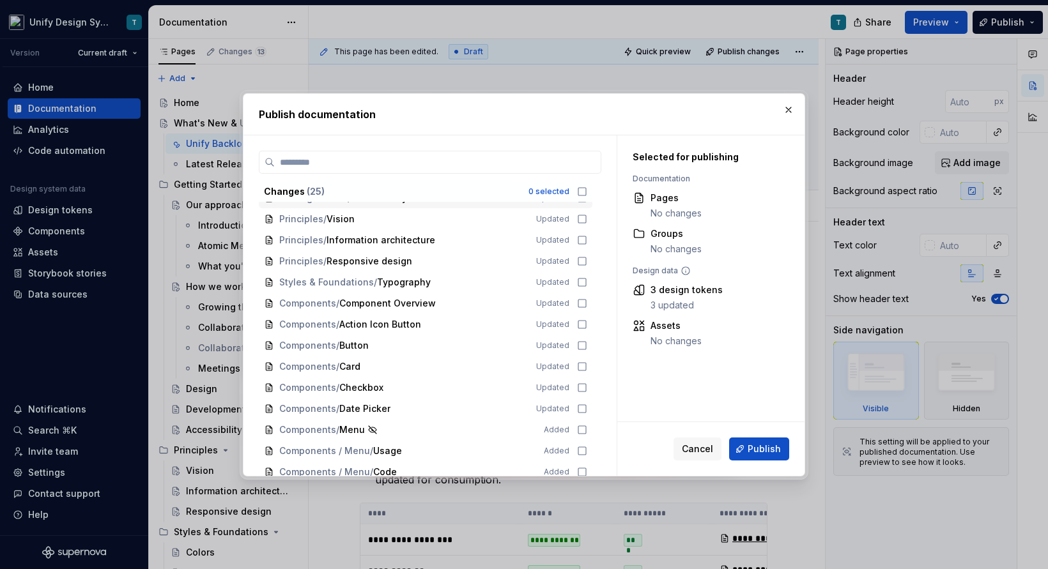
scroll to position [155, 0]
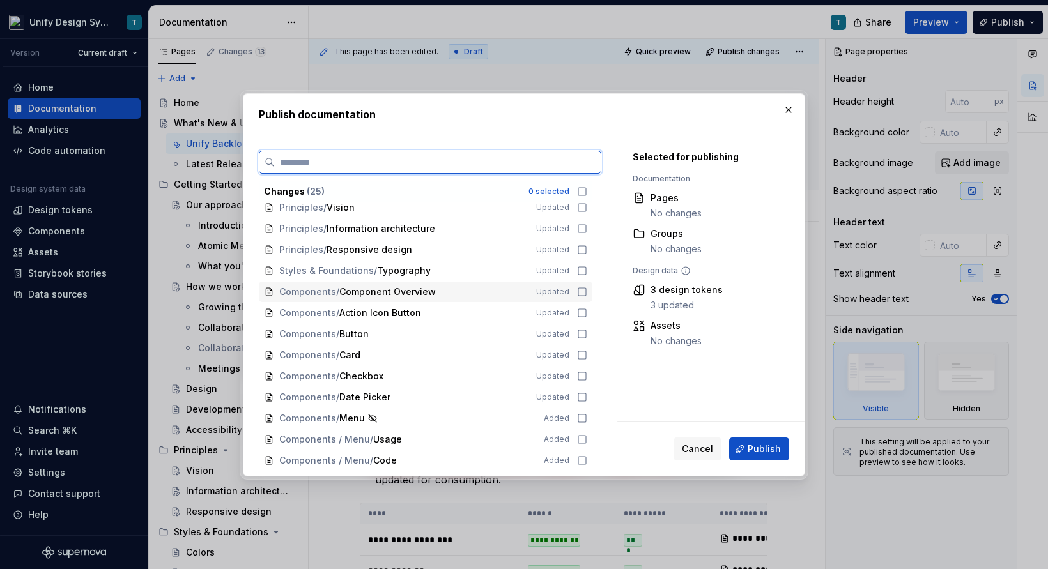
click at [402, 282] on div "Components / Component Overview Updated" at bounding box center [426, 292] width 334 height 20
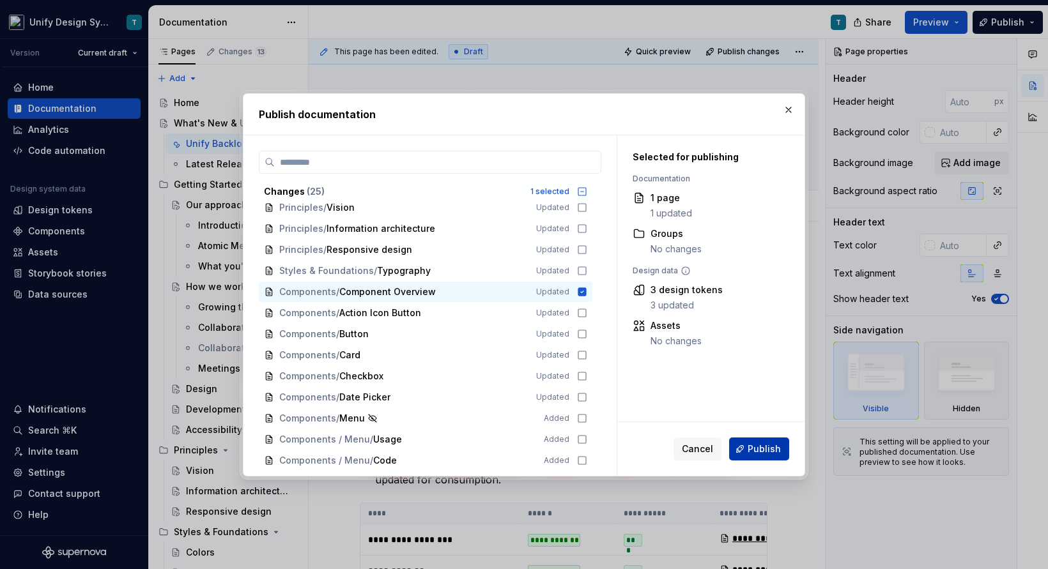
click at [762, 445] on span "Publish" at bounding box center [764, 449] width 33 height 13
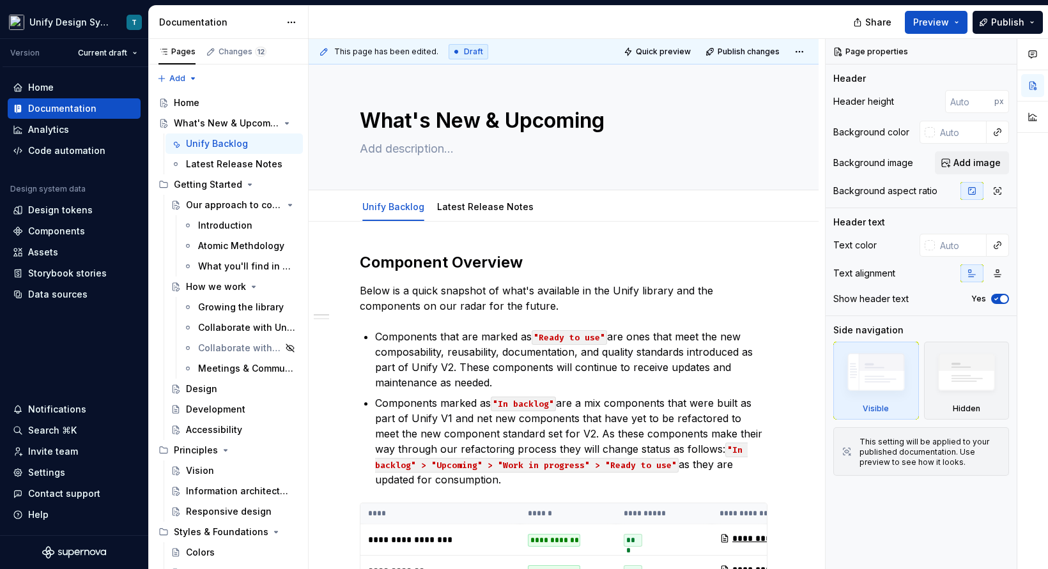
type textarea "*"
